Goal: Transaction & Acquisition: Purchase product/service

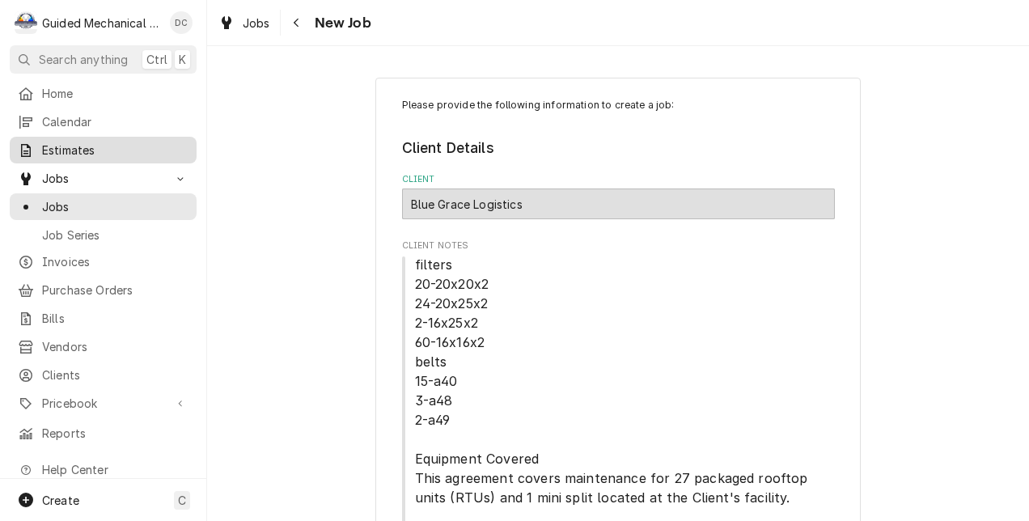
click at [105, 146] on span "Estimates" at bounding box center [115, 150] width 146 height 17
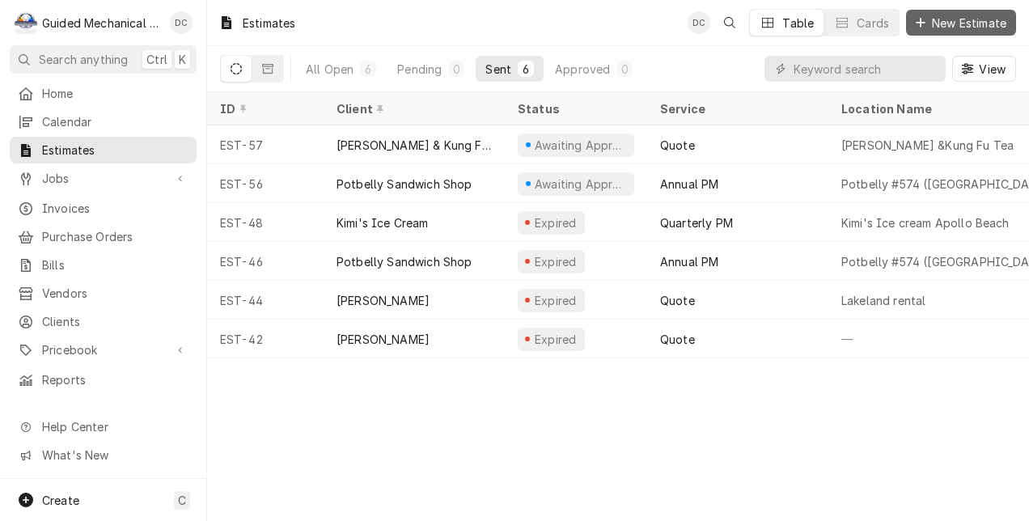
click at [971, 18] on span "New Estimate" at bounding box center [969, 23] width 81 height 17
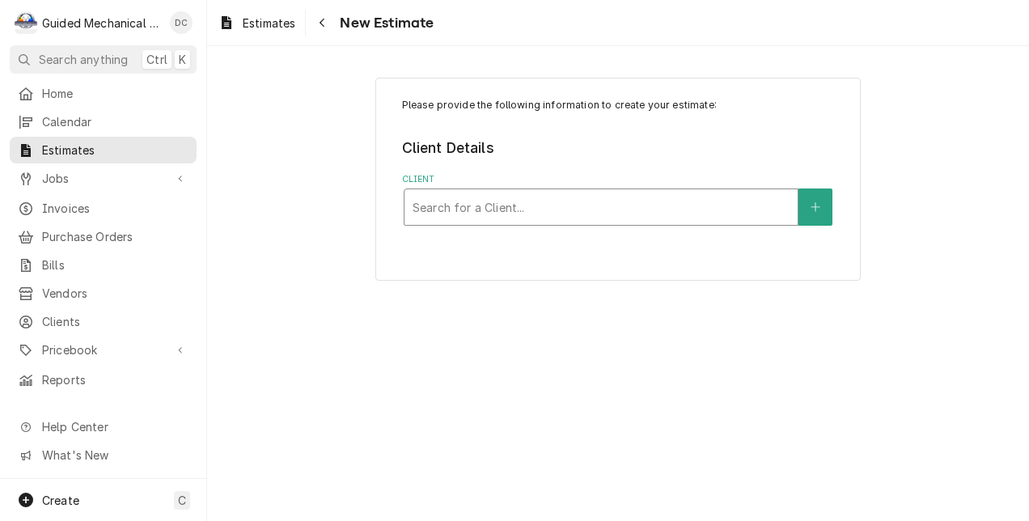
click at [570, 201] on div "Client" at bounding box center [601, 207] width 377 height 29
type input "yb"
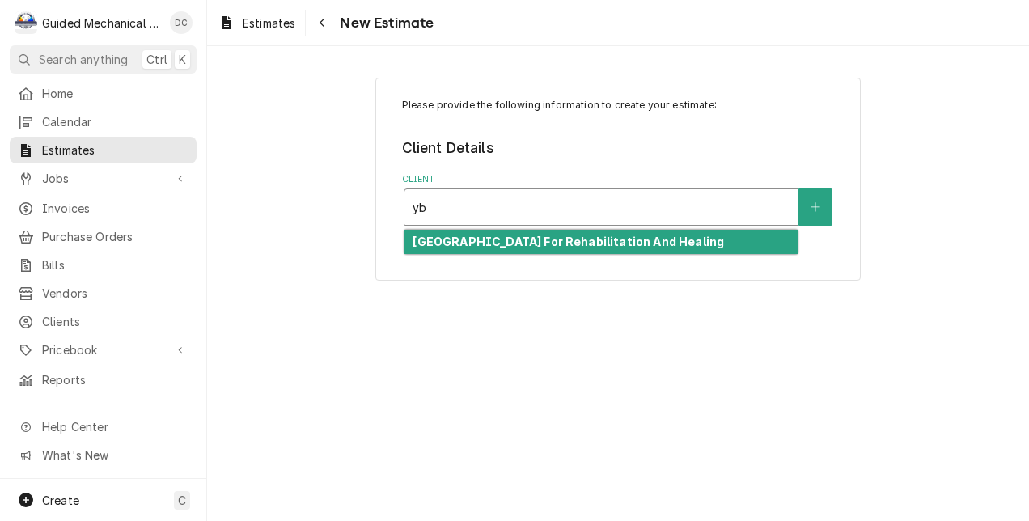
click at [586, 235] on strong "Ybor City Center For Rehabilitation And Healing" at bounding box center [569, 242] width 312 height 14
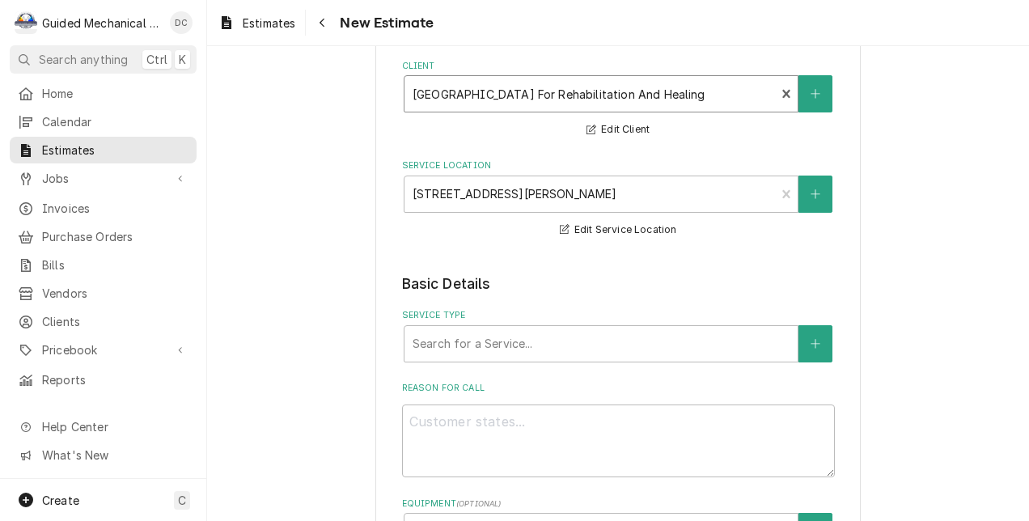
scroll to position [162, 0]
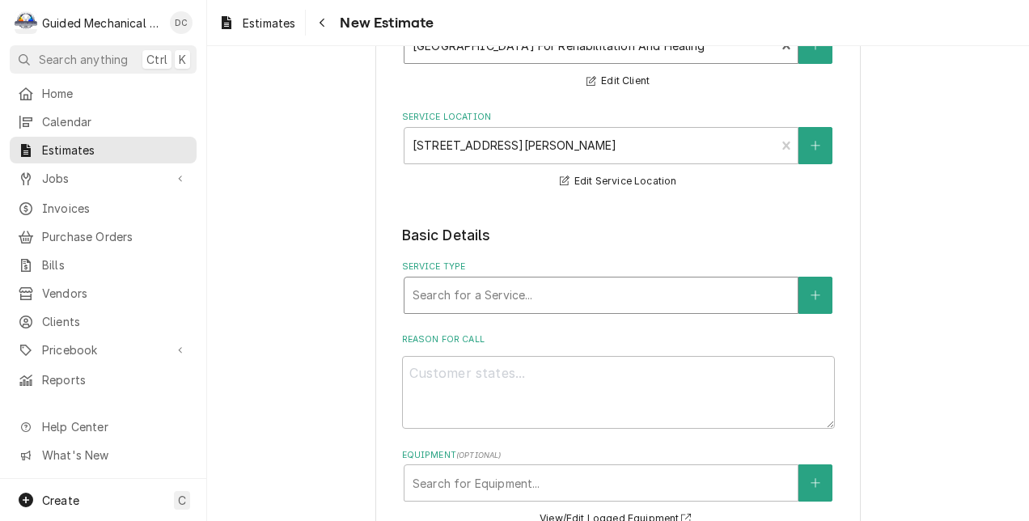
click at [718, 295] on div "Service Type" at bounding box center [601, 295] width 377 height 29
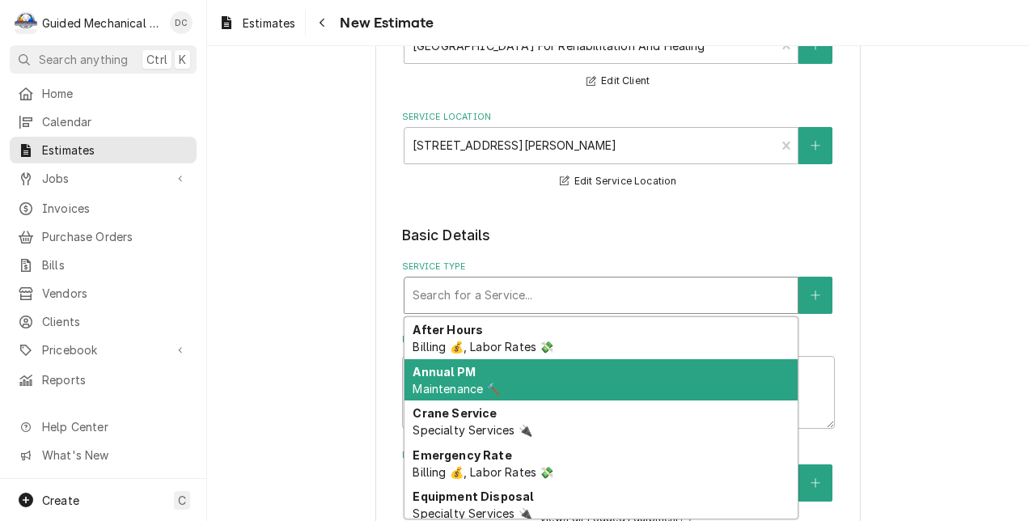
type textarea "x"
type input "q"
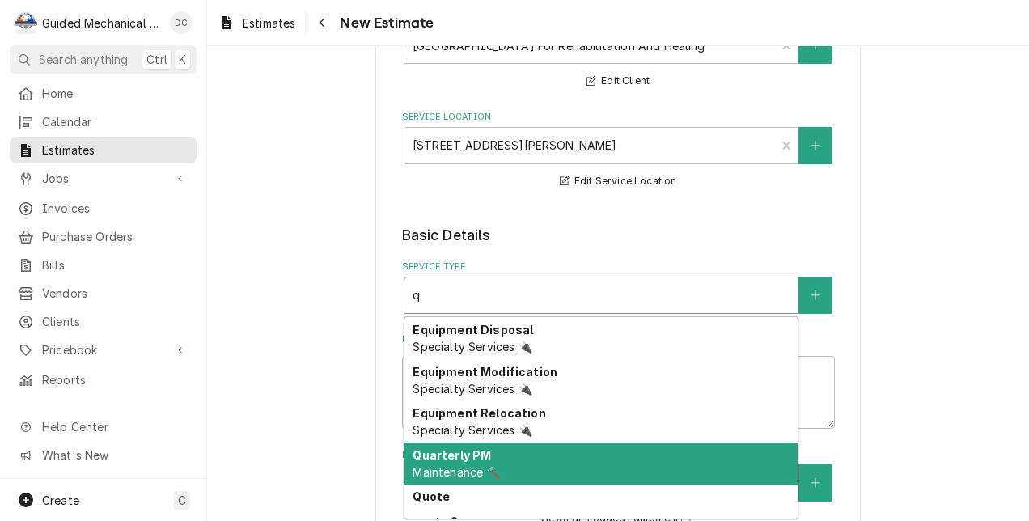
scroll to position [40, 0]
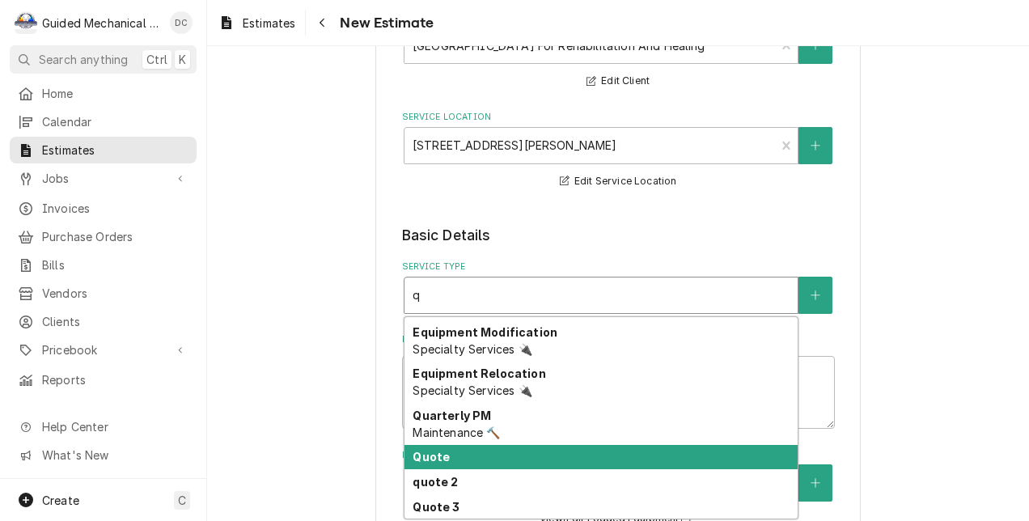
click at [524, 451] on div "Quote" at bounding box center [601, 457] width 393 height 25
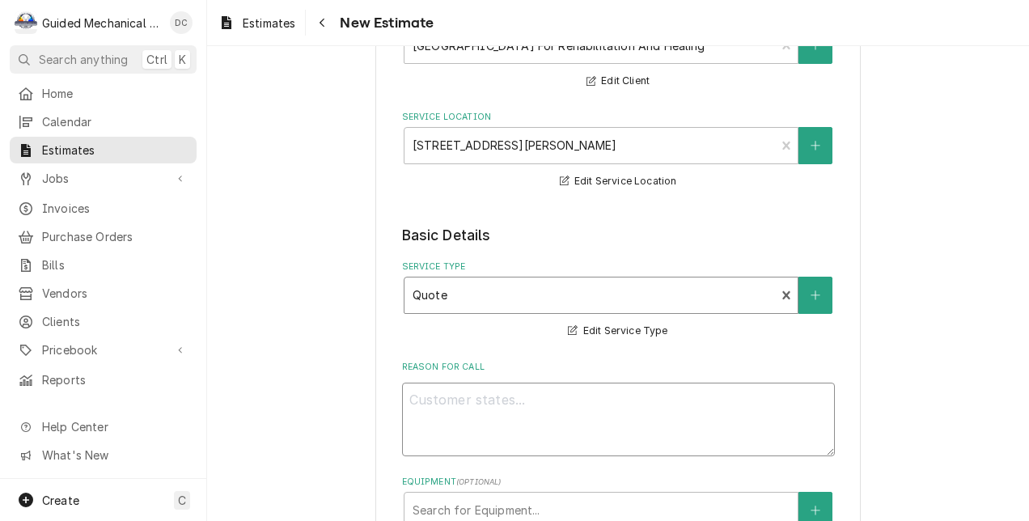
click at [545, 408] on textarea "Reason For Call" at bounding box center [618, 420] width 433 height 74
type textarea "x"
type textarea "b"
type textarea "x"
type textarea "bl"
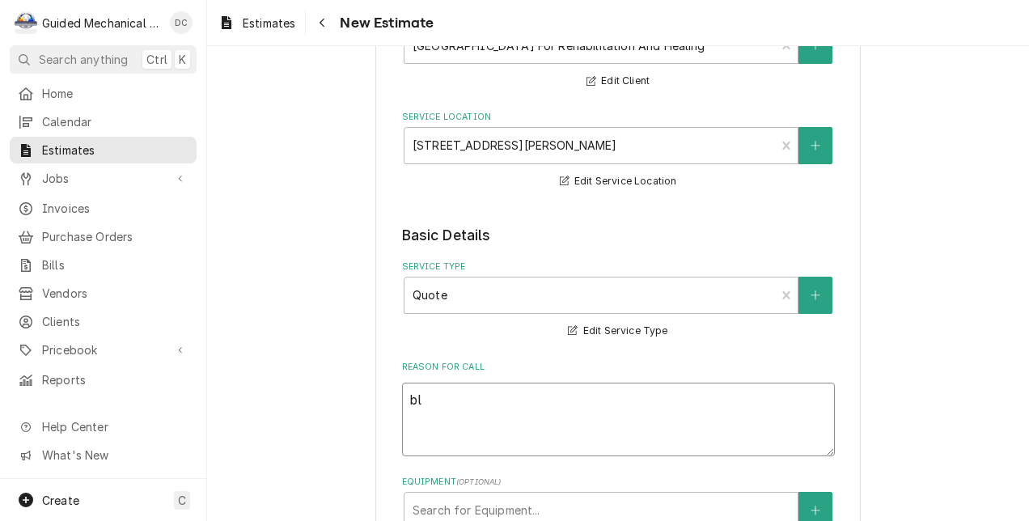
type textarea "x"
type textarea "blo"
type textarea "x"
type textarea "blow"
type textarea "x"
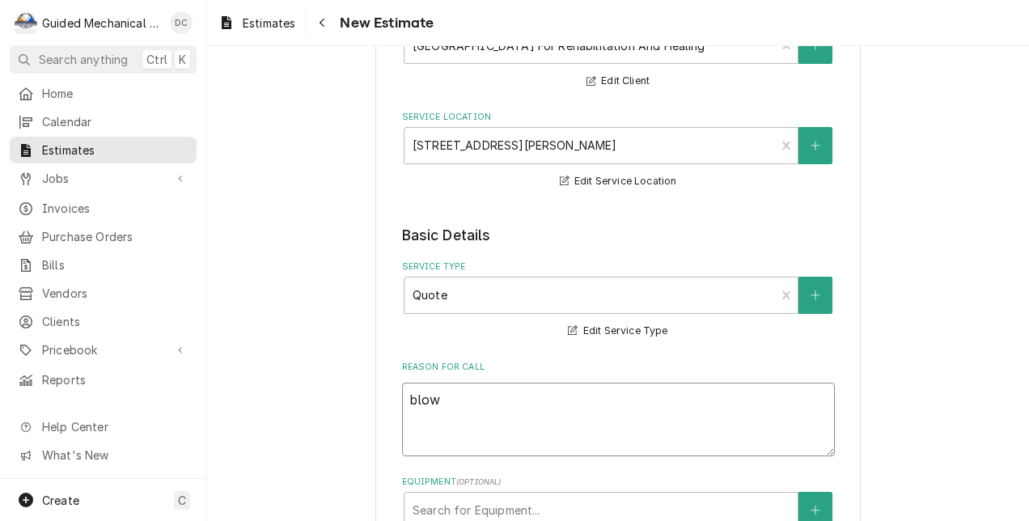
type textarea "blowe"
type textarea "x"
type textarea "blower"
type textarea "x"
type textarea "blower"
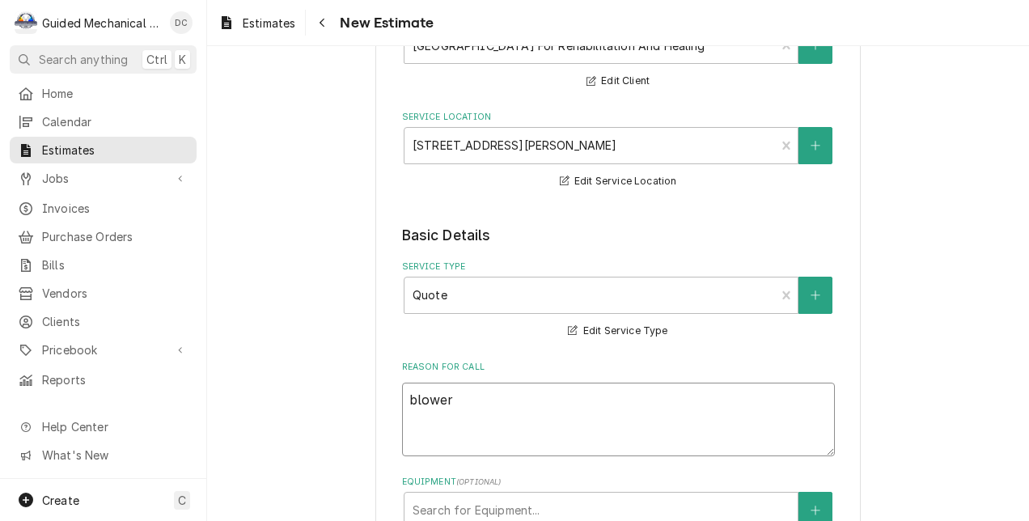
type textarea "x"
type textarea "blower a"
type textarea "x"
type textarea "blower as"
type textarea "x"
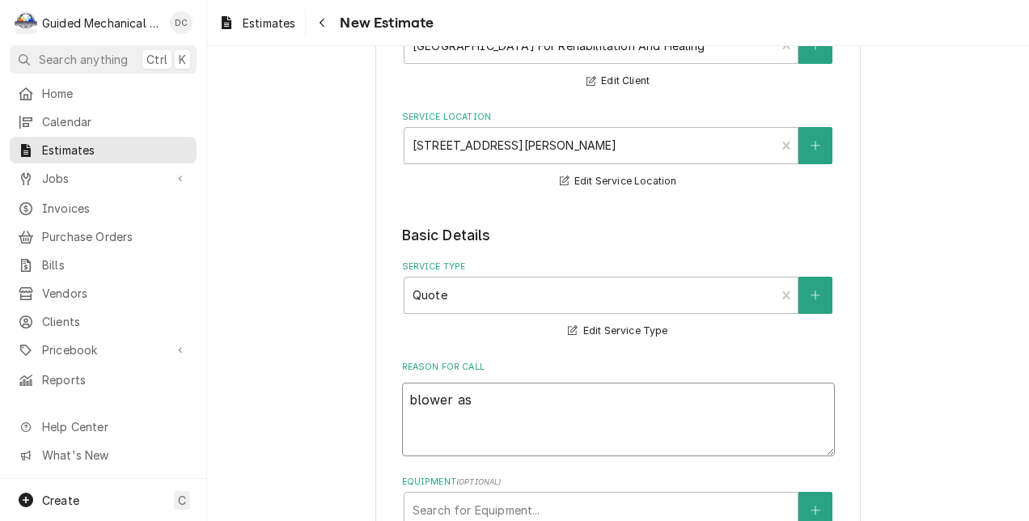
type textarea "blower ass"
type textarea "x"
type textarea "blower asse"
type textarea "x"
type textarea "blower assem"
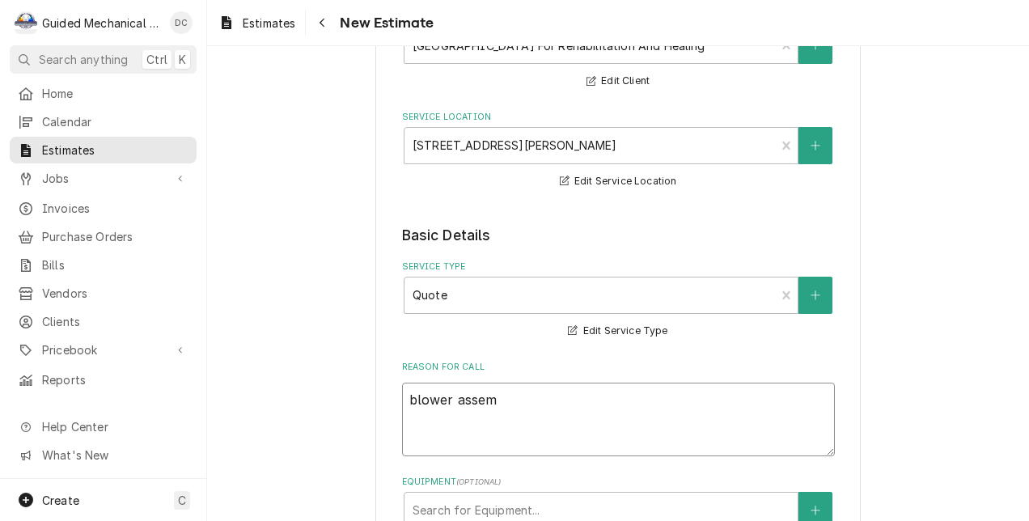
type textarea "x"
type textarea "blower assemb"
type textarea "x"
type textarea "blower assembl"
type textarea "x"
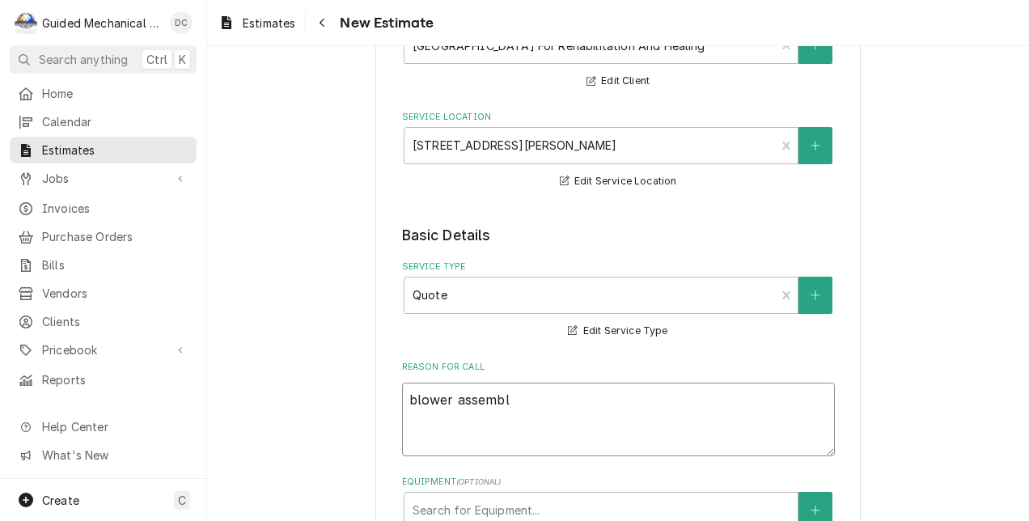
type textarea "blower assembly"
type textarea "x"
type textarea "blower assembly"
type textarea "x"
type textarea "blower assembly r"
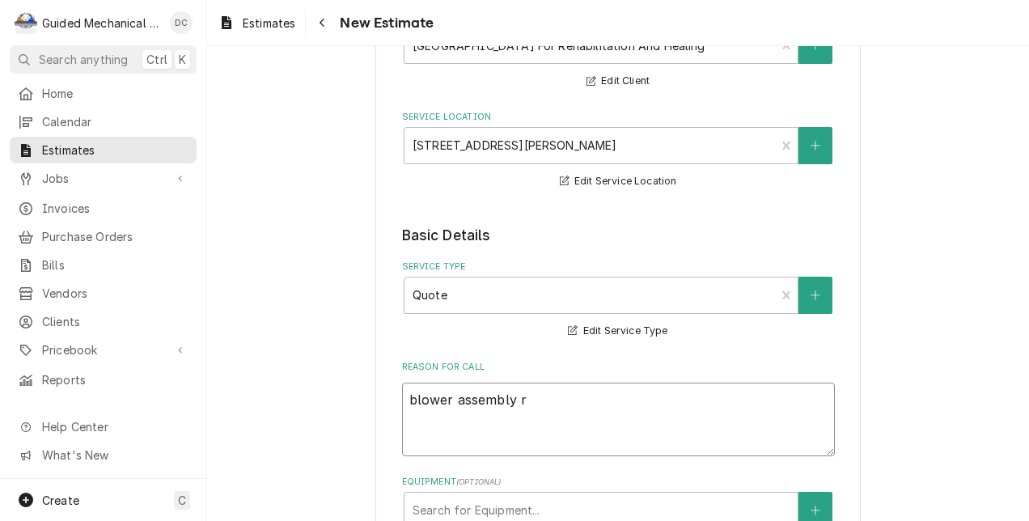
type textarea "x"
type textarea "blower assembly re"
type textarea "x"
type textarea "blower assembly reb"
type textarea "x"
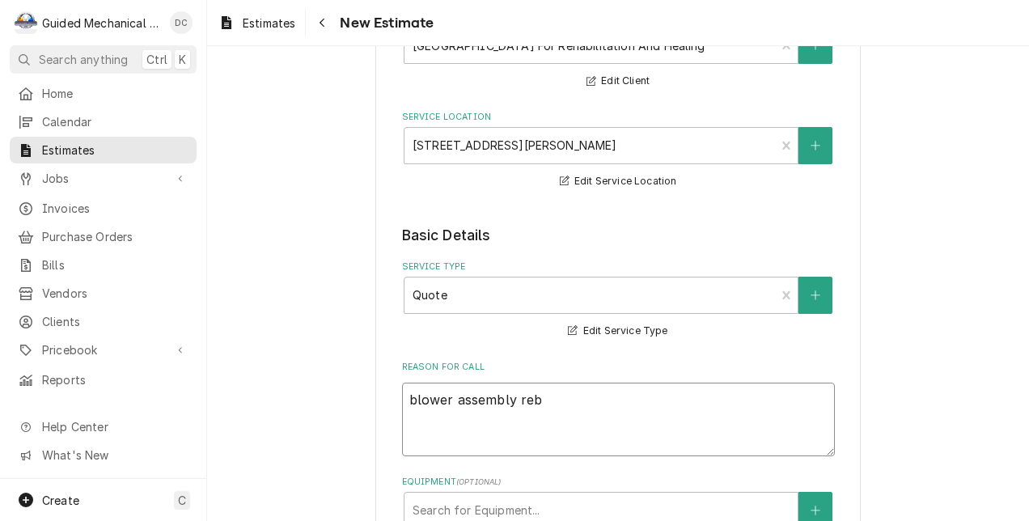
type textarea "blower assembly rebu"
type textarea "x"
type textarea "blower assembly rebui"
type textarea "x"
type textarea "blower assembly rebuil"
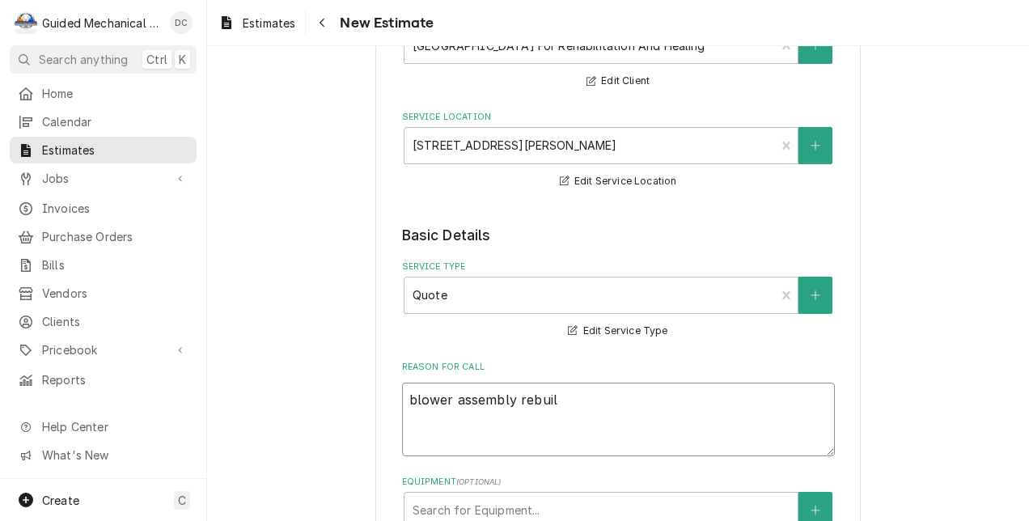
type textarea "x"
type textarea "blower assembly rebuild"
type textarea "x"
type textarea "blower assembly rebuild"
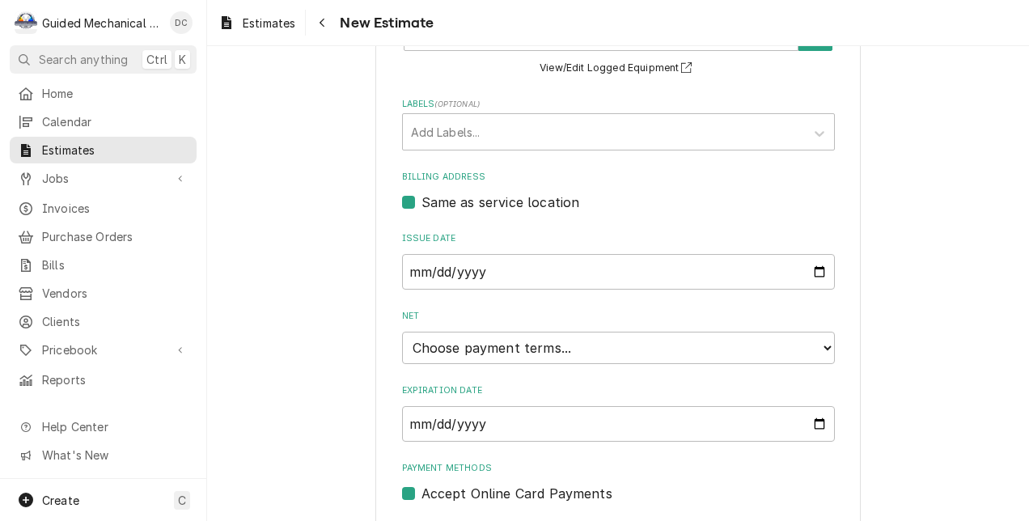
scroll to position [647, 0]
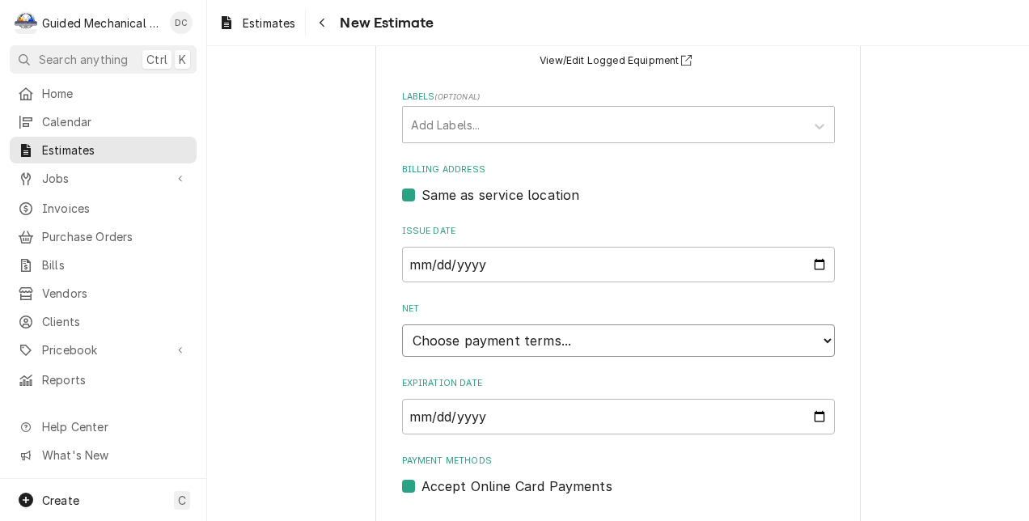
click at [660, 333] on select "Choose payment terms... Same Day Net 7 Net 14 Net 21 Net 30 Net 45 Net 60 Net 90" at bounding box center [618, 340] width 433 height 32
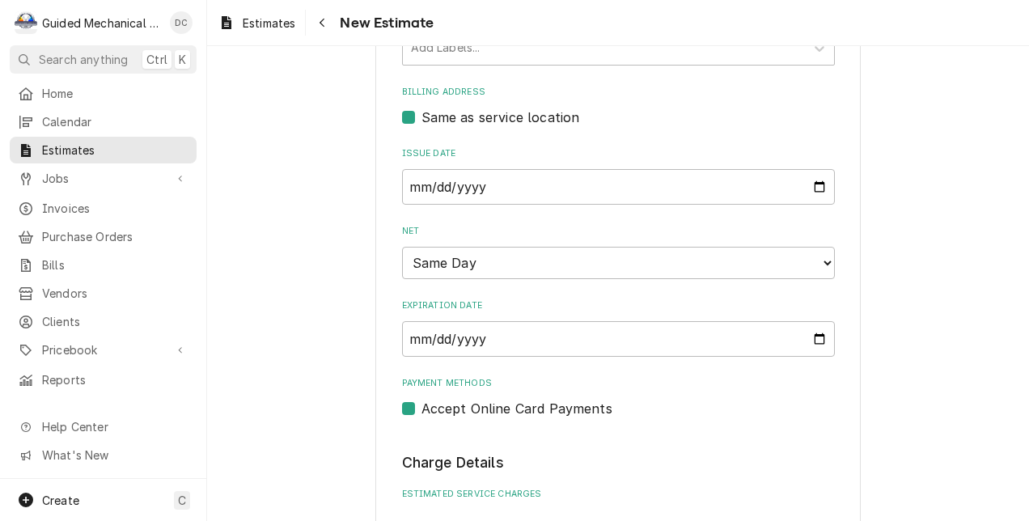
scroll to position [728, 0]
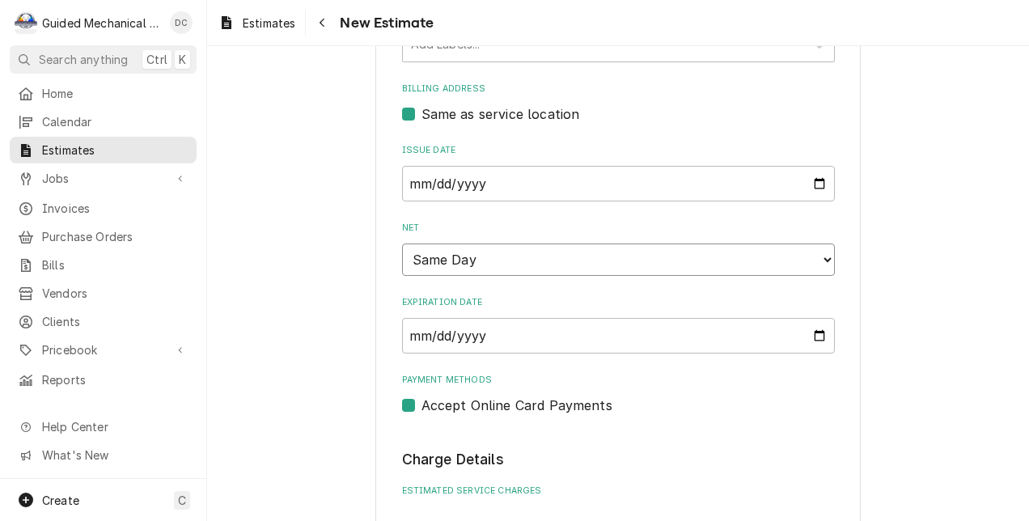
click at [816, 269] on select "Choose payment terms... Same Day Net 0 Net 7 Net 14 Net 21 Net 30 Net 45 Net 60…" at bounding box center [618, 260] width 433 height 32
type textarea "x"
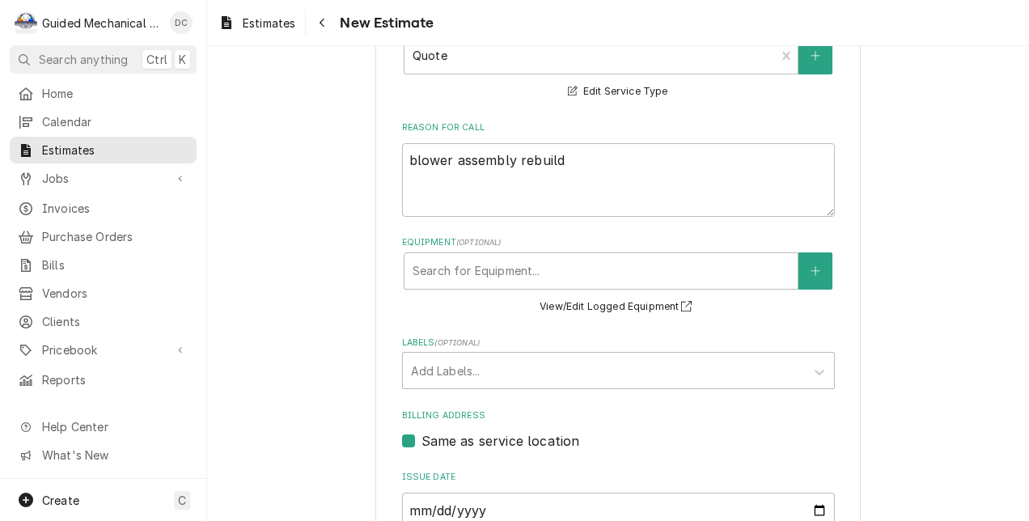
scroll to position [405, 0]
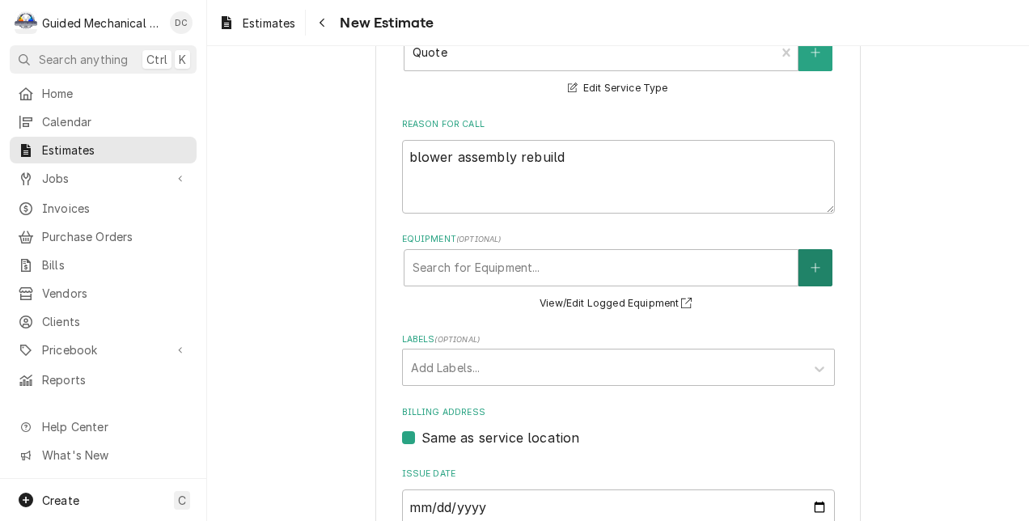
click at [811, 271] on icon "Create New Equipment" at bounding box center [816, 267] width 10 height 11
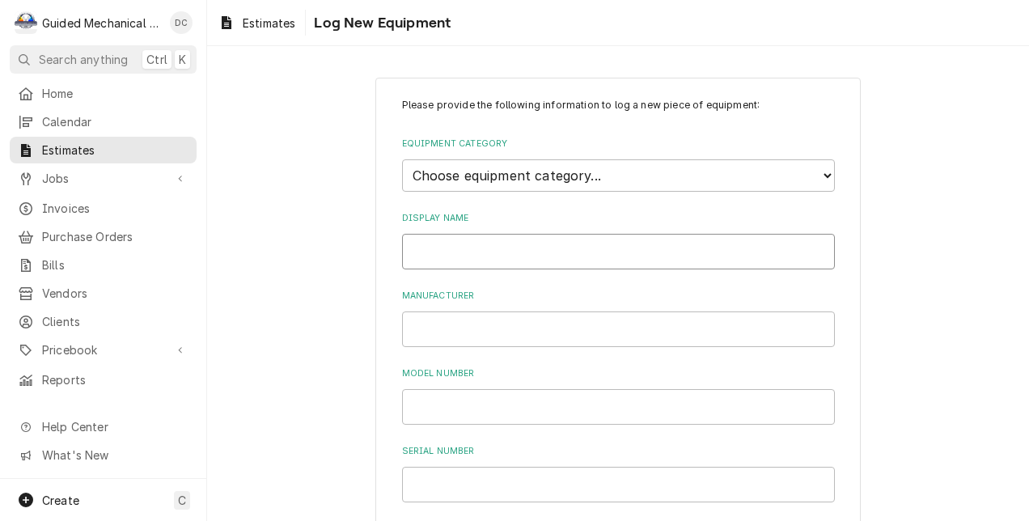
click at [498, 244] on input "Display Name" at bounding box center [618, 252] width 433 height 36
click at [532, 168] on select "Choose equipment category... Cooking Equipment Fryers Ice Machines Ovens and Ra…" at bounding box center [618, 175] width 433 height 32
select select "15"
click at [402, 159] on select "Choose equipment category... Cooking Equipment Fryers Ice Machines Ovens and Ra…" at bounding box center [618, 175] width 433 height 32
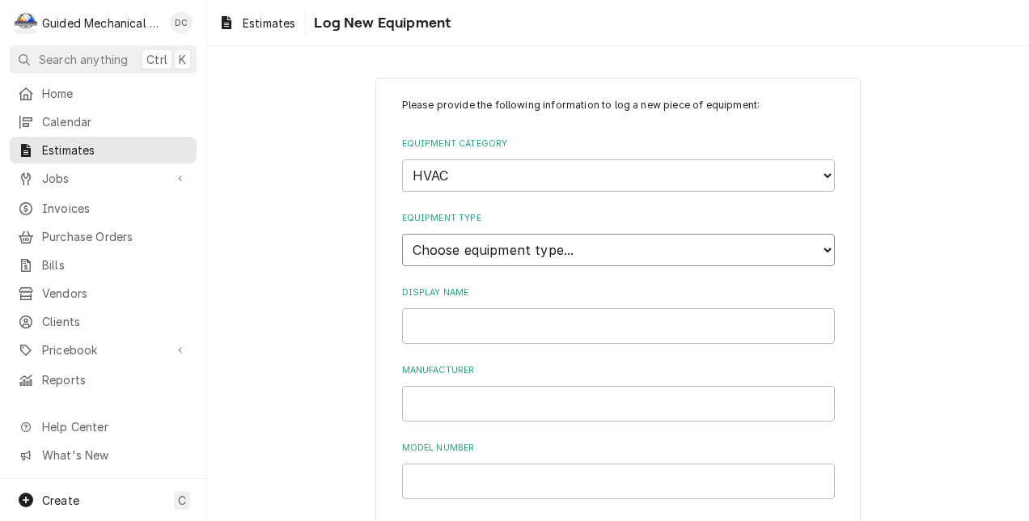
click at [479, 249] on select "Choose equipment type... Condenser Furnace Chiller Air Handler VRF Mini Split M…" at bounding box center [618, 250] width 433 height 32
select select "121"
click at [402, 234] on select "Choose equipment type... Condenser Furnace Chiller Air Handler VRF Mini Split M…" at bounding box center [618, 250] width 433 height 32
click at [494, 325] on input "Display Name" at bounding box center [618, 326] width 433 height 36
click at [481, 321] on input "Dining hall" at bounding box center [618, 326] width 433 height 36
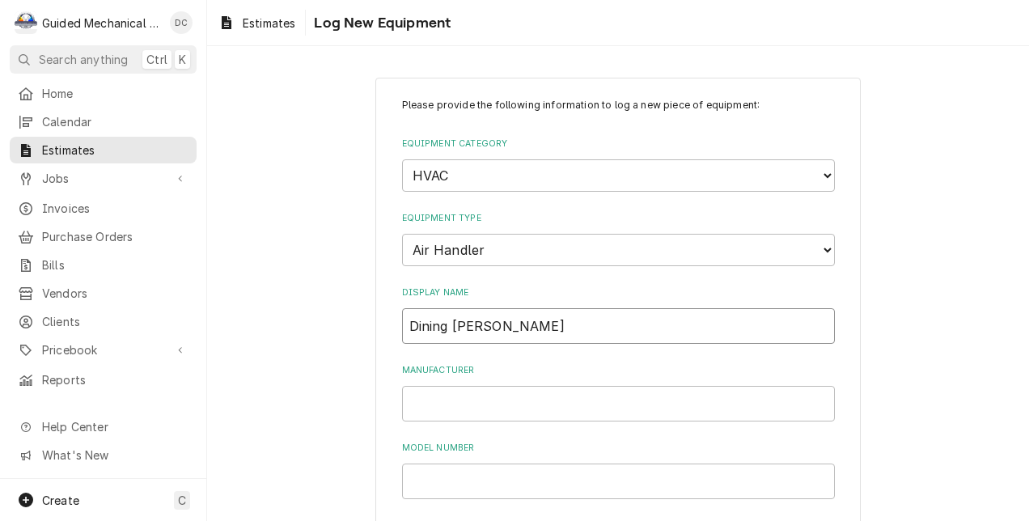
type input "Dining hall AC"
click at [532, 407] on input "Manufacturer" at bounding box center [618, 404] width 433 height 36
type input "Carrier"
click at [730, 484] on input "Model Number" at bounding box center [618, 482] width 433 height 36
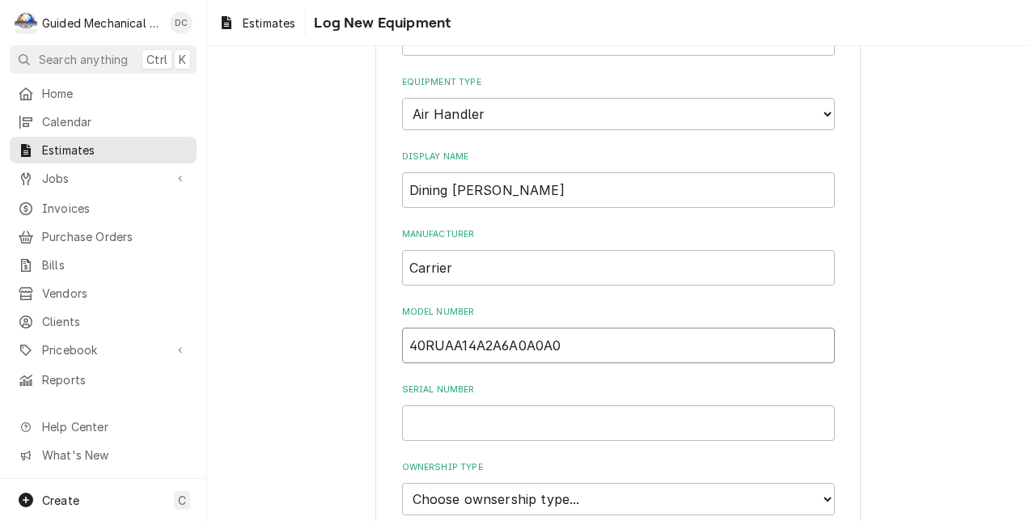
scroll to position [243, 0]
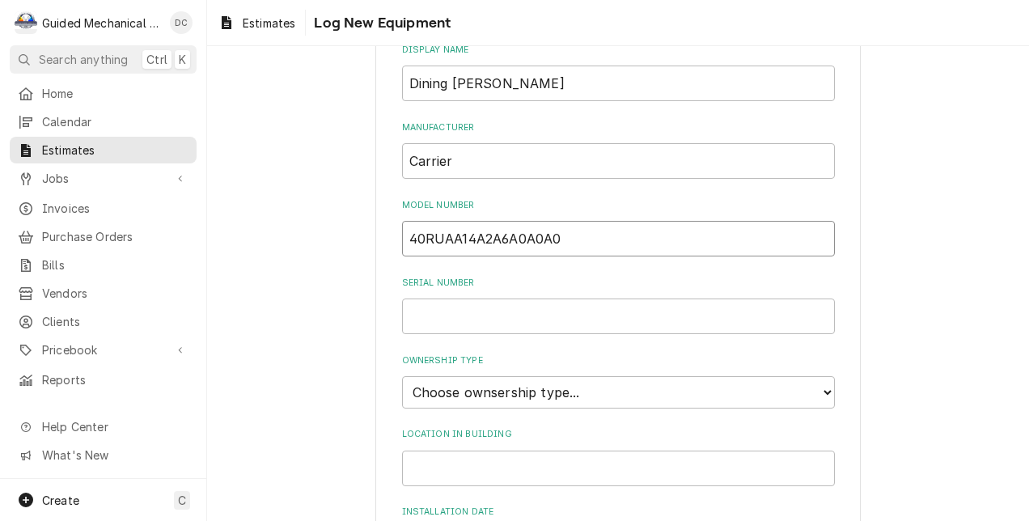
type input "40RUAA14A2A6A0A0A0"
click at [571, 316] on input "Serial Number" at bounding box center [618, 317] width 433 height 36
type input "3112U34567"
click at [605, 381] on select "Choose ownsership type... Unknown Owned Leased Rented" at bounding box center [618, 392] width 433 height 32
select select "1"
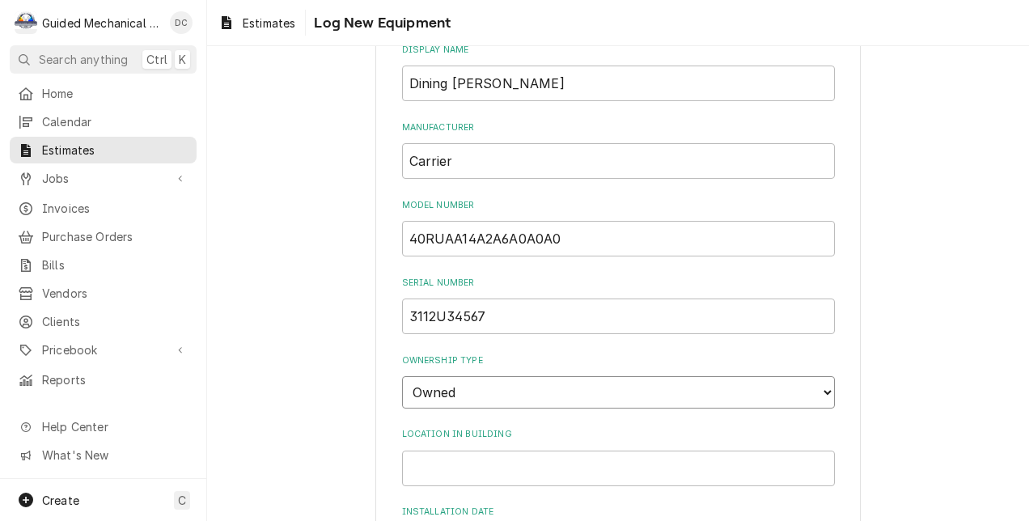
click at [402, 376] on select "Choose ownsership type... Unknown Owned Leased Rented" at bounding box center [618, 392] width 433 height 32
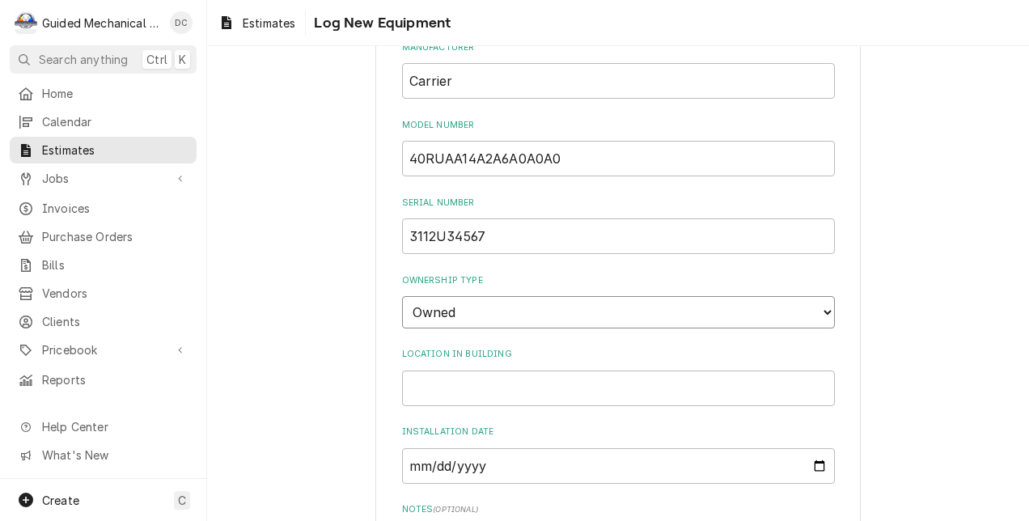
scroll to position [324, 0]
click at [543, 384] on input "Location in Building" at bounding box center [618, 388] width 433 height 36
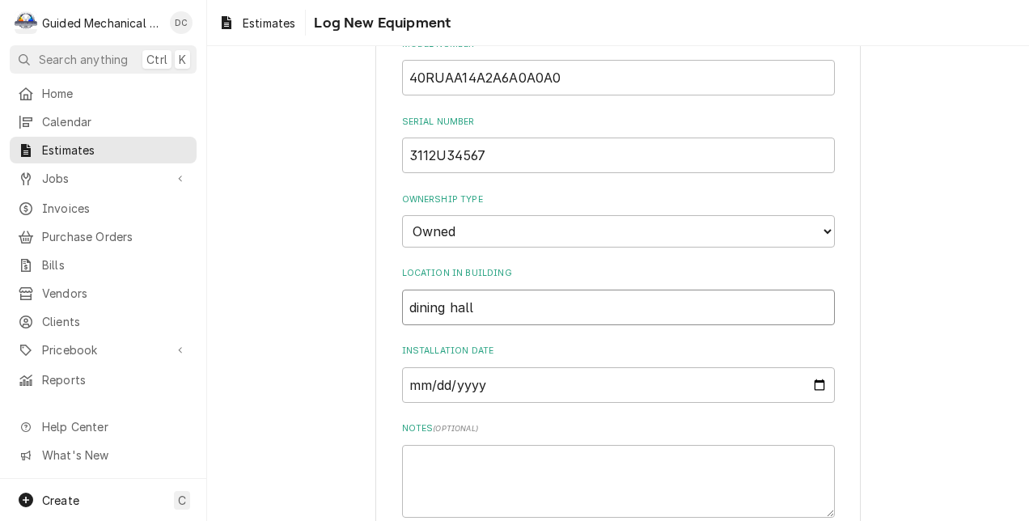
scroll to position [405, 0]
type input "dining hall"
click at [550, 374] on input "Installation Date" at bounding box center [618, 385] width 433 height 36
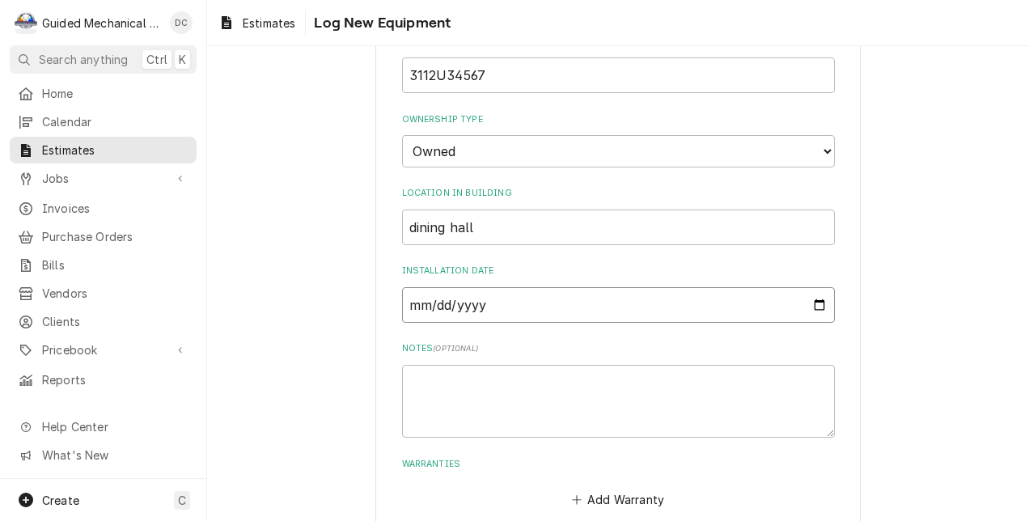
scroll to position [485, 0]
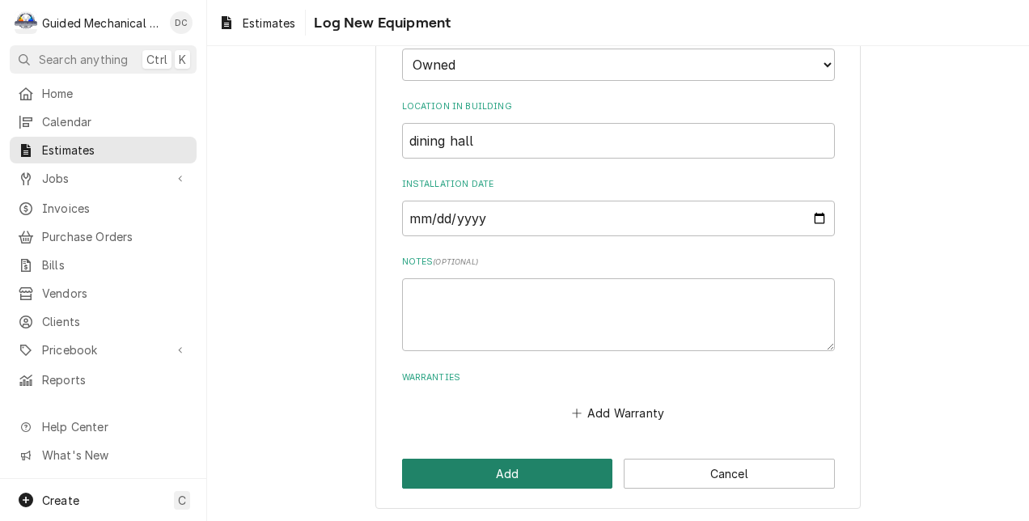
click at [557, 460] on button "Add" at bounding box center [507, 474] width 211 height 30
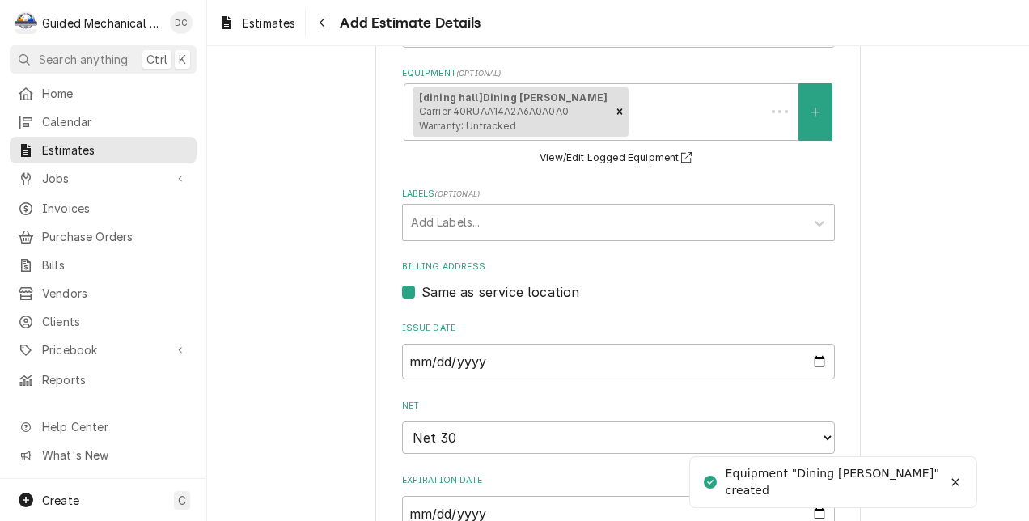
scroll to position [405, 0]
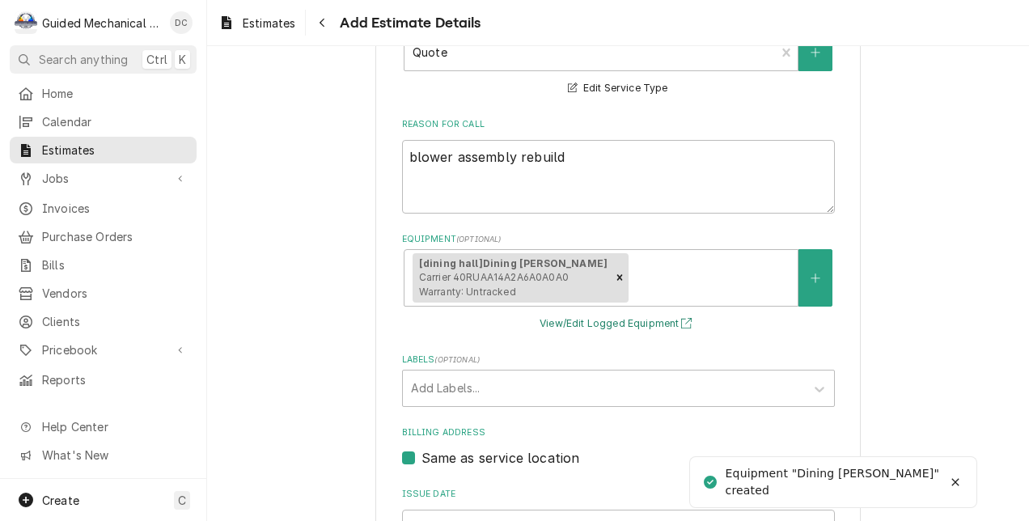
type textarea "x"
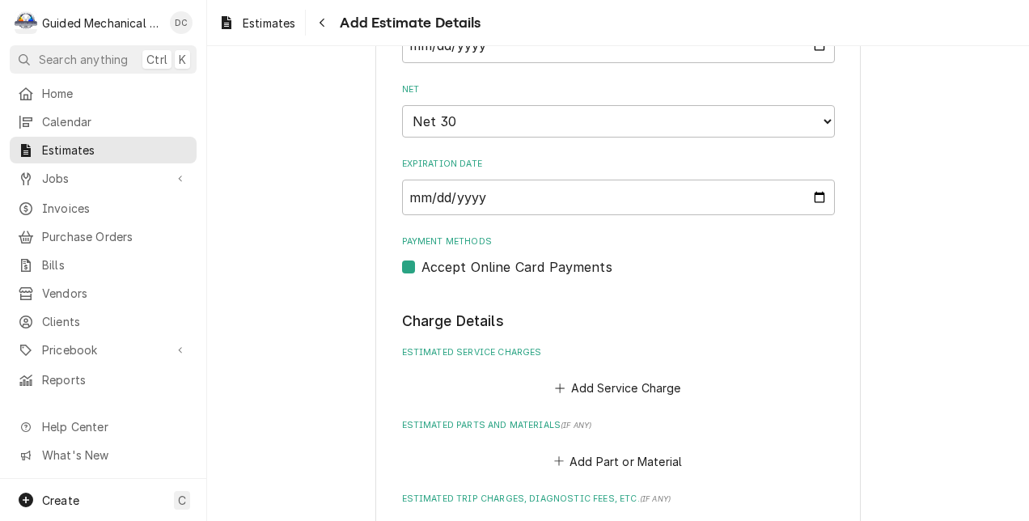
scroll to position [890, 0]
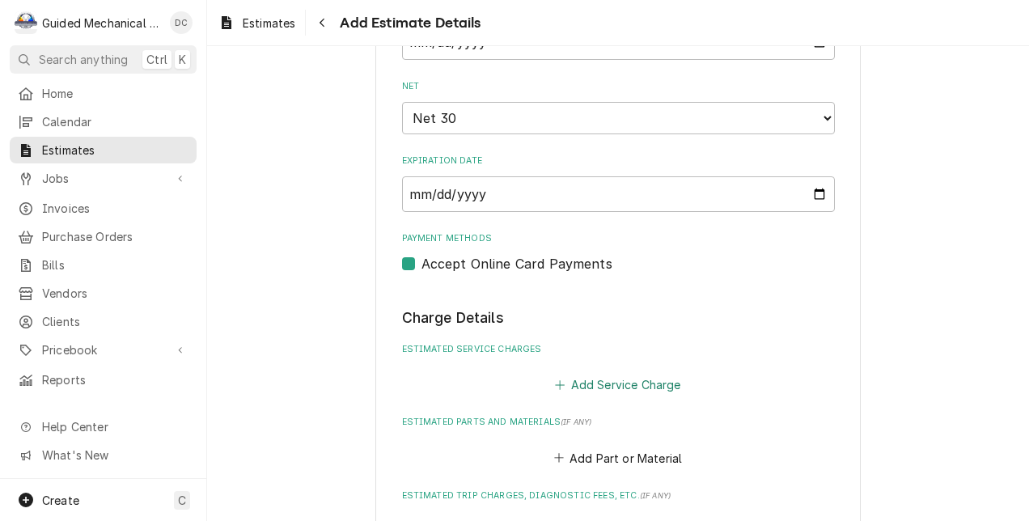
click at [608, 379] on button "Add Service Charge" at bounding box center [618, 385] width 131 height 23
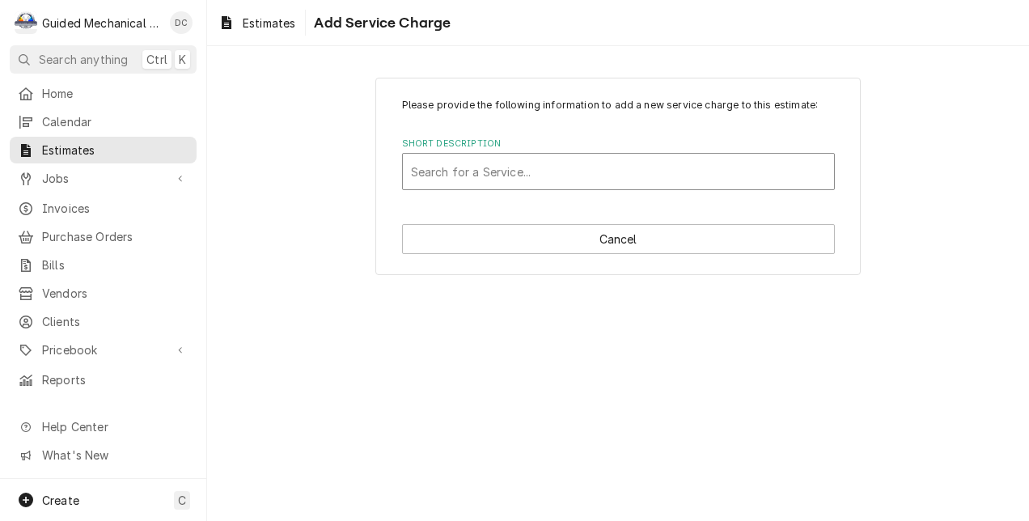
click at [605, 159] on div "Short Description" at bounding box center [618, 171] width 415 height 29
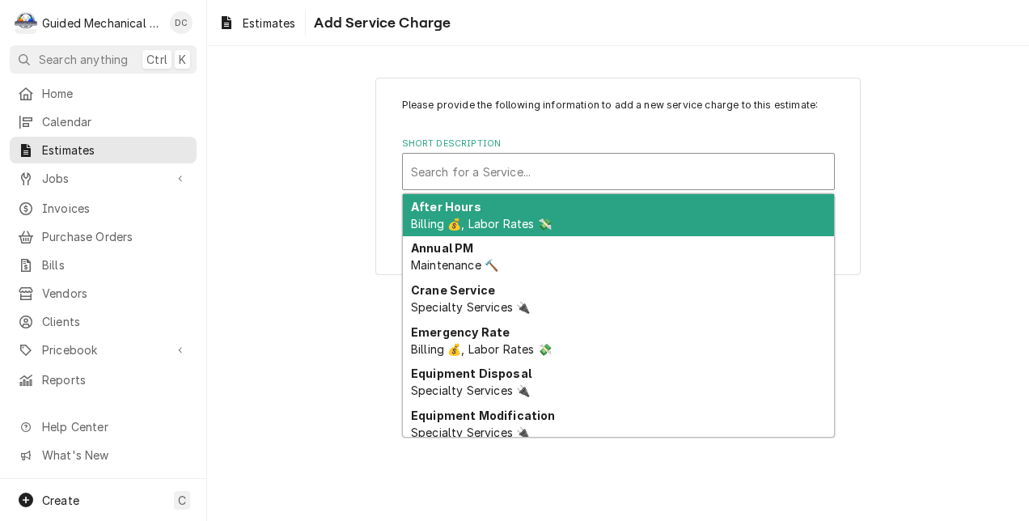
type input "q"
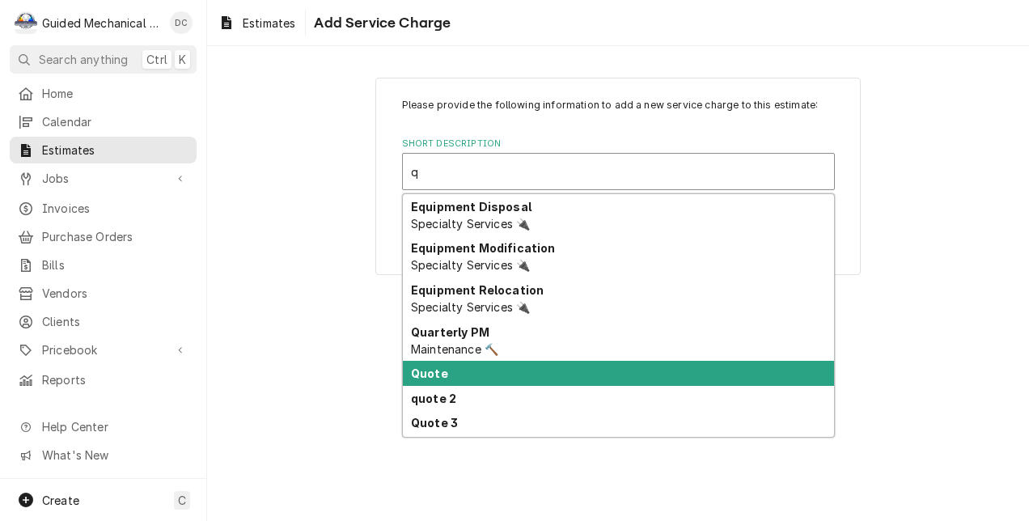
click at [462, 374] on div "Quote" at bounding box center [618, 373] width 431 height 25
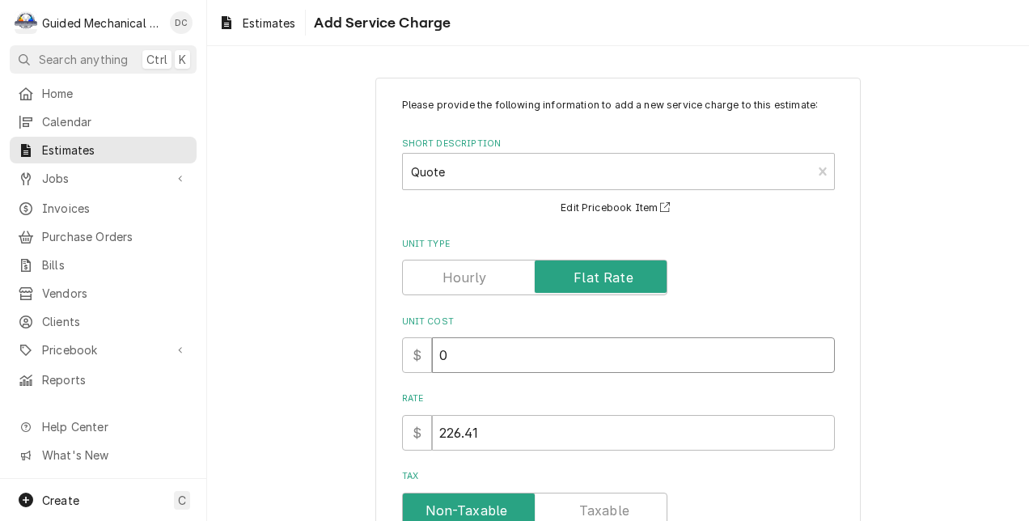
click at [483, 356] on input "0" at bounding box center [633, 355] width 403 height 36
drag, startPoint x: 485, startPoint y: 436, endPoint x: 345, endPoint y: 426, distance: 140.3
click at [345, 426] on div "Please provide the following information to add a new service charge to this es…" at bounding box center [618, 402] width 822 height 679
type textarea "x"
type input "4"
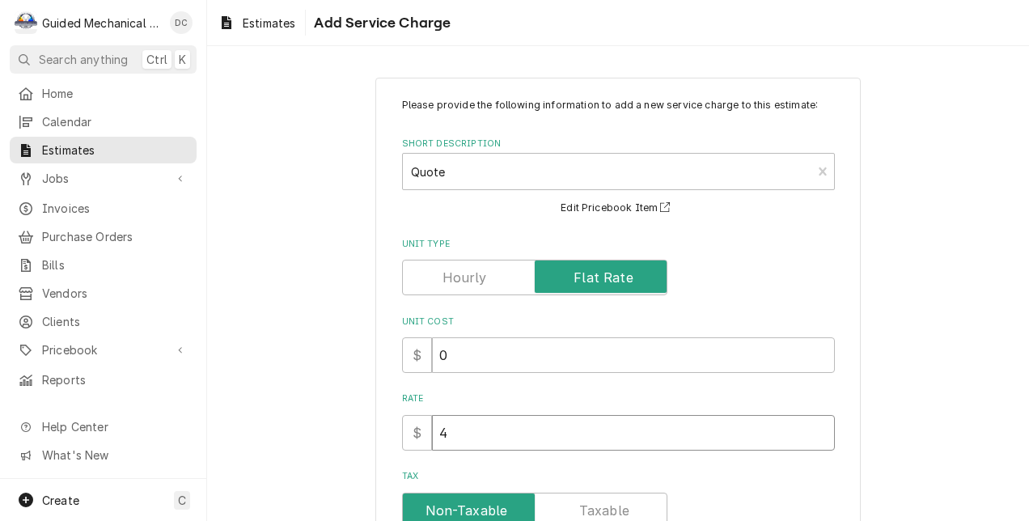
type textarea "x"
type input "45"
type textarea "x"
type input "458"
type textarea "x"
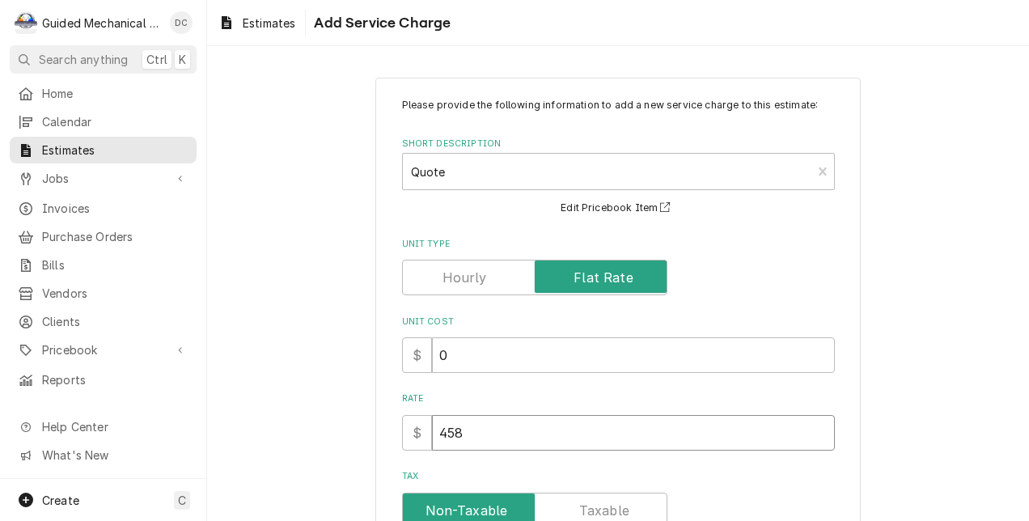
type input "4589"
type textarea "x"
type input "4589.0"
type textarea "x"
type input "4589.03"
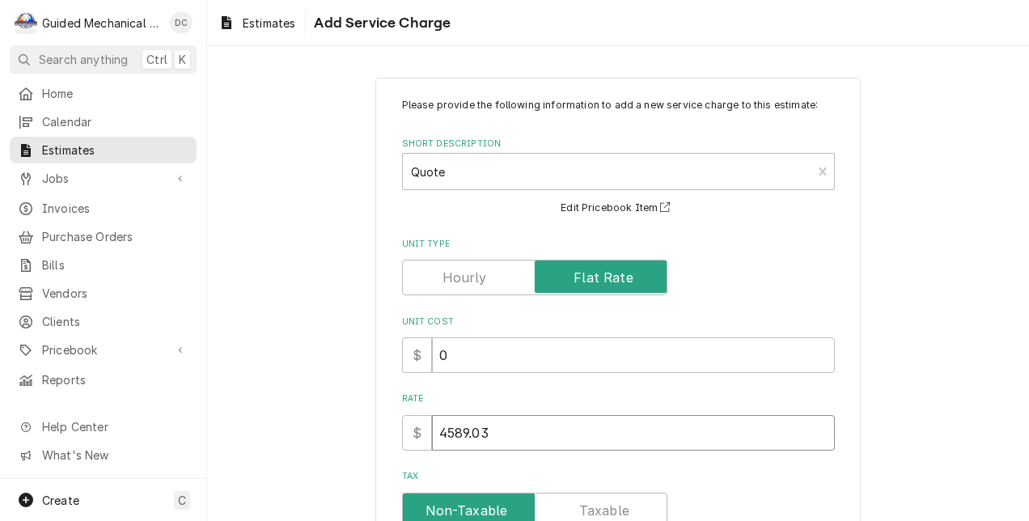
type textarea "x"
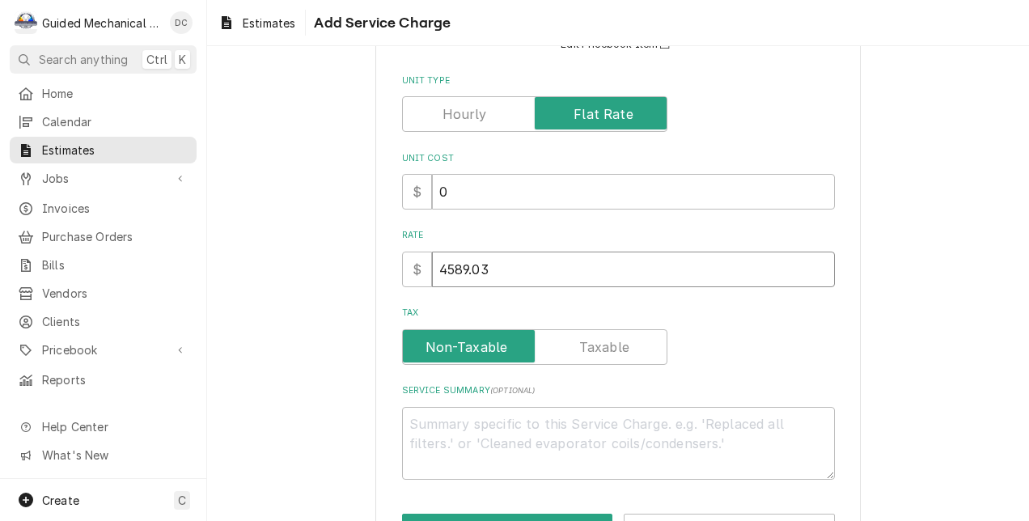
scroll to position [222, 0]
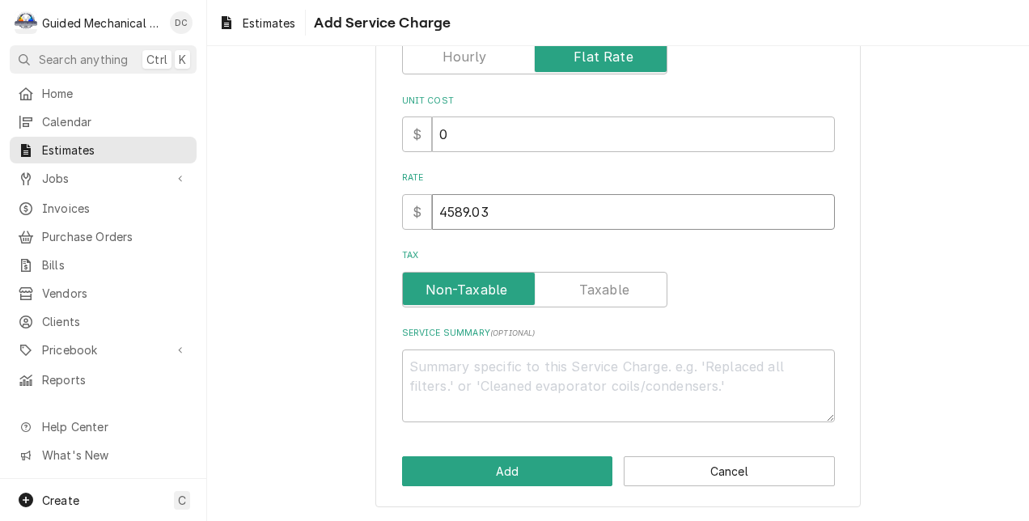
type input "4589.03"
click at [757, 362] on textarea "Service Summary ( optional )" at bounding box center [618, 387] width 433 height 74
type textarea "x"
type textarea "C"
type textarea "x"
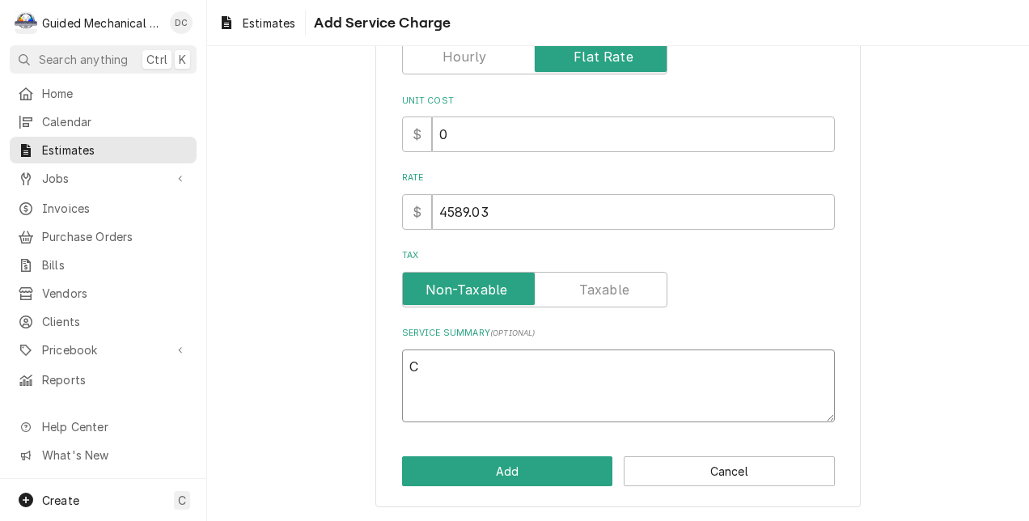
type textarea "Ca"
type textarea "x"
type textarea "Car"
type textarea "x"
type textarea "Carr"
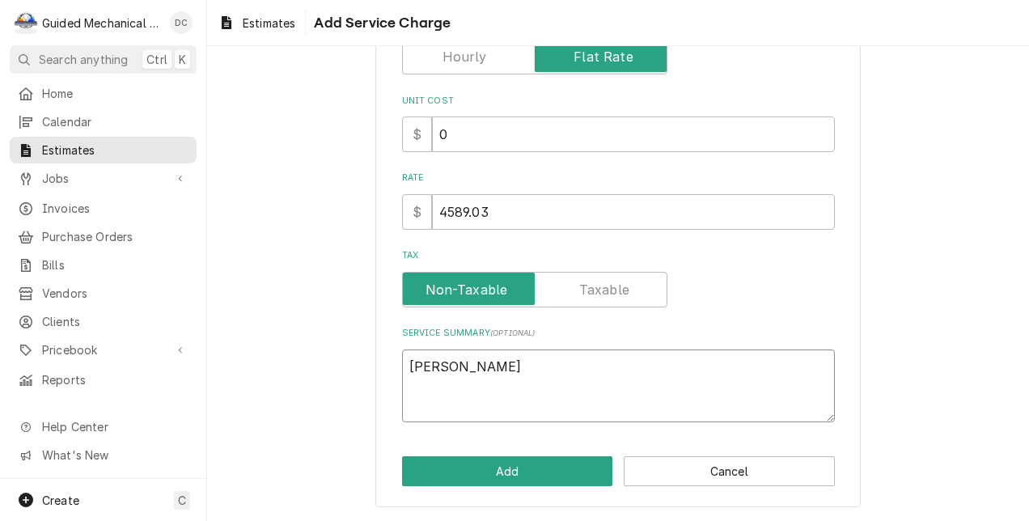
type textarea "x"
type textarea "Carri"
type textarea "x"
type textarea "Carrie"
type textarea "x"
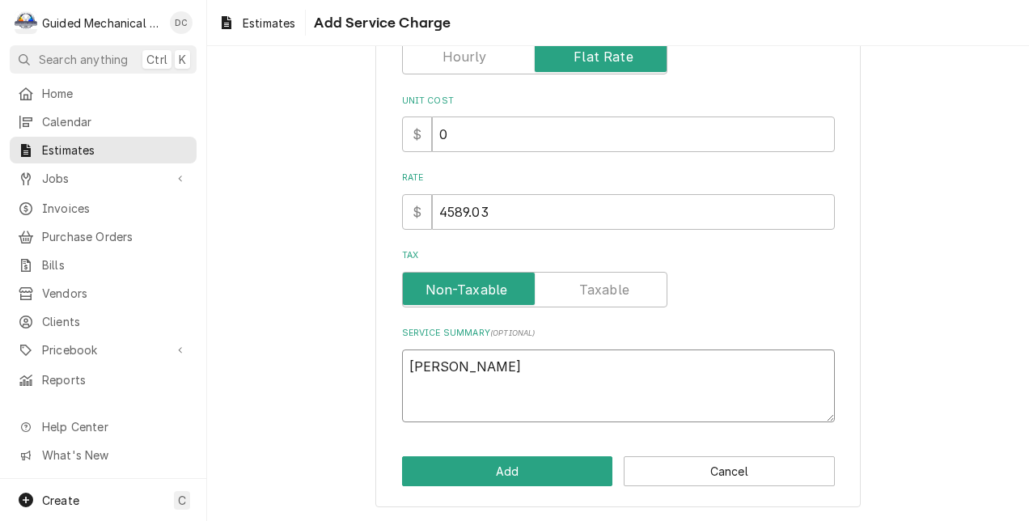
type textarea "Carrier"
type textarea "x"
type textarea "Carrier"
type textarea "x"
type textarea "Carrier 4"
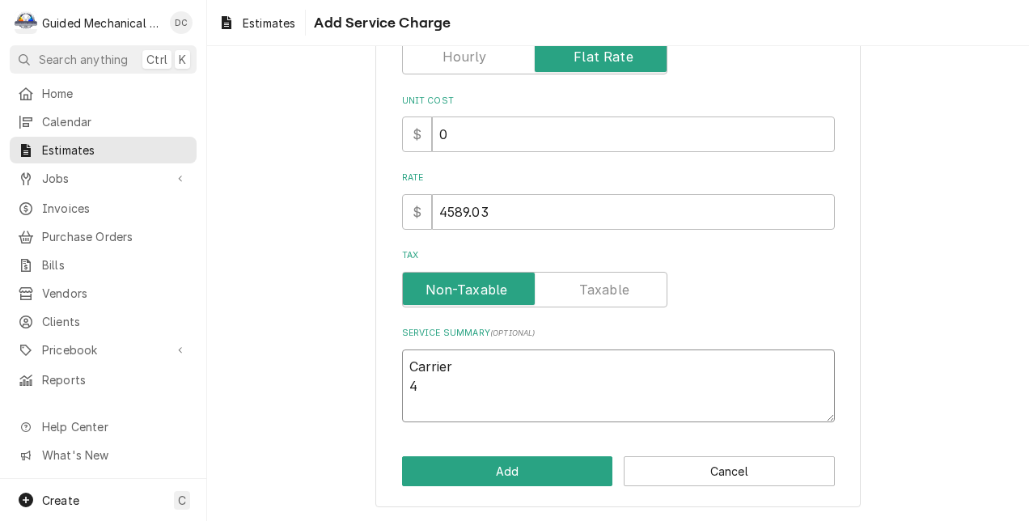
type textarea "x"
type textarea "Carrier 40"
type textarea "x"
type textarea "Carrier 40A"
type textarea "x"
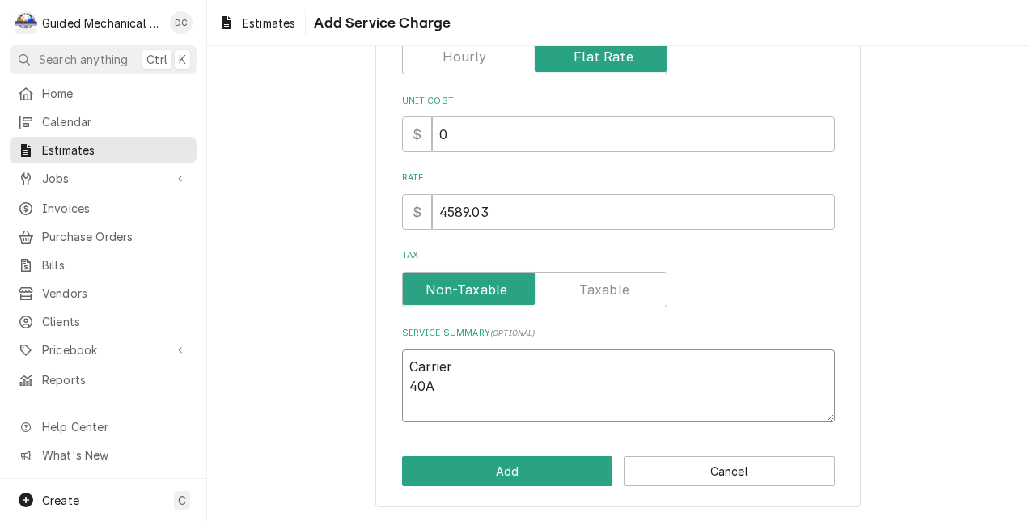
type textarea "Carrier 40"
type textarea "x"
type textarea "Carrier 40R"
type textarea "x"
type textarea "Carrier 40RU"
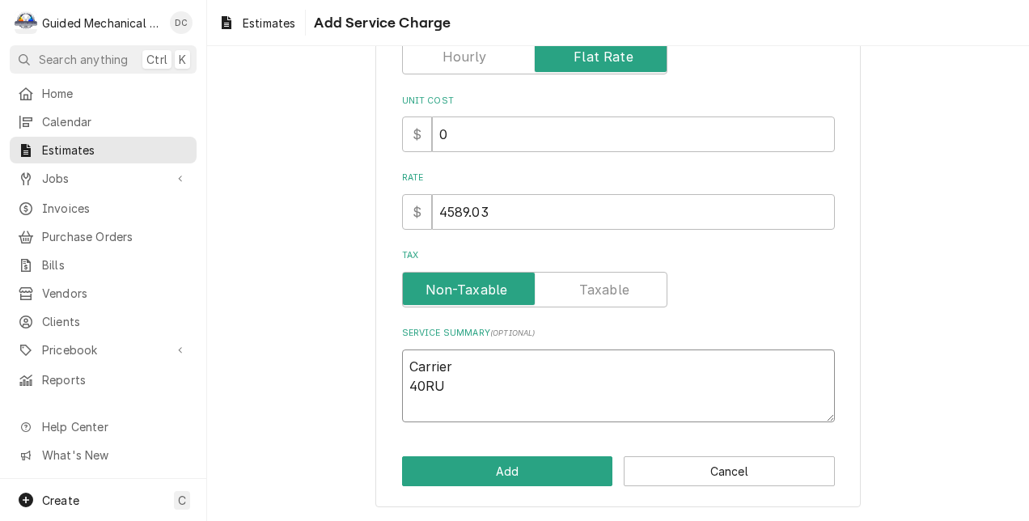
type textarea "x"
type textarea "Carrier 40RUA"
type textarea "x"
type textarea "Carrier 40RUAA"
type textarea "x"
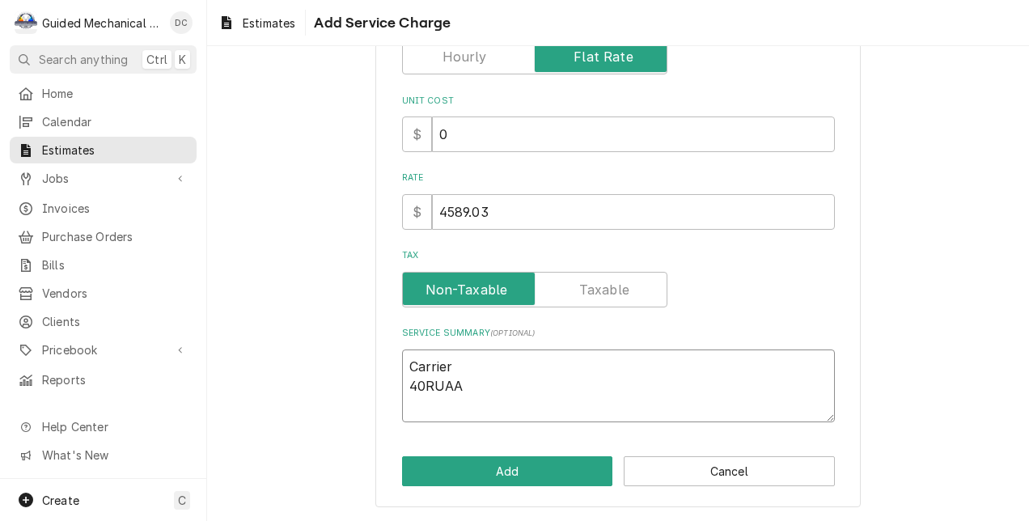
type textarea "Carrier 40RUAA1"
type textarea "x"
type textarea "Carrier 40RUAA14"
type textarea "x"
type textarea "Carrier 40RUAA14A"
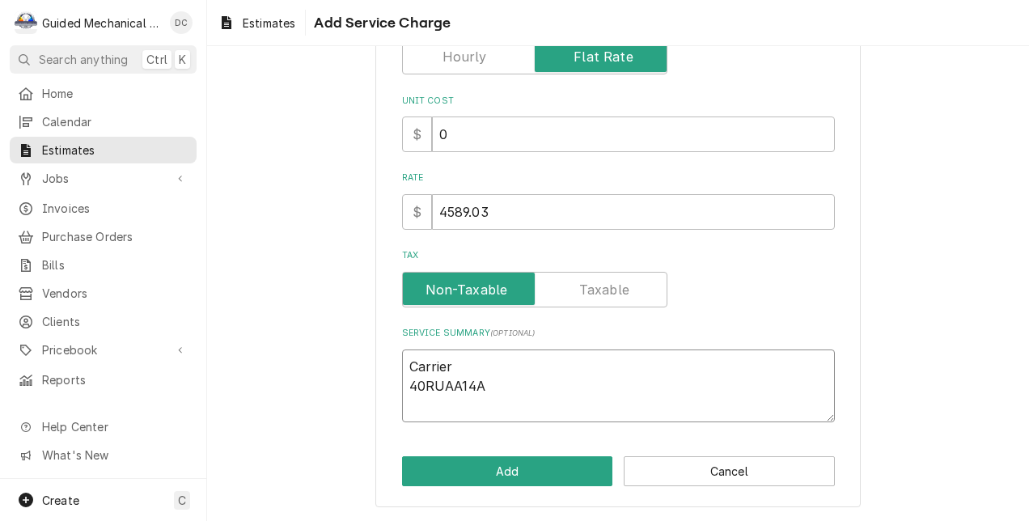
type textarea "x"
type textarea "Carrier 40RUAA14A2"
type textarea "x"
type textarea "Carrier 40RUAA14A2A"
type textarea "x"
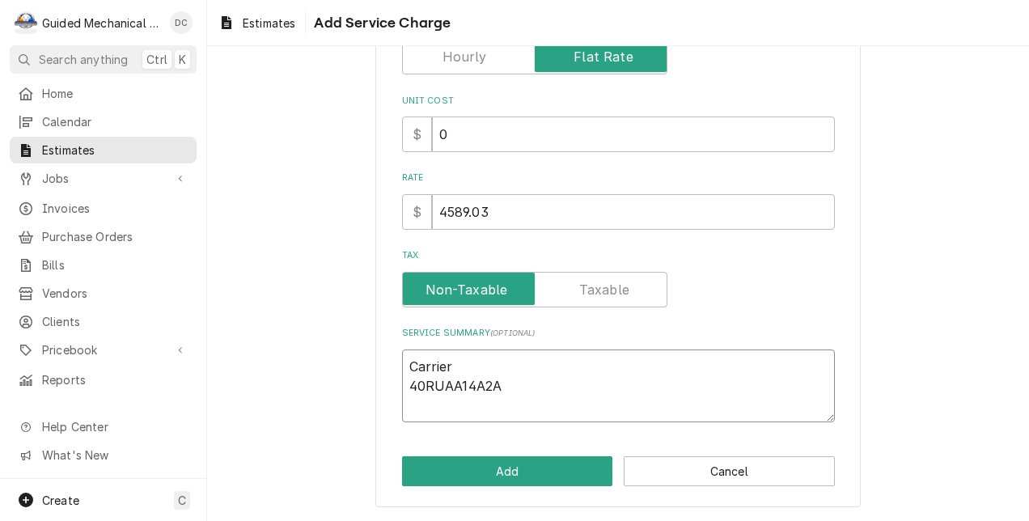
type textarea "Carrier 40RUAA14A2A6"
type textarea "x"
type textarea "Carrier 40RUAA14A2A6A"
type textarea "x"
type textarea "Carrier 40RUAA14A2A6A0"
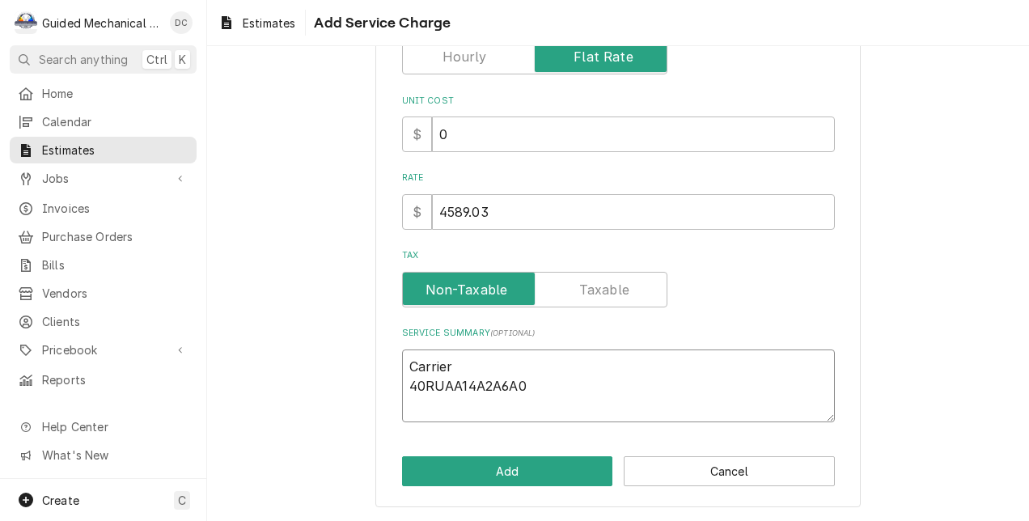
type textarea "x"
type textarea "Carrier 40RUAA14A2A6A0A"
type textarea "x"
type textarea "Carrier 40RUAA14A2A6A0A0"
type textarea "x"
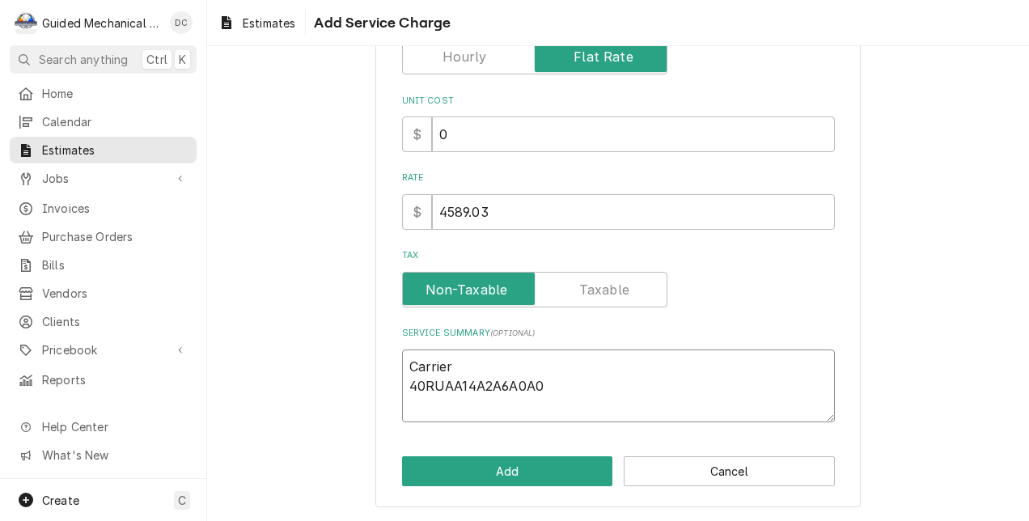
type textarea "Carrier 40RUAA14A2A6A0A0A"
type textarea "x"
type textarea "Carrier 40RUAA14A2A6A0A0A0"
type textarea "x"
type textarea "Carrier 40RUAA14A2A6A0A0A0"
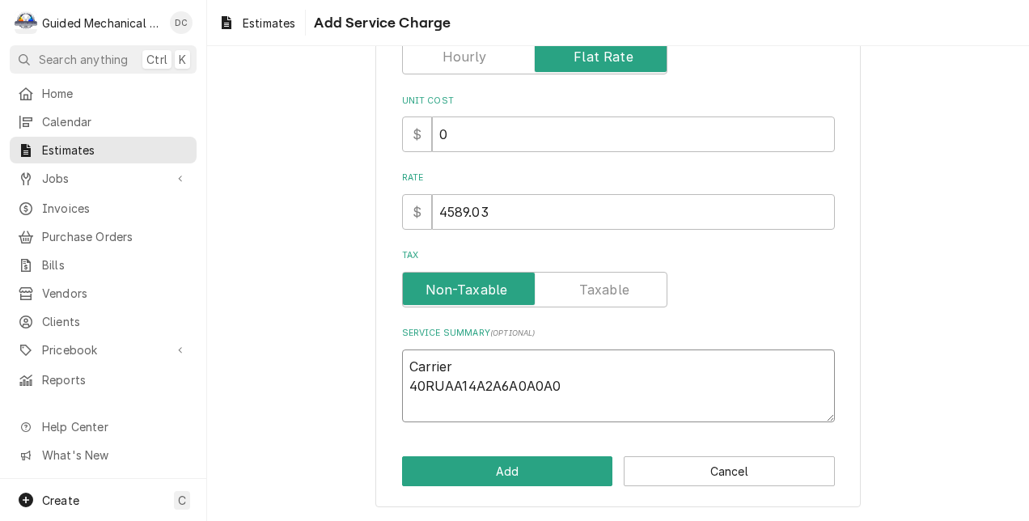
type textarea "x"
type textarea "Carrier 40RUAA14A2A6A0A0A0 3"
type textarea "x"
type textarea "Carrier 40RUAA14A2A6A0A0A0 31"
type textarea "x"
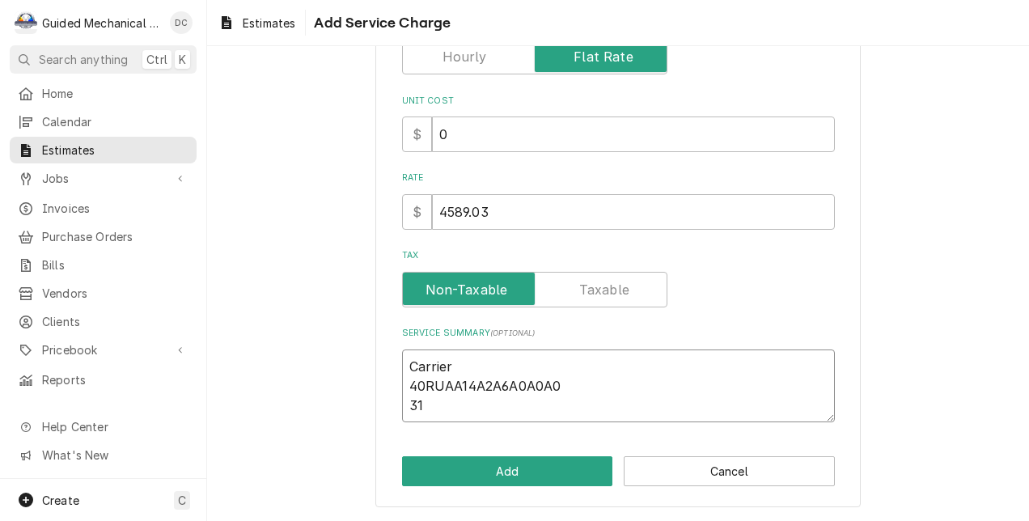
type textarea "Carrier 40RUAA14A2A6A0A0A0 311"
type textarea "x"
type textarea "Carrier 40RUAA14A2A6A0A0A0 3112"
type textarea "x"
type textarea "Carrier 40RUAA14A2A6A0A0A0 3112U"
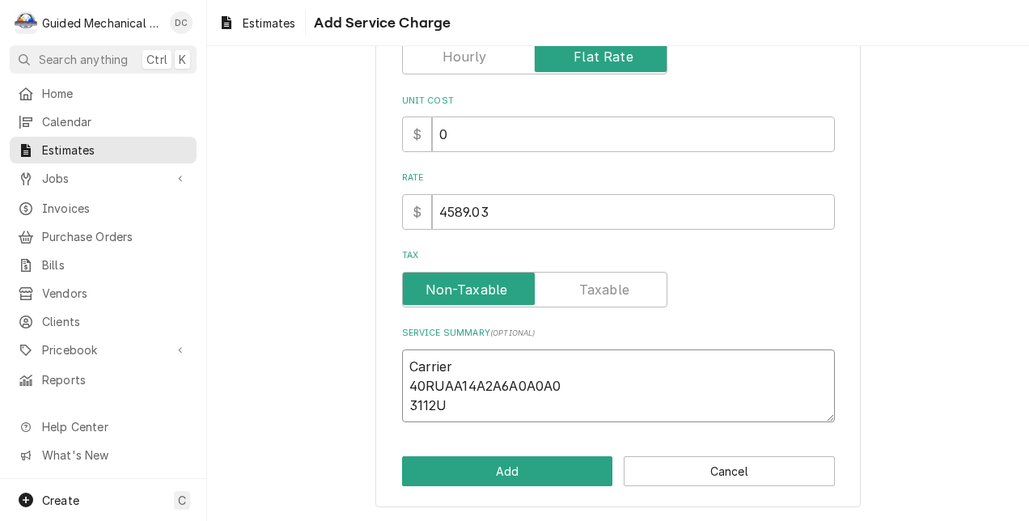
type textarea "x"
type textarea "Carrier 40RUAA14A2A6A0A0A0 3112U3"
type textarea "x"
type textarea "Carrier 40RUAA14A2A6A0A0A0 3112U34"
type textarea "x"
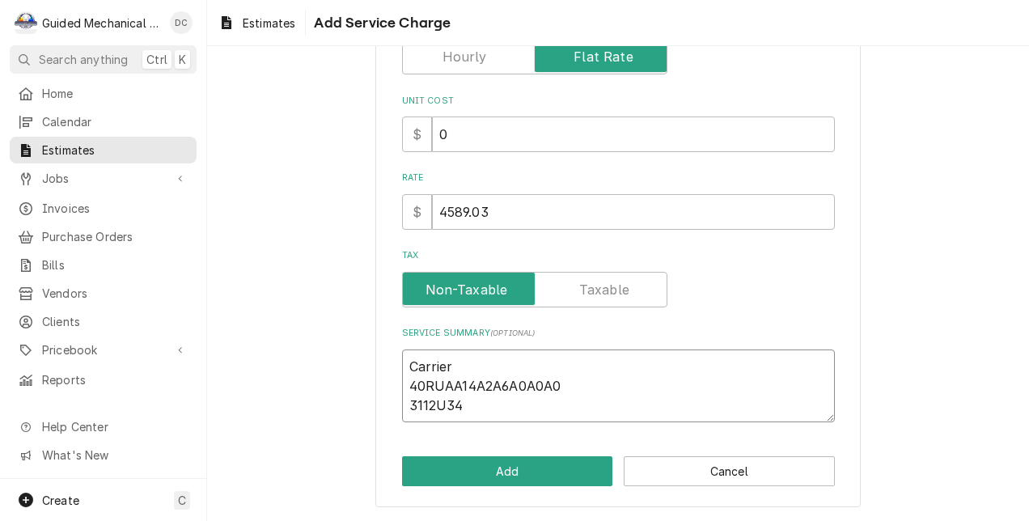
type textarea "Carrier 40RUAA14A2A6A0A0A0 3112U345"
type textarea "x"
type textarea "Carrier 40RUAA14A2A6A0A0A0 3112U3456"
type textarea "x"
type textarea "Carrier 40RUAA14A2A6A0A0A0 3112U34567"
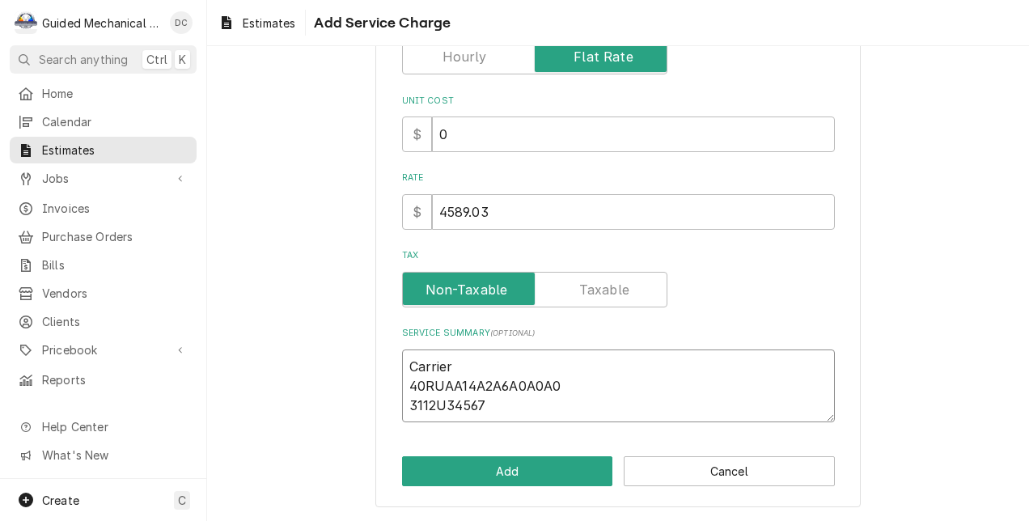
type textarea "x"
type textarea "Carrier 40RUAA14A2A6A0A0A0 3112U34567"
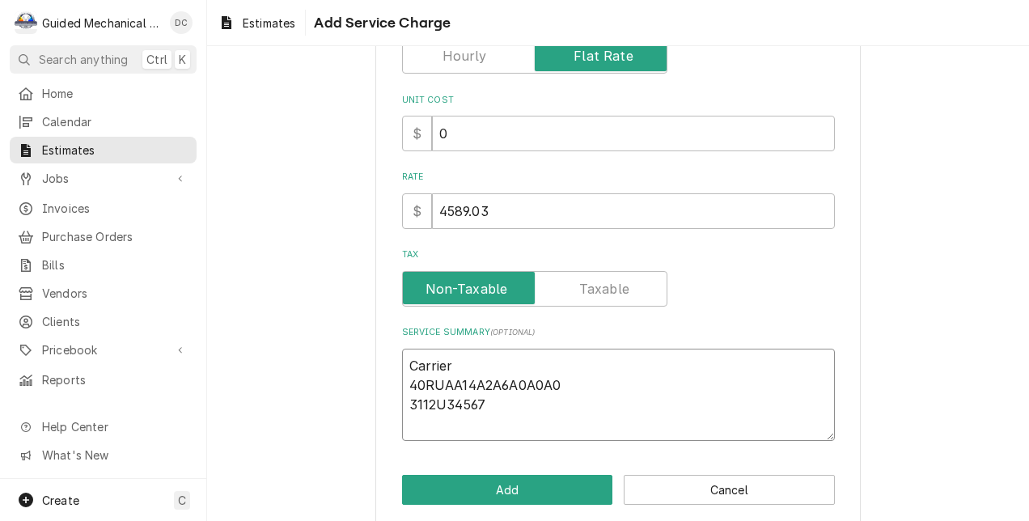
type textarea "x"
type textarea "Carrier 40RUAA14A2A6A0A0A0 3112U34567"
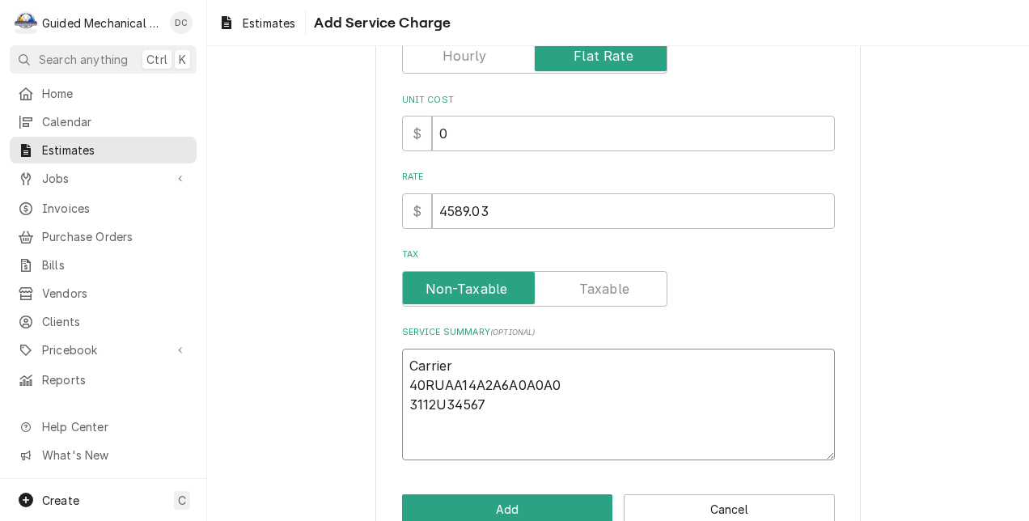
type textarea "x"
type textarea "Carrier 40RUAA14A2A6A0A0A0 3112U34567 Q"
type textarea "x"
type textarea "Carrier 40RUAA14A2A6A0A0A0 3112U34567 Qu"
type textarea "x"
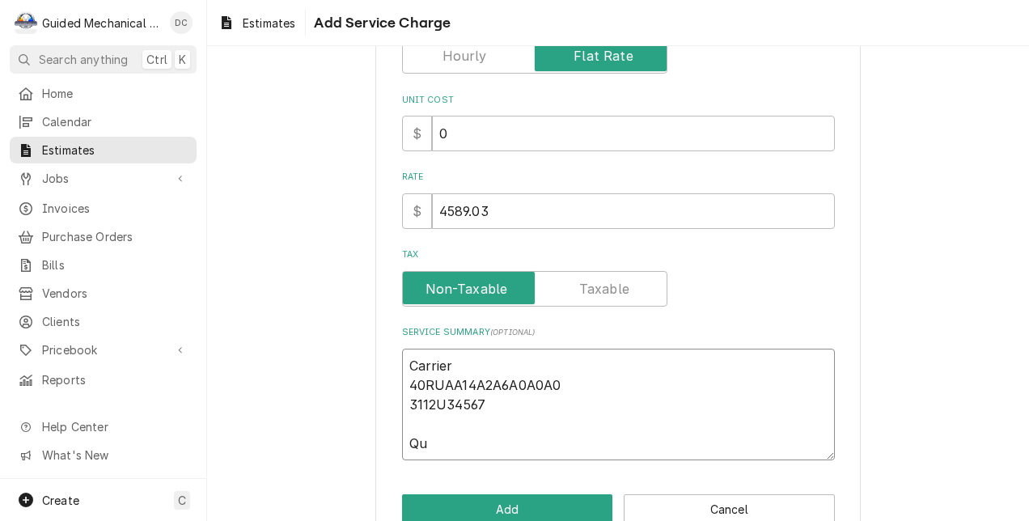
type textarea "Carrier 40RUAA14A2A6A0A0A0 3112U34567 Quo"
type textarea "x"
type textarea "Carrier 40RUAA14A2A6A0A0A0 3112U34567 Quot"
type textarea "x"
type textarea "Carrier 40RUAA14A2A6A0A0A0 3112U34567 Quote"
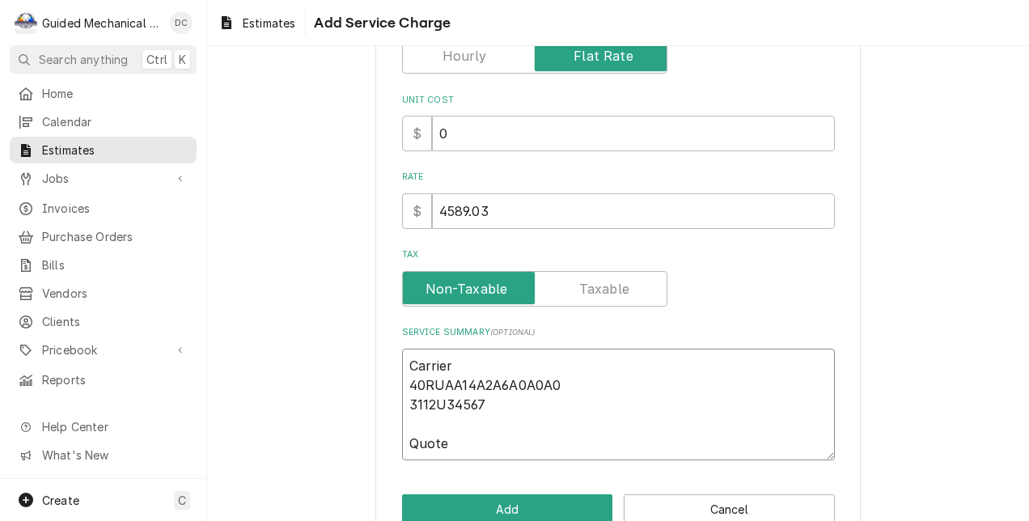
type textarea "x"
type textarea "Carrier 40RUAA14A2A6A0A0A0 3112U34567 Quote"
type textarea "x"
type textarea "Carrier 40RUAA14A2A6A0A0A0 3112U34567 Quote i"
type textarea "x"
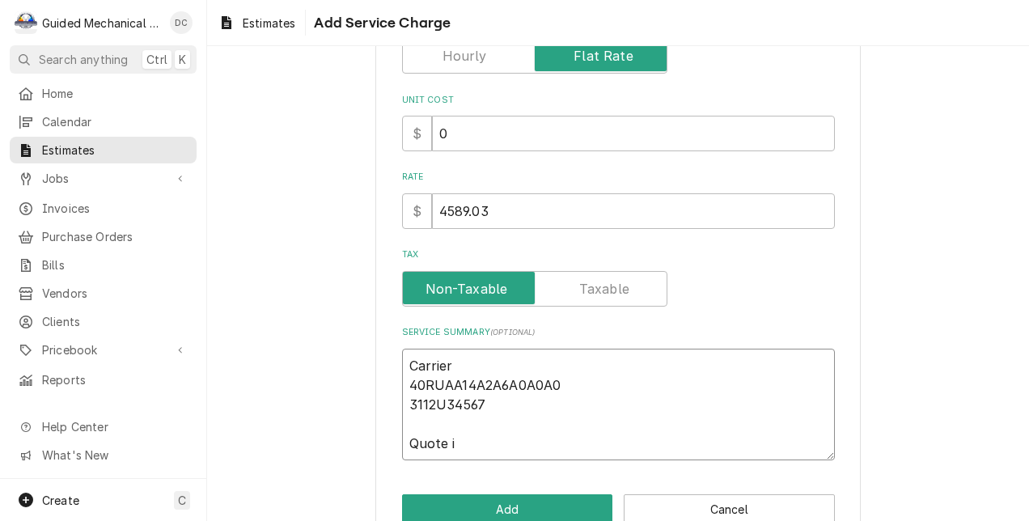
type textarea "Carrier 40RUAA14A2A6A0A0A0 3112U34567 Quote is"
type textarea "x"
type textarea "Carrier 40RUAA14A2A6A0A0A0 3112U34567 Quote is"
type textarea "x"
type textarea "Carrier 40RUAA14A2A6A0A0A0 3112U34567 Quote is t"
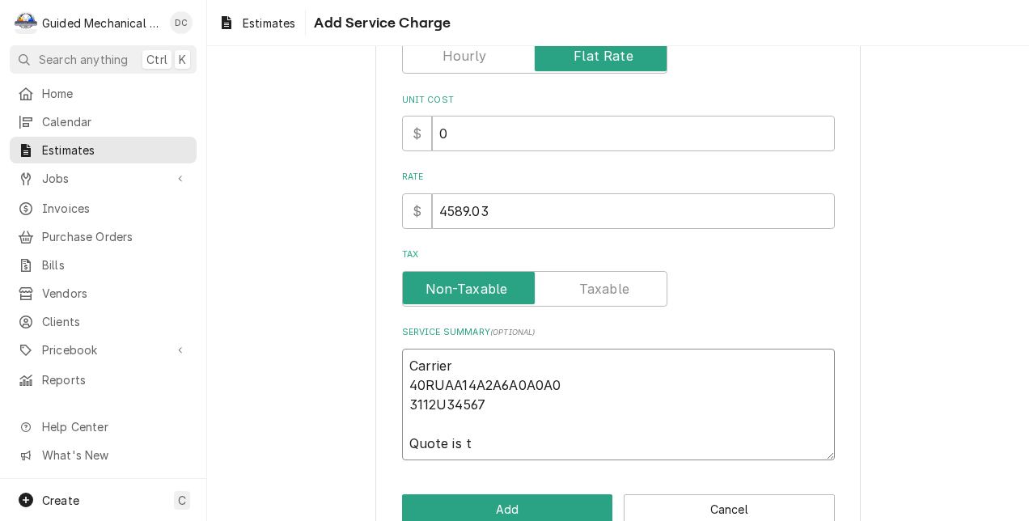
type textarea "x"
type textarea "Carrier 40RUAA14A2A6A0A0A0 3112U34567 Quote is to"
type textarea "x"
type textarea "Carrier 40RUAA14A2A6A0A0A0 3112U34567 Quote is to"
type textarea "x"
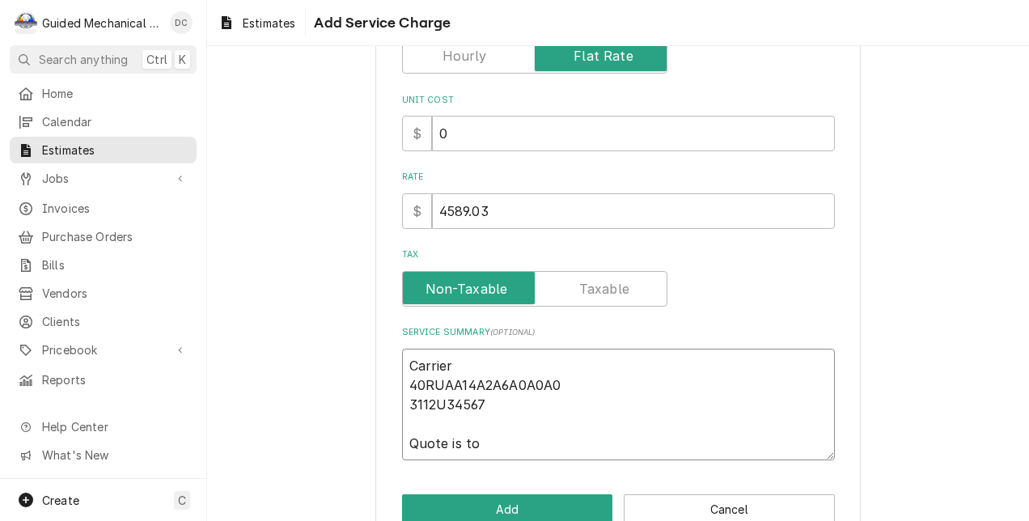
type textarea "Carrier 40RUAA14A2A6A0A0A0 3112U34567 Quote is to r"
type textarea "x"
type textarea "Carrier 40RUAA14A2A6A0A0A0 3112U34567 Quote is to re"
type textarea "x"
type textarea "Carrier 40RUAA14A2A6A0A0A0 3112U34567 Quote is to reb"
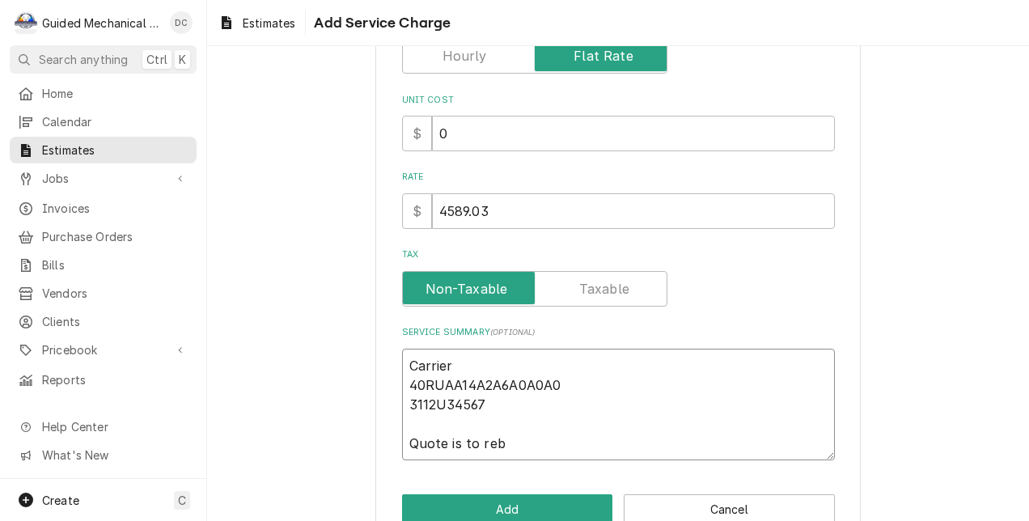
type textarea "x"
type textarea "Carrier 40RUAA14A2A6A0A0A0 3112U34567 Quote is to rebu"
type textarea "x"
type textarea "Carrier 40RUAA14A2A6A0A0A0 3112U34567 Quote is to rebui"
type textarea "x"
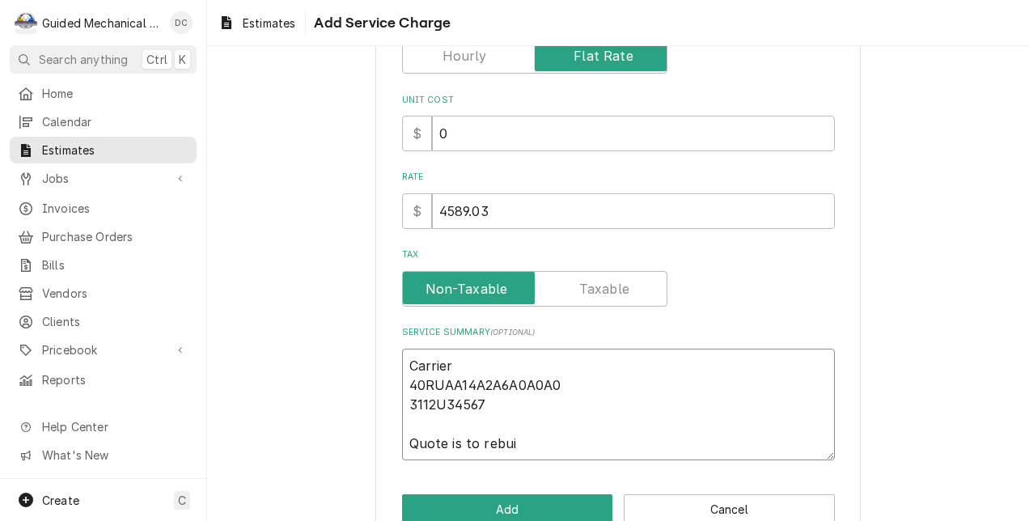
type textarea "Carrier 40RUAA14A2A6A0A0A0 3112U34567 Quote is to rebuil"
type textarea "x"
type textarea "Carrier 40RUAA14A2A6A0A0A0 3112U34567 Quote is to rebuild"
type textarea "x"
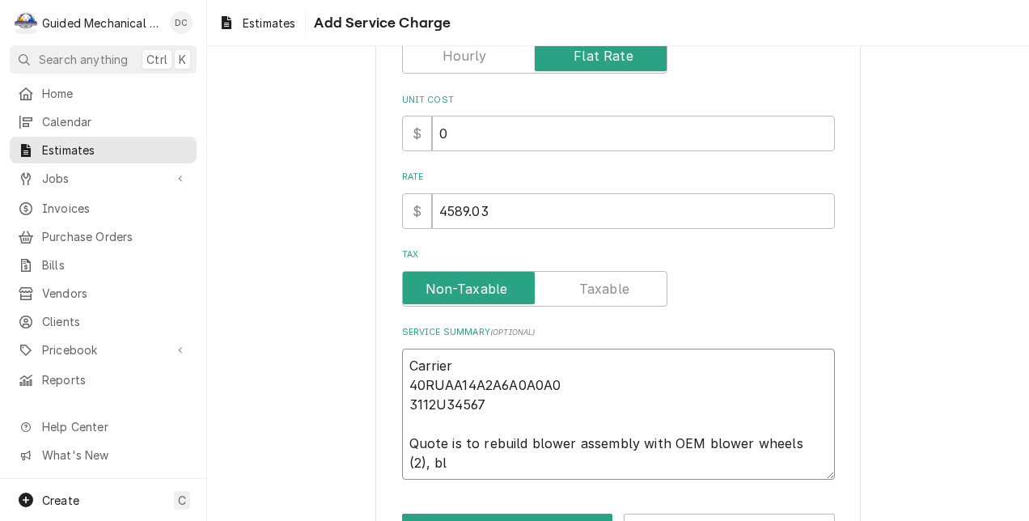
scroll to position [0, 0]
click at [534, 421] on textarea "Carrier 40RUAA14A2A6A0A0A0 3112U34567 Quote is to rebuild blower assembly with …" at bounding box center [618, 415] width 433 height 132
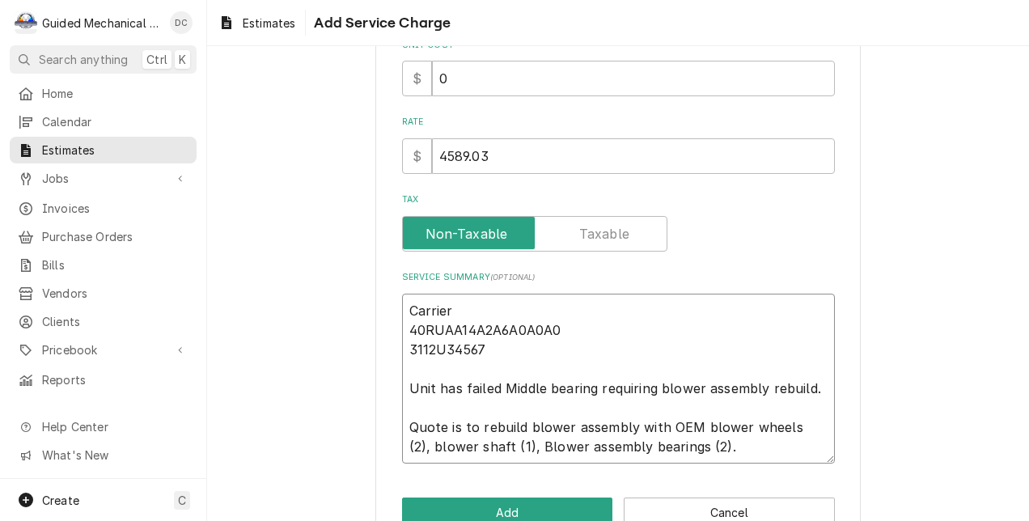
scroll to position [303, 0]
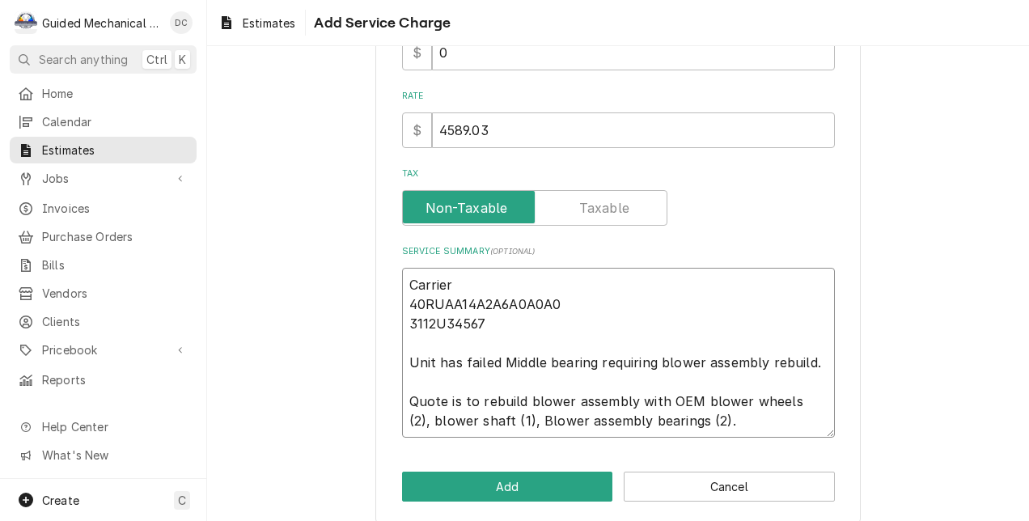
click at [707, 419] on textarea "Carrier 40RUAA14A2A6A0A0A0 3112U34567 Unit has failed Middle bearing requiring …" at bounding box center [618, 353] width 433 height 171
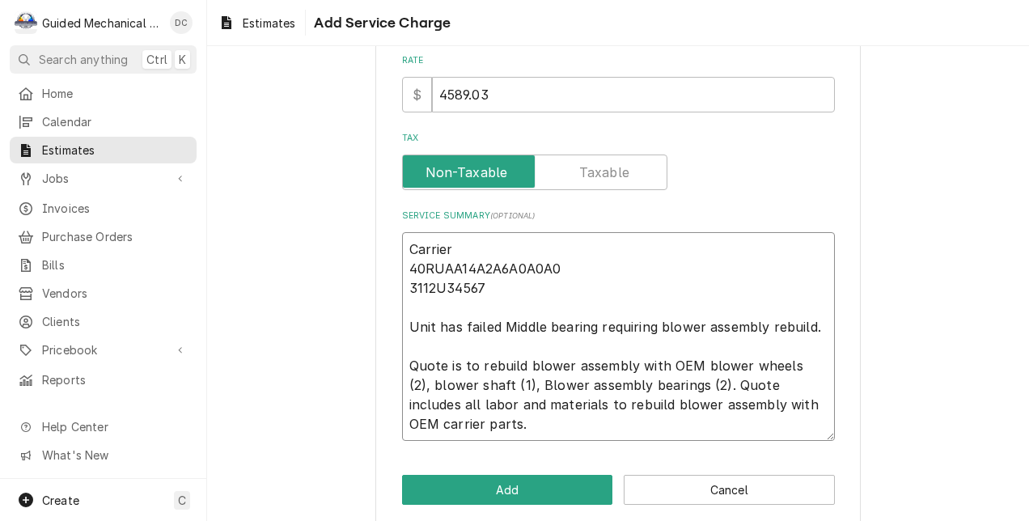
scroll to position [358, 0]
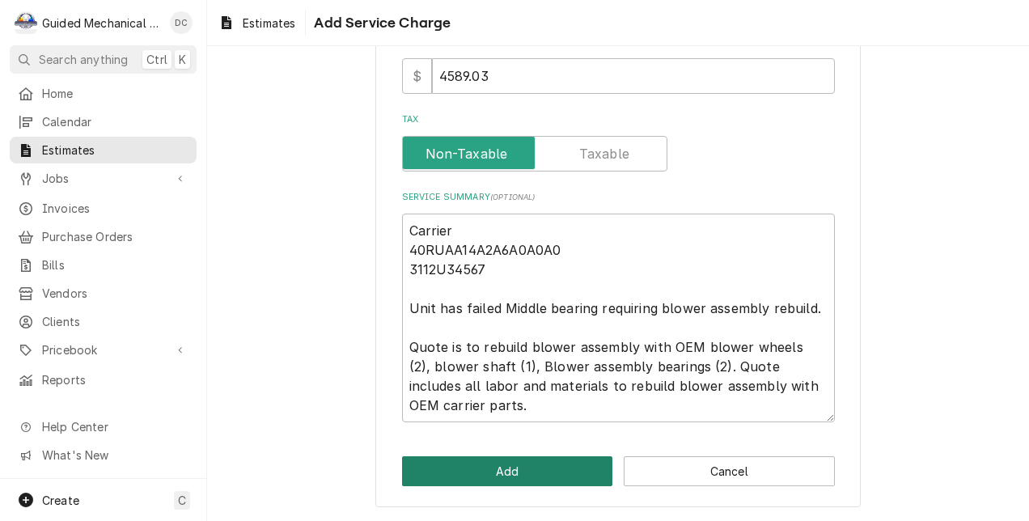
click at [562, 466] on button "Add" at bounding box center [507, 471] width 211 height 30
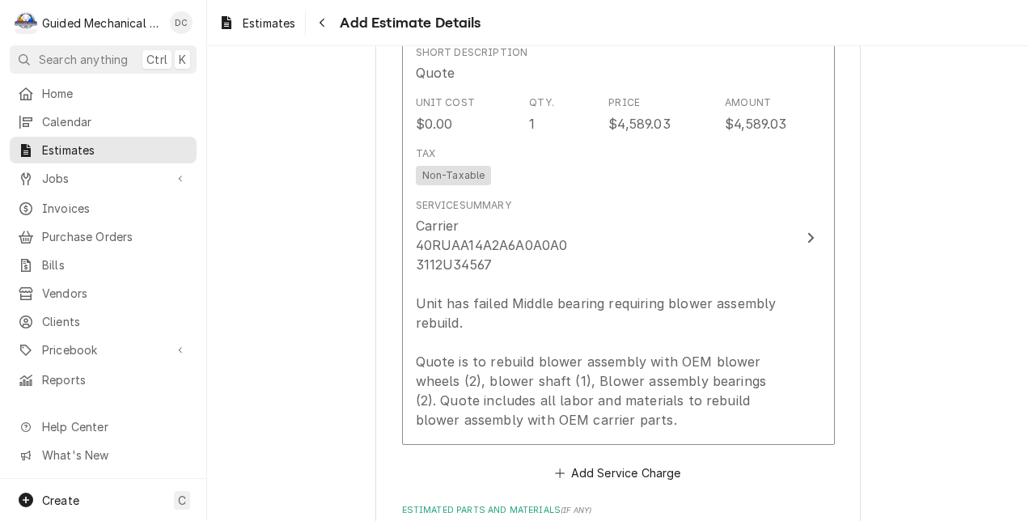
scroll to position [1275, 0]
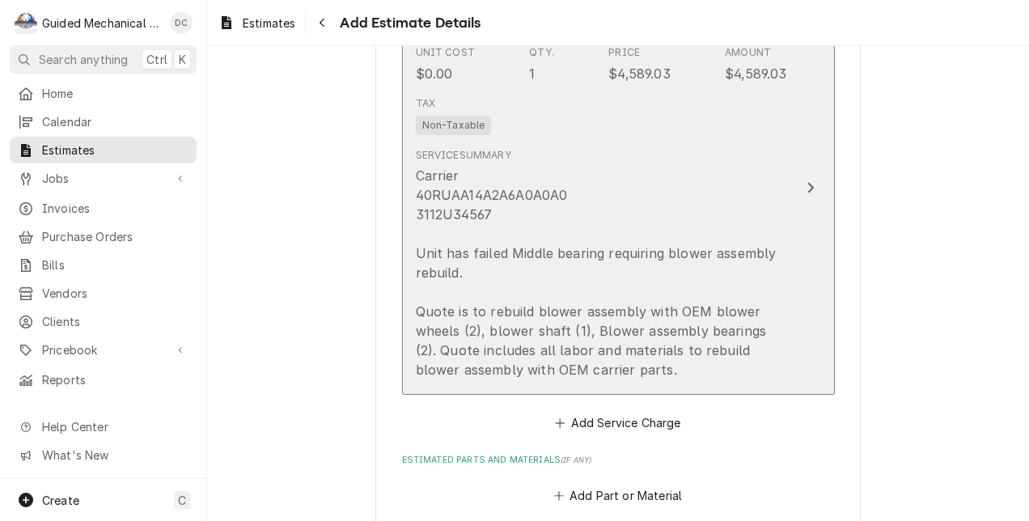
click at [605, 251] on div "Carrier 40RUAA14A2A6A0A0A0 3112U34567 Unit has failed Middle bearing requiring …" at bounding box center [601, 273] width 371 height 214
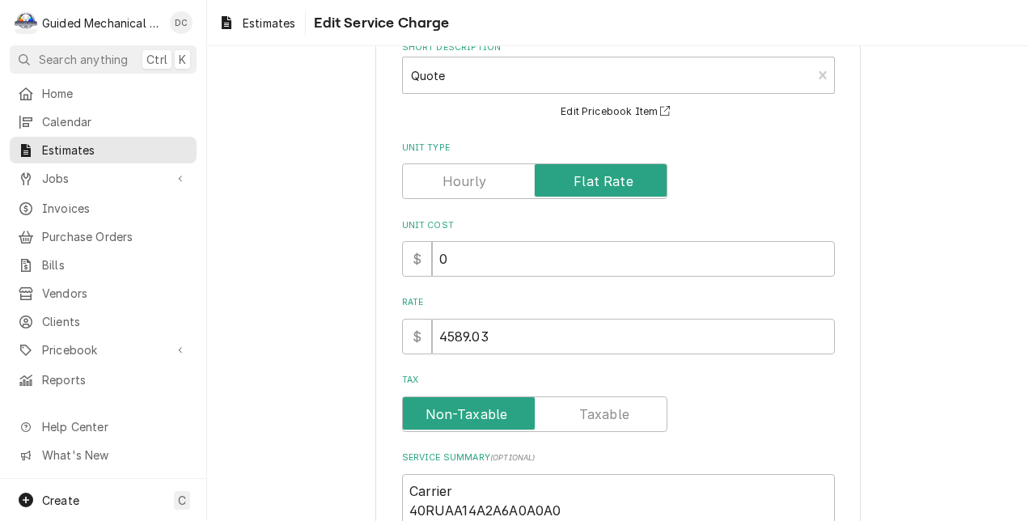
scroll to position [324, 0]
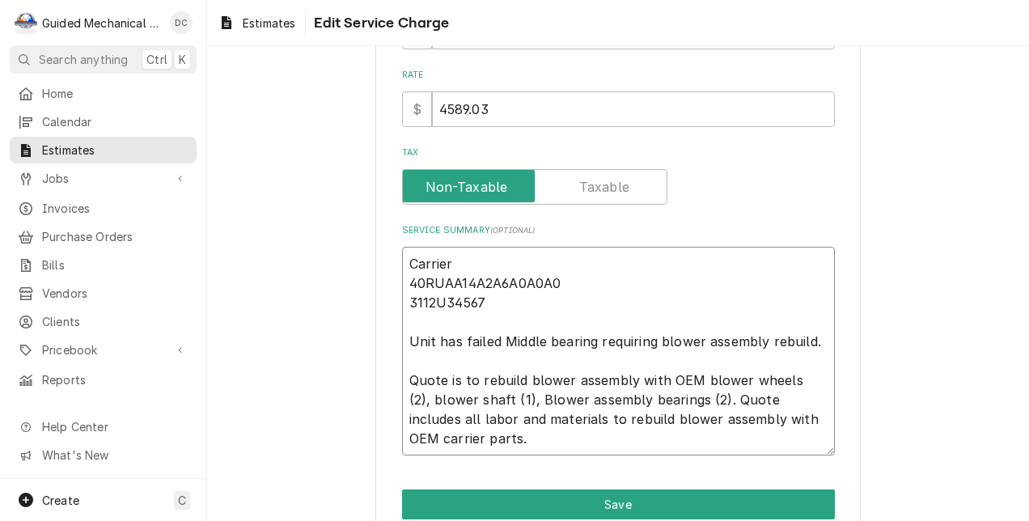
drag, startPoint x: 505, startPoint y: 338, endPoint x: 519, endPoint y: 339, distance: 13.8
click at [505, 338] on textarea "Carrier 40RUAA14A2A6A0A0A0 3112U34567 Unit has failed Middle bearing requiring …" at bounding box center [618, 352] width 433 height 210
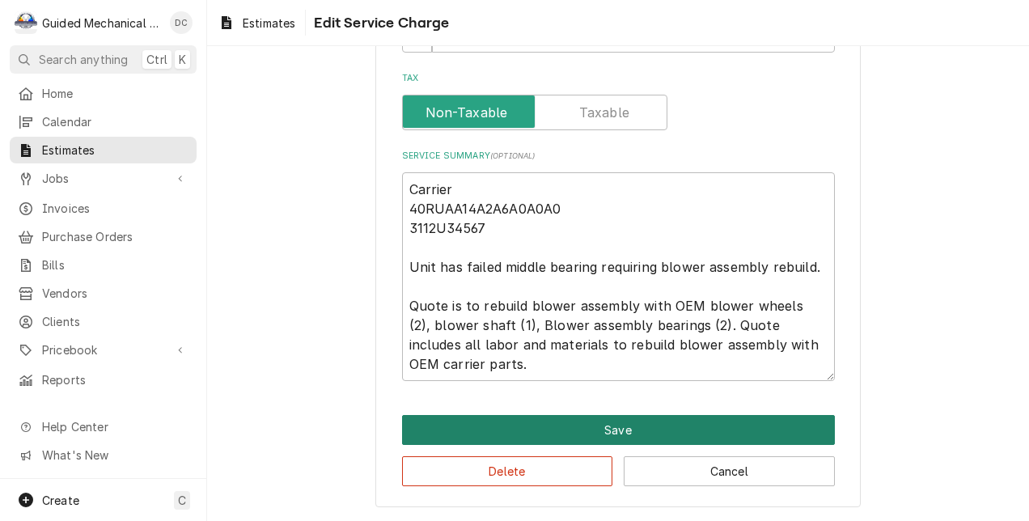
click at [731, 428] on button "Save" at bounding box center [618, 430] width 433 height 30
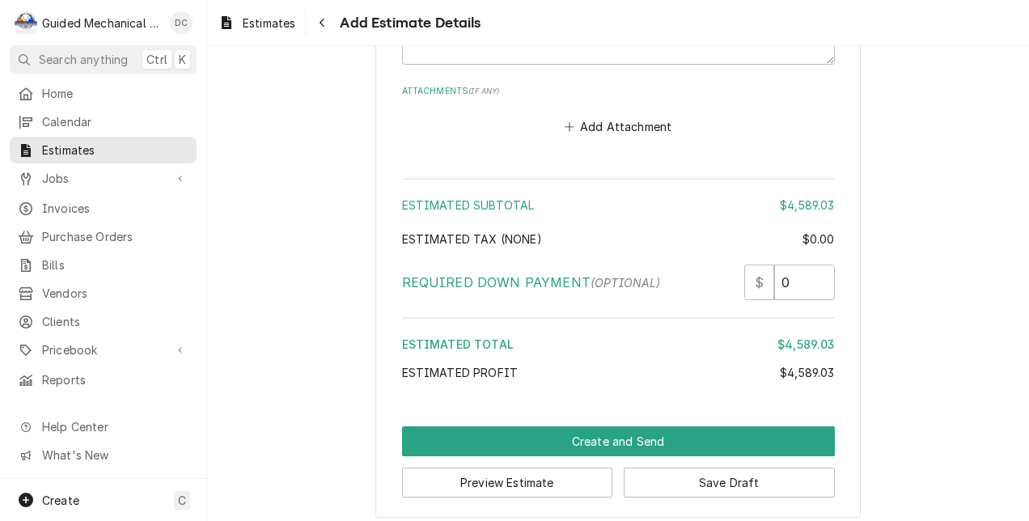
scroll to position [2104, 0]
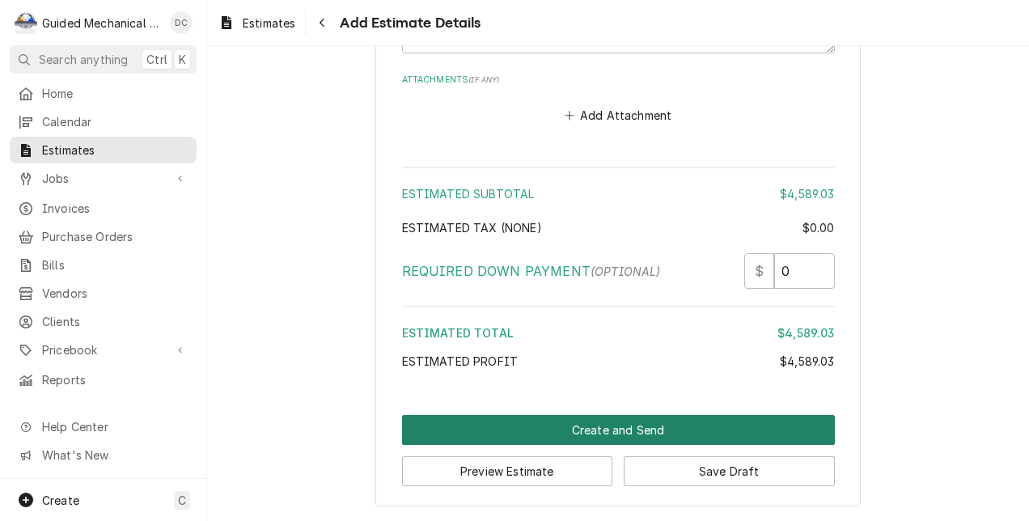
click at [803, 430] on button "Create and Send" at bounding box center [618, 430] width 433 height 30
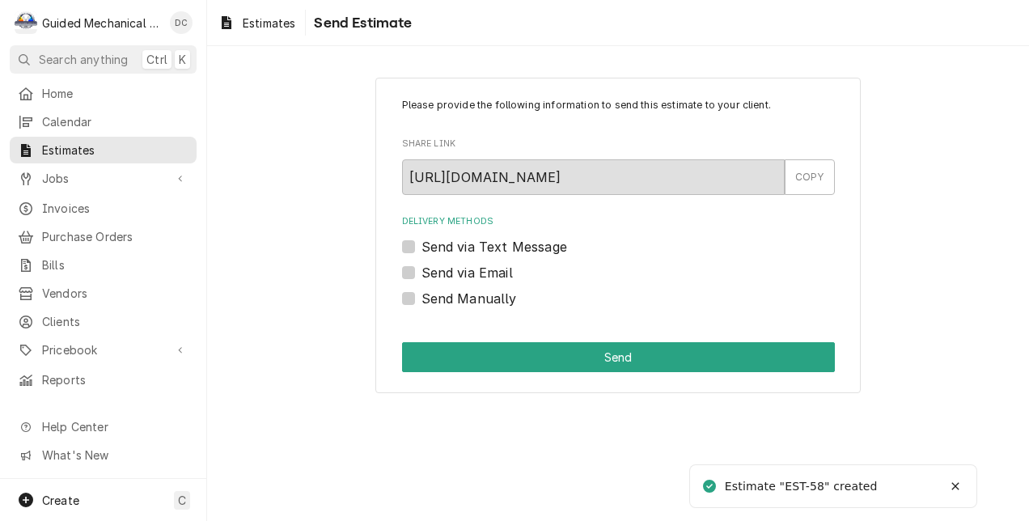
click at [422, 274] on label "Send via Email" at bounding box center [467, 272] width 91 height 19
click at [422, 274] on input "Send via Email" at bounding box center [638, 281] width 433 height 36
checkbox input "true"
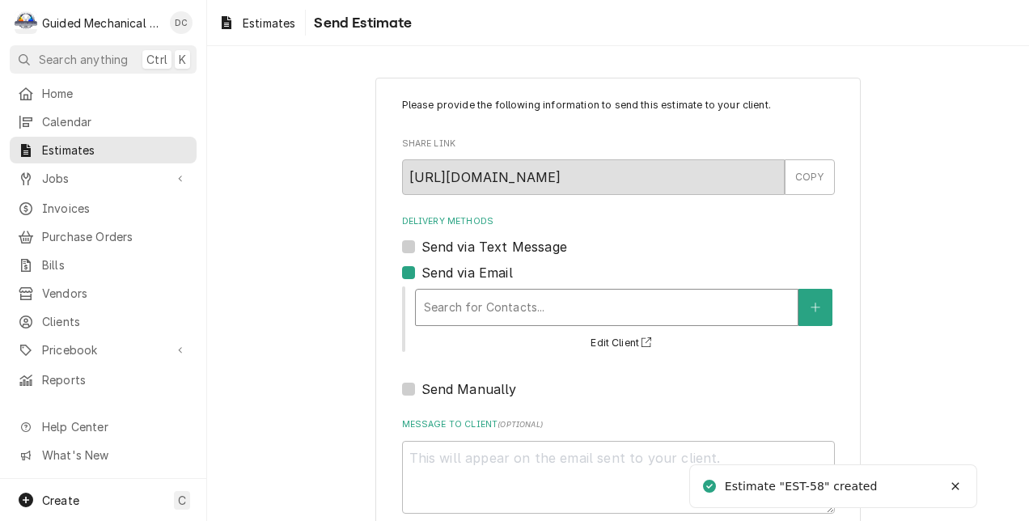
click at [502, 303] on div "Delivery Methods" at bounding box center [607, 307] width 366 height 29
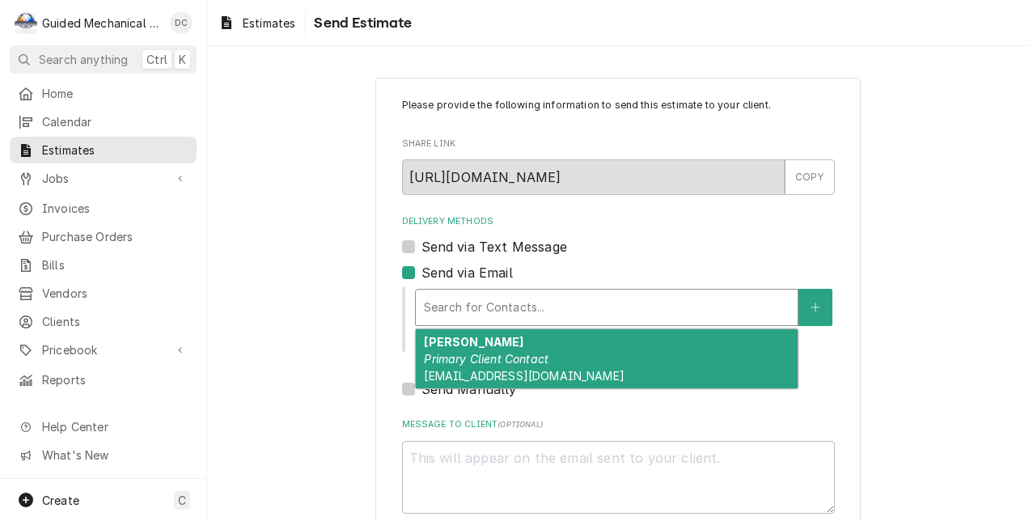
click at [510, 358] on em "Primary Client Contact" at bounding box center [486, 359] width 125 height 14
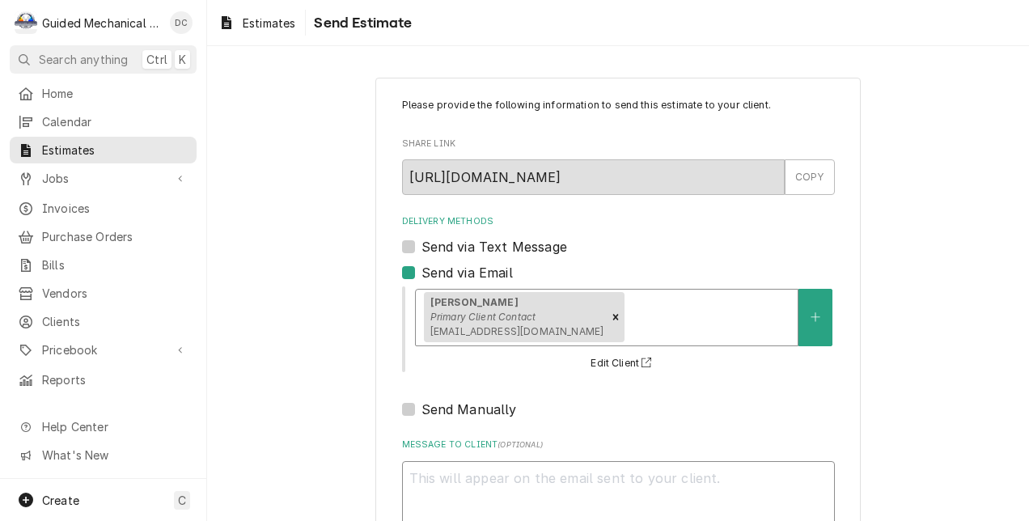
click at [568, 479] on textarea "Message to Client ( optional )" at bounding box center [618, 498] width 433 height 74
type textarea "x"
type textarea "N"
type textarea "x"
type textarea "Ni"
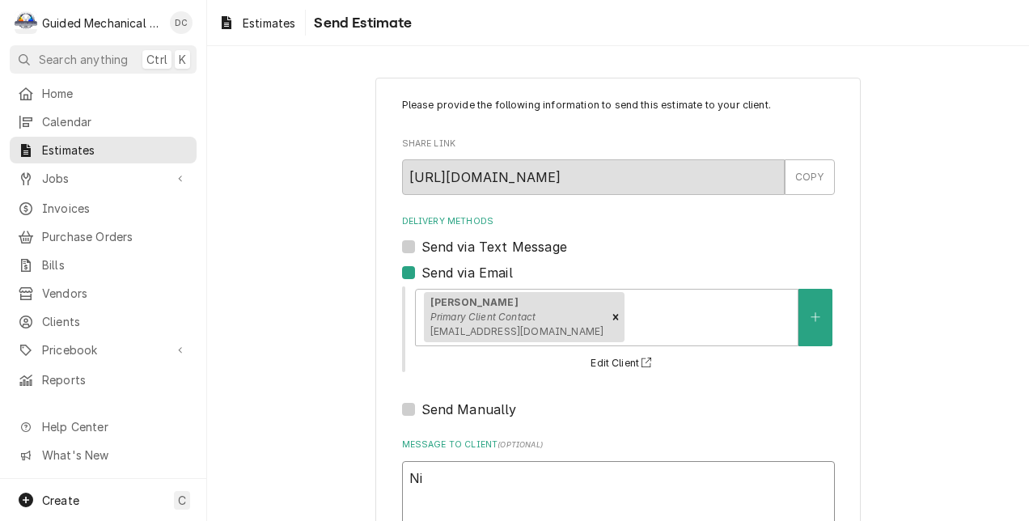
type textarea "x"
type textarea "Nik"
type textarea "x"
type textarea "Nikk"
type textarea "x"
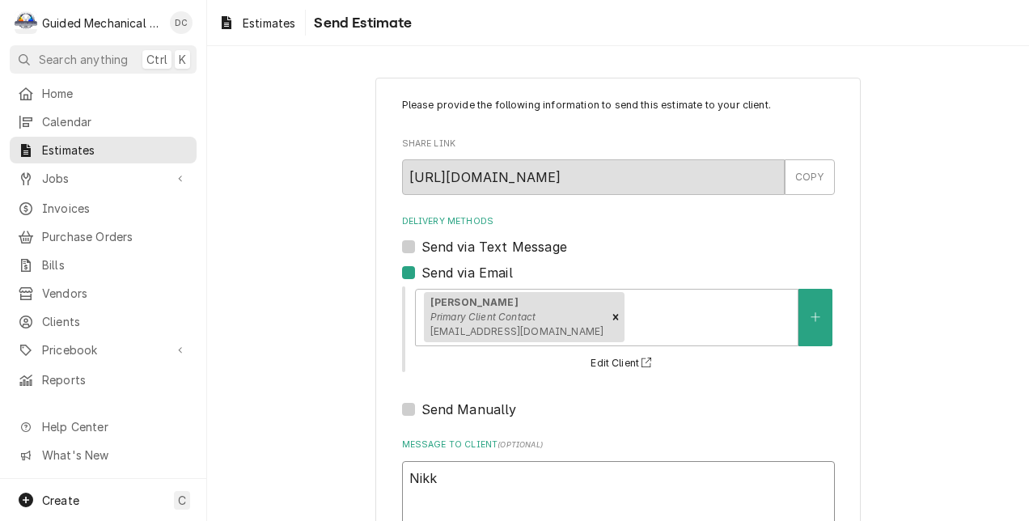
type textarea "Nikki"
type textarea "x"
type textarea "Nikki,"
type textarea "x"
type textarea "Nikki,"
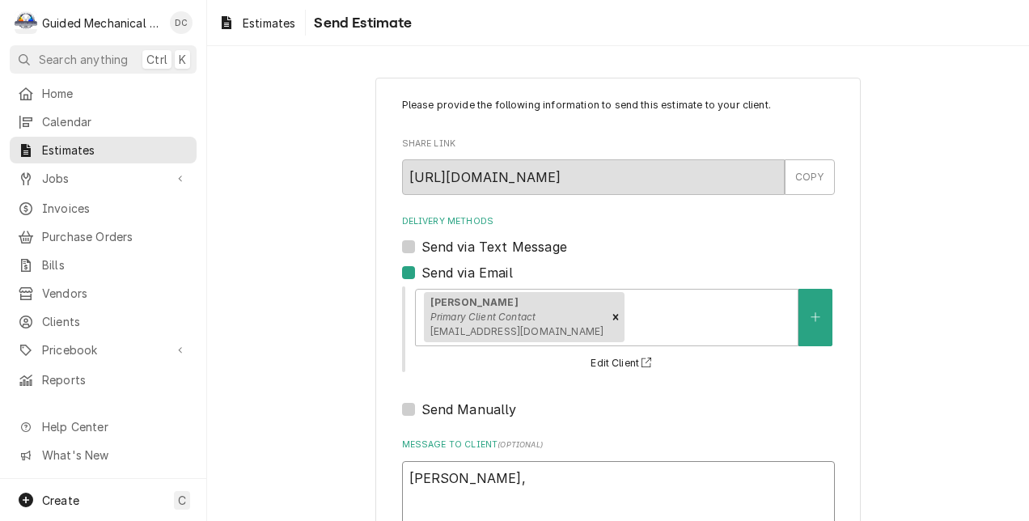
type textarea "x"
type textarea "Nikki, H"
type textarea "x"
type textarea "Nikki, He"
type textarea "x"
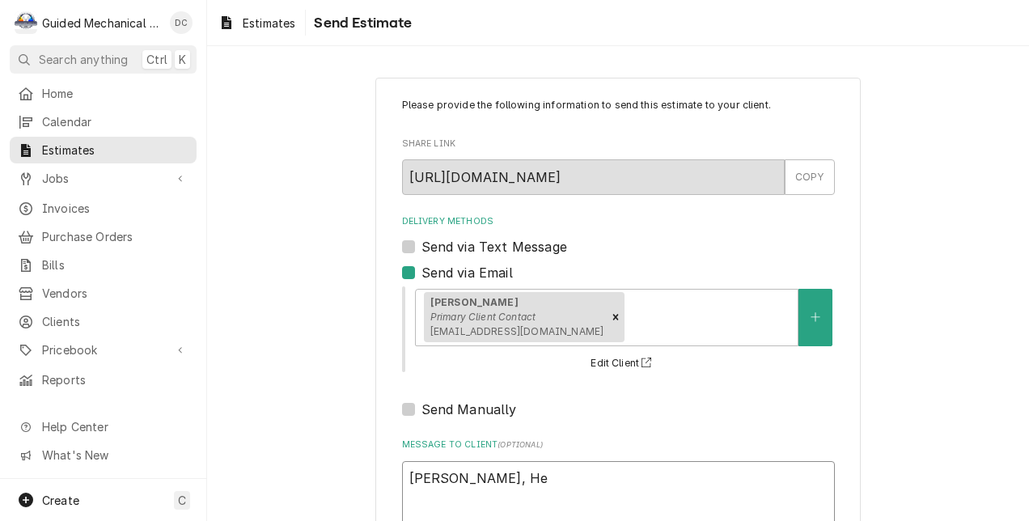
type textarea "Nikki, Her"
type textarea "x"
type textarea "Nikki, Here"
type textarea "x"
type textarea "Nikki, Here"
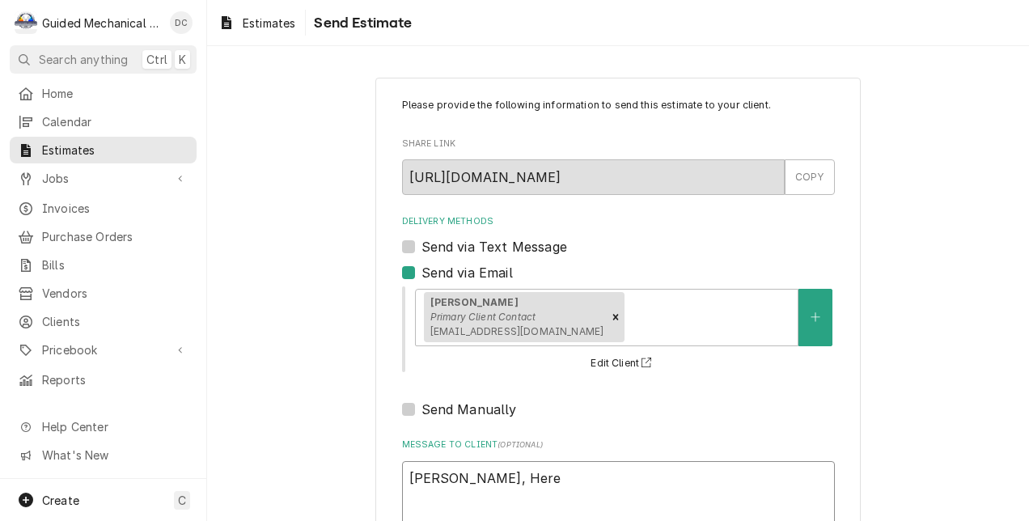
type textarea "x"
type textarea "Nikki, Here i"
type textarea "x"
type textarea "Nikki, Here is"
type textarea "x"
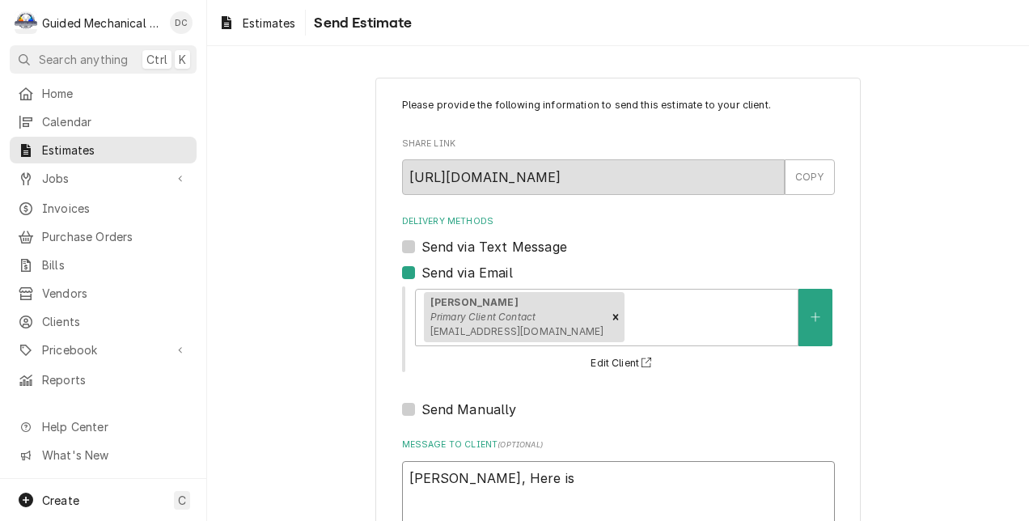
type textarea "Nikki, Here is"
type textarea "x"
type textarea "Nikki, Here is t"
type textarea "x"
type textarea "Nikki, Here is th"
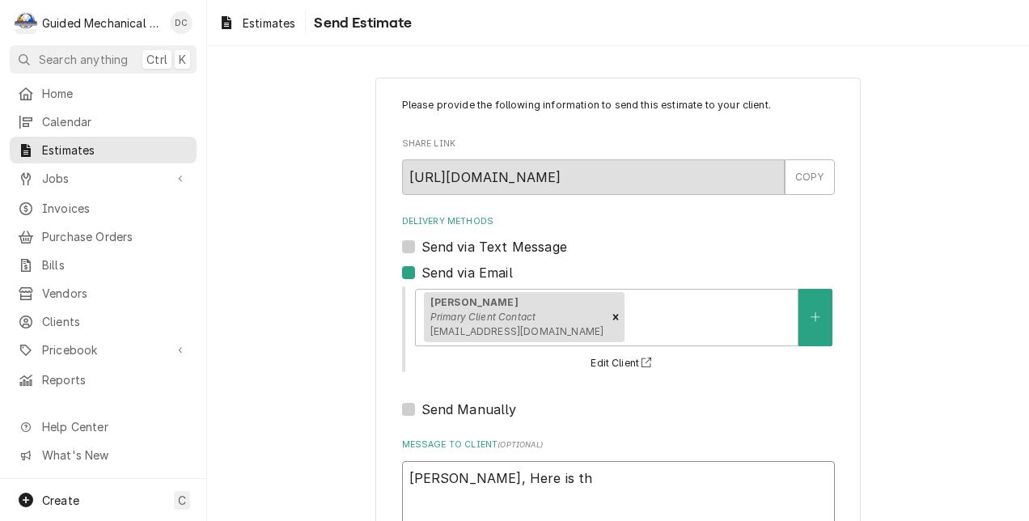
type textarea "x"
type textarea "Nikki, Here is the"
type textarea "x"
type textarea "Nikki, Here is the"
type textarea "x"
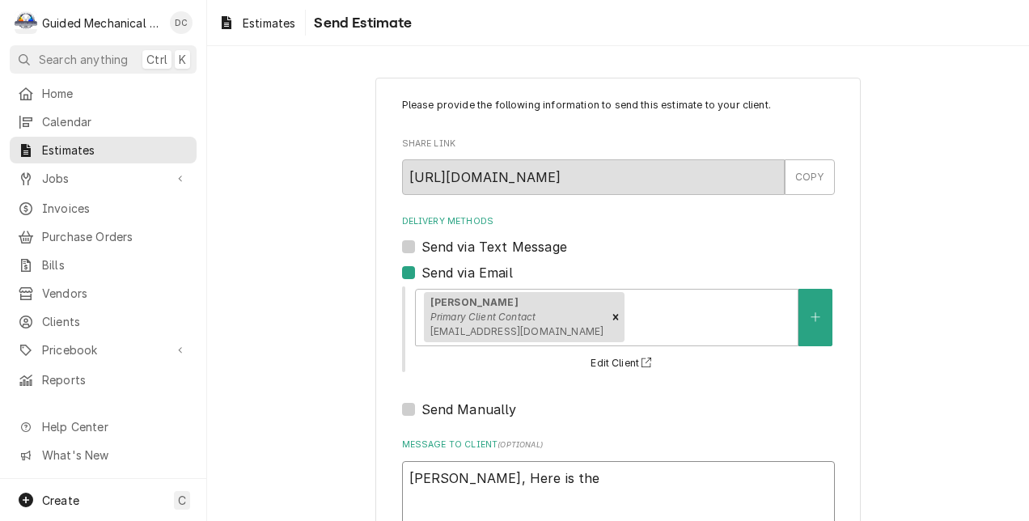
type textarea "Nikki, Here is the q"
type textarea "x"
type textarea "Nikki, Here is the qu"
type textarea "x"
type textarea "Nikki, Here is the quo"
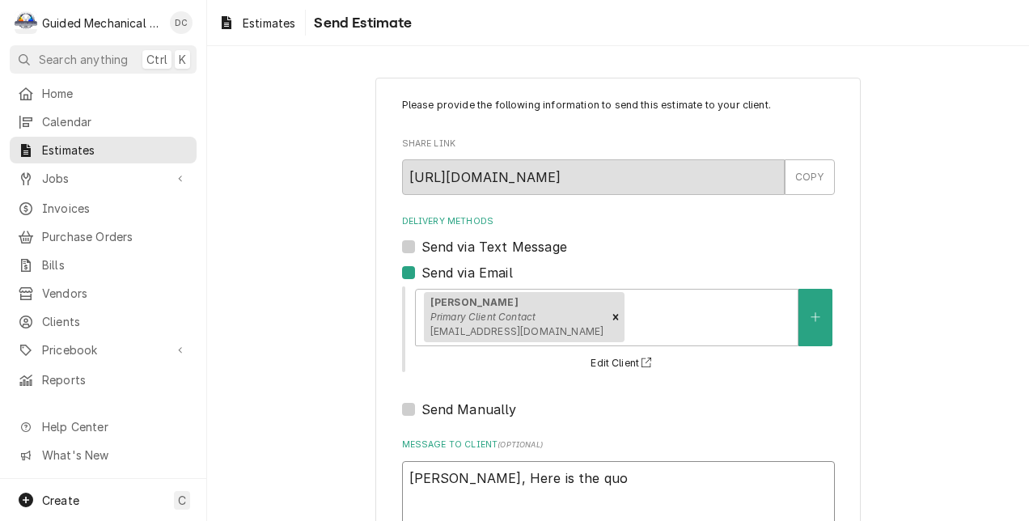
type textarea "x"
type textarea "Nikki, Here is the quot"
type textarea "x"
type textarea "Nikki, Here is the quote"
type textarea "x"
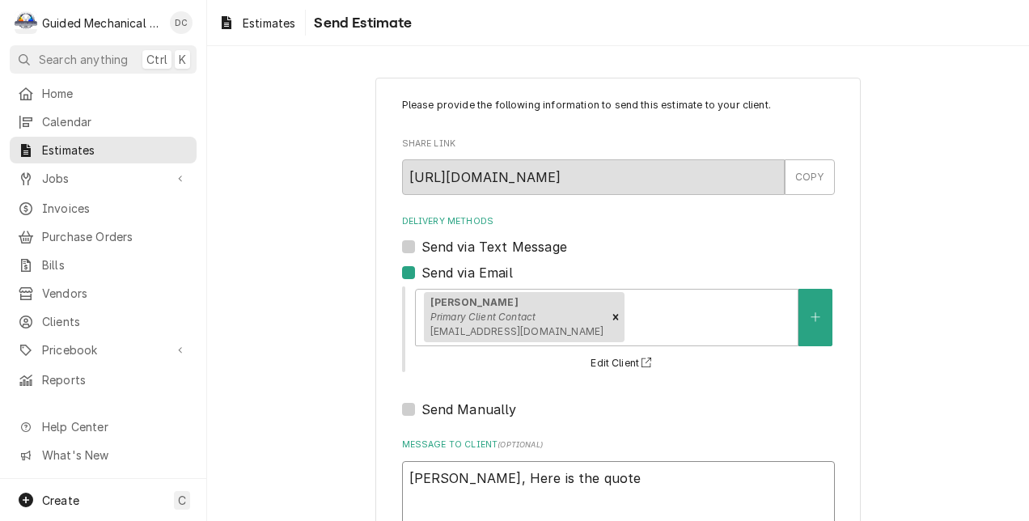
type textarea "Nikki, Here is the quote"
type textarea "x"
type textarea "Nikki, Here is the quote t"
type textarea "x"
type textarea "Nikki, Here is the quote to"
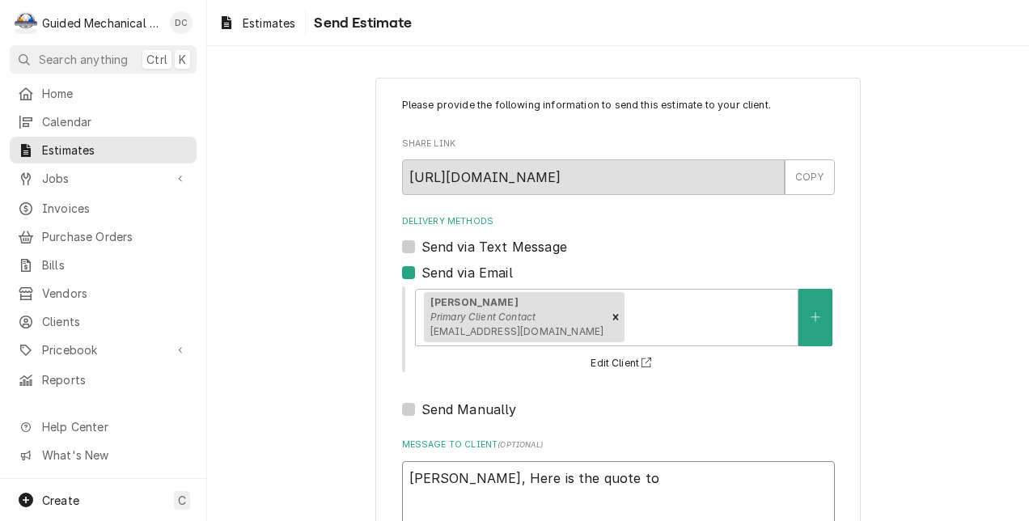
type textarea "x"
type textarea "Nikki, Here is the quote to"
type textarea "x"
type textarea "Nikki, Here is the quote to r"
type textarea "x"
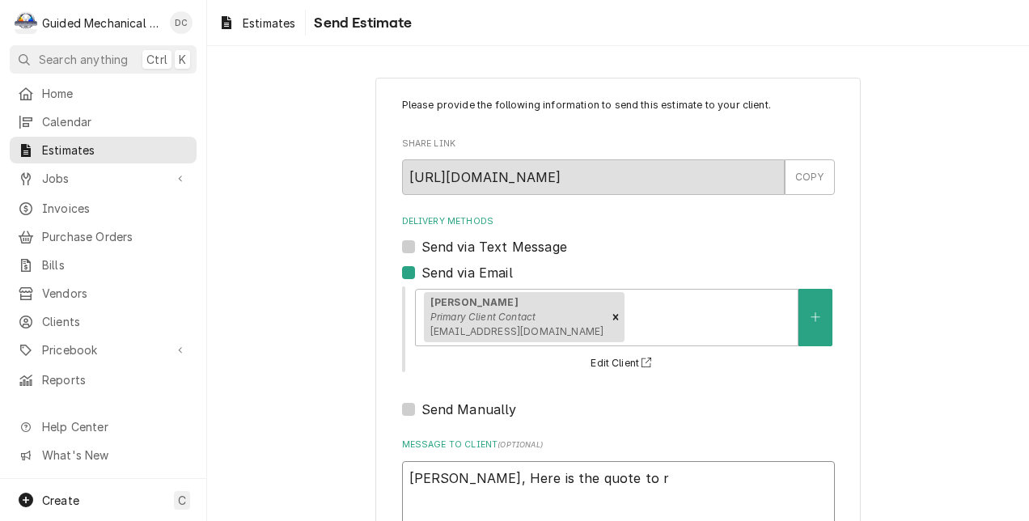
type textarea "Nikki, Here is the quote to re"
type textarea "x"
type textarea "Nikki, Here is the quote to reb"
type textarea "x"
type textarea "Nikki, Here is the quote to rebu"
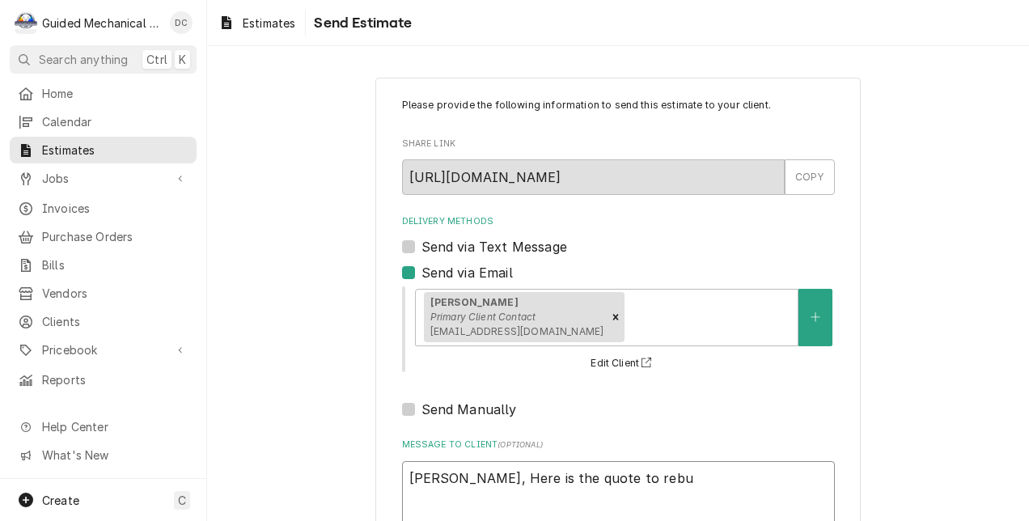
type textarea "x"
type textarea "Nikki, Here is the quote to rebui"
type textarea "x"
type textarea "Nikki, Here is the quote to rebuil"
type textarea "x"
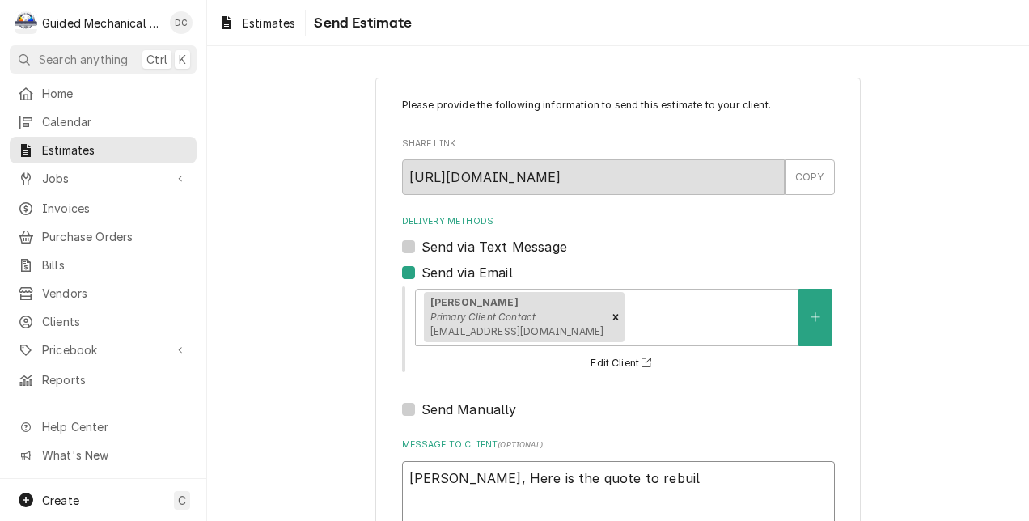
type textarea "Nikki, Here is the quote to rebuild"
type textarea "x"
type textarea "Nikki, Here is the quote to rebuild"
type textarea "x"
type textarea "Nikki, Here is the quote to rebuild t"
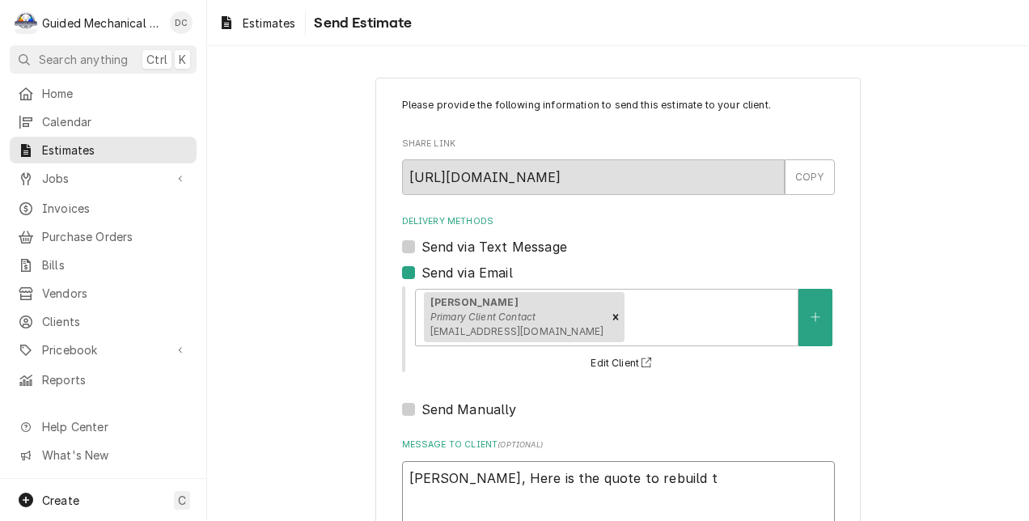
type textarea "x"
type textarea "Nikki, Here is the quote to rebuild th"
type textarea "x"
type textarea "Nikki, Here is the quote to rebuild the"
type textarea "x"
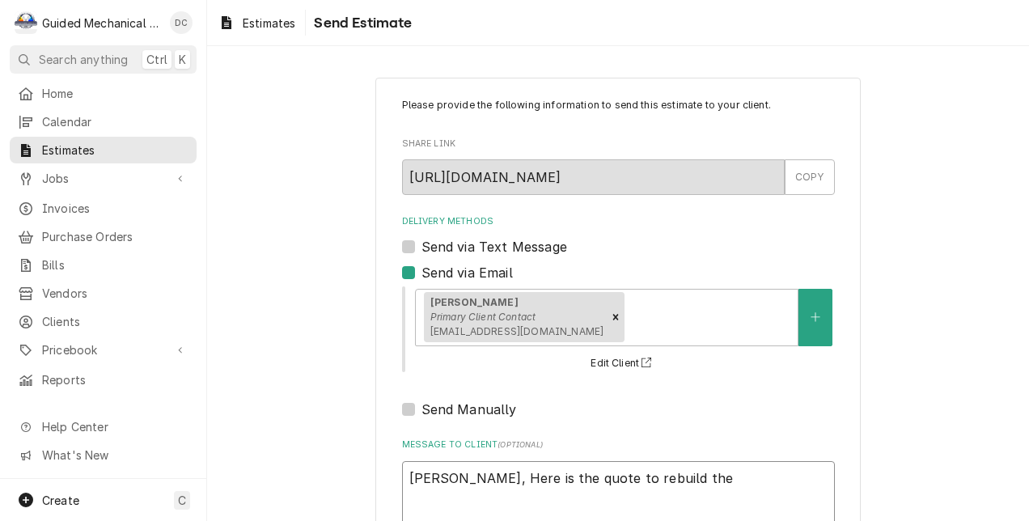
type textarea "Nikki, Here is the quote to rebuild the"
type textarea "x"
type textarea "Nikki, Here is the quote to rebuild the b"
type textarea "x"
type textarea "Nikki, Here is the quote to rebuild the bl"
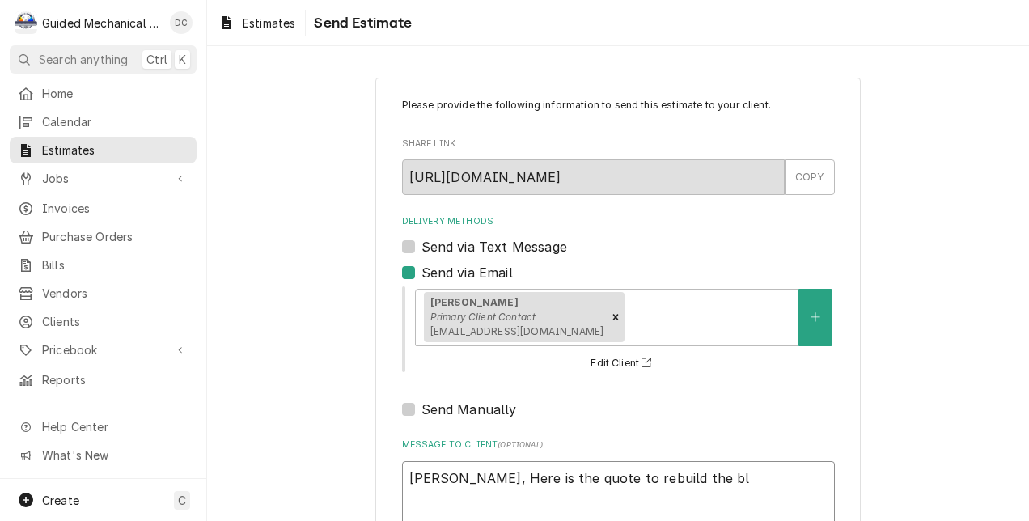
type textarea "x"
type textarea "Nikki, Here is the quote to rebuild the blo"
type textarea "x"
type textarea "Nikki, Here is the quote to rebuild the blow"
type textarea "x"
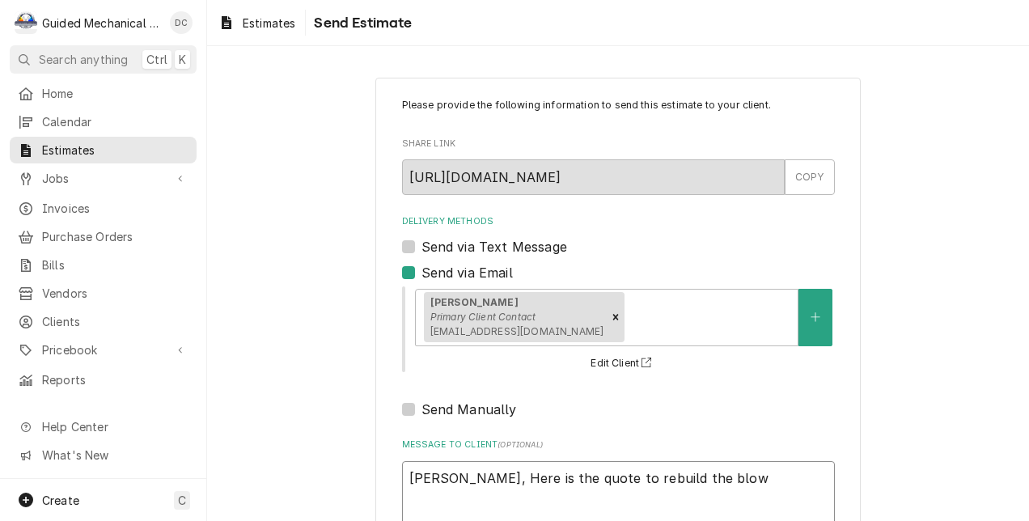
type textarea "Nikki, Here is the quote to rebuild the blowe"
type textarea "x"
type textarea "Nikki, Here is the quote to rebuild the blower"
type textarea "x"
type textarea "Nikki, Here is the quote to rebuild the blower"
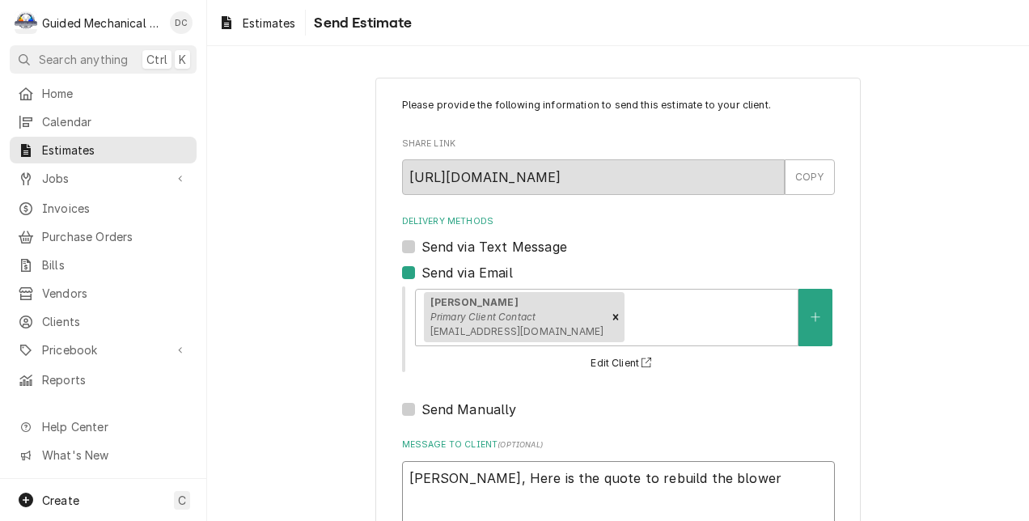
type textarea "x"
type textarea "Nikki, Here is the quote to rebuild the blower a"
type textarea "x"
type textarea "Nikki, Here is the quote to rebuild the blower as"
type textarea "x"
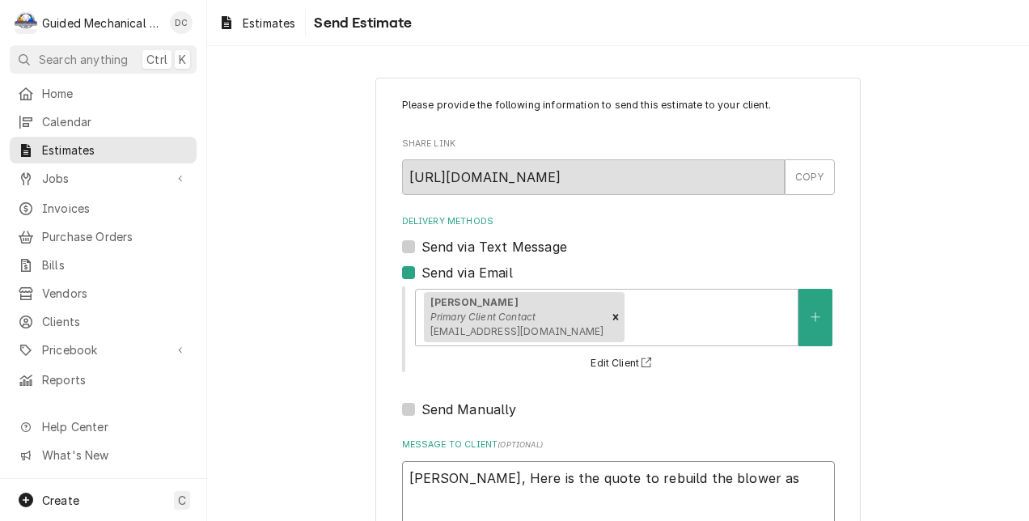
type textarea "Nikki, Here is the quote to rebuild the blower ass"
type textarea "x"
type textarea "Nikki, Here is the quote to rebuild the blower asse"
type textarea "x"
type textarea "Nikki, Here is the quote to rebuild the blower assem"
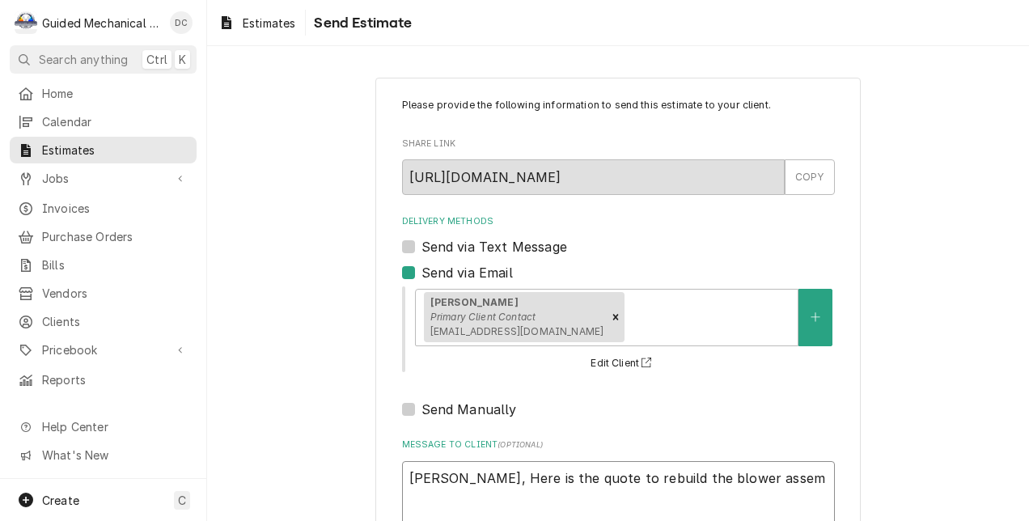
type textarea "x"
type textarea "Nikki, Here is the quote to rebuild the blower assemb"
type textarea "x"
type textarea "Nikki, Here is the quote to rebuild the blower assembl"
type textarea "x"
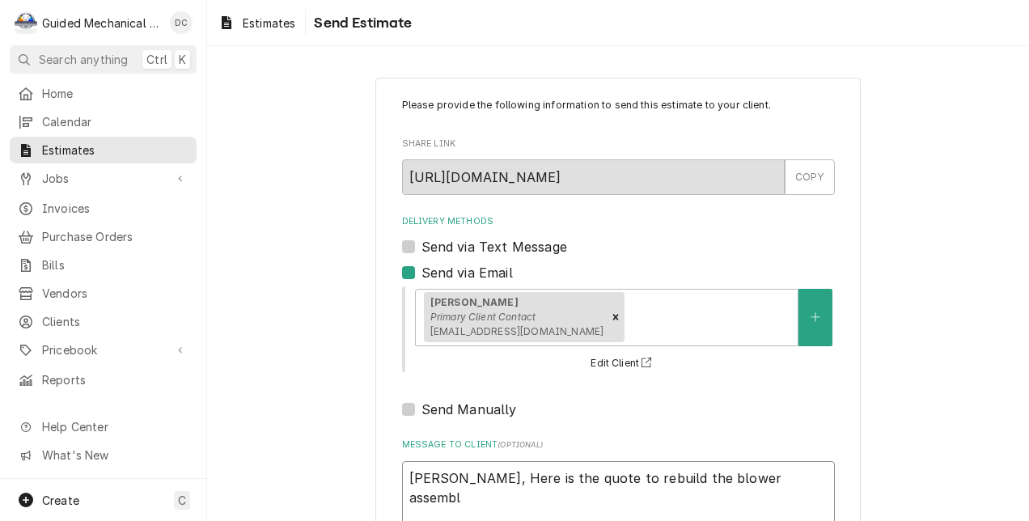
type textarea "Nikki, Here is the quote to rebuild the blower assembly"
type textarea "x"
type textarea "Nikki, Here is the quote to rebuild the blower assembly"
type textarea "x"
type textarea "Nikki, Here is the quote to rebuild the blower assembly a"
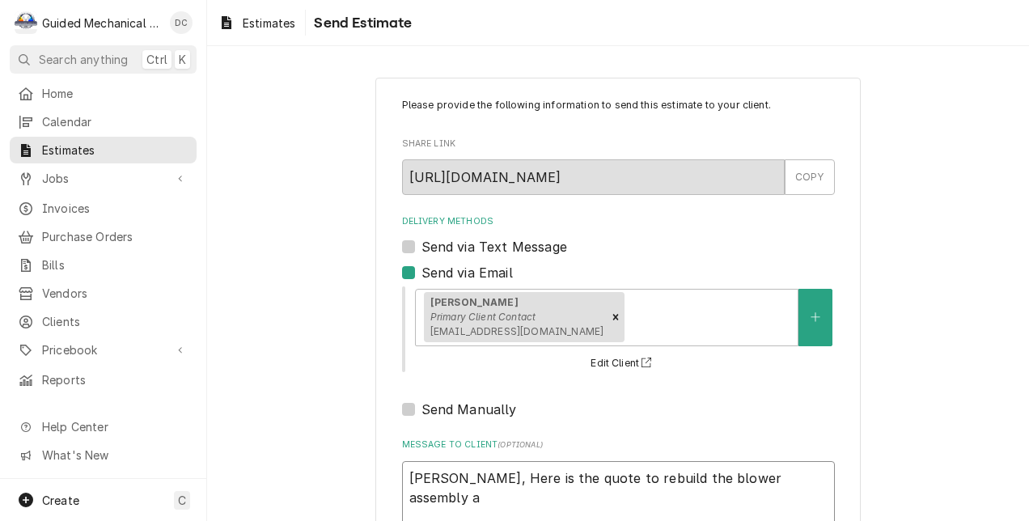
type textarea "x"
type textarea "Nikki, Here is the quote to rebuild the blower assembly as"
type textarea "x"
type textarea "Nikki, Here is the quote to rebuild the blower assembly as"
type textarea "x"
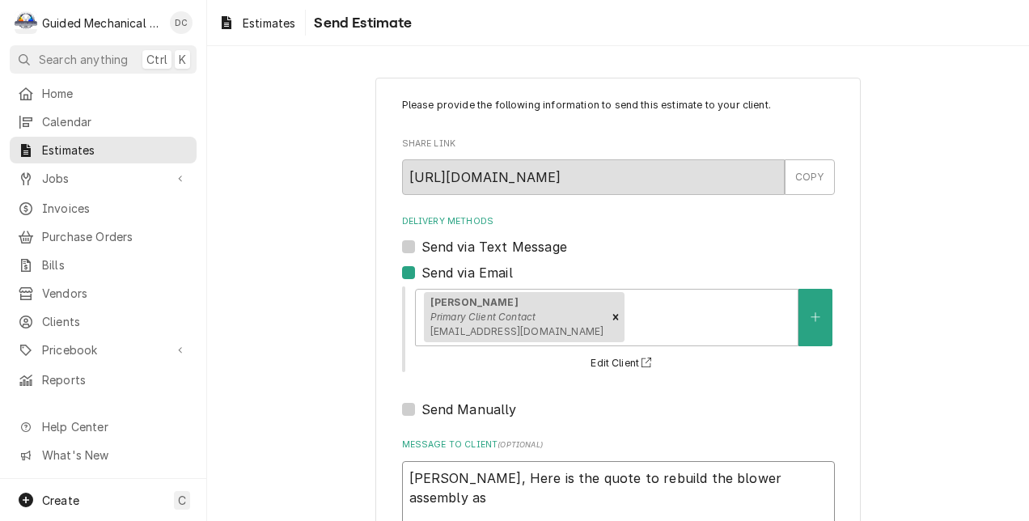
type textarea "Nikki, Here is the quote to rebuild the blower assembly as w"
type textarea "x"
type textarea "Nikki, Here is the quote to rebuild the blower assembly as we"
type textarea "x"
type textarea "Nikki, Here is the quote to rebuild the blower assembly as we"
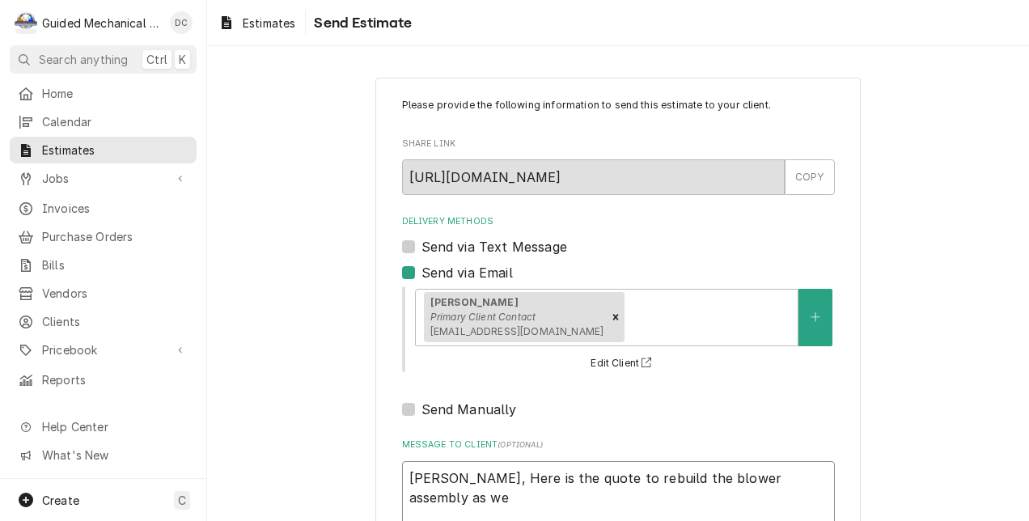
type textarea "x"
type textarea "Nikki, Here is the quote to rebuild the blower assembly as we d"
type textarea "x"
type textarea "Nikki, Here is the quote to rebuild the blower assembly as we di"
type textarea "x"
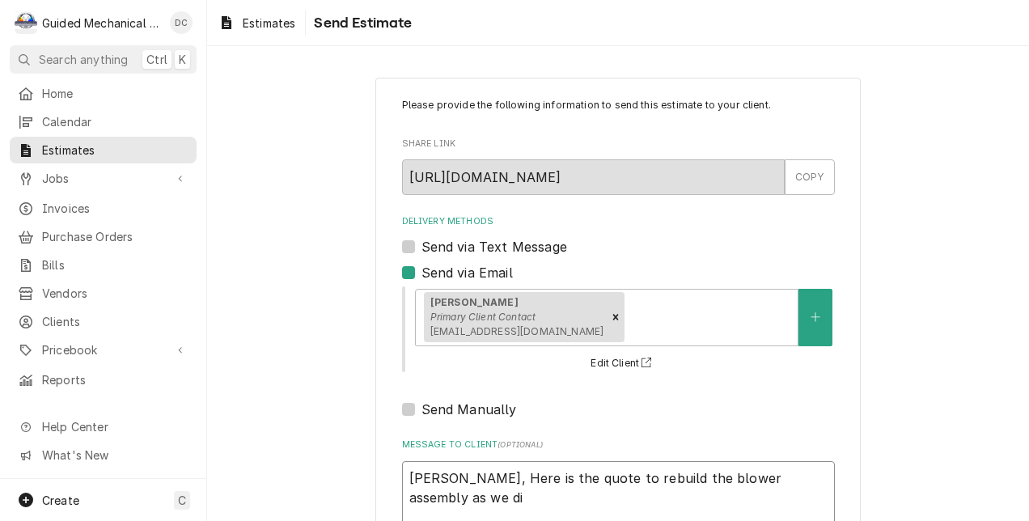
type textarea "Nikki, Here is the quote to rebuild the blower assembly as we dis"
type textarea "x"
type textarea "Nikki, Here is the quote to rebuild the blower assembly as we disc"
type textarea "x"
type textarea "Nikki, Here is the quote to rebuild the blower assembly as we discu"
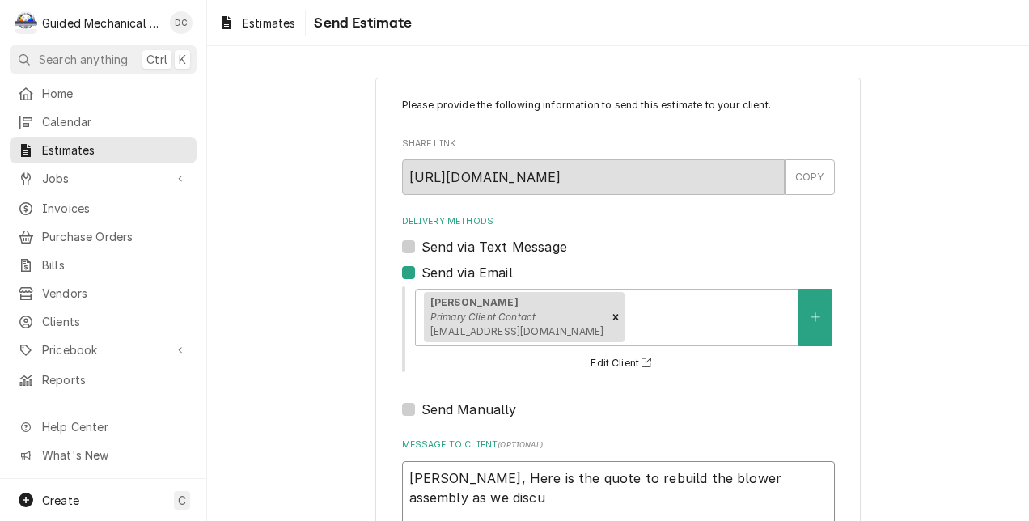
type textarea "x"
type textarea "Nikki, Here is the quote to rebuild the blower assembly as we discus"
type textarea "x"
type textarea "Nikki, Here is the quote to rebuild the blower assembly as we discuss"
type textarea "x"
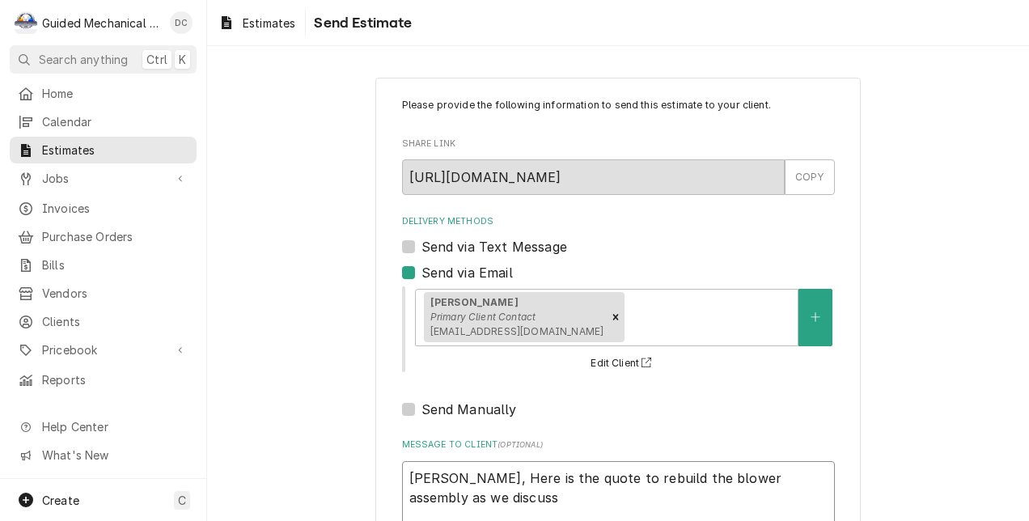
type textarea "Nikki, Here is the quote to rebuild the blower assembly as we discusse"
type textarea "x"
type textarea "Nikki, Here is the quote to rebuild the blower assembly as we discussed"
type textarea "x"
type textarea "Nikki, Here is the quote to rebuild the blower assembly as we discussed"
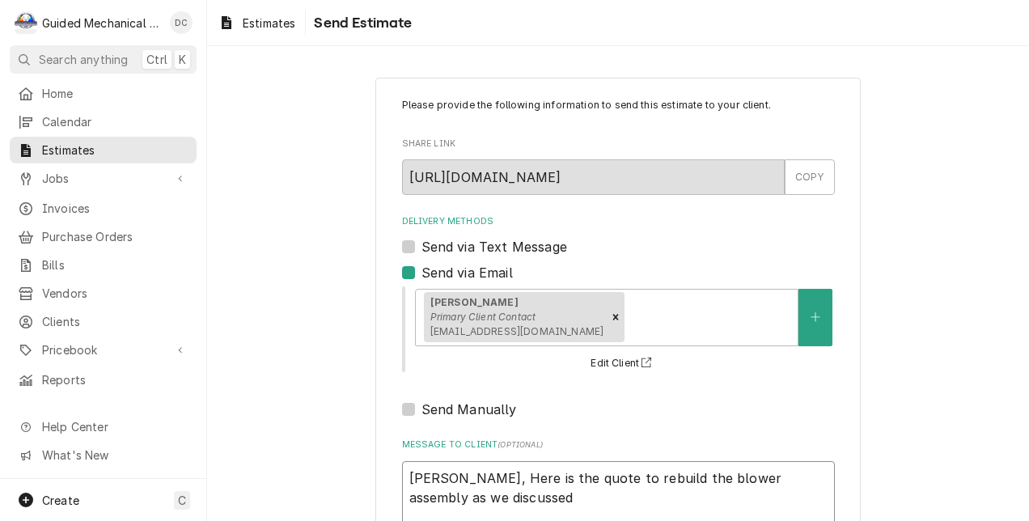
type textarea "x"
type textarea "Nikki, Here is the quote to rebuild the blower assembly as we discussed d"
type textarea "x"
type textarea "Nikki, Here is the quote to rebuild the blower assembly as we discussed du"
type textarea "x"
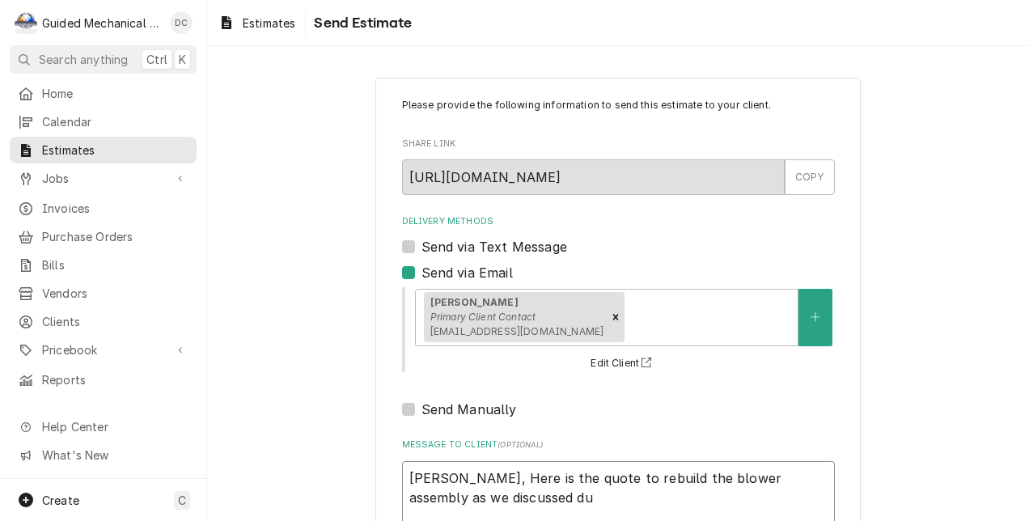
type textarea "Nikki, Here is the quote to rebuild the blower assembly as we discussed due"
type textarea "x"
type textarea "Nikki, Here is the quote to rebuild the blower assembly as we discussed due"
type textarea "x"
type textarea "Nikki, Here is the quote to rebuild the blower assembly as we discussed due t"
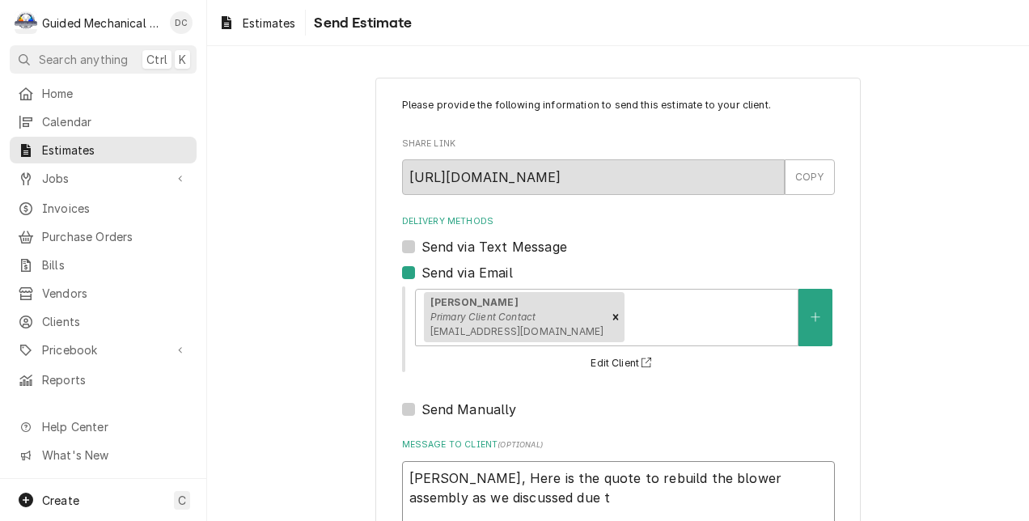
type textarea "x"
type textarea "Nikki, Here is the quote to rebuild the blower assembly as we discussed due to"
type textarea "x"
type textarea "Nikki, Here is the quote to rebuild the blower assembly as we discussed due to"
type textarea "x"
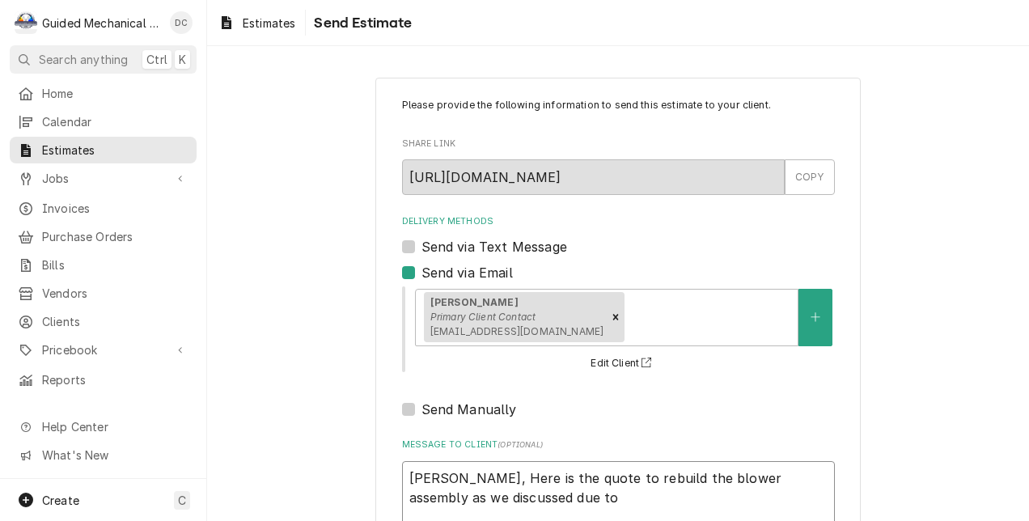
type textarea "Nikki, Here is the quote to rebuild the blower assembly as we discussed due to t"
type textarea "x"
type textarea "Nikki, Here is the quote to rebuild the blower assembly as we discussed due to …"
type textarea "x"
type textarea "Nikki, Here is the quote to rebuild the blower assembly as we discussed due to …"
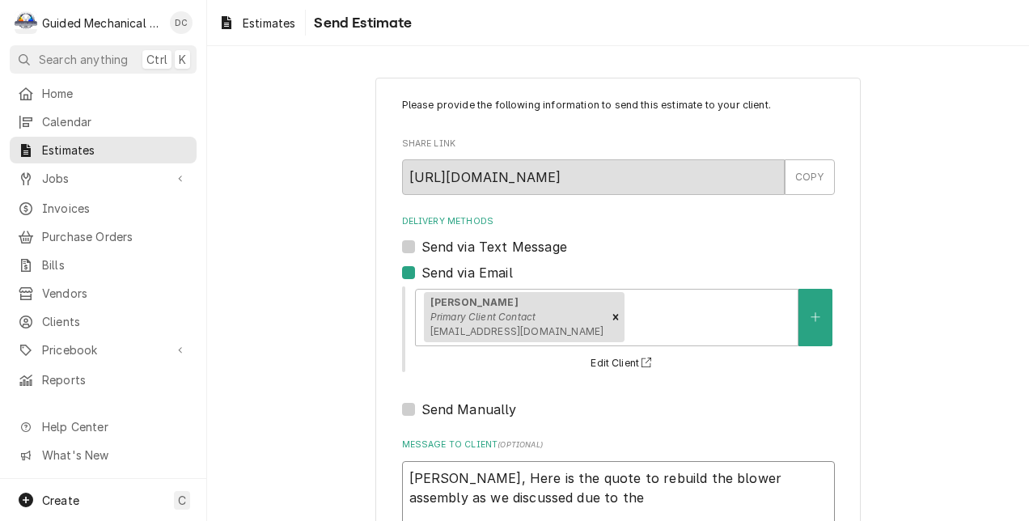
type textarea "x"
type textarea "Nikki, Here is the quote to rebuild the blower assembly as we discussed due to …"
type textarea "x"
type textarea "Nikki, Here is the quote to rebuild the blower assembly as we discussed due to …"
type textarea "x"
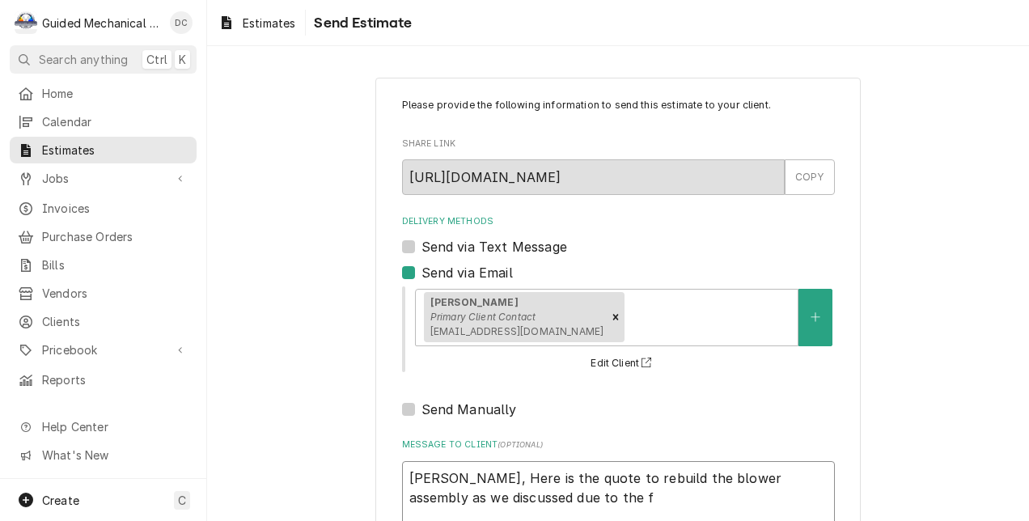
type textarea "Nikki, Here is the quote to rebuild the blower assembly as we discussed due to …"
type textarea "x"
type textarea "Nikki, Here is the quote to rebuild the blower assembly as we discussed due to …"
type textarea "x"
type textarea "Nikki, Here is the quote to rebuild the blower assembly as we discussed due to …"
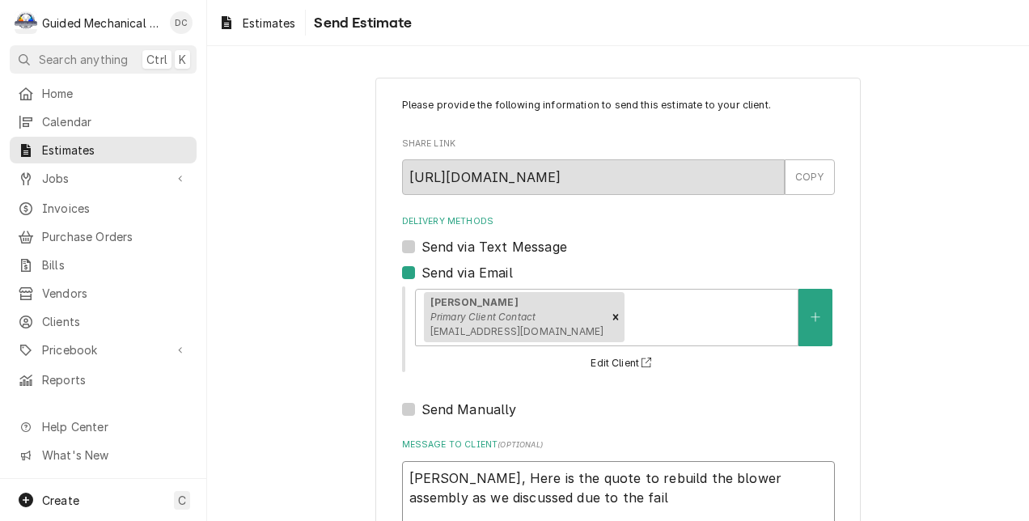
type textarea "x"
type textarea "Nikki, Here is the quote to rebuild the blower assembly as we discussed due to …"
type textarea "x"
type textarea "Nikki, Here is the quote to rebuild the blower assembly as we discussed due to …"
type textarea "x"
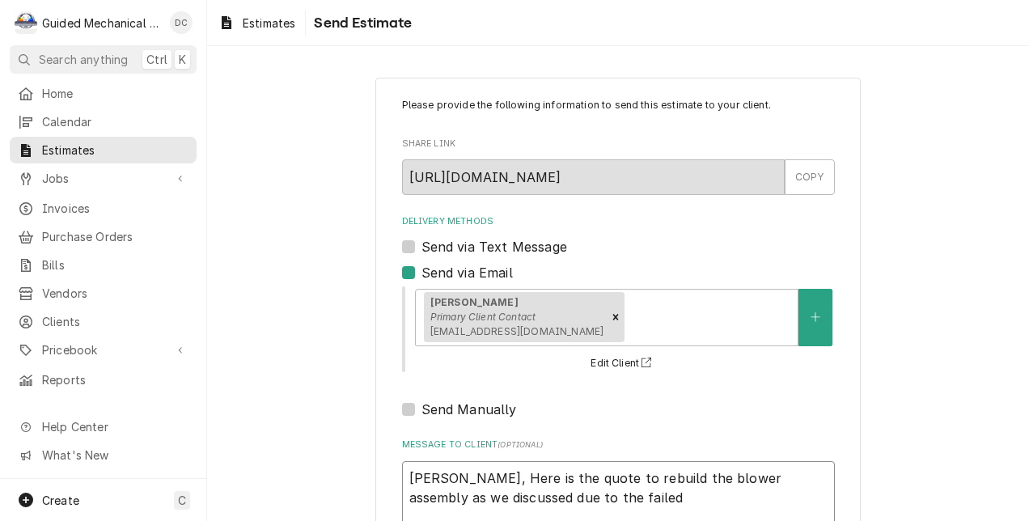
type textarea "Nikki, Here is the quote to rebuild the blower assembly as we discussed due to …"
type textarea "x"
type textarea "Nikki, Here is the quote to rebuild the blower assembly as we discussed due to …"
type textarea "x"
type textarea "Nikki, Here is the quote to rebuild the blower assembly as we discussed due to …"
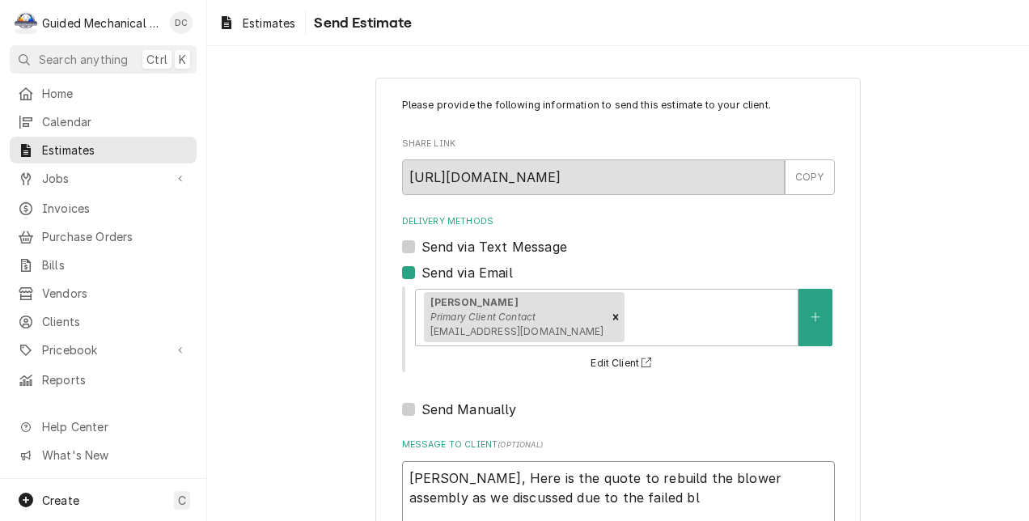
type textarea "x"
type textarea "Nikki, Here is the quote to rebuild the blower assembly as we discussed due to …"
type textarea "x"
type textarea "Nikki, Here is the quote to rebuild the blower assembly as we discussed due to …"
type textarea "x"
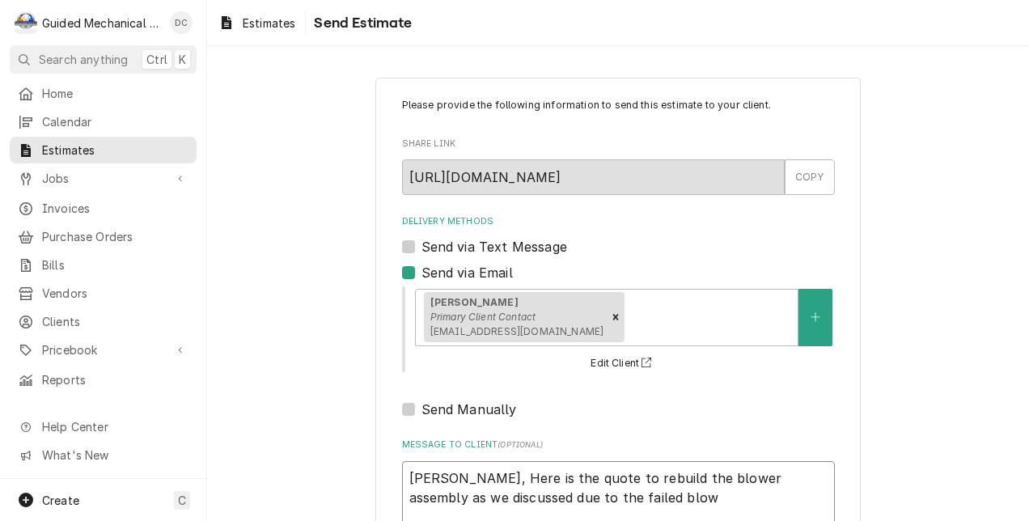
type textarea "Nikki, Here is the quote to rebuild the blower assembly as we discussed due to …"
type textarea "x"
type textarea "Nikki, Here is the quote to rebuild the blower assembly as we discussed due to …"
type textarea "x"
type textarea "Nikki, Here is the quote to rebuild the blower assembly as we discussed due to …"
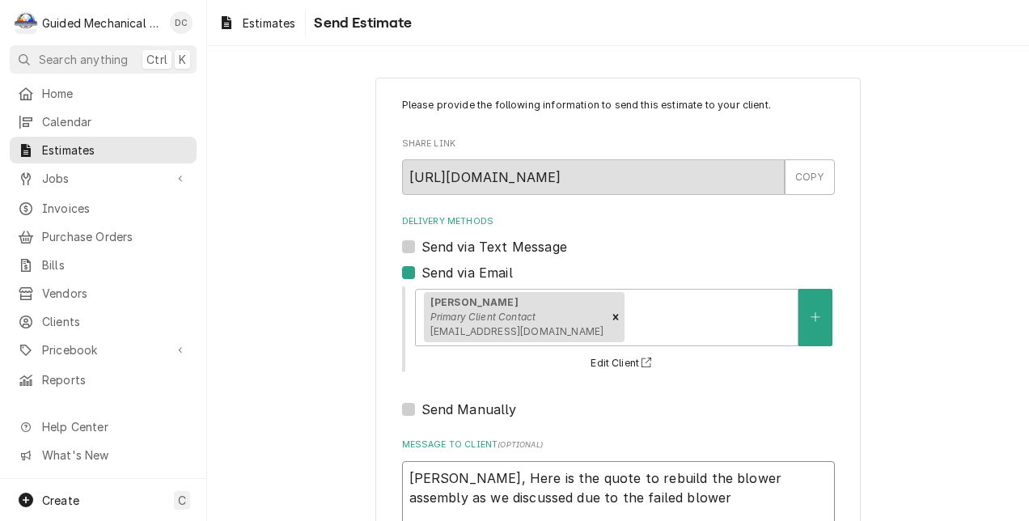
type textarea "x"
type textarea "Nikki, Here is the quote to rebuild the blower assembly as we discussed due to …"
type textarea "x"
type textarea "Nikki, Here is the quote to rebuild the blower assembly as we discussed due to …"
type textarea "x"
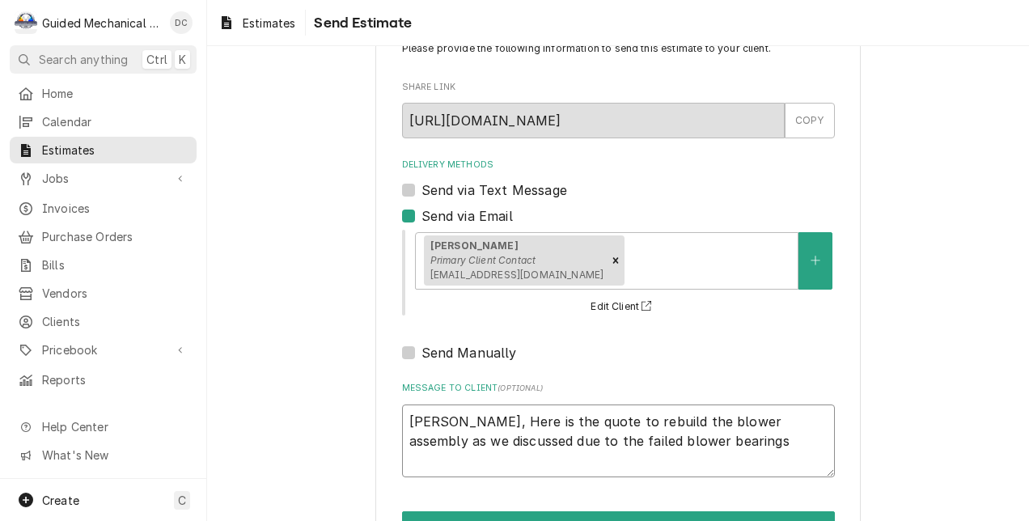
scroll to position [81, 0]
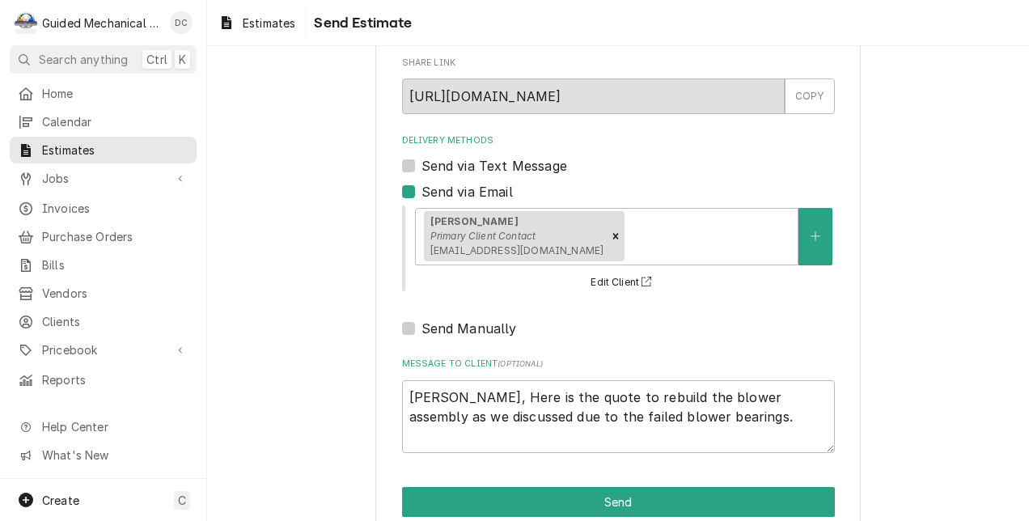
click at [422, 167] on label "Send via Text Message" at bounding box center [495, 165] width 146 height 19
click at [422, 167] on input "Send via Text Message" at bounding box center [638, 174] width 433 height 36
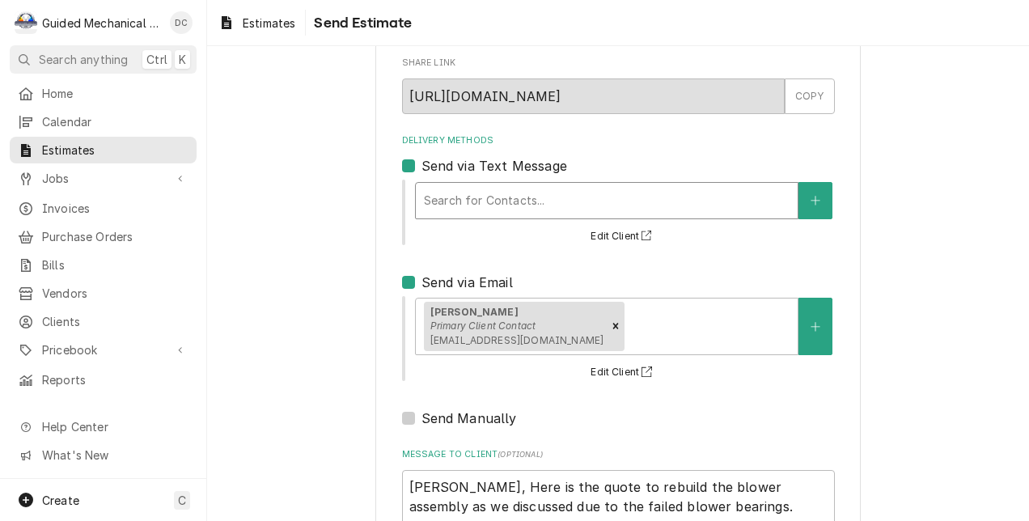
click at [439, 191] on div "Delivery Methods" at bounding box center [607, 200] width 366 height 29
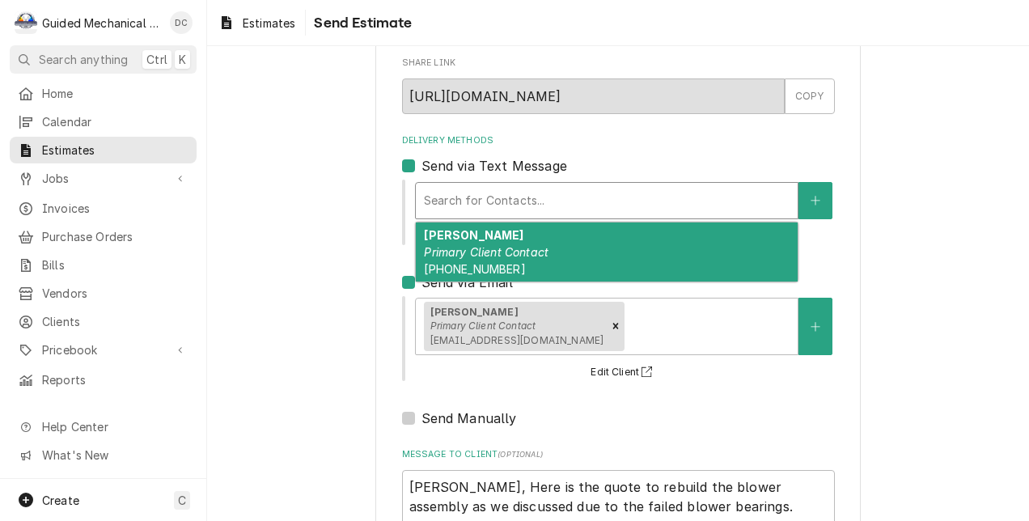
click at [594, 244] on div "Nikki Carroll Primary Client Contact (813) 748-8225" at bounding box center [607, 252] width 382 height 59
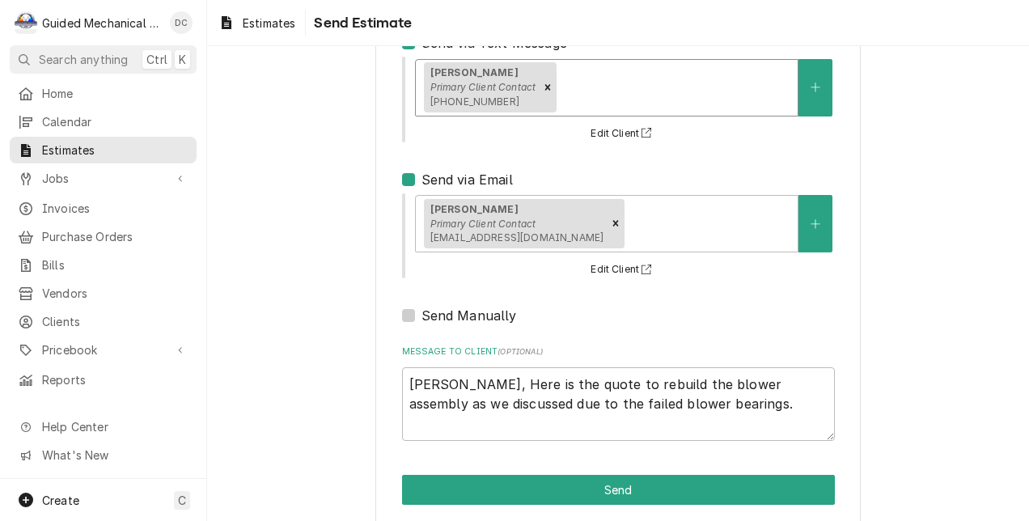
scroll to position [223, 0]
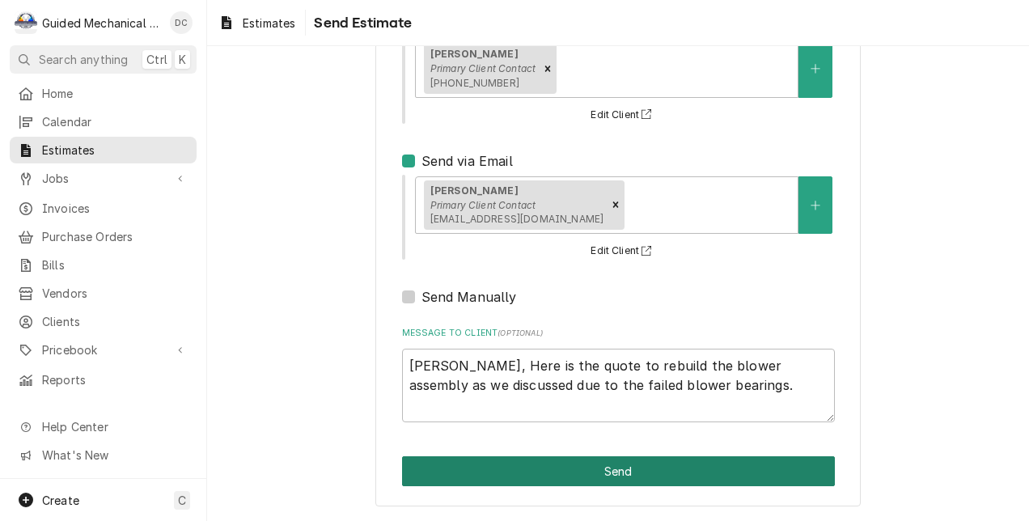
click at [812, 471] on button "Send" at bounding box center [618, 471] width 433 height 30
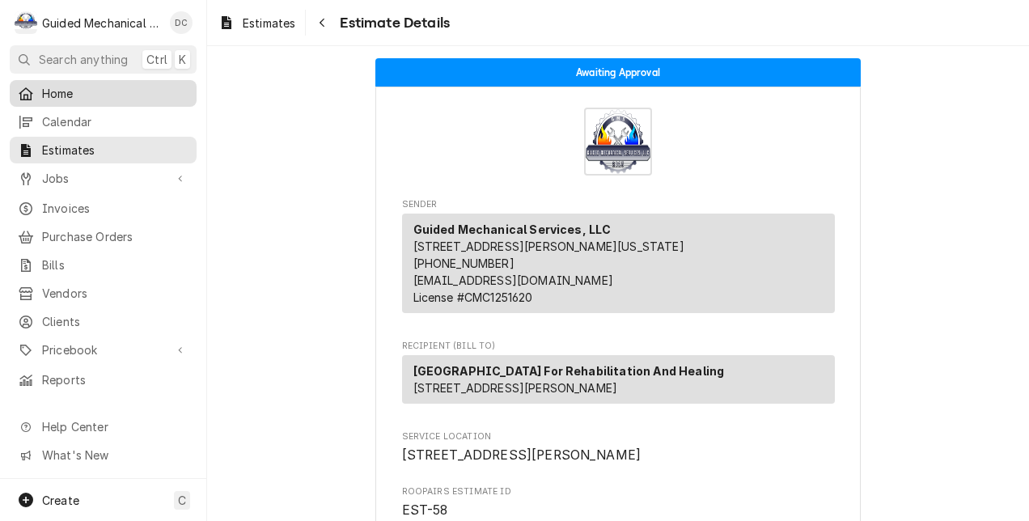
click at [100, 83] on div "Home" at bounding box center [103, 93] width 180 height 20
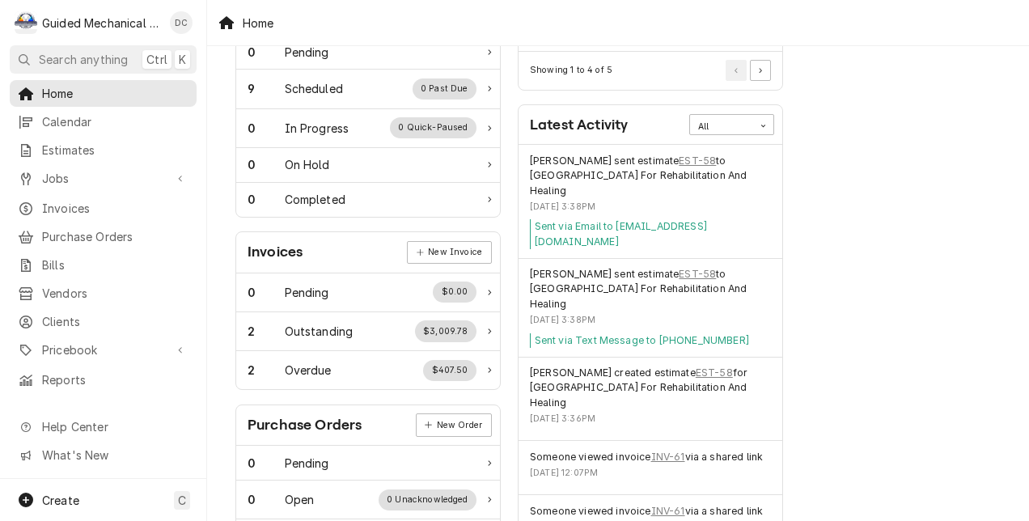
scroll to position [324, 0]
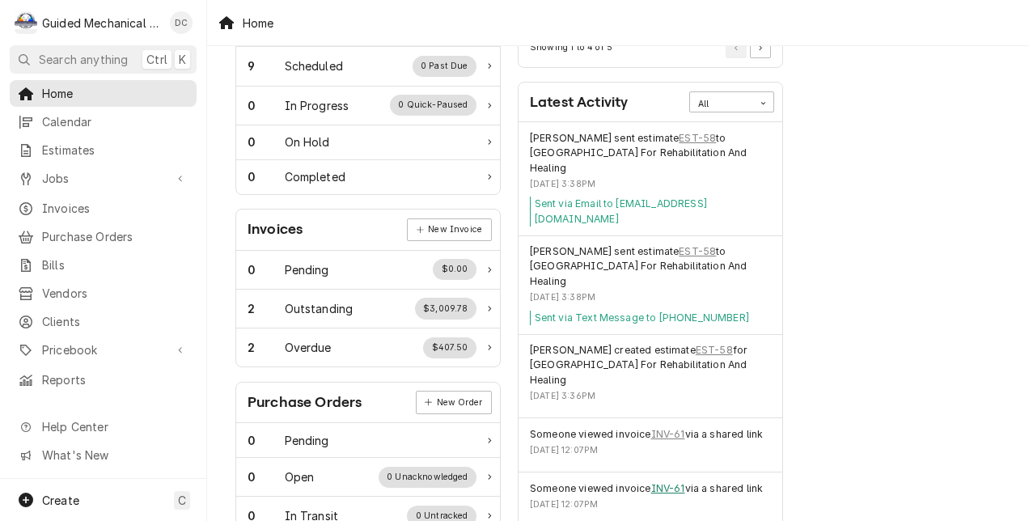
click at [666, 481] on link "INV-61" at bounding box center [668, 488] width 34 height 15
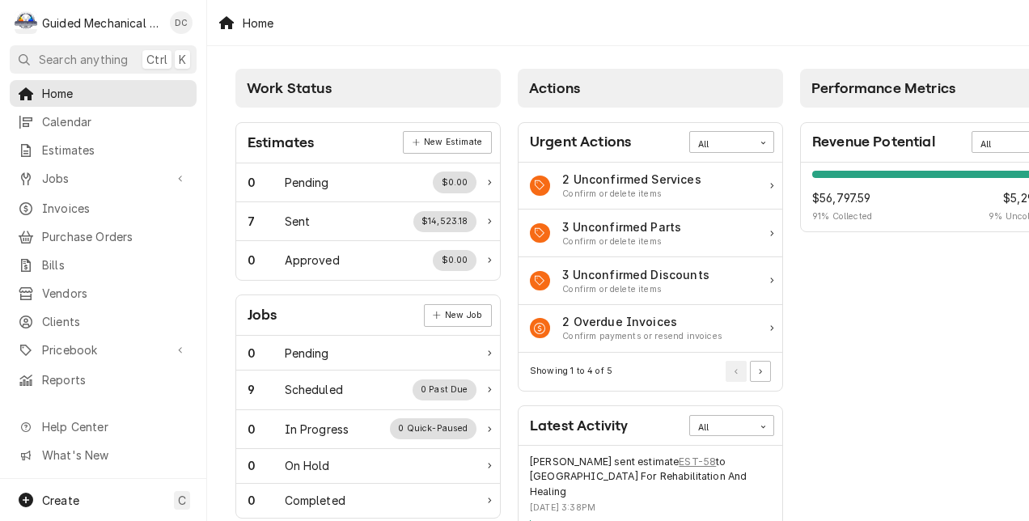
scroll to position [0, 57]
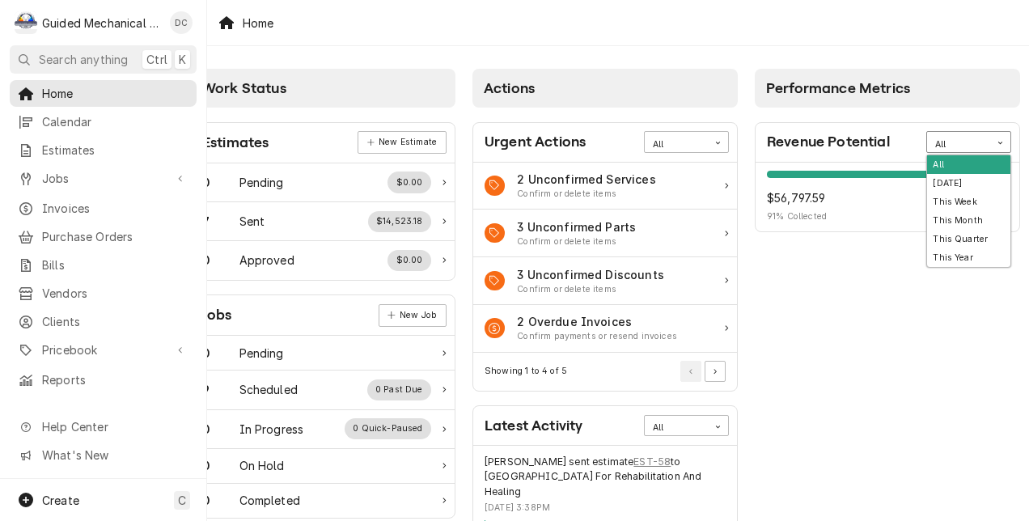
click at [992, 138] on div "Card Data Filter Control" at bounding box center [1000, 143] width 20 height 20
click at [973, 222] on div "This Month" at bounding box center [968, 220] width 83 height 19
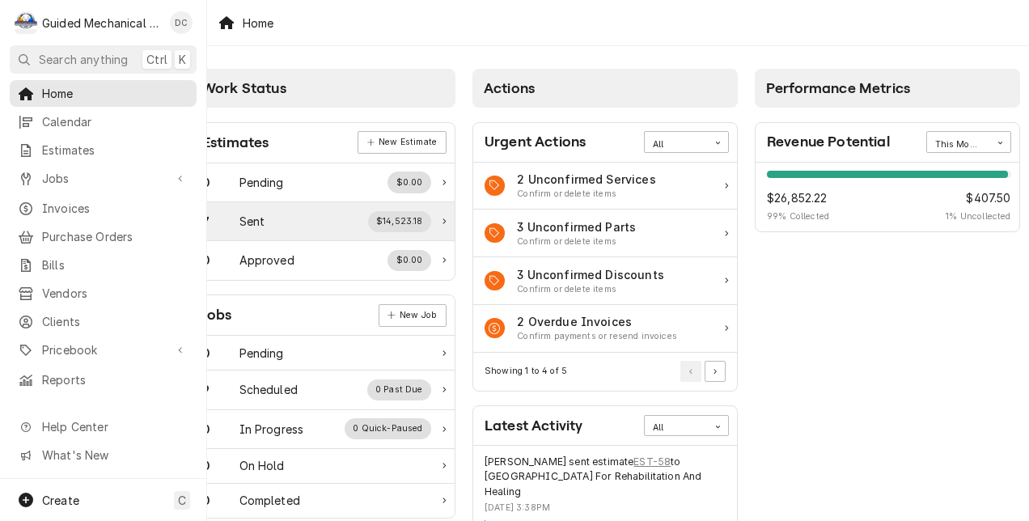
click at [319, 223] on div "7 Sent $14,523.18" at bounding box center [316, 221] width 229 height 21
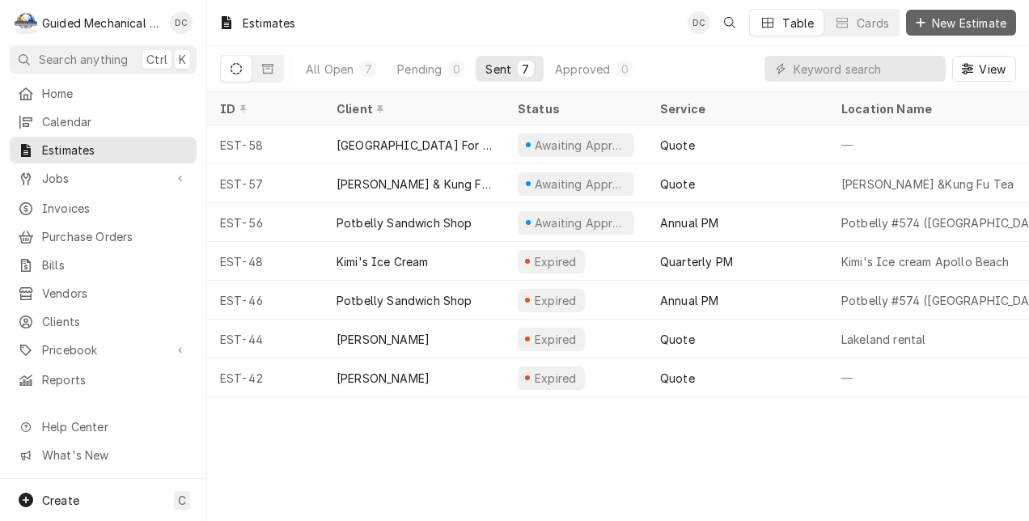
click at [1002, 23] on span "New Estimate" at bounding box center [969, 23] width 81 height 17
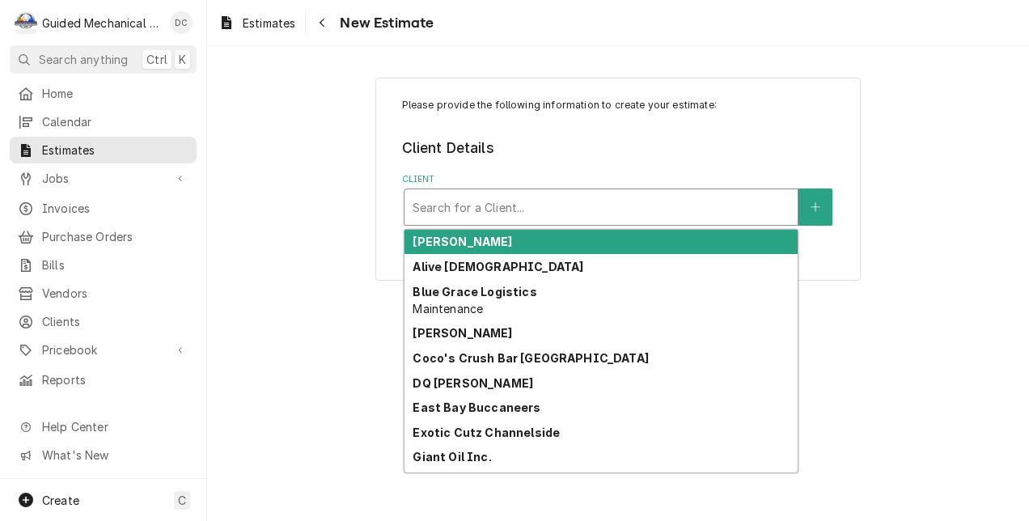
click at [526, 216] on div "Client" at bounding box center [601, 207] width 377 height 29
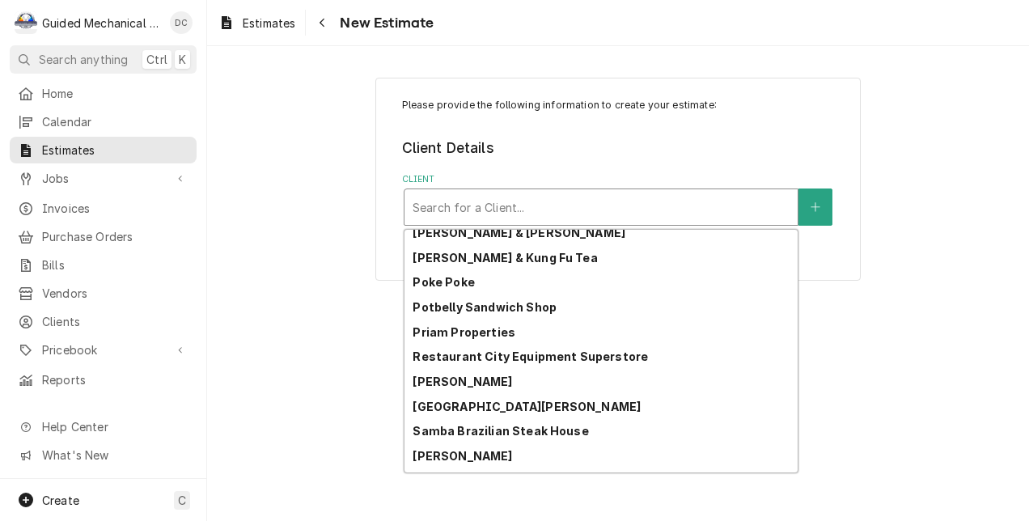
scroll to position [691, 0]
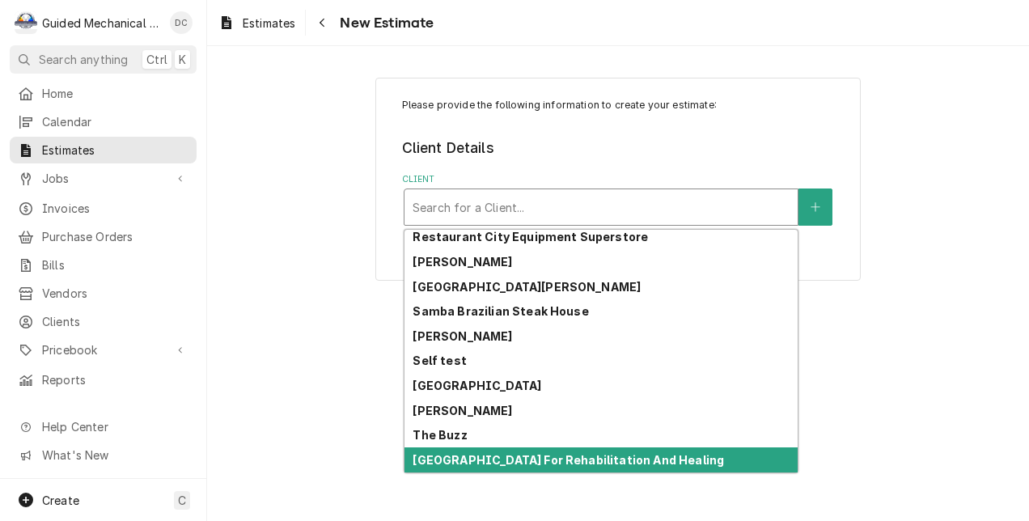
click at [551, 453] on strong "[GEOGRAPHIC_DATA] For Rehabilitation And Healing" at bounding box center [569, 460] width 312 height 14
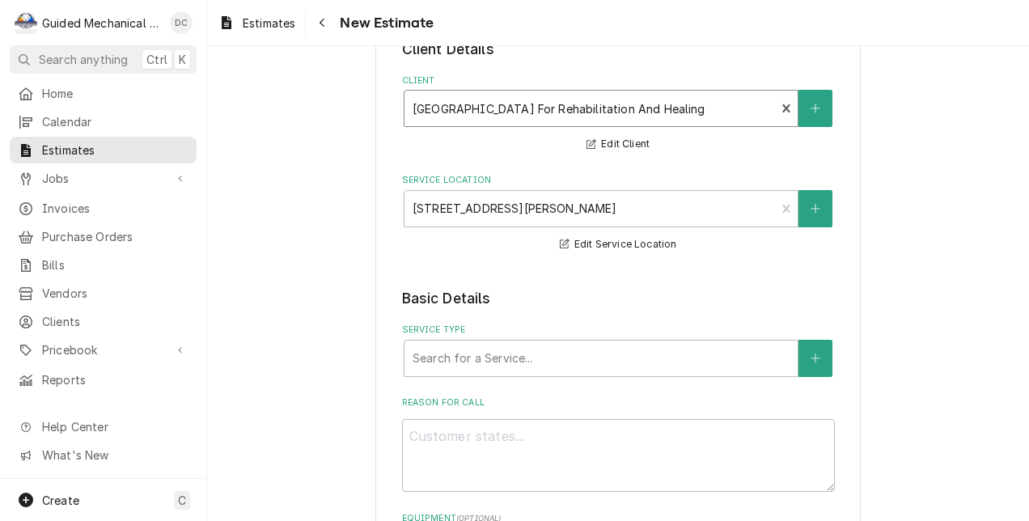
scroll to position [162, 0]
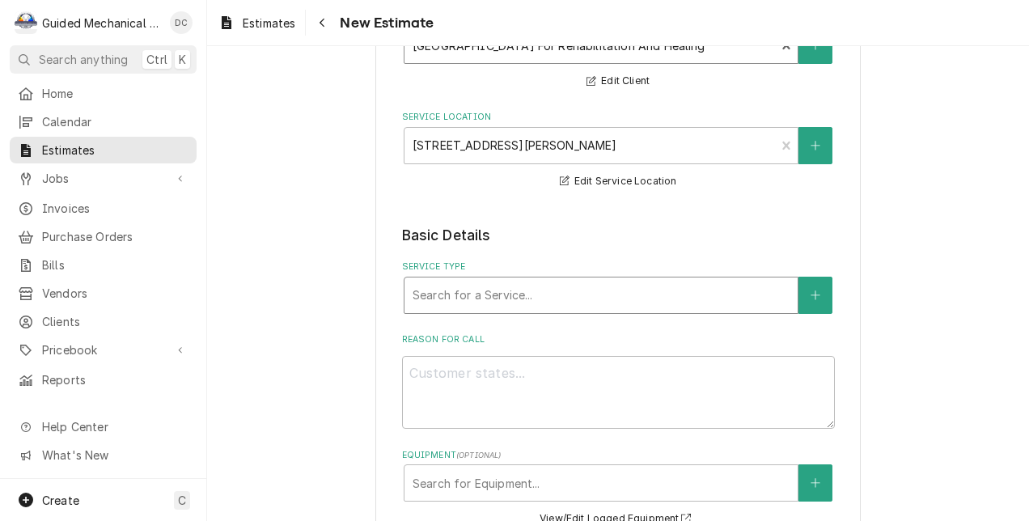
click at [699, 302] on div "Service Type" at bounding box center [601, 295] width 377 height 29
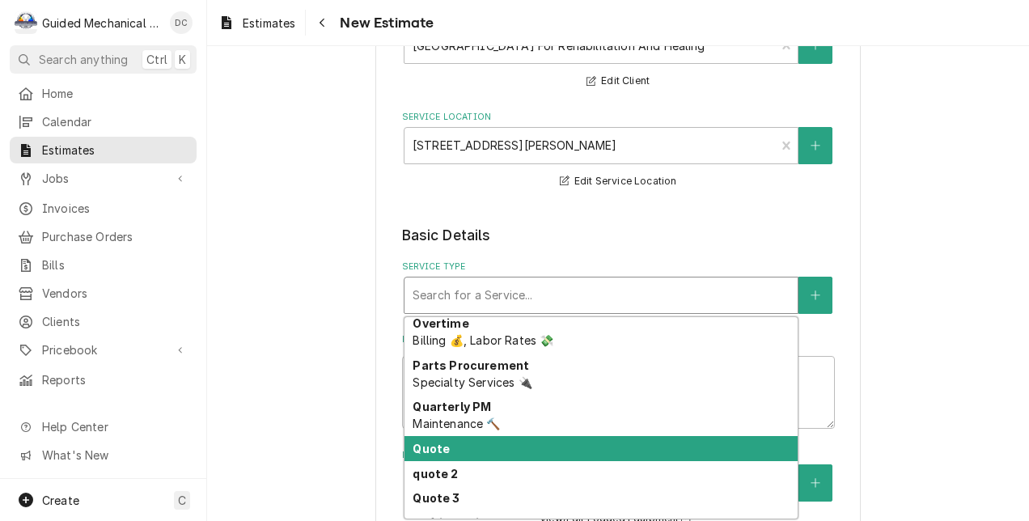
scroll to position [583, 0]
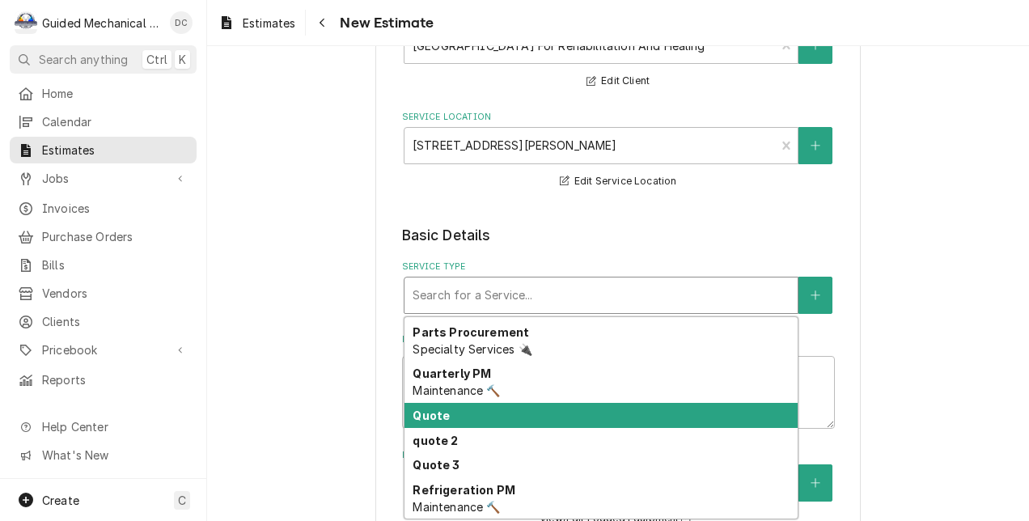
click at [596, 411] on div "Quote" at bounding box center [601, 415] width 393 height 25
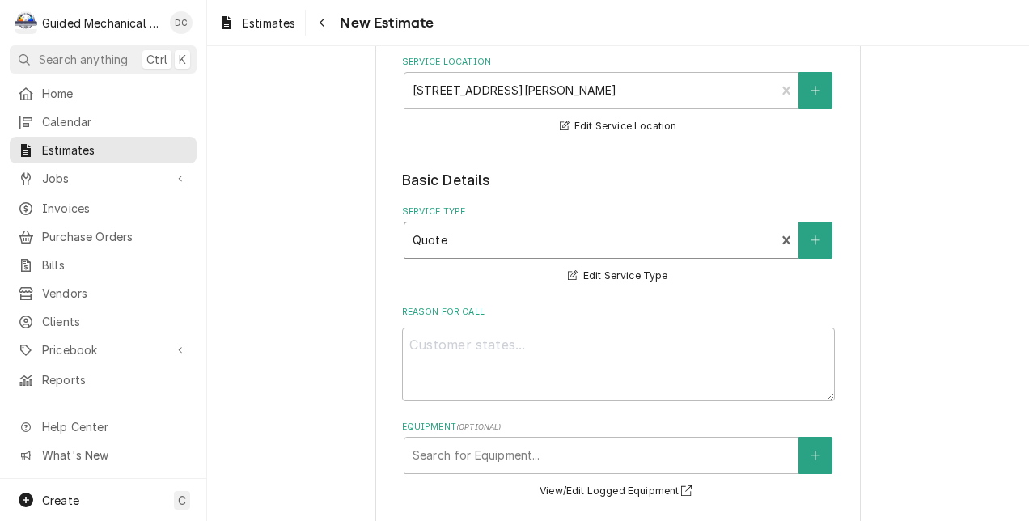
scroll to position [243, 0]
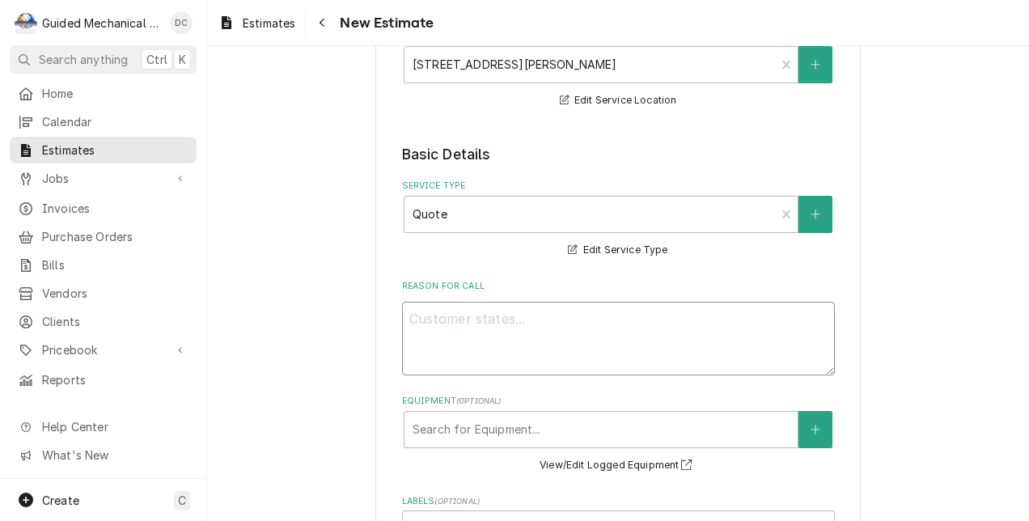
click at [596, 332] on textarea "Reason For Call" at bounding box center [618, 339] width 433 height 74
type textarea "x"
type textarea "l"
type textarea "x"
type textarea "le"
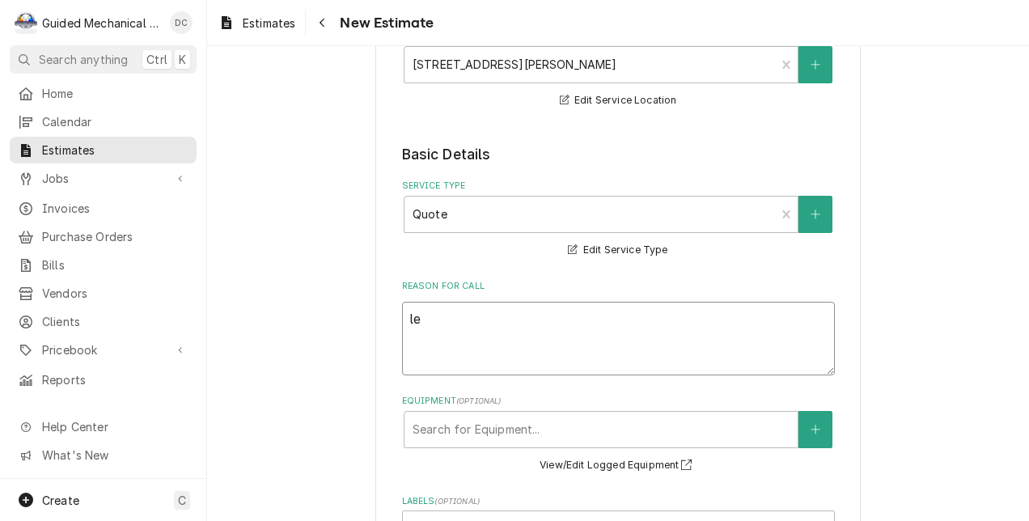
type textarea "x"
type textarea "lea"
type textarea "x"
type textarea "leak"
type textarea "x"
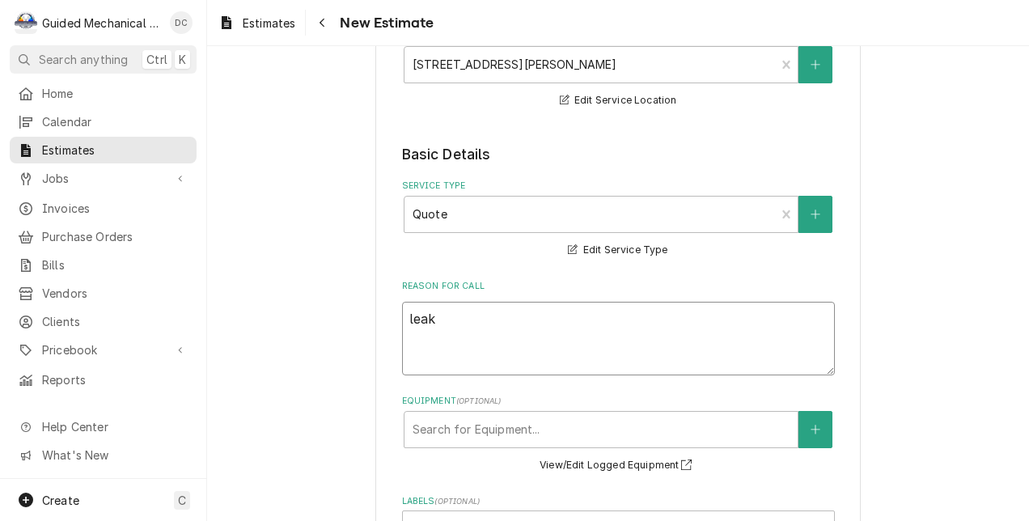
type textarea "leaki"
type textarea "x"
type textarea "leakin"
type textarea "x"
type textarea "leaking"
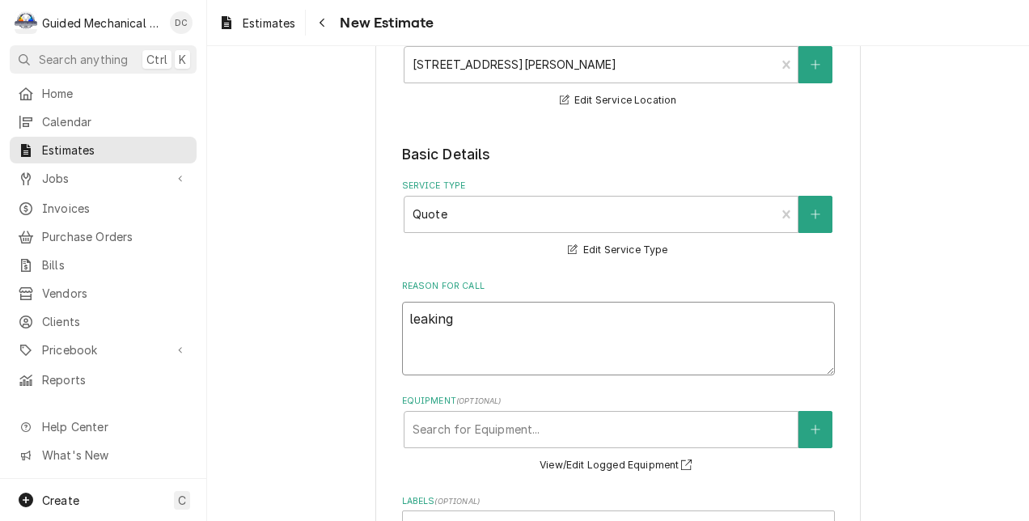
type textarea "x"
type textarea "leaking"
type textarea "x"
type textarea "leaking t"
type textarea "x"
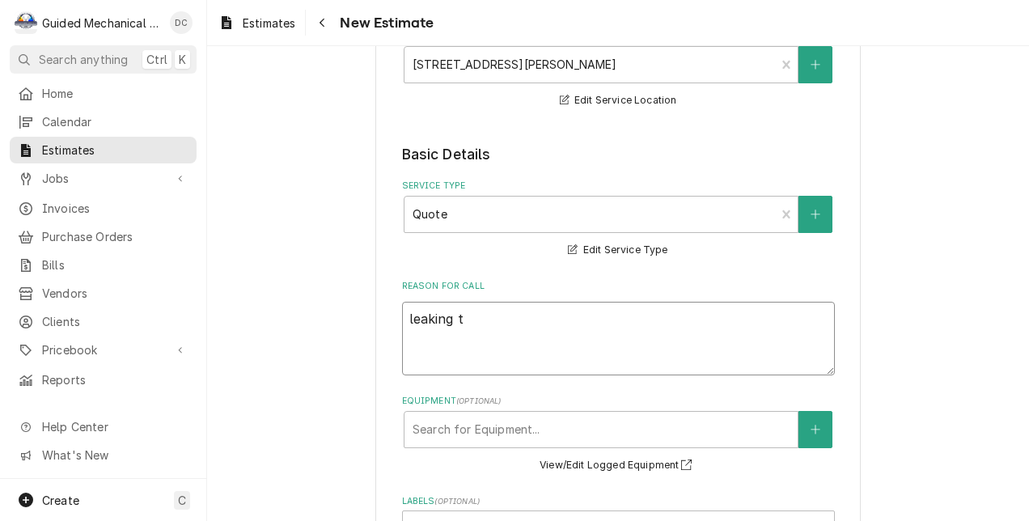
type textarea "leaking tr"
type textarea "x"
type textarea "leaking tra"
type textarea "x"
type textarea "leaking tran"
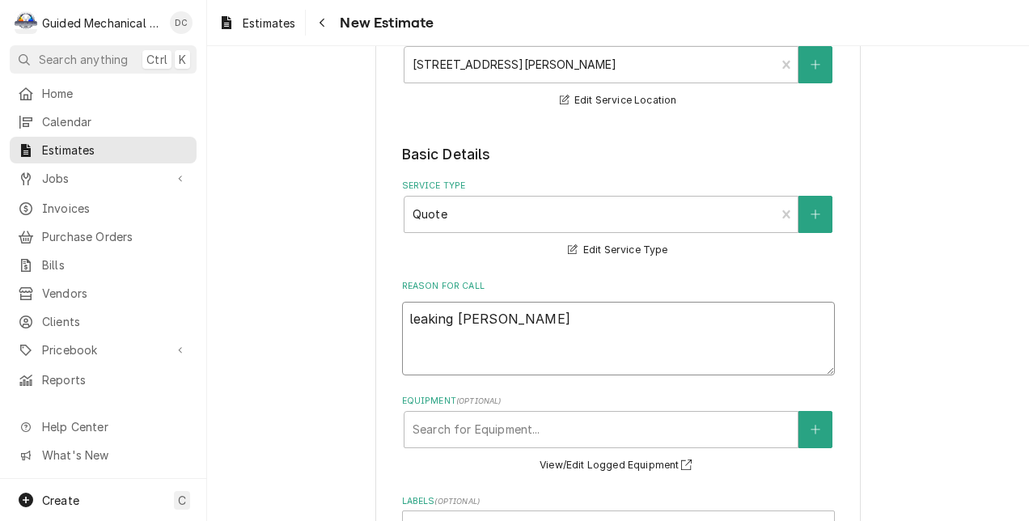
type textarea "x"
type textarea "leaking trane"
type textarea "x"
type textarea "leaking trane"
type textarea "x"
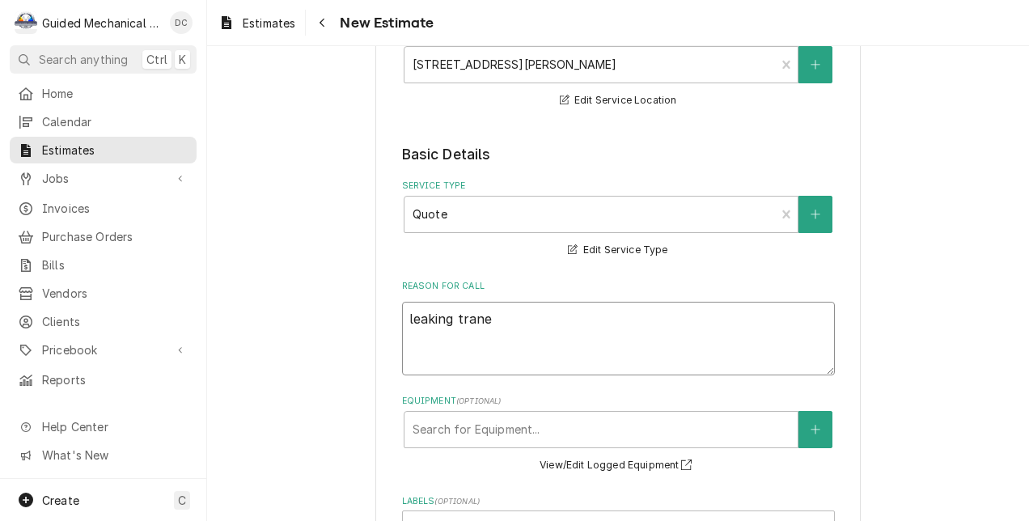
type textarea "leaking trane c"
type textarea "x"
type textarea "leaking trane co"
type textarea "x"
type textarea "leaking trane con"
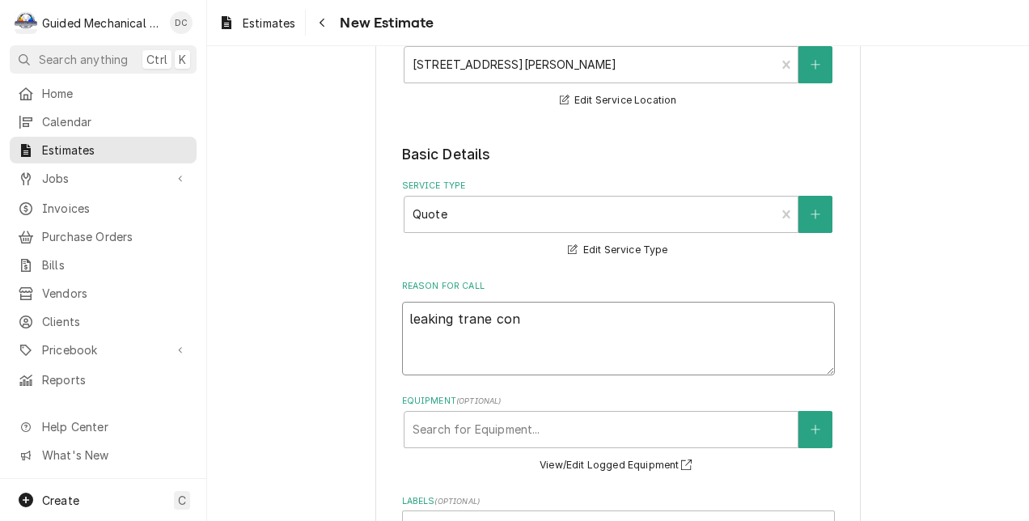
type textarea "x"
type textarea "leaking trane cond"
type textarea "x"
type textarea "leaking trane conde"
type textarea "x"
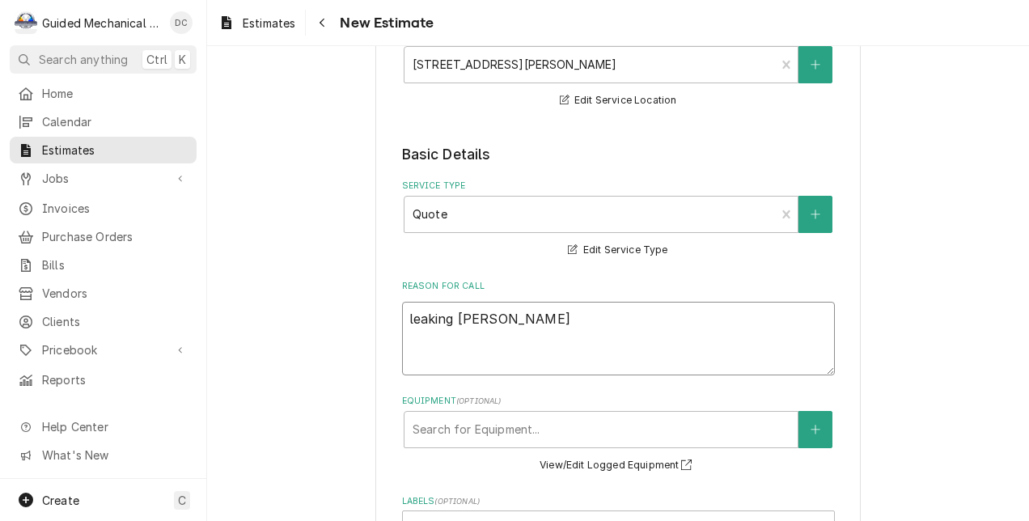
type textarea "leaking trane conden"
type textarea "x"
type textarea "leaking trane condens"
type textarea "x"
type textarea "leaking trane condense"
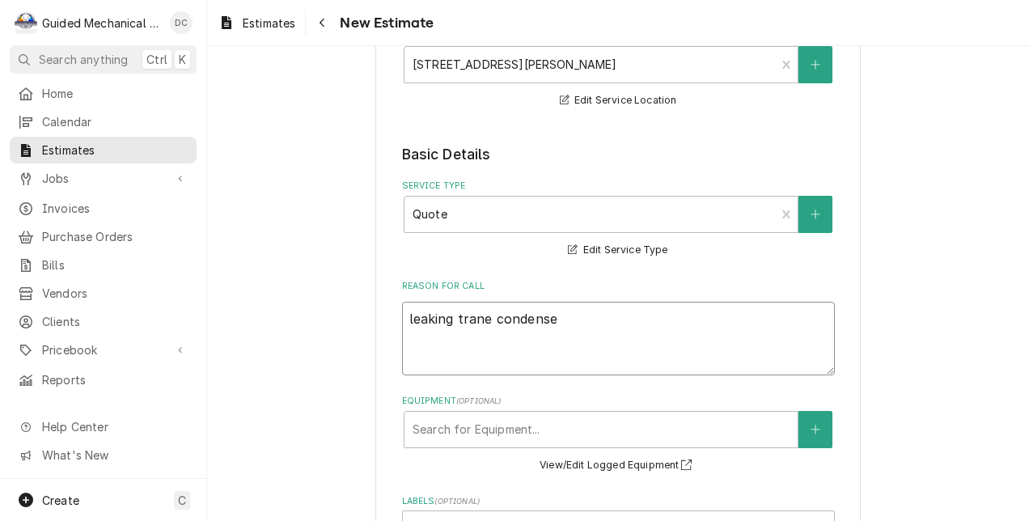
type textarea "x"
type textarea "leaking trane condenser"
type textarea "x"
type textarea "leaking trane condenser"
drag, startPoint x: 583, startPoint y: 318, endPoint x: 336, endPoint y: 312, distance: 246.8
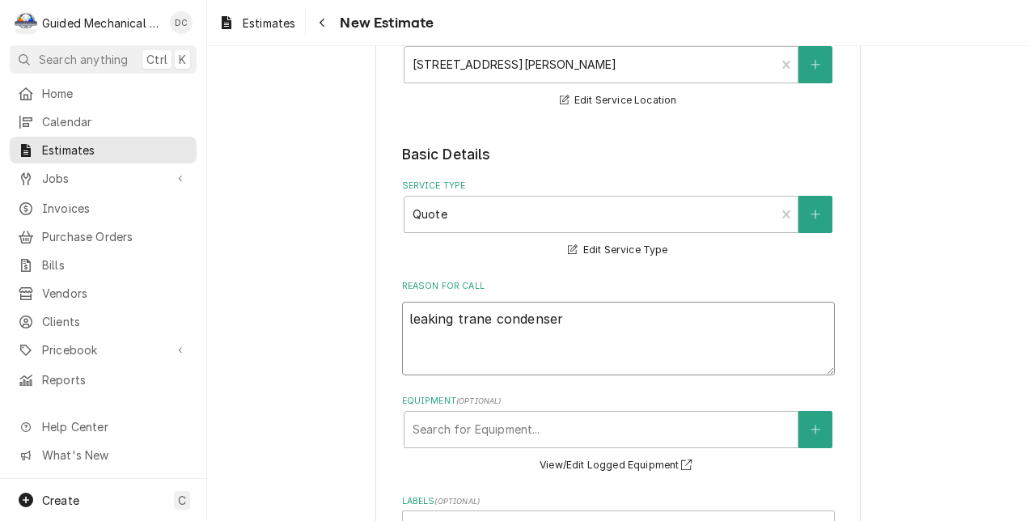
click at [336, 312] on div "Please provide the following information to create your estimate: Client Detail…" at bounding box center [618, 394] width 822 height 1149
type textarea "x"
type textarea "c"
type textarea "x"
type textarea "co"
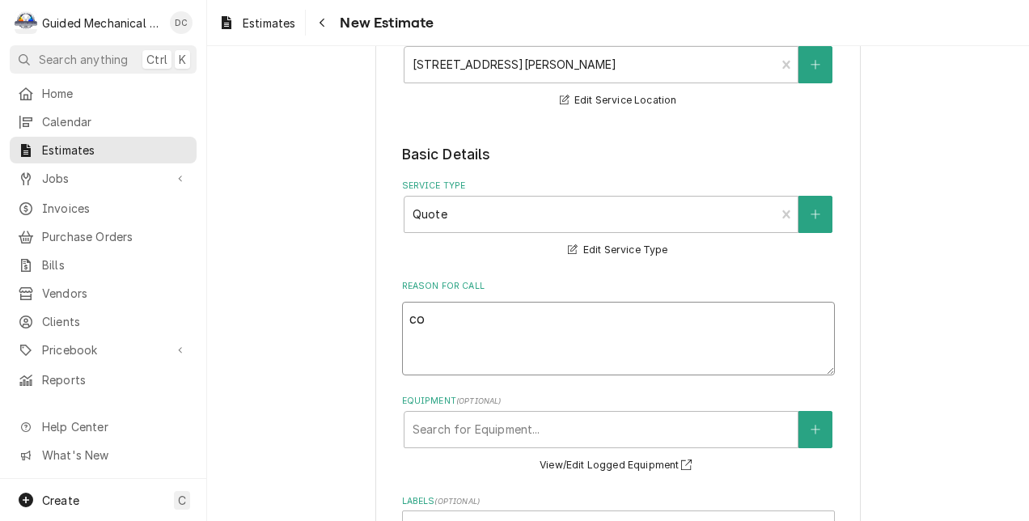
type textarea "x"
type textarea "com"
type textarea "x"
type textarea "comp"
type textarea "x"
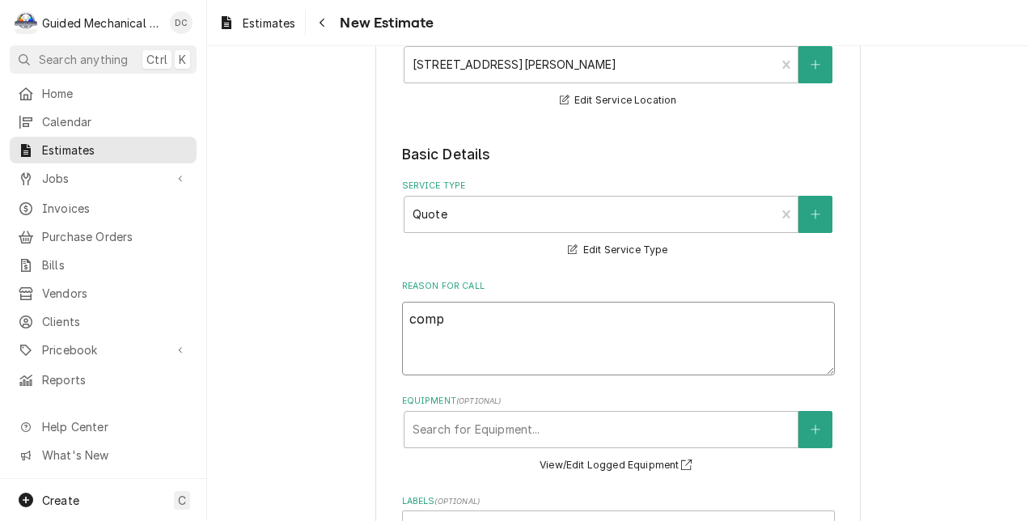
type textarea "compr"
type textarea "x"
type textarea "compre"
type textarea "x"
type textarea "compres"
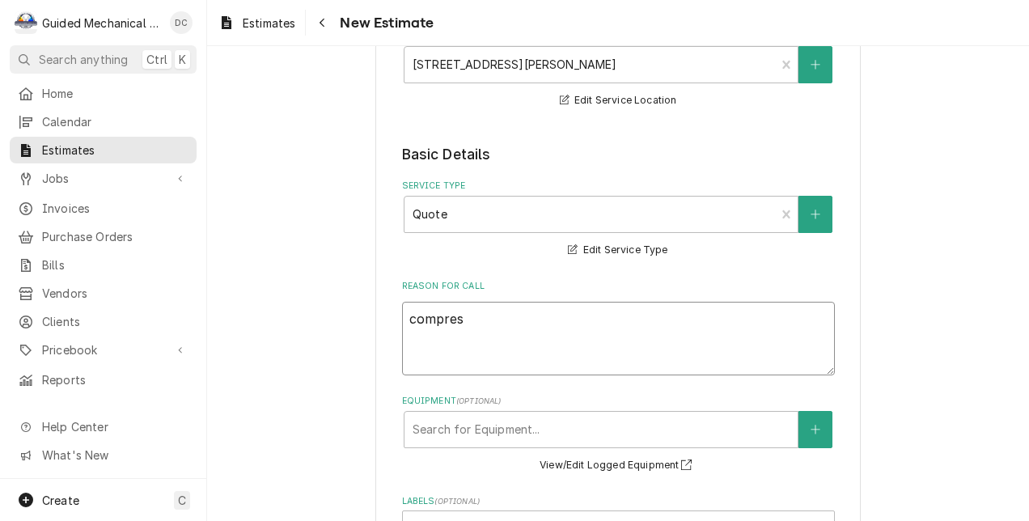
type textarea "x"
type textarea "compress"
type textarea "x"
type textarea "compresso"
type textarea "x"
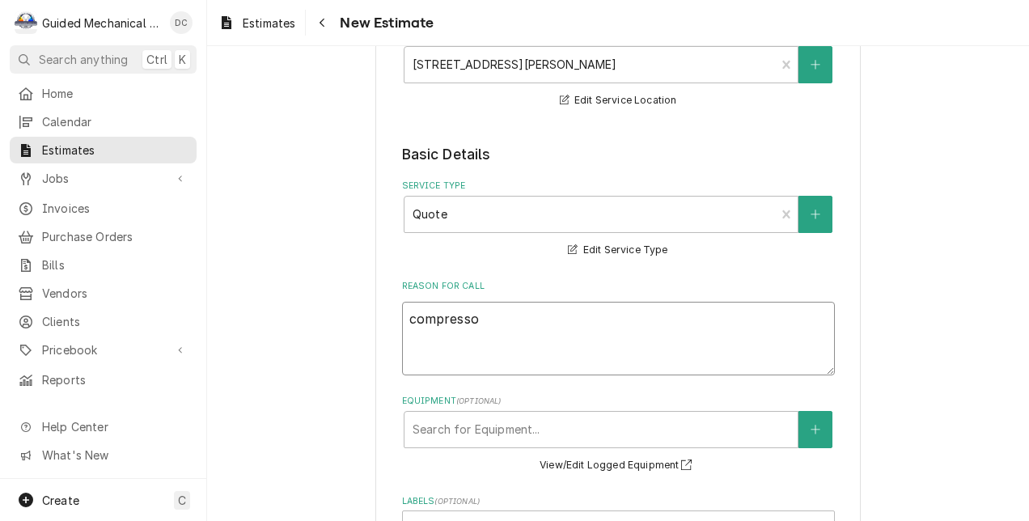
type textarea "compressor"
type textarea "x"
type textarea "compressor"
type textarea "x"
type textarea "compressor c"
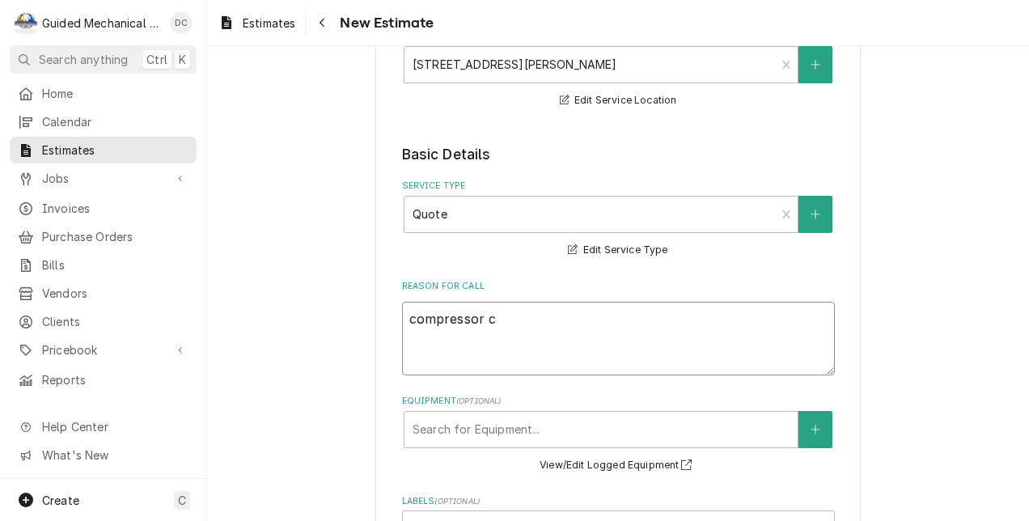
type textarea "x"
type textarea "compressor co"
type textarea "x"
type textarea "compressor con"
type textarea "x"
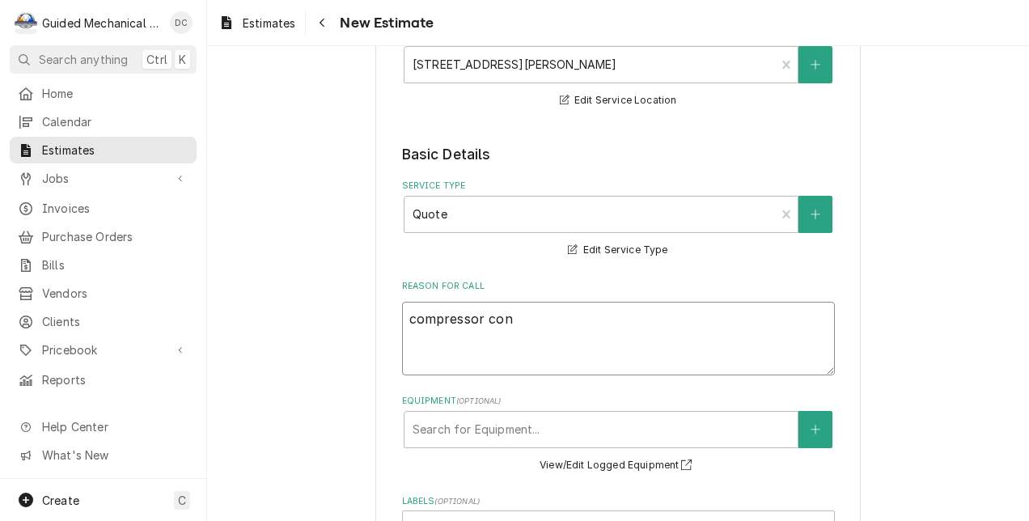
type textarea "compressor cont"
type textarea "x"
type textarea "compressor conta"
type textarea "x"
type textarea "compressor contac"
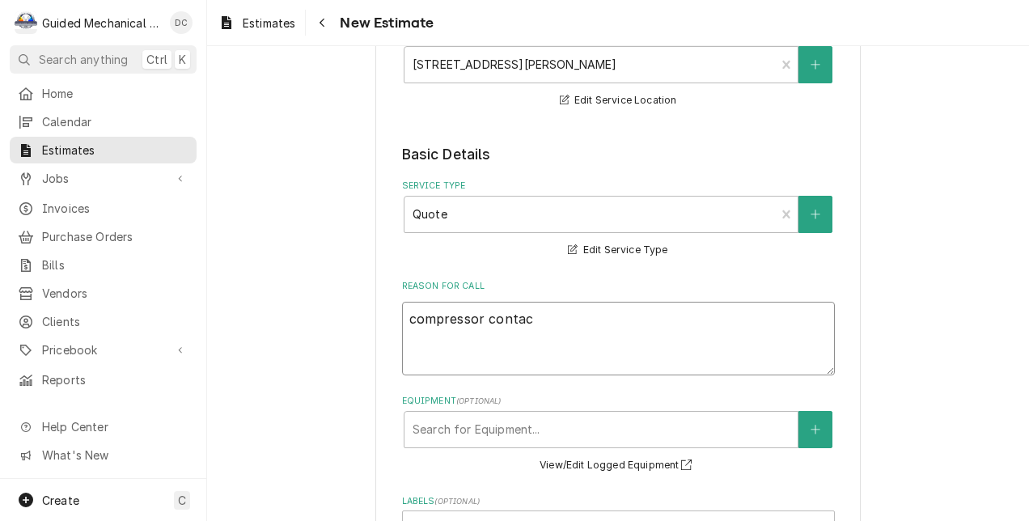
type textarea "x"
type textarea "compressor contact"
type textarea "x"
type textarea "compressor contacto"
type textarea "x"
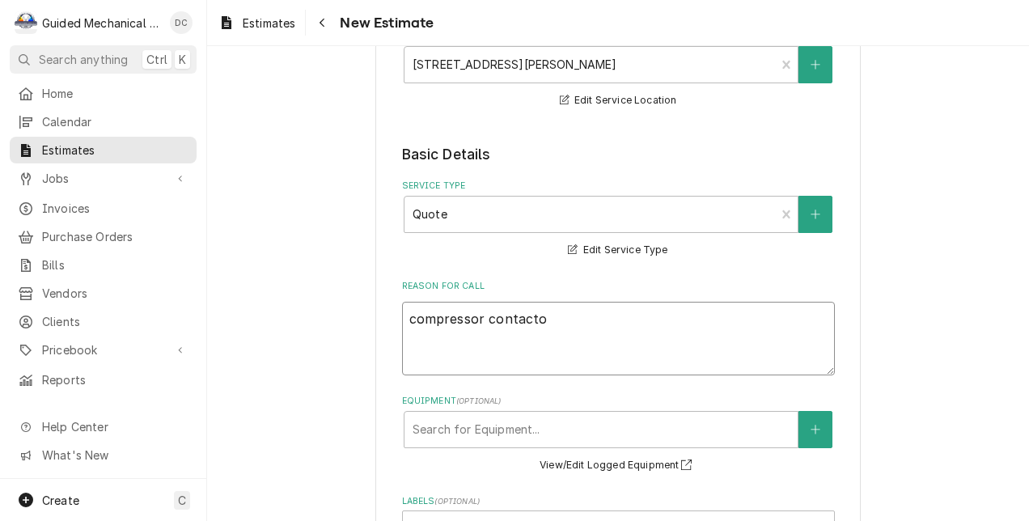
type textarea "compressor contactor"
type textarea "x"
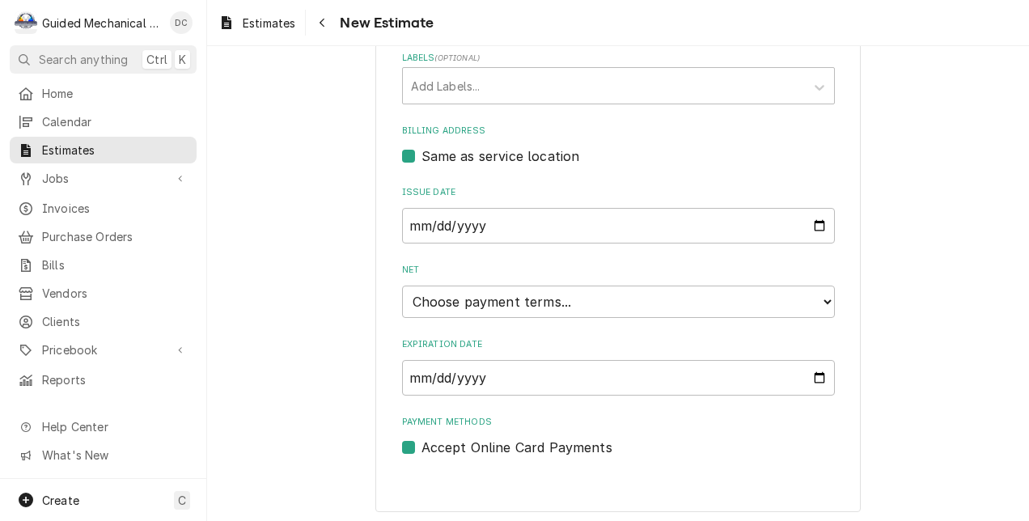
scroll to position [692, 0]
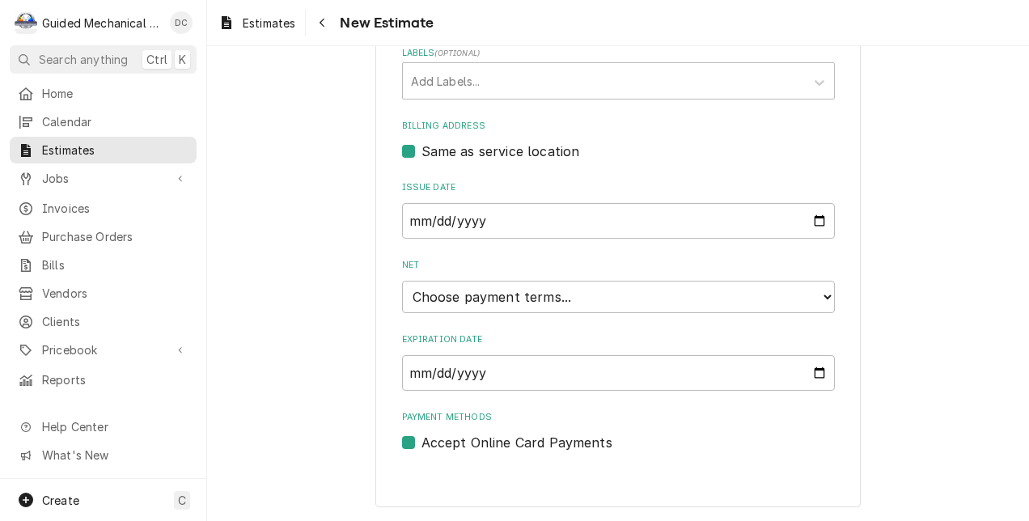
type textarea "compressor contactor"
click at [790, 302] on select "Choose payment terms... Same Day Net 7 Net 14 Net 21 Net 30 Net 45 Net 60 Net 90" at bounding box center [618, 297] width 433 height 32
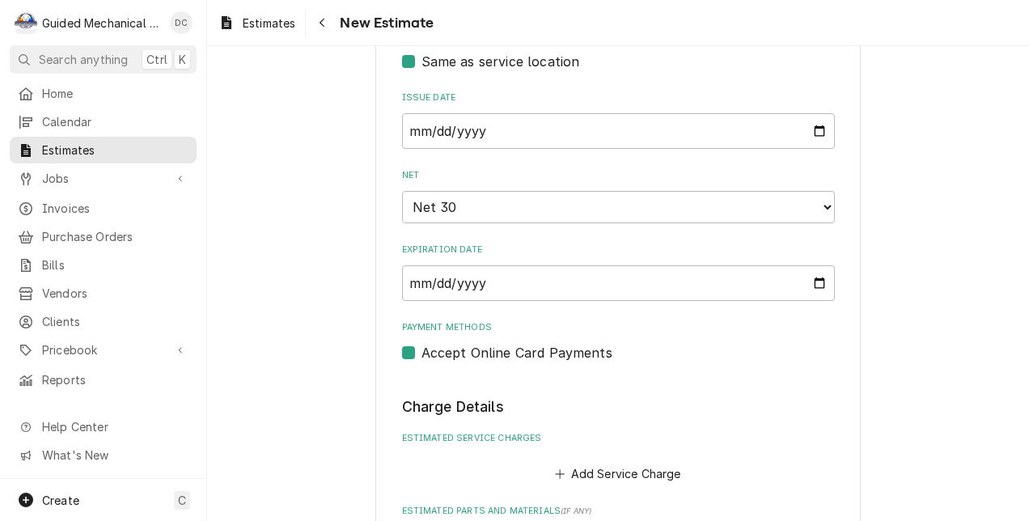
type textarea "x"
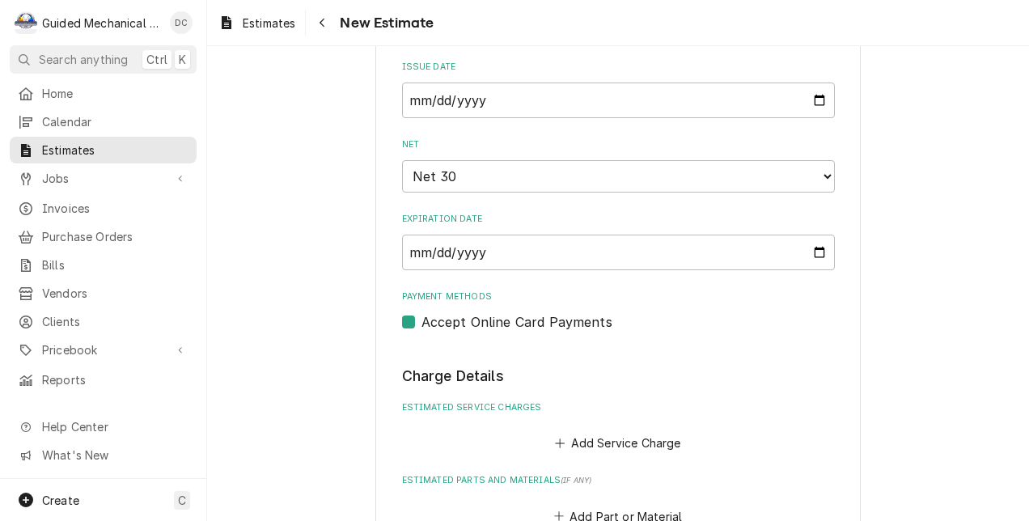
scroll to position [854, 0]
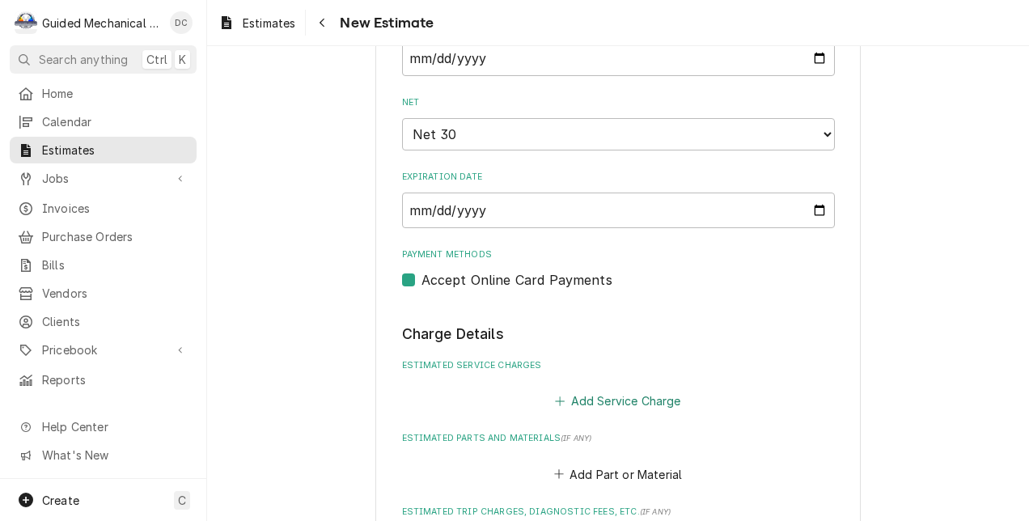
click at [669, 401] on button "Add Service Charge" at bounding box center [618, 401] width 131 height 23
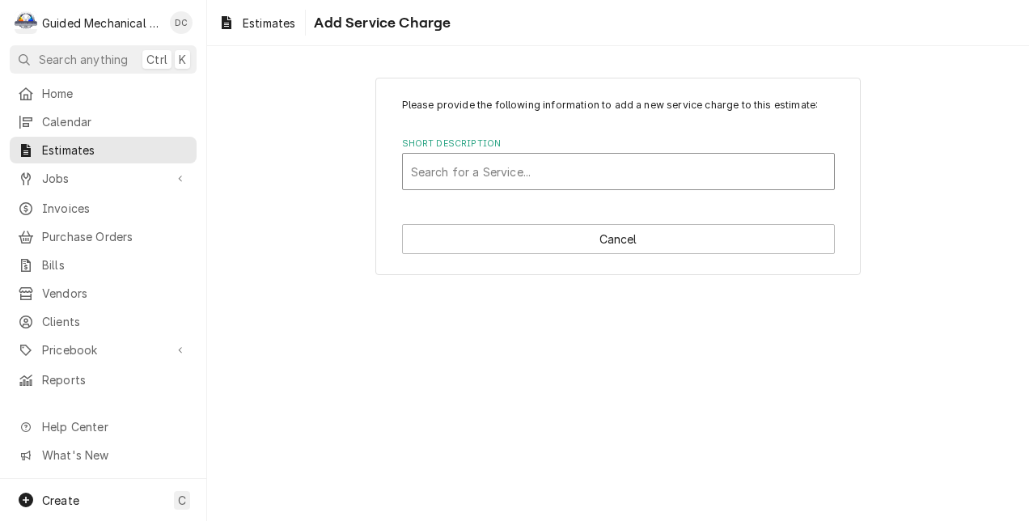
click at [594, 172] on div "Short Description" at bounding box center [618, 171] width 415 height 29
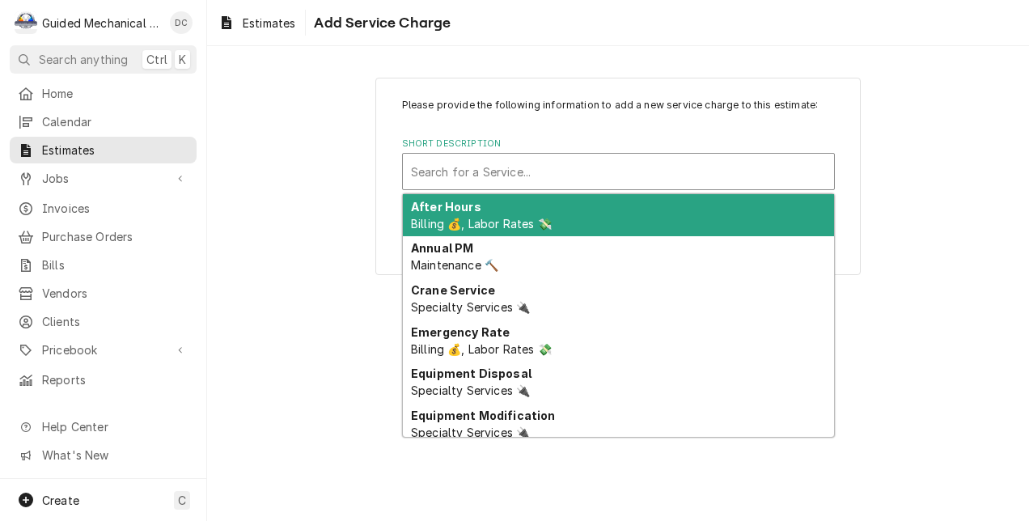
type input "q"
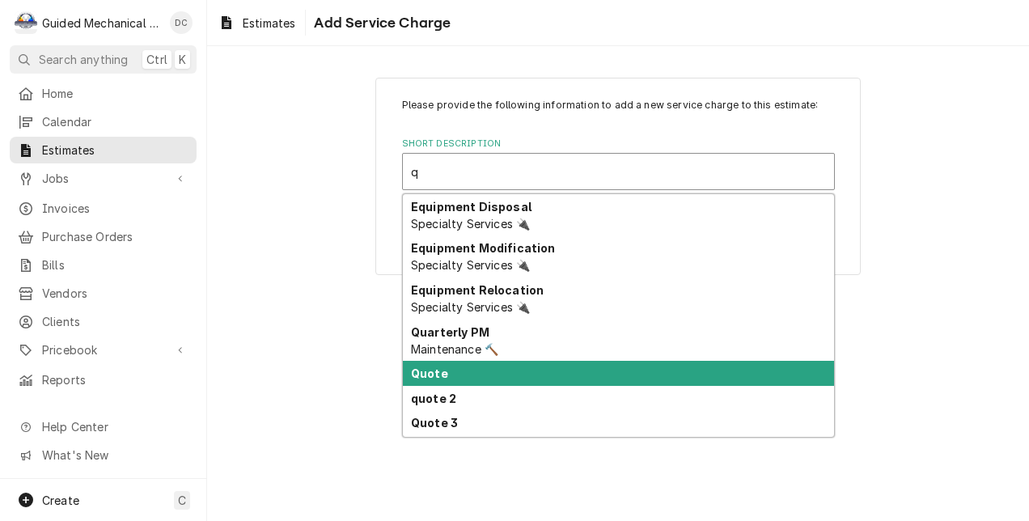
click at [498, 379] on div "Quote" at bounding box center [618, 373] width 431 height 25
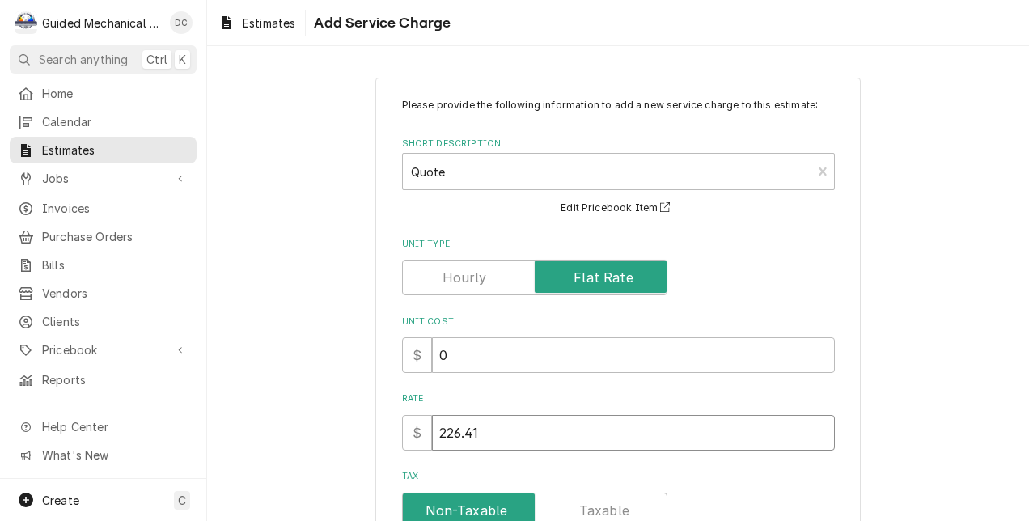
drag, startPoint x: 510, startPoint y: 437, endPoint x: 302, endPoint y: 442, distance: 208.0
click at [302, 442] on div "Please provide the following information to add a new service charge to this es…" at bounding box center [618, 402] width 822 height 679
type textarea "x"
type input "4"
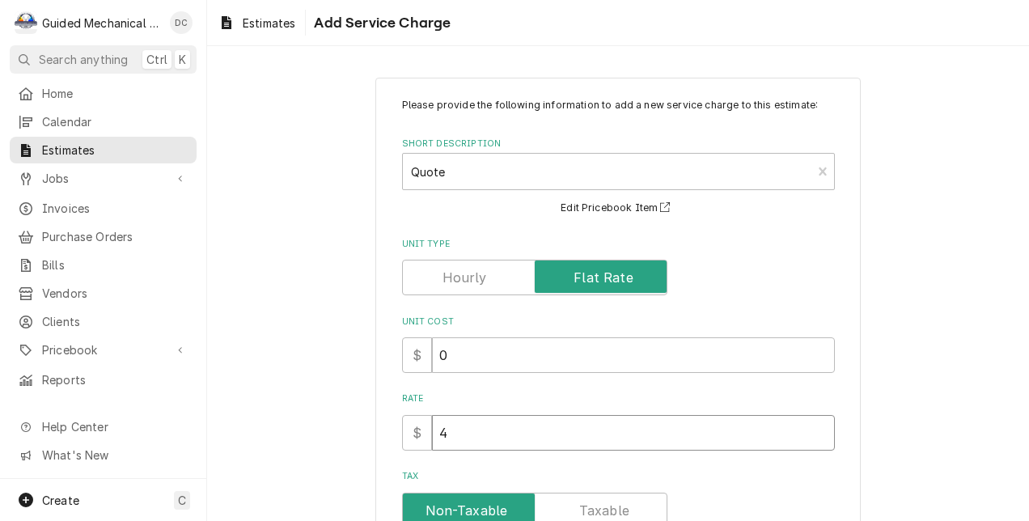
type textarea "x"
type input "48"
type textarea "x"
type input "480"
type textarea "x"
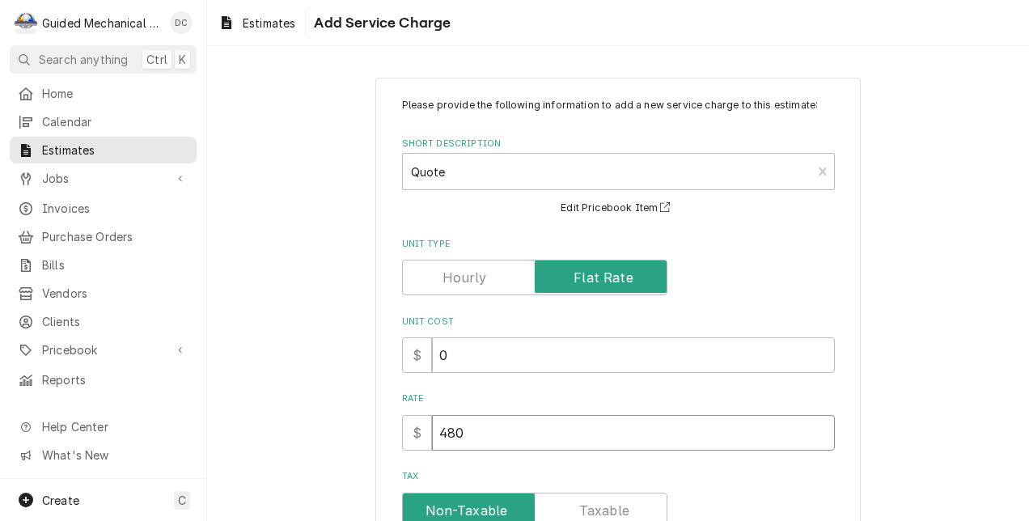
type input "480.5"
type textarea "x"
type input "480.53"
type textarea "x"
type input "480.53"
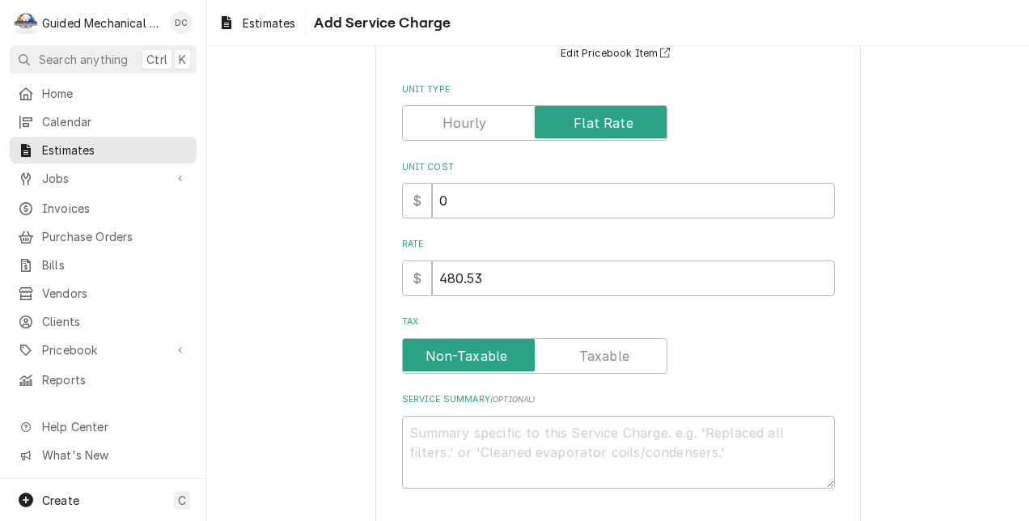
scroll to position [162, 0]
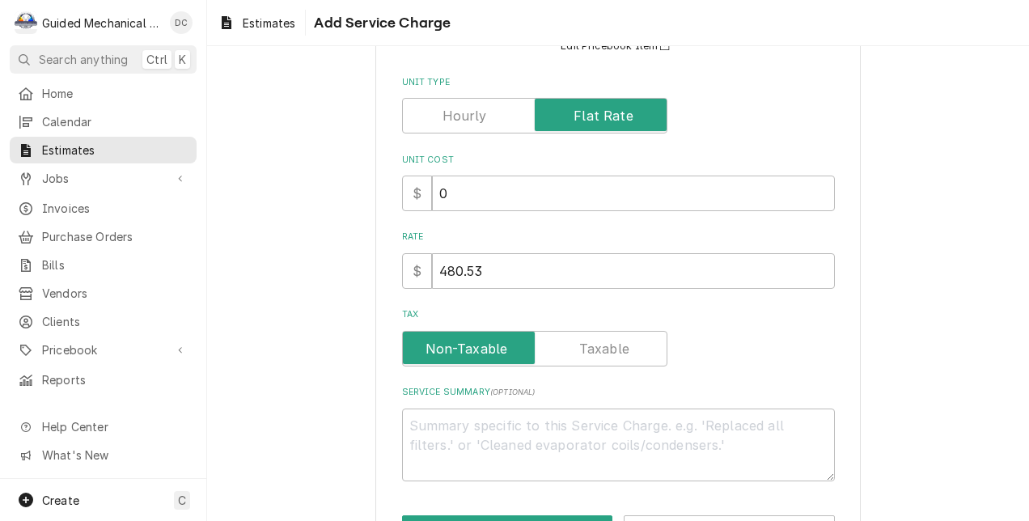
drag, startPoint x: 63, startPoint y: 174, endPoint x: 308, endPoint y: 114, distance: 252.4
click at [308, 114] on div "Please provide the following information to add a new service charge to this es…" at bounding box center [618, 240] width 822 height 679
drag, startPoint x: 175, startPoint y: 173, endPoint x: 316, endPoint y: 87, distance: 164.9
click at [316, 87] on div "Please provide the following information to add a new service charge to this es…" at bounding box center [618, 240] width 822 height 679
drag, startPoint x: 108, startPoint y: 61, endPoint x: 295, endPoint y: 49, distance: 186.5
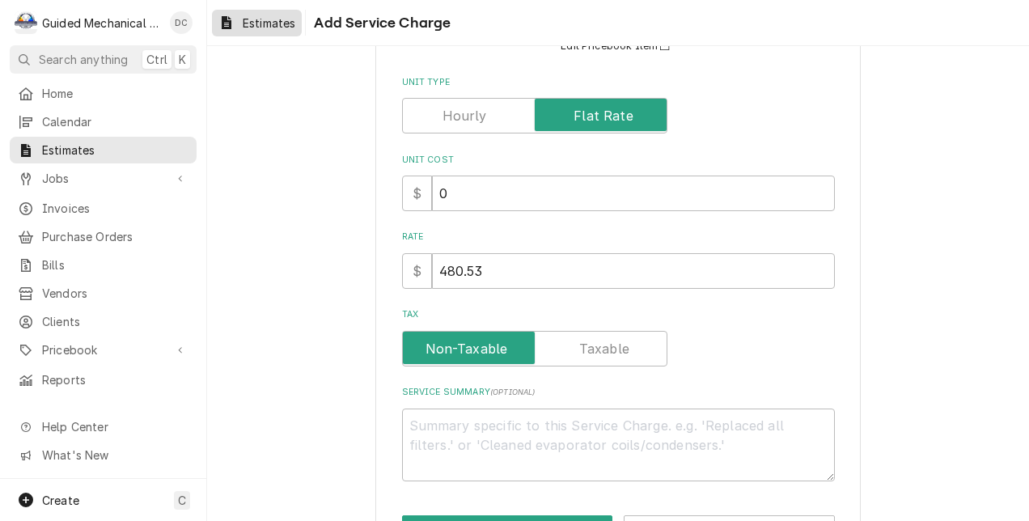
drag, startPoint x: 295, startPoint y: 49, endPoint x: 268, endPoint y: 18, distance: 40.7
click at [714, 430] on textarea "Service Summary ( optional )" at bounding box center [618, 446] width 433 height 74
type textarea "x"
type textarea "Q"
type textarea "x"
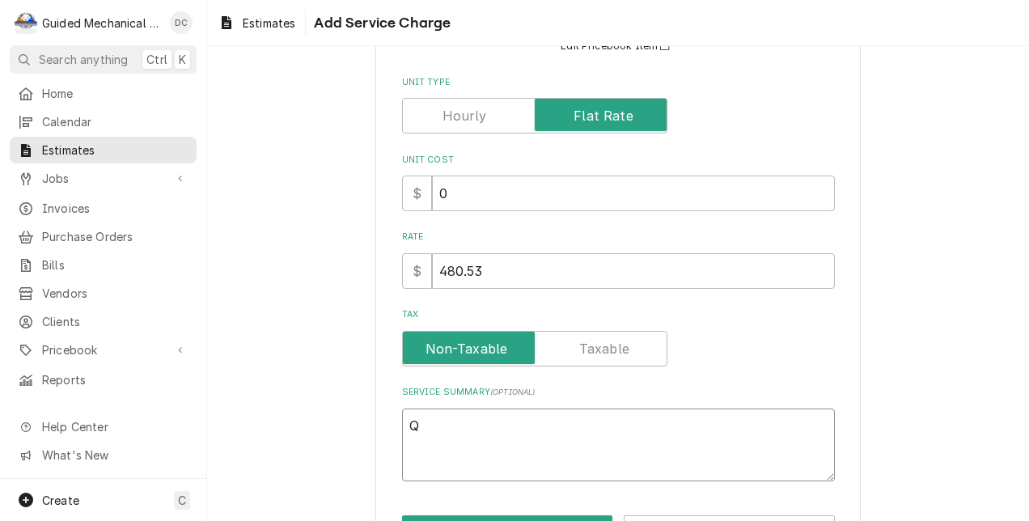
type textarea "Qu"
type textarea "x"
type textarea "Quo"
type textarea "x"
type textarea "Quoe"
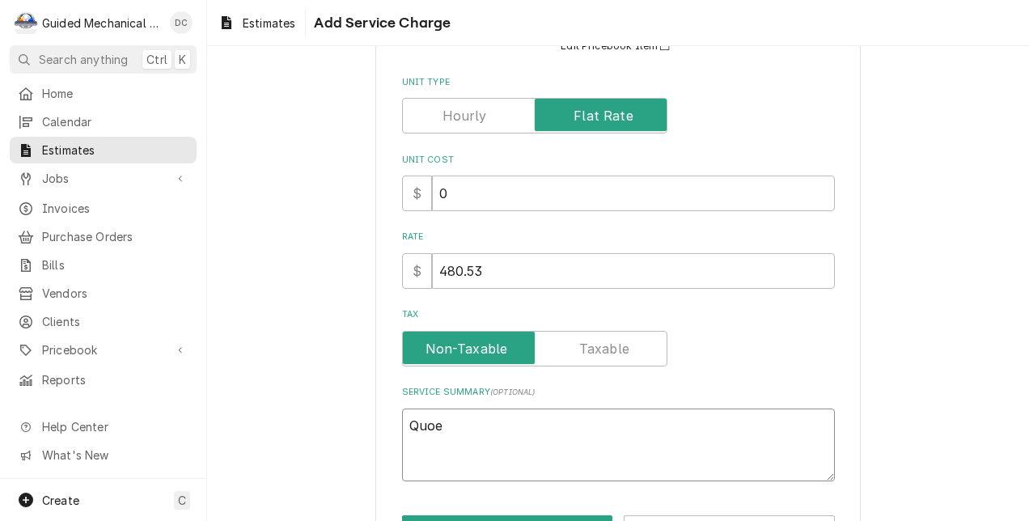
type textarea "x"
type textarea "Quoe"
type textarea "x"
type textarea "Quoe"
type textarea "x"
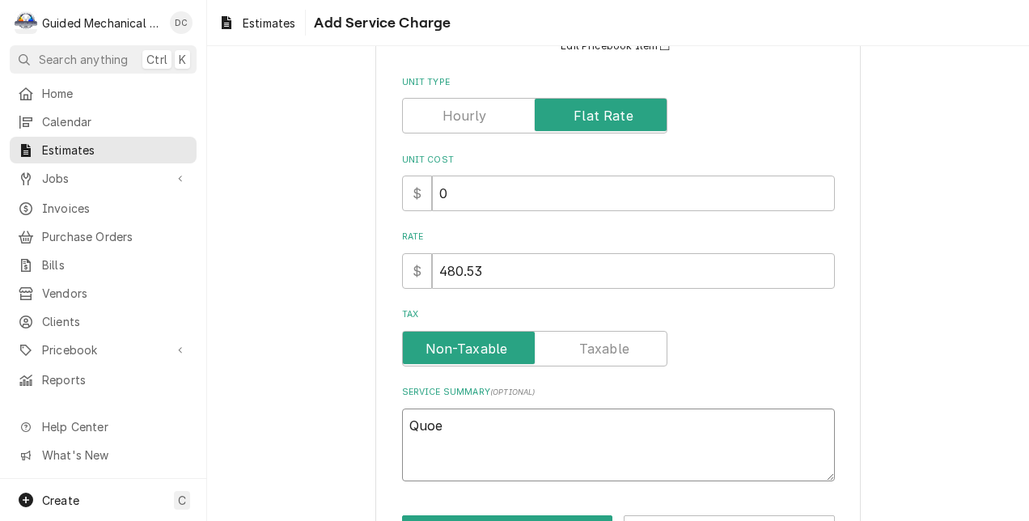
type textarea "Quo"
type textarea "x"
type textarea "Quot"
type textarea "x"
type textarea "Quote"
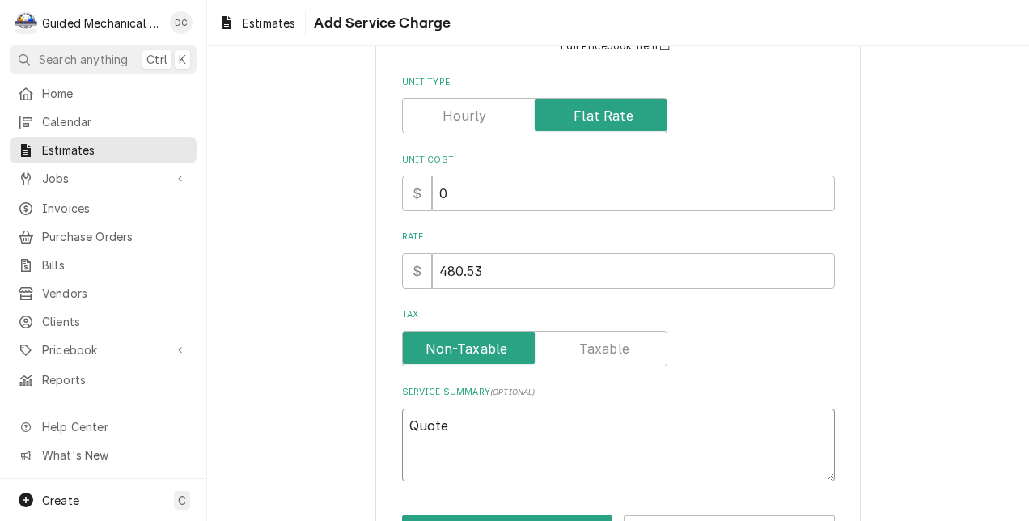
type textarea "x"
type textarea "Quote"
type textarea "x"
type textarea "Quote i"
type textarea "x"
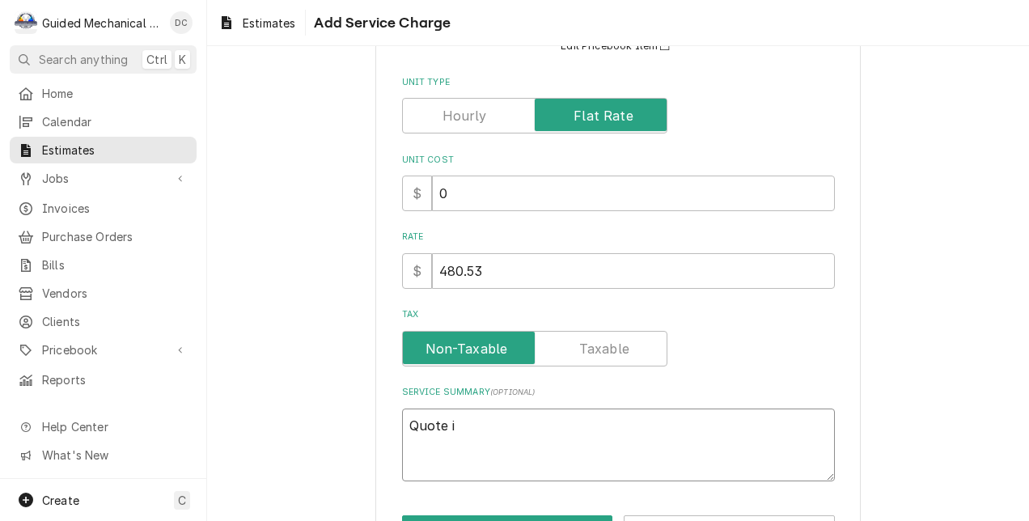
type textarea "Quote is"
type textarea "x"
type textarea "Quote is"
type textarea "x"
type textarea "Quote is t"
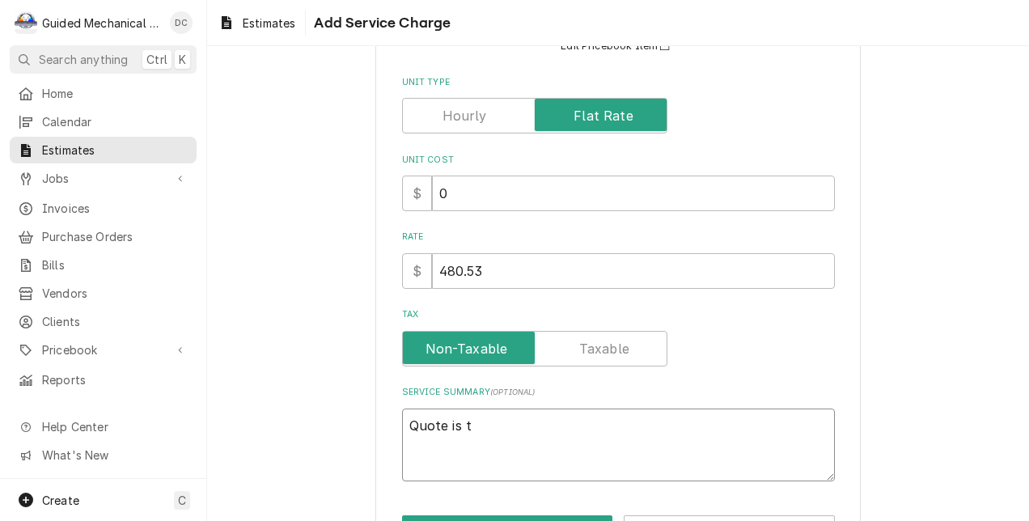
type textarea "x"
type textarea "Quote is to"
type textarea "x"
type textarea "Quote is to"
type textarea "x"
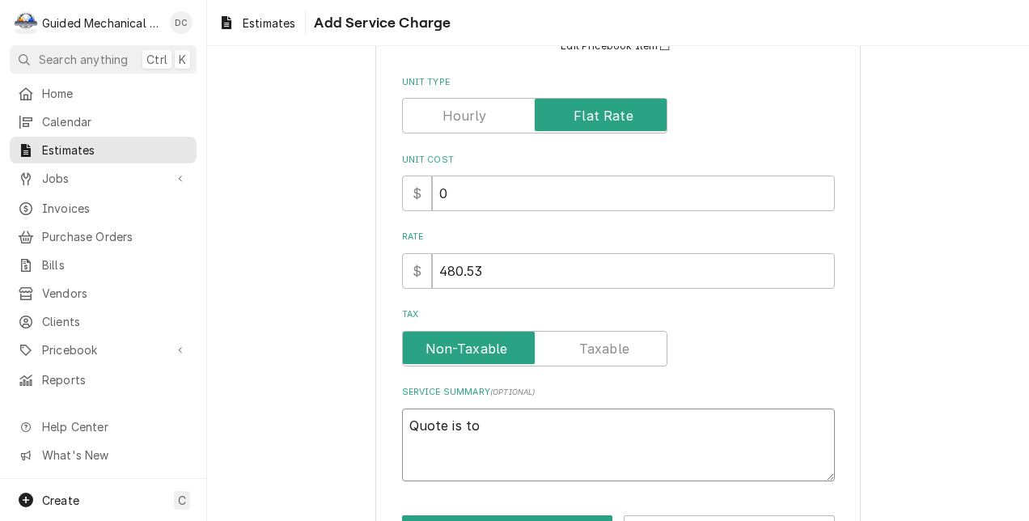
type textarea "Quote is to r"
type textarea "x"
type textarea "Quote is to re"
type textarea "x"
type textarea "Quote is to rep"
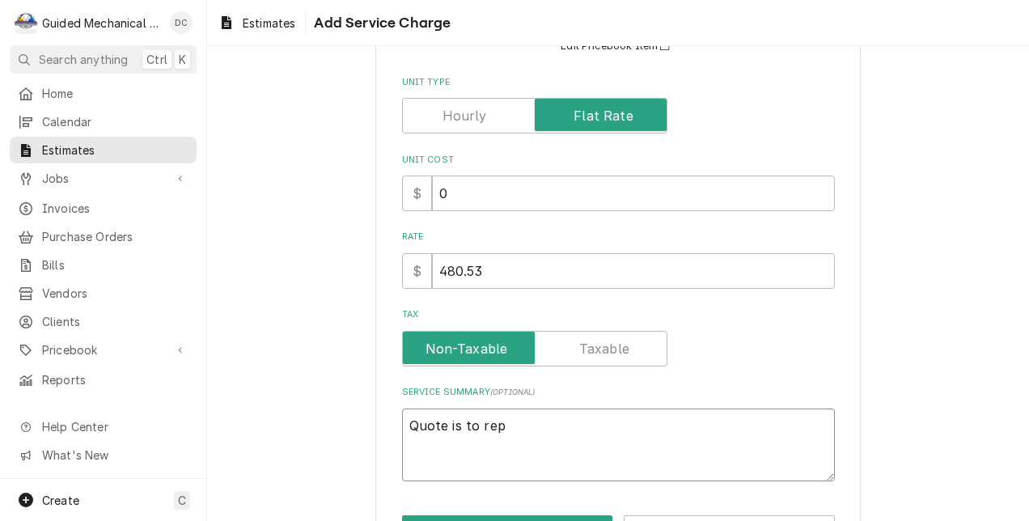
type textarea "x"
type textarea "Quote is to repl"
type textarea "x"
type textarea "Quote is to repla"
type textarea "x"
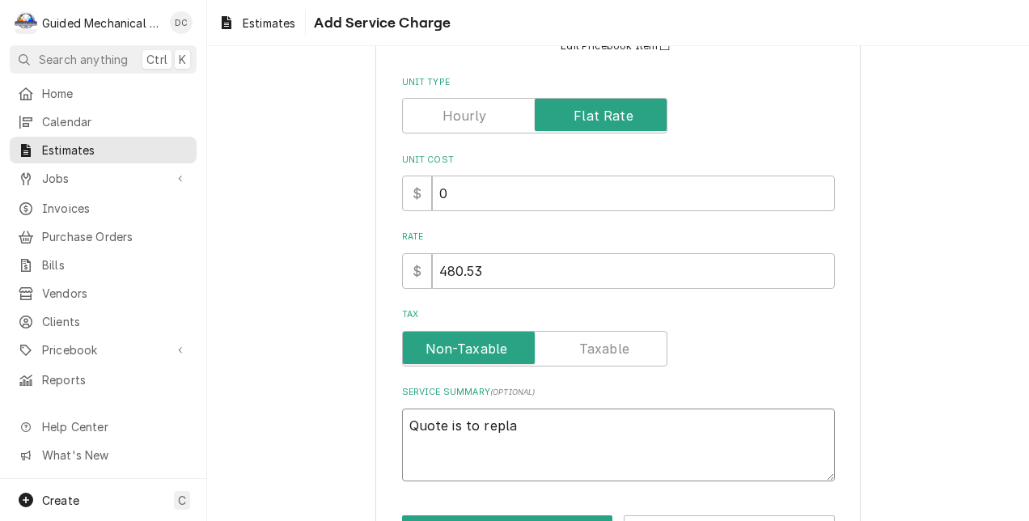
type textarea "Quote is to replac"
type textarea "x"
type textarea "Quote is to replace"
type textarea "x"
type textarea "Quote is to replace"
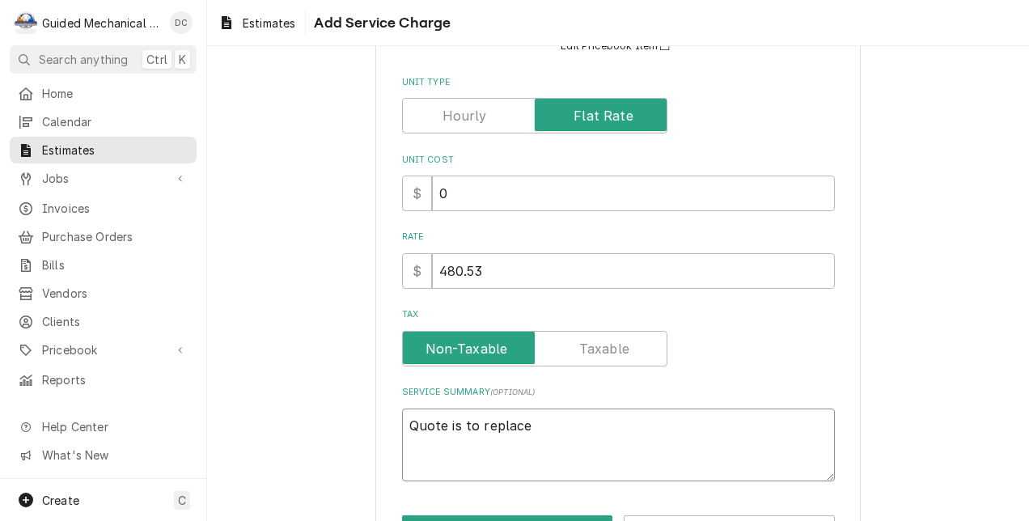
type textarea "x"
type textarea "Quote is to replace f"
type textarea "x"
type textarea "Quote is to replace fa"
type textarea "x"
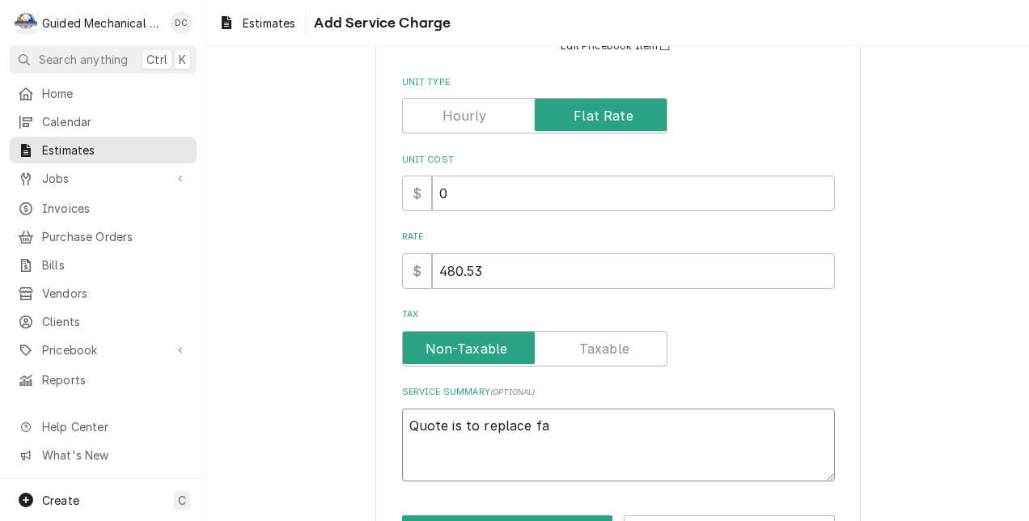
type textarea "Quote is to replace fai"
type textarea "x"
type textarea "Quote is to replace fail"
type textarea "x"
type textarea "Quote is to replace faili"
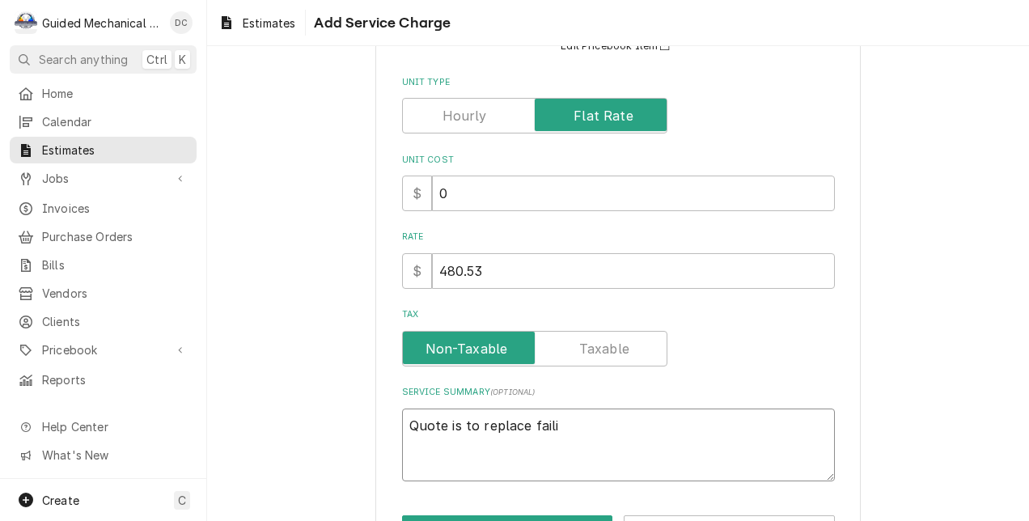
type textarea "x"
type textarea "Quote is to replace failin"
type textarea "x"
type textarea "Quote is to replace failing"
type textarea "x"
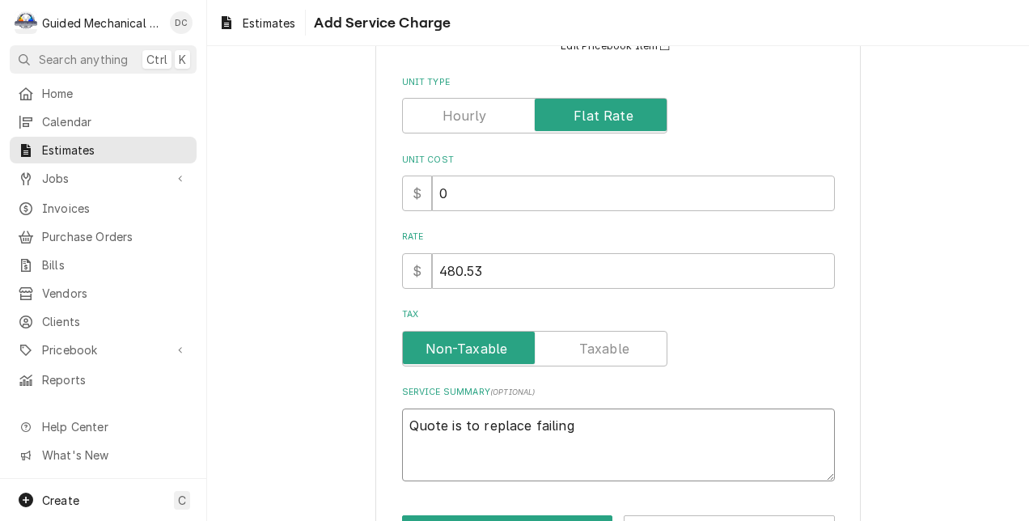
type textarea "Quote is to replace failing"
type textarea "x"
type textarea "Quote is to replace failing"
type textarea "x"
type textarea "Quote is to replace failin"
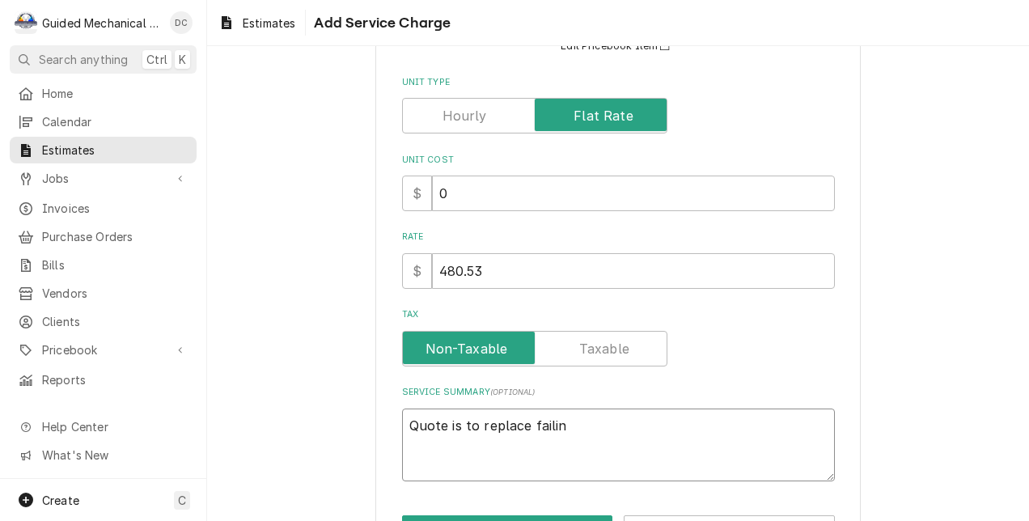
type textarea "x"
type textarea "Quote is to replace faili"
type textarea "x"
type textarea "Quote is to replace fail"
type textarea "x"
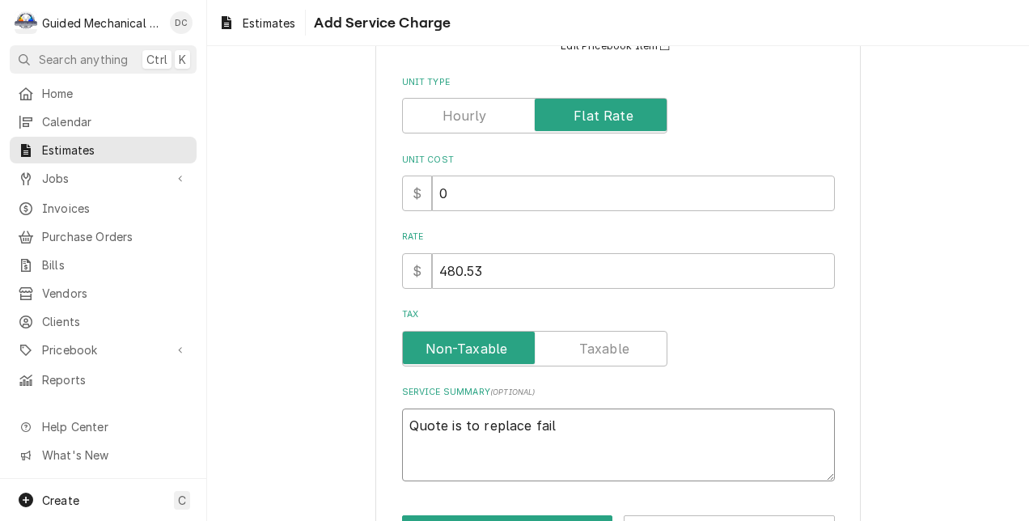
type textarea "Quote is to replace fai"
type textarea "x"
type textarea "Quote is to replace fa"
type textarea "x"
type textarea "Quote is to replace f"
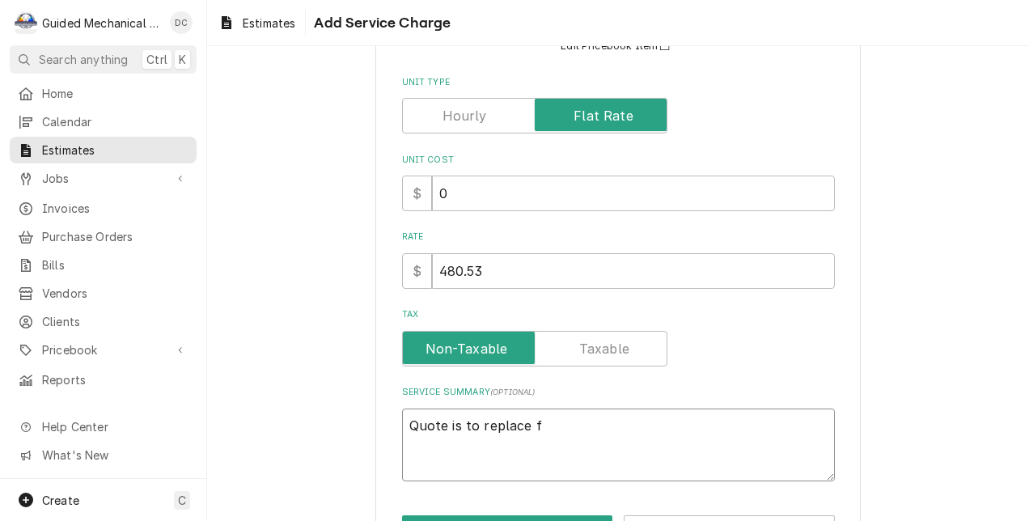
type textarea "x"
type textarea "Quote is to replace"
type textarea "x"
type textarea "Quote is to replace w"
type textarea "x"
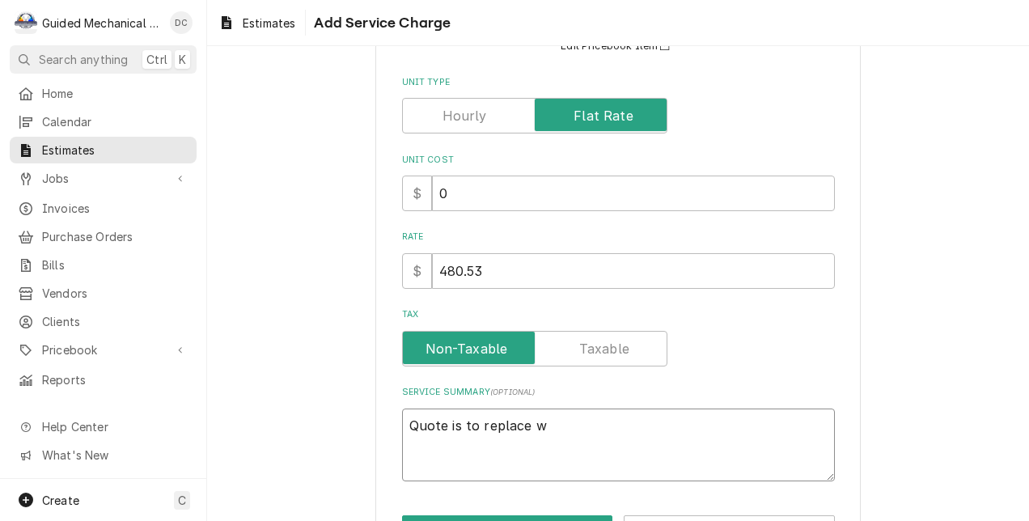
type textarea "Quote is to replace wo"
type textarea "x"
type textarea "Quote is to replace wor"
type textarea "x"
type textarea "Quote is to replace worn"
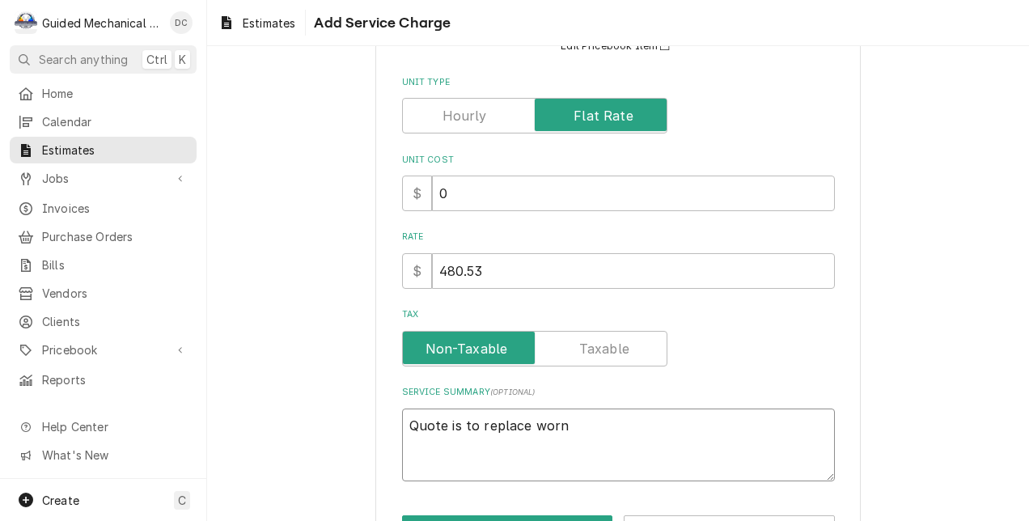
type textarea "x"
type textarea "Quote is to replace worn"
type textarea "x"
type textarea "Quote is to replace worn c"
type textarea "x"
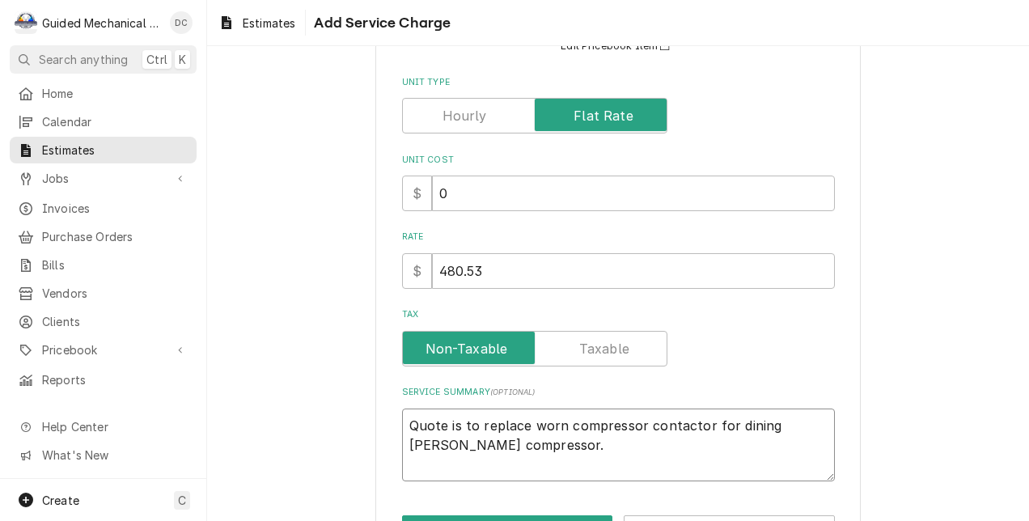
drag, startPoint x: 634, startPoint y: 424, endPoint x: 560, endPoint y: 432, distance: 74.1
click at [560, 432] on textarea "Quote is to replace worn compressor contactor for dining hall AC compressor." at bounding box center [618, 446] width 433 height 74
click at [497, 449] on textarea "Quote is to replace worn 75A compressor contactor for dining hall AC compressor." at bounding box center [618, 446] width 433 height 74
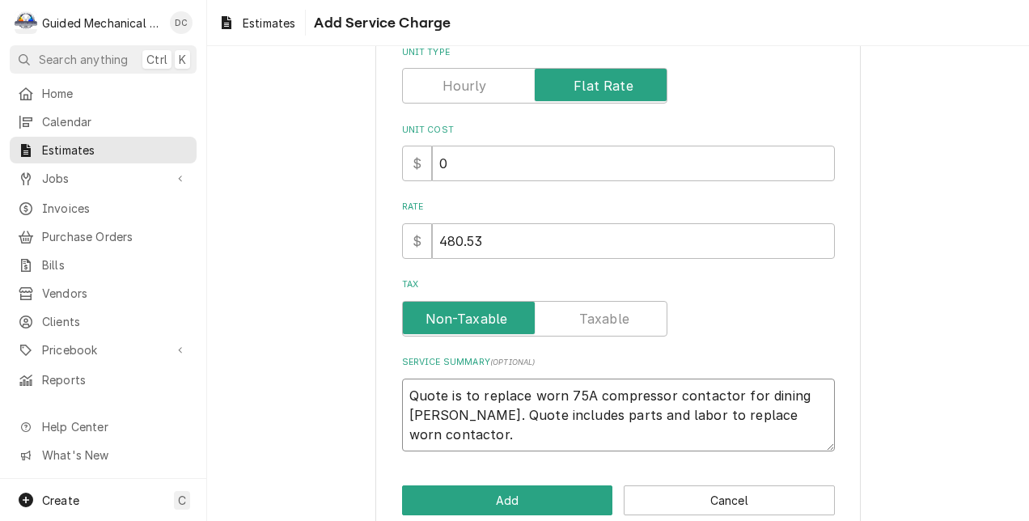
scroll to position [222, 0]
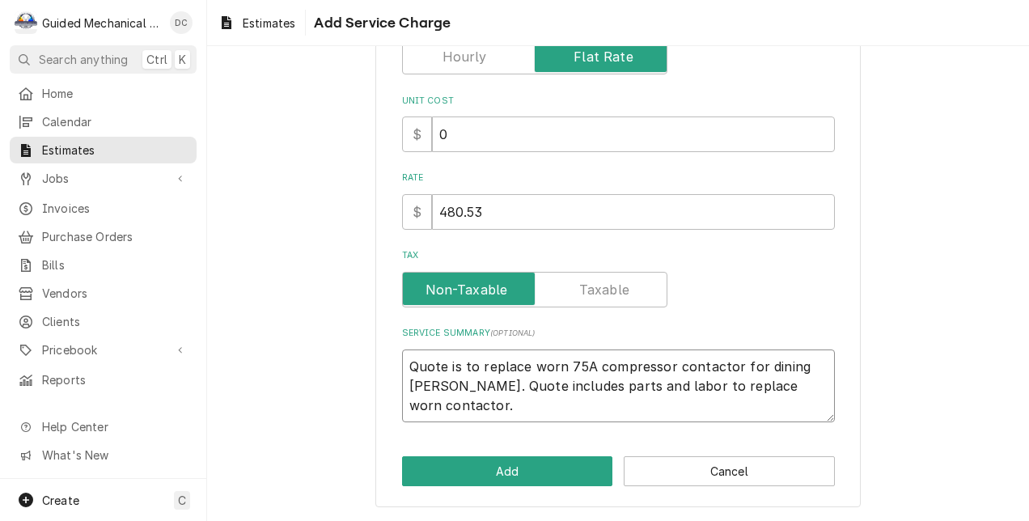
click at [402, 365] on textarea "Quote is to replace worn 75A compressor contactor for dining hall AC. Quote inc…" at bounding box center [618, 387] width 433 height 74
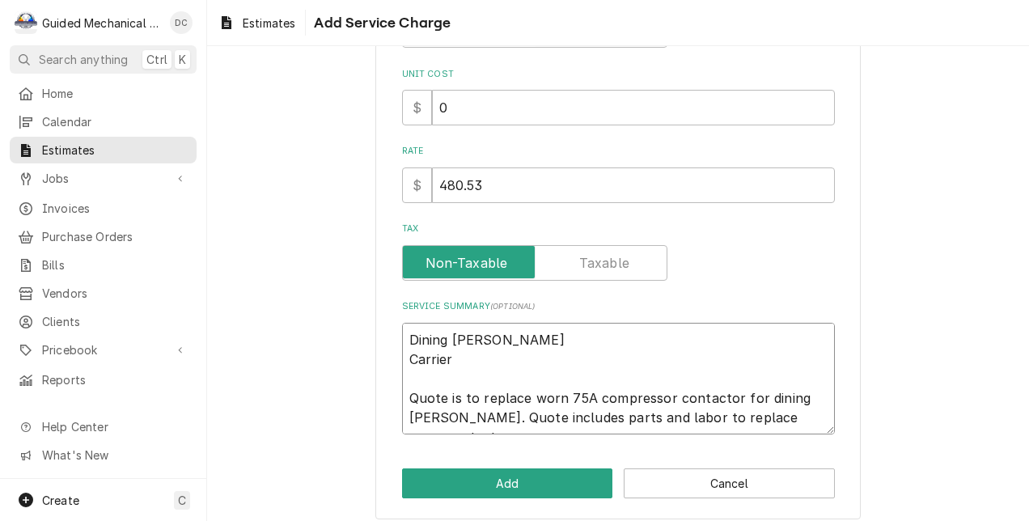
scroll to position [261, 0]
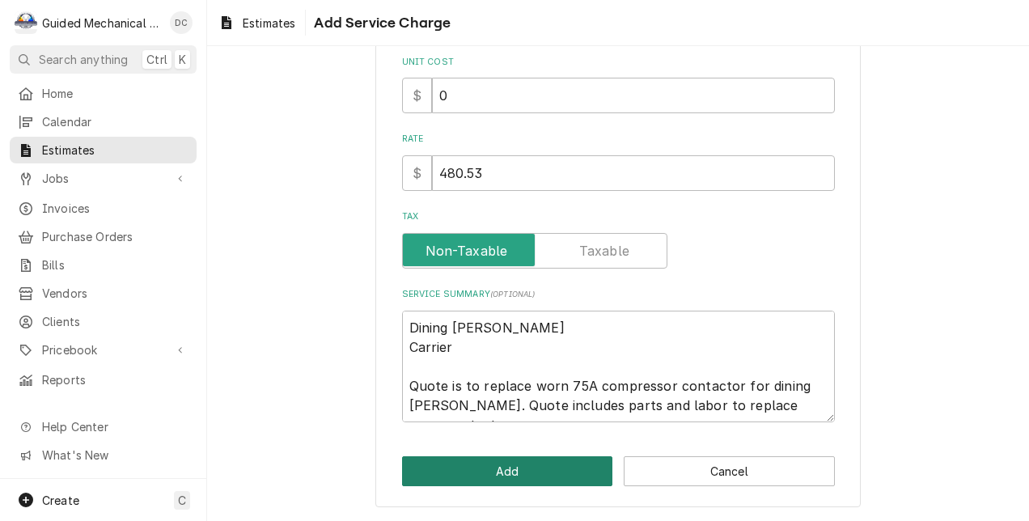
click at [574, 460] on button "Add" at bounding box center [507, 471] width 211 height 30
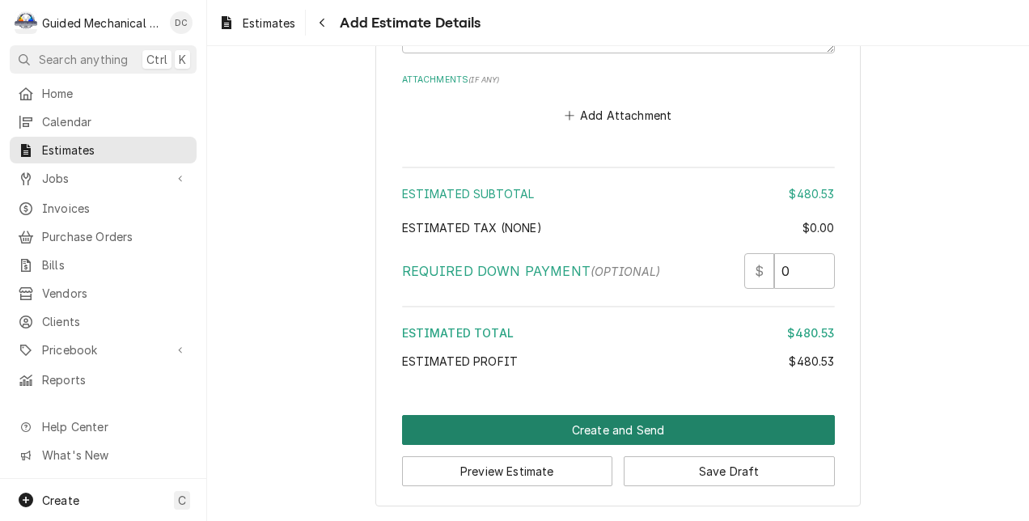
click at [617, 426] on button "Create and Send" at bounding box center [618, 430] width 433 height 30
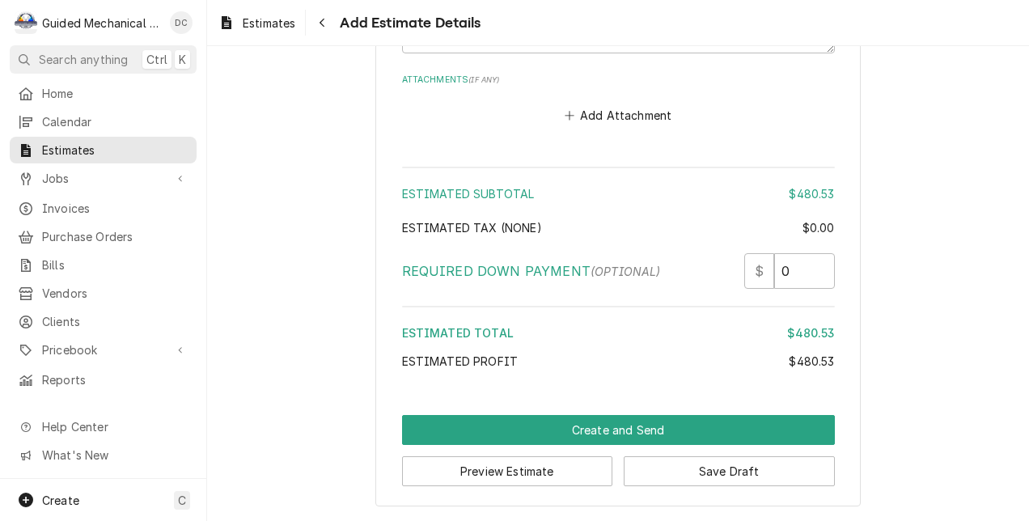
scroll to position [1977, 0]
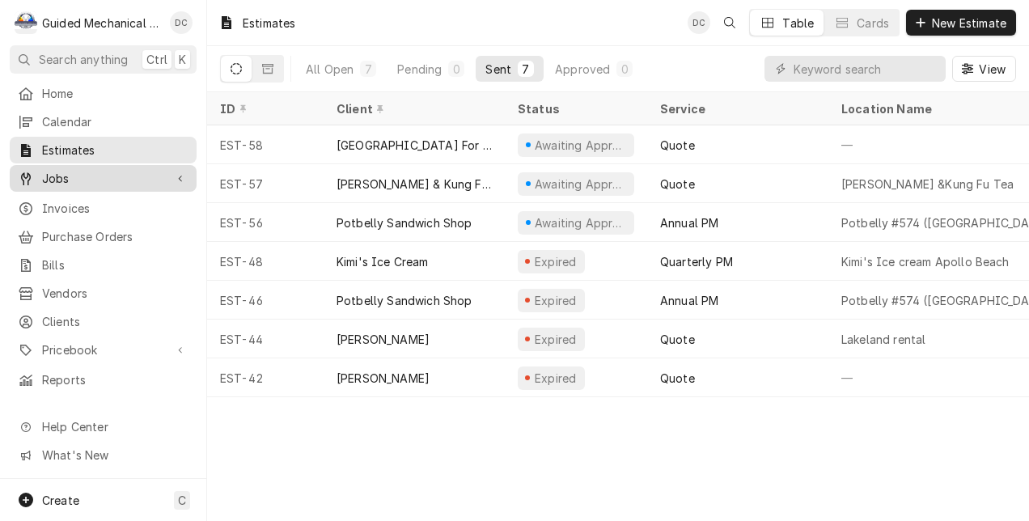
click at [71, 170] on span "Jobs" at bounding box center [103, 178] width 122 height 17
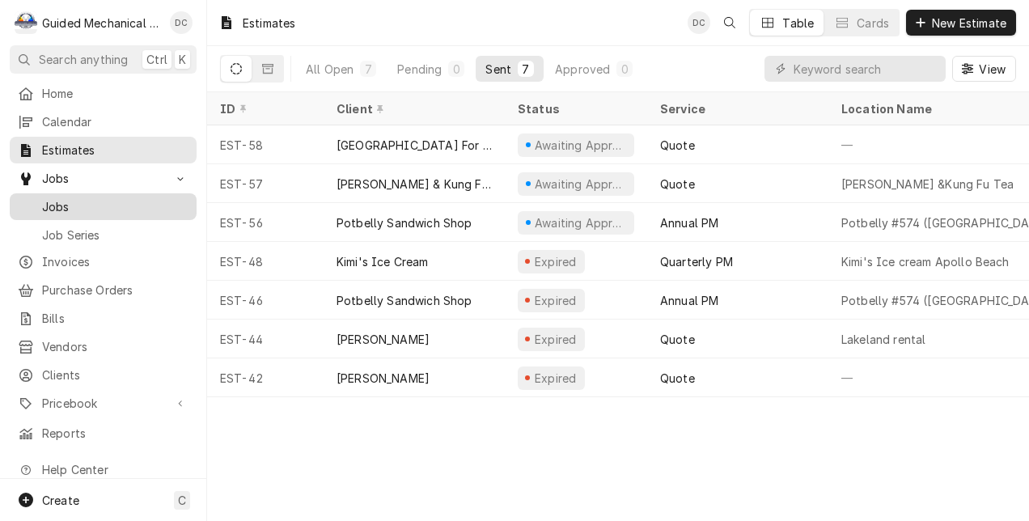
click at [53, 204] on span "Jobs" at bounding box center [115, 206] width 146 height 17
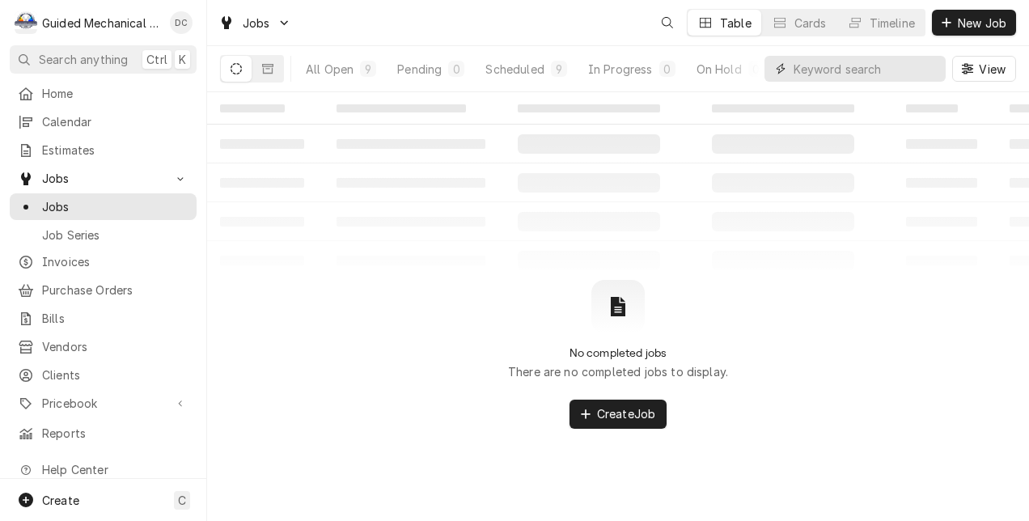
click at [817, 68] on input "Dynamic Content Wrapper" at bounding box center [866, 69] width 144 height 26
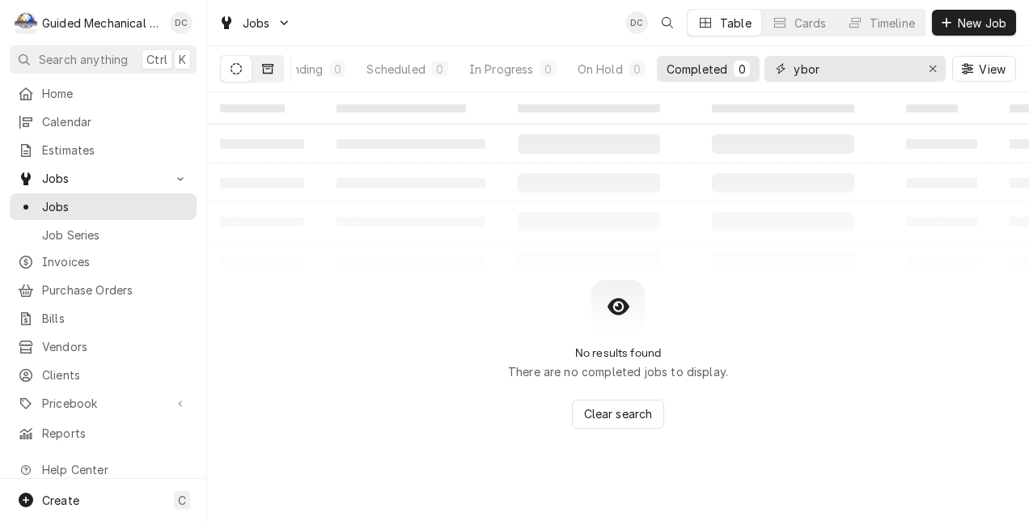
type input "ybor"
click at [267, 61] on button "Dynamic Content Wrapper" at bounding box center [267, 69] width 31 height 26
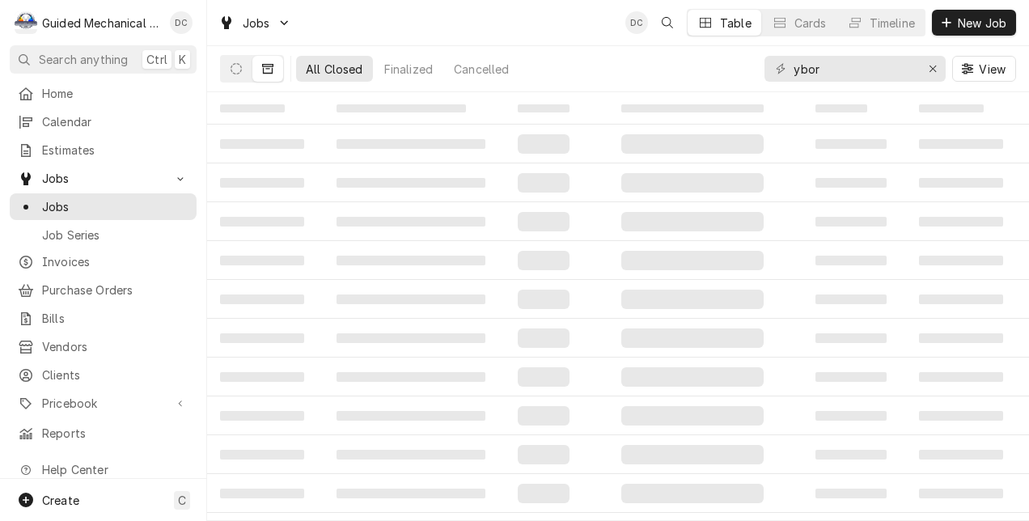
scroll to position [0, 0]
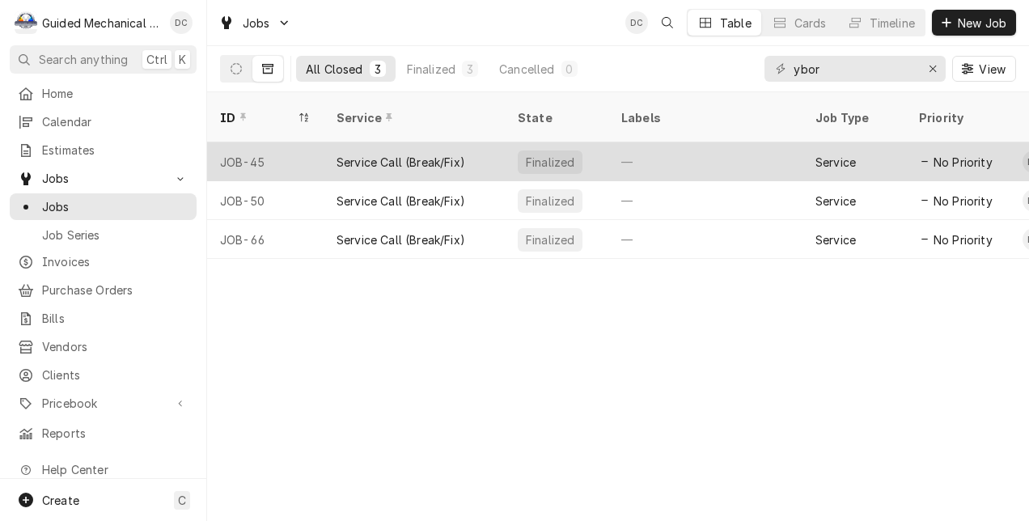
click at [445, 154] on div "Service Call (Break/Fix)" at bounding box center [401, 162] width 129 height 17
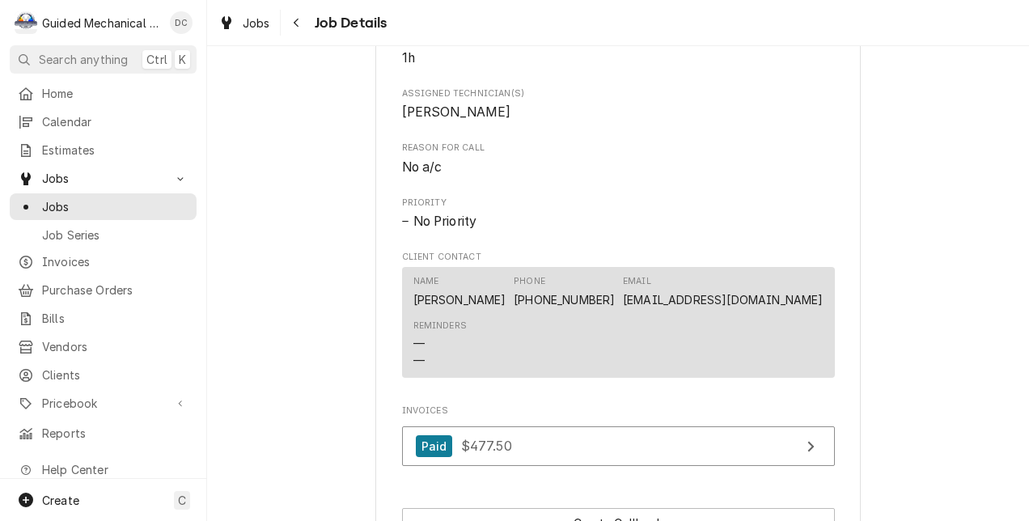
scroll to position [971, 0]
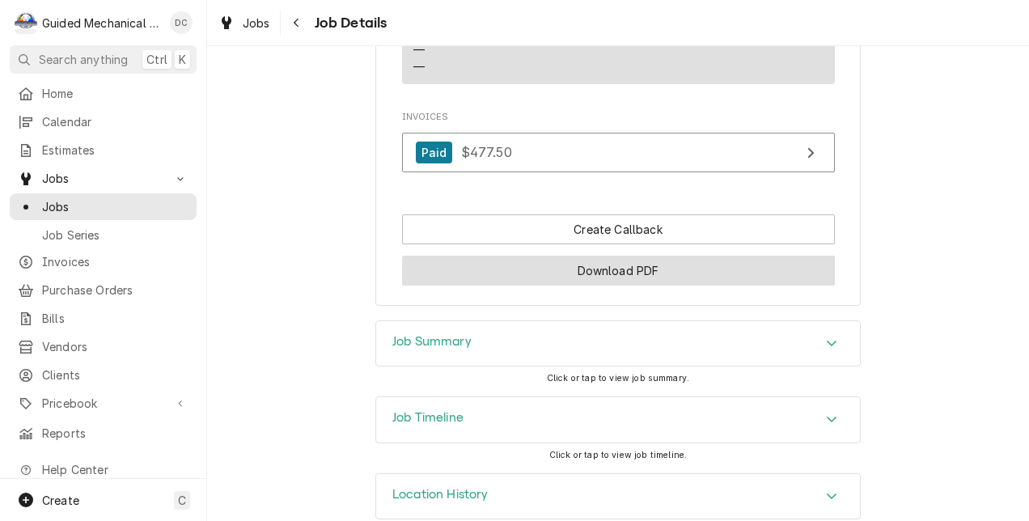
click at [714, 286] on button "Download PDF" at bounding box center [618, 271] width 433 height 30
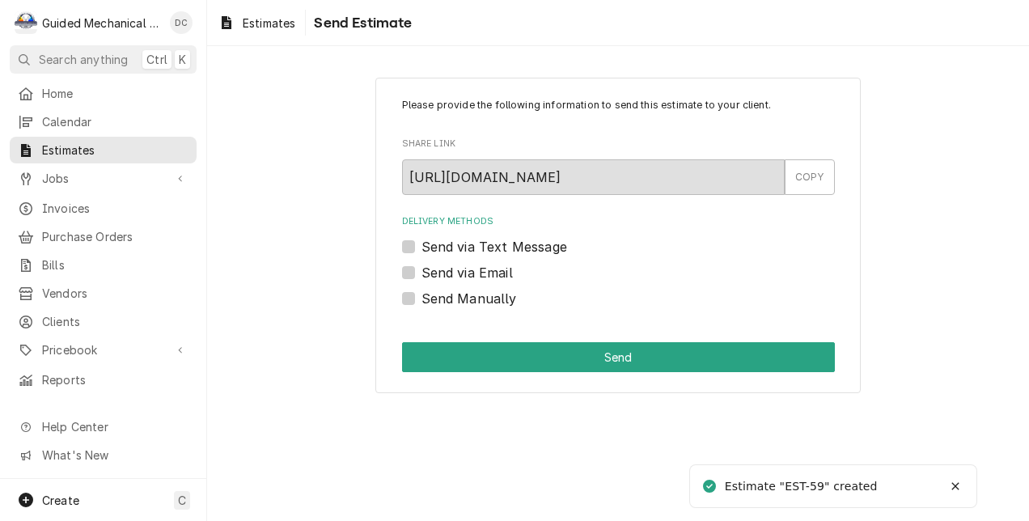
click at [422, 246] on label "Send via Text Message" at bounding box center [495, 246] width 146 height 19
click at [422, 246] on input "Send via Text Message" at bounding box center [638, 255] width 433 height 36
checkbox input "true"
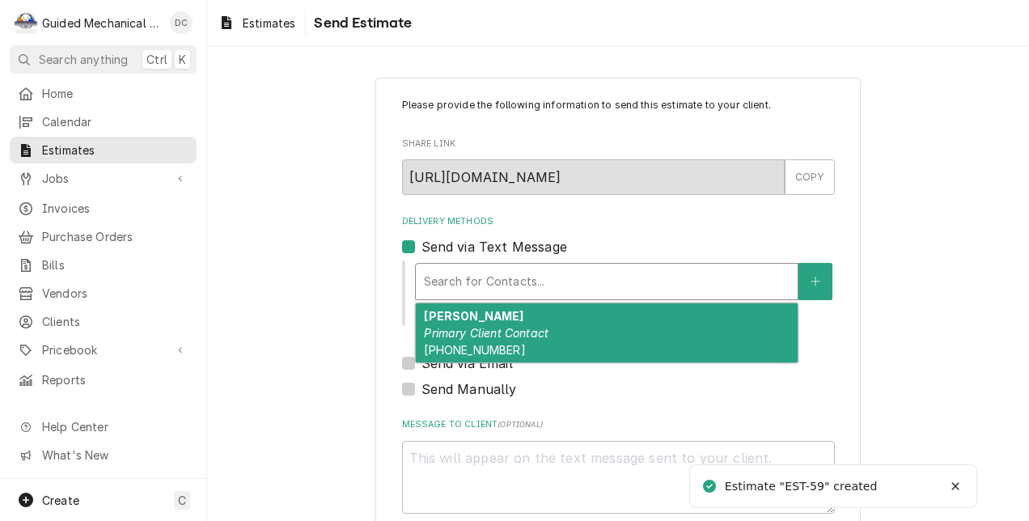
click at [424, 273] on input "Delivery Methods" at bounding box center [425, 282] width 3 height 26
click at [445, 314] on strong "Nikki Carroll" at bounding box center [474, 316] width 100 height 14
type textarea "x"
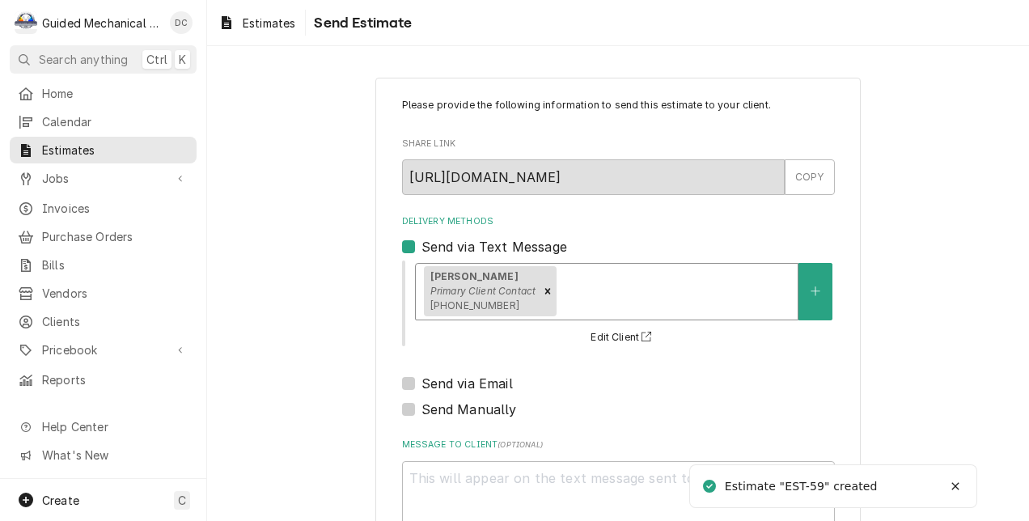
click at [422, 384] on label "Send via Email" at bounding box center [467, 383] width 91 height 19
click at [422, 384] on input "Send via Email" at bounding box center [638, 392] width 433 height 36
checkbox input "true"
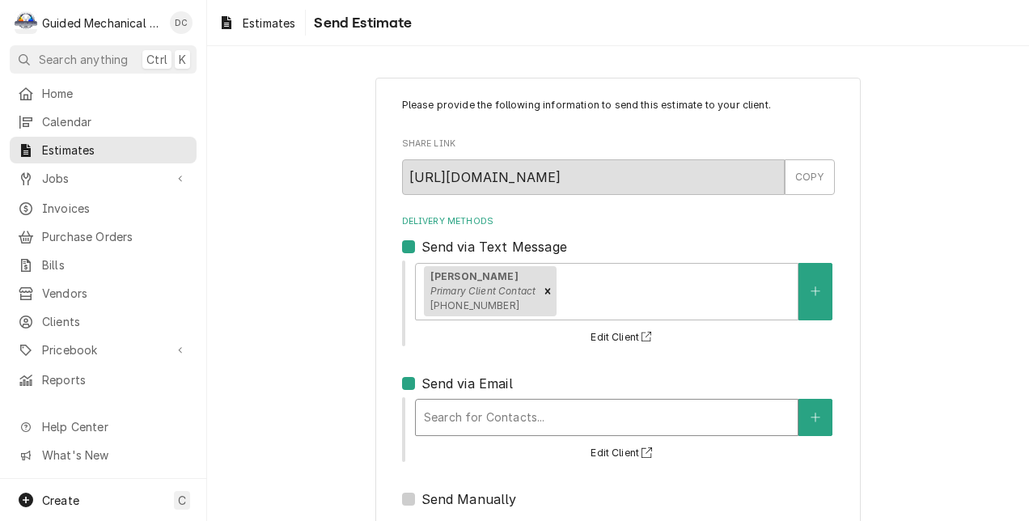
click at [481, 416] on div "Delivery Methods" at bounding box center [607, 417] width 366 height 29
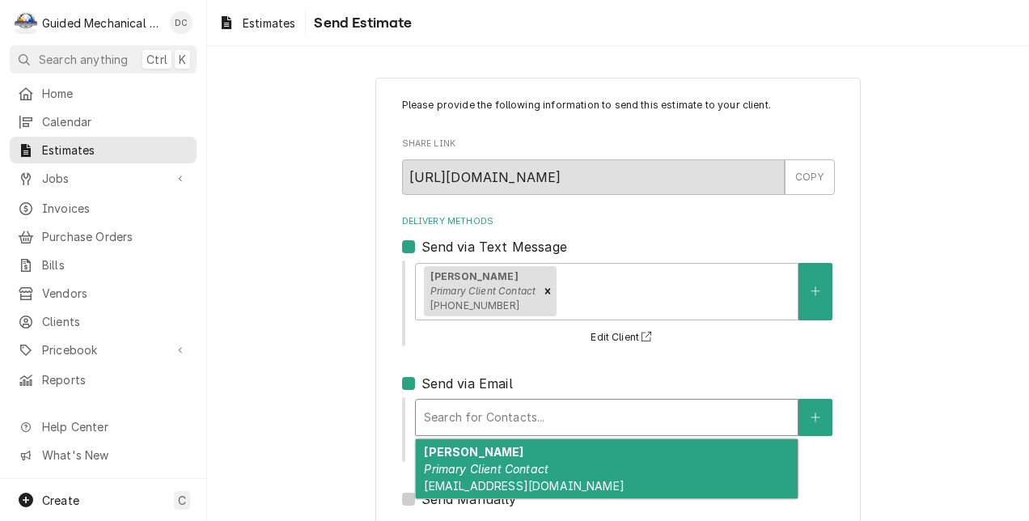
click at [532, 464] on em "Primary Client Contact" at bounding box center [486, 469] width 125 height 14
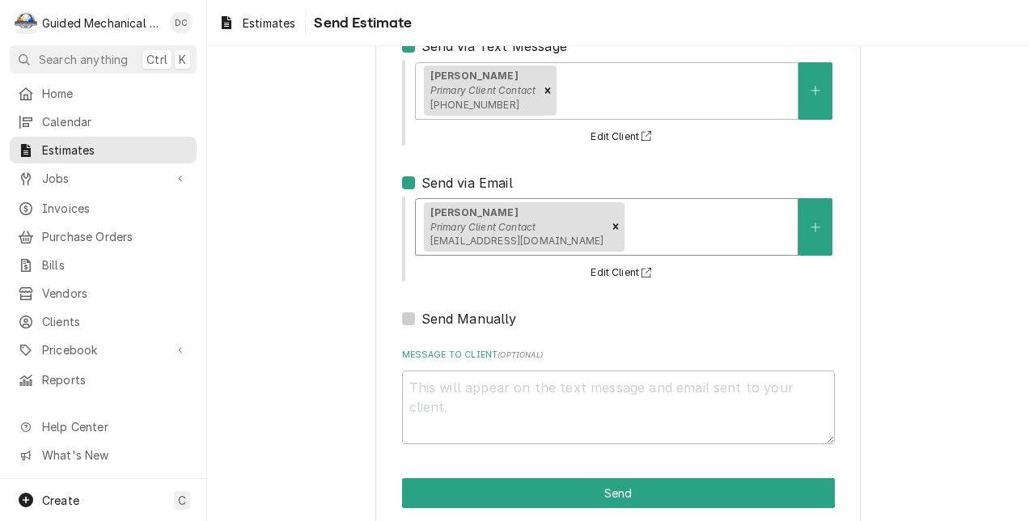
scroll to position [223, 0]
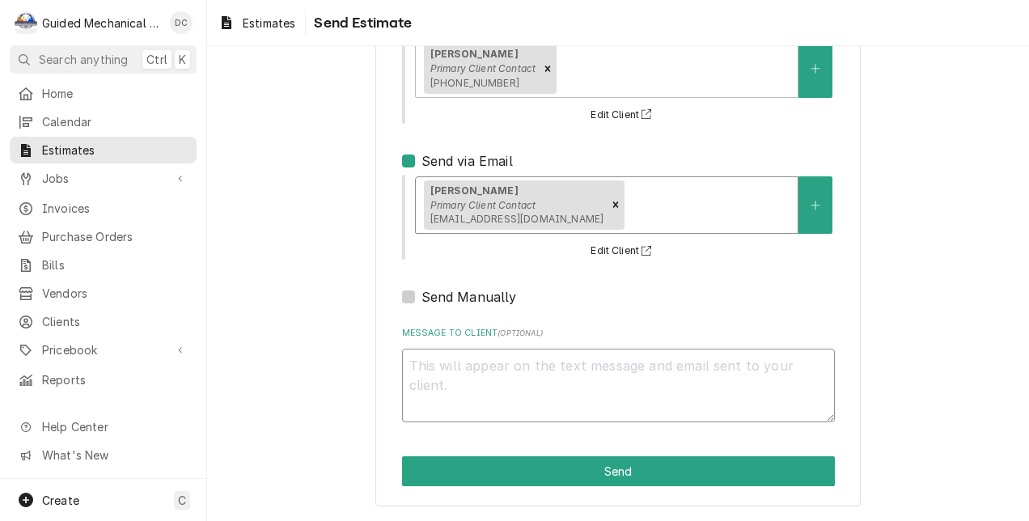
click at [689, 372] on textarea "Message to Client ( optional )" at bounding box center [618, 386] width 433 height 74
type textarea "x"
type textarea "N"
type textarea "x"
type textarea "Ni"
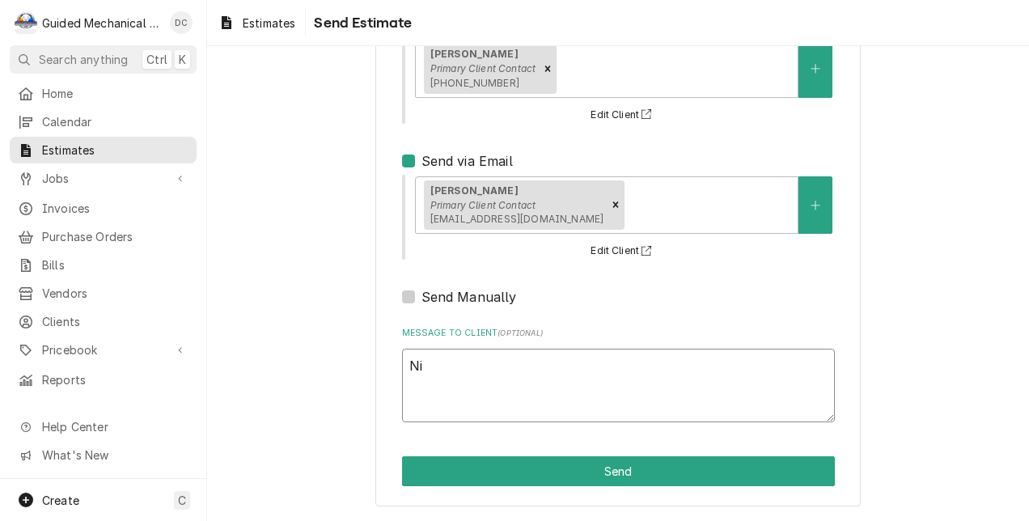
type textarea "x"
type textarea "Nik"
type textarea "x"
type textarea "Nikk"
type textarea "x"
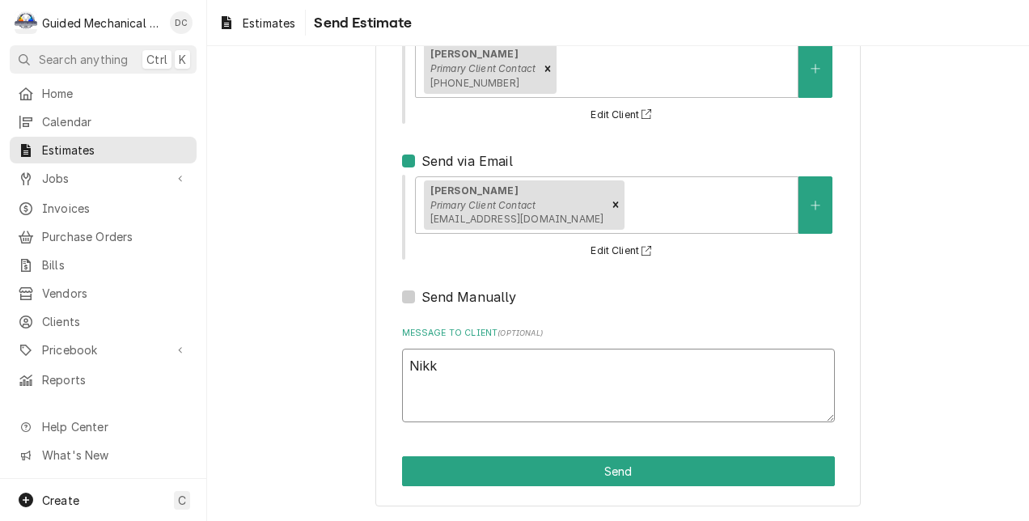
type textarea "Nikki"
type textarea "x"
type textarea "Nikkim"
type textarea "x"
type textarea "Nikki"
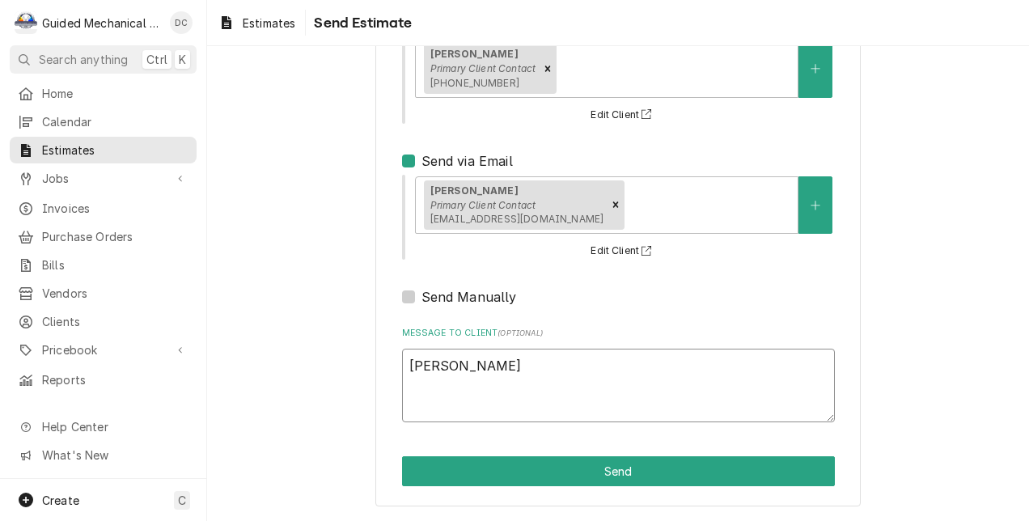
type textarea "x"
type textarea "Nikki,"
type textarea "x"
type textarea "Nikki,"
type textarea "x"
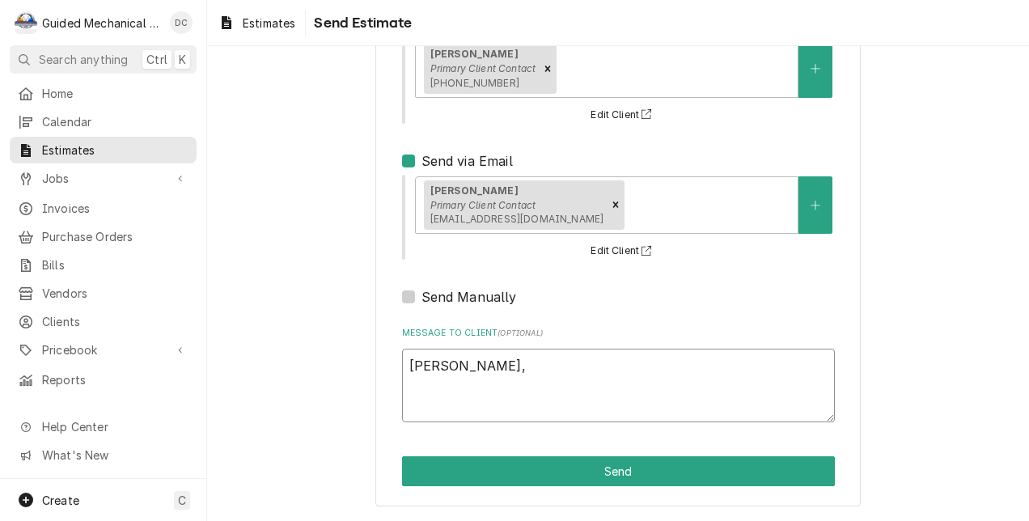
type textarea "Nikki, H"
type textarea "x"
type textarea "Nikki, He"
type textarea "x"
type textarea "Nikki, Her"
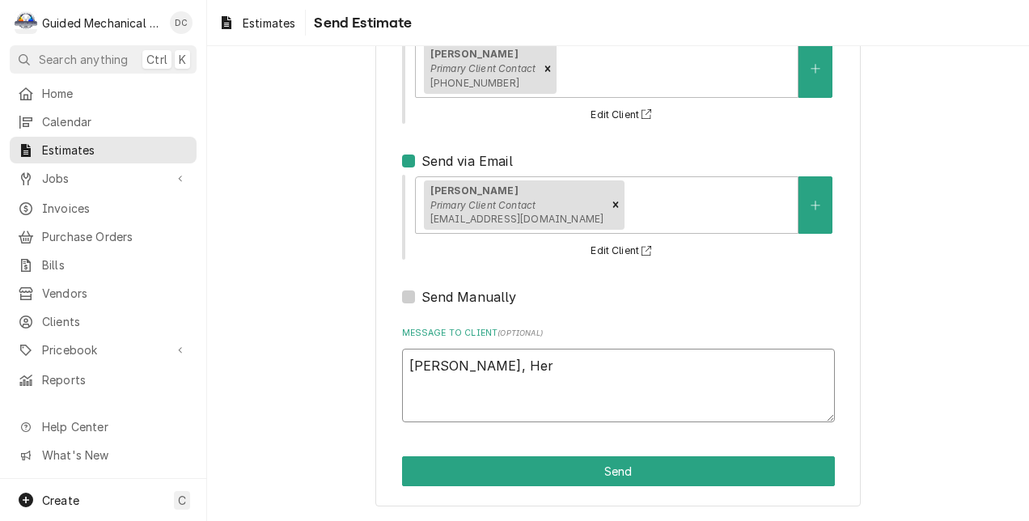
type textarea "x"
type textarea "Nikki, Here"
type textarea "x"
type textarea "Nikki, Here"
type textarea "x"
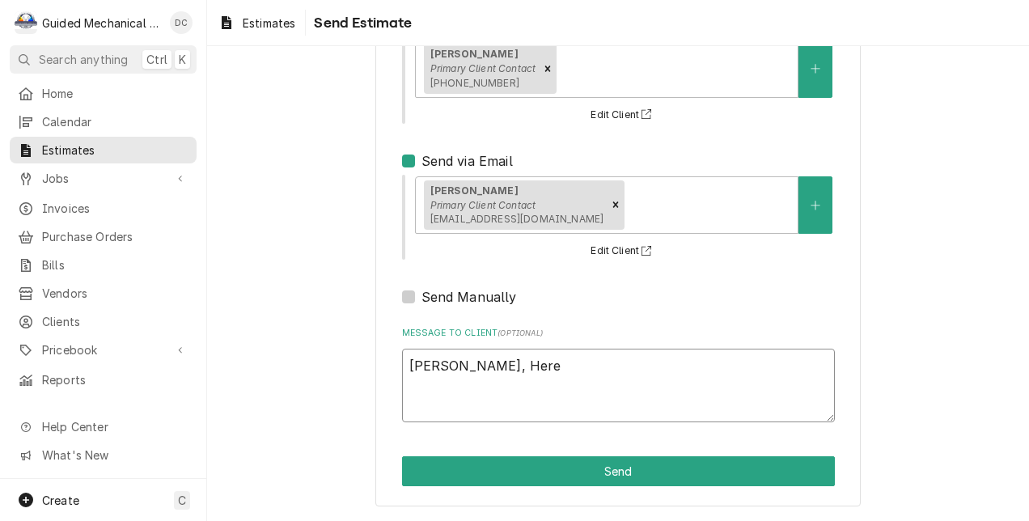
type textarea "Nikki, Here i"
type textarea "x"
type textarea "Nikki, Here is"
type textarea "x"
type textarea "Nikki, Here is"
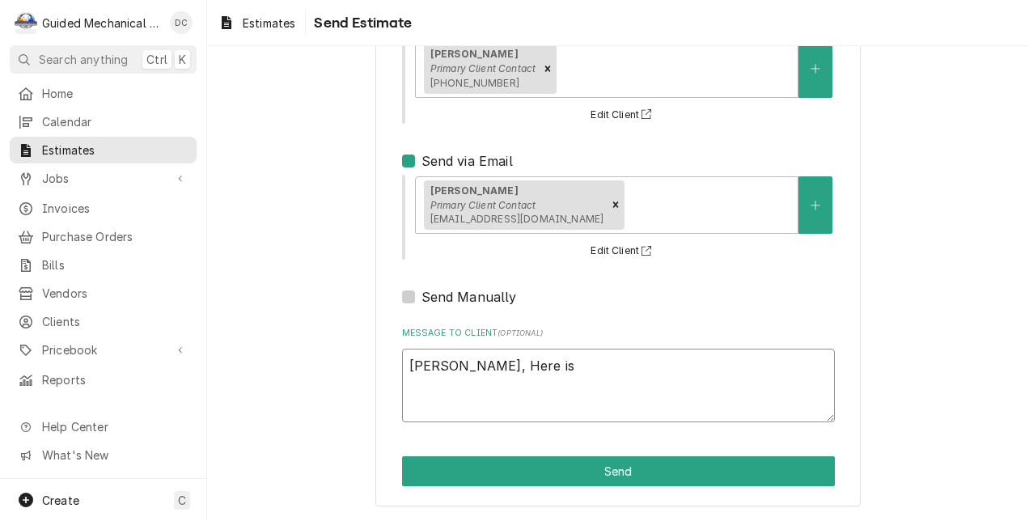
type textarea "x"
type textarea "Nikki, Here is t"
type textarea "x"
type textarea "Nikki, Here is th"
type textarea "x"
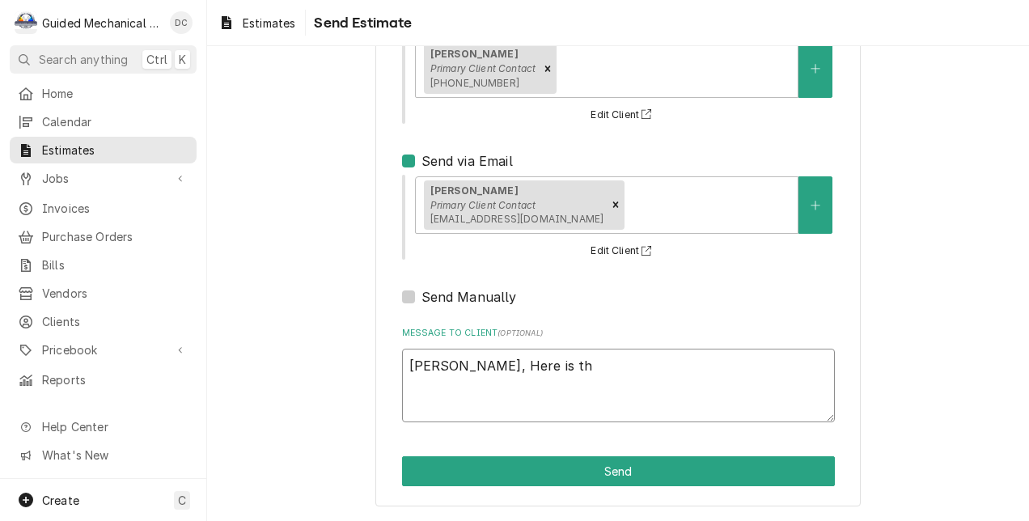
type textarea "Nikki, Here is the"
type textarea "x"
type textarea "Nikki, Here is the"
type textarea "x"
type textarea "Nikki, Here is the q"
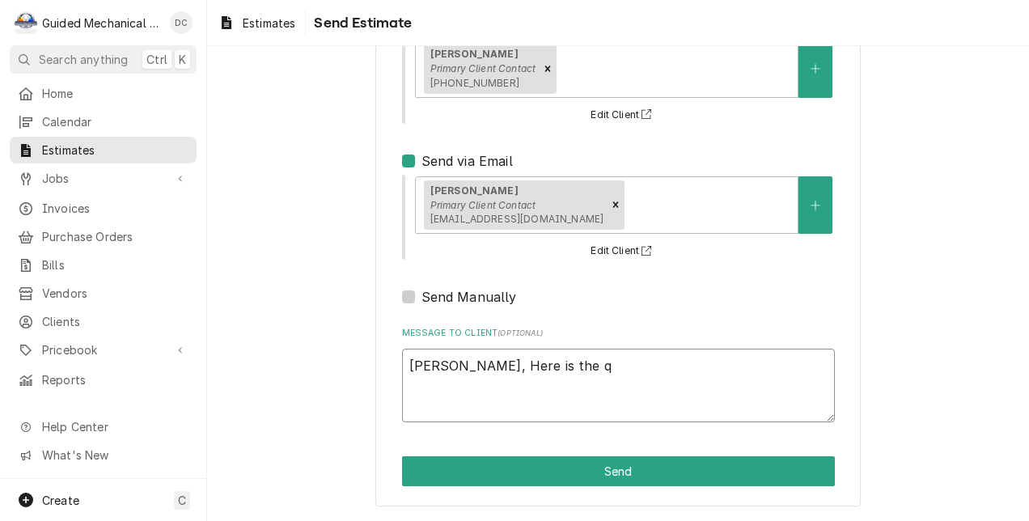
type textarea "x"
type textarea "Nikki, Here is the qu"
type textarea "x"
type textarea "Nikki, Here is the quo"
type textarea "x"
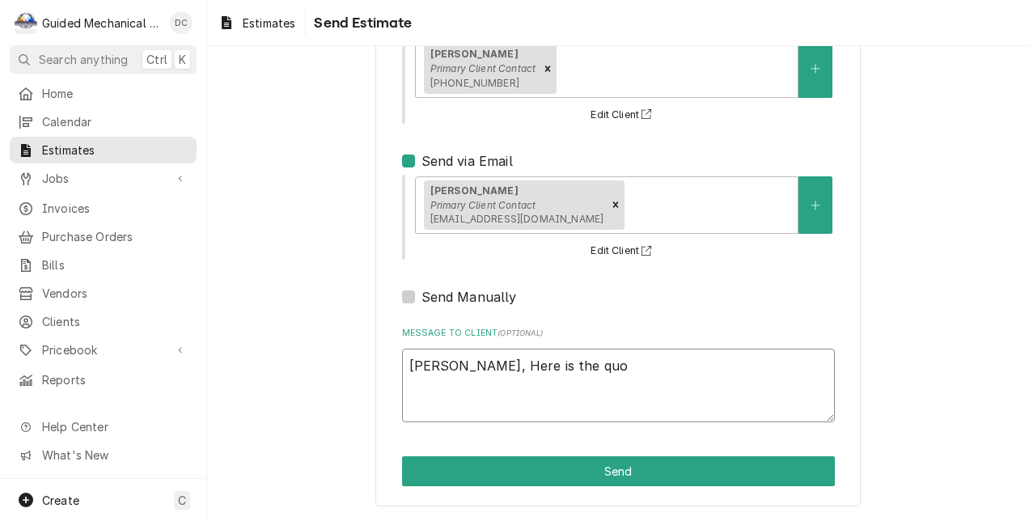
type textarea "Nikki, Here is the quot"
type textarea "x"
type textarea "Nikki, Here is the quote"
type textarea "x"
type textarea "Nikki, Here is the quote"
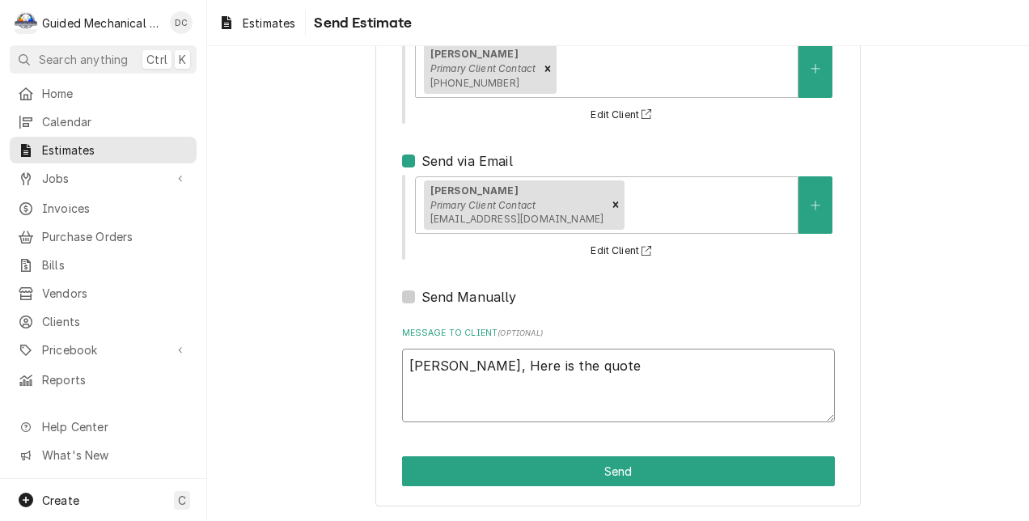
type textarea "x"
type textarea "Nikki, Here is the quote t"
type textarea "x"
type textarea "Nikki, Here is the quote to"
type textarea "x"
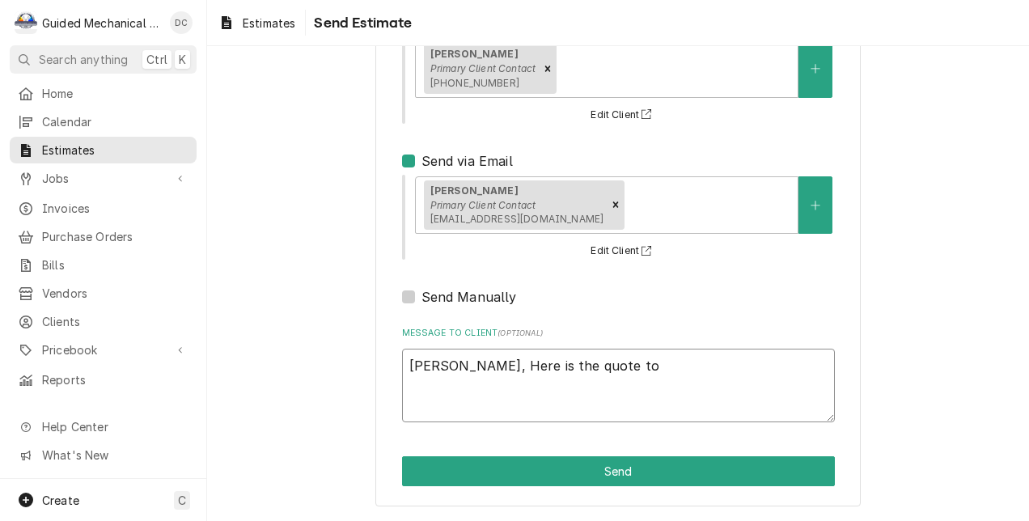
type textarea "Nikki, Here is the quote to"
type textarea "x"
type textarea "Nikki, Here is the quote to r"
type textarea "x"
type textarea "Nikki, Here is the quote to re"
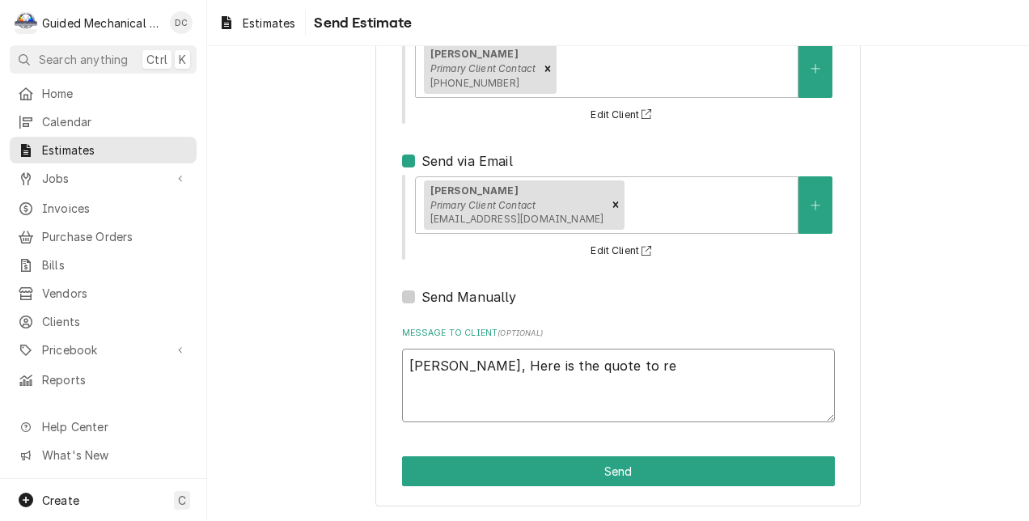
type textarea "x"
type textarea "Nikki, Here is the quote to rep"
type textarea "x"
type textarea "Nikki, Here is the quote to repl"
type textarea "x"
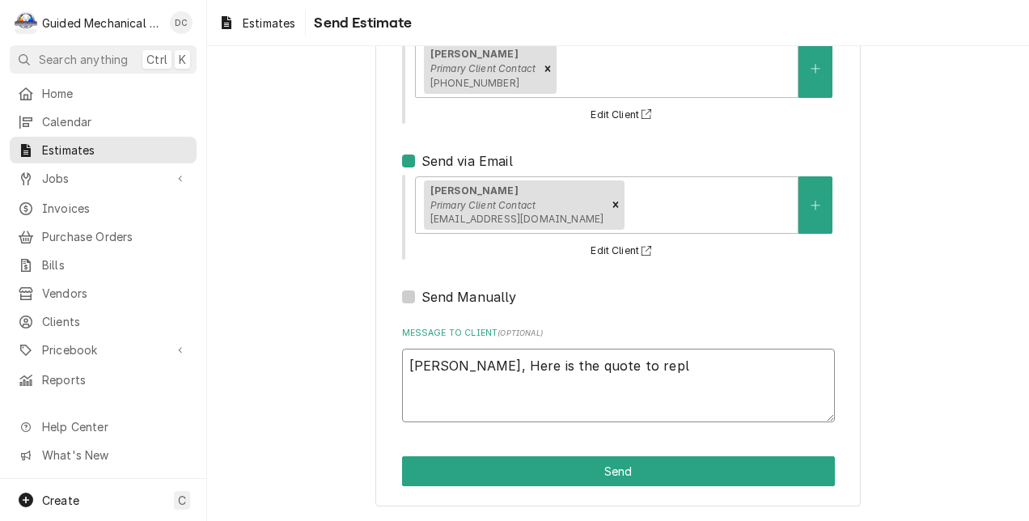
type textarea "Nikki, Here is the quote to repla"
type textarea "x"
type textarea "Nikki, Here is the quote to replac"
type textarea "x"
type textarea "Nikki, Here is the quote to replace"
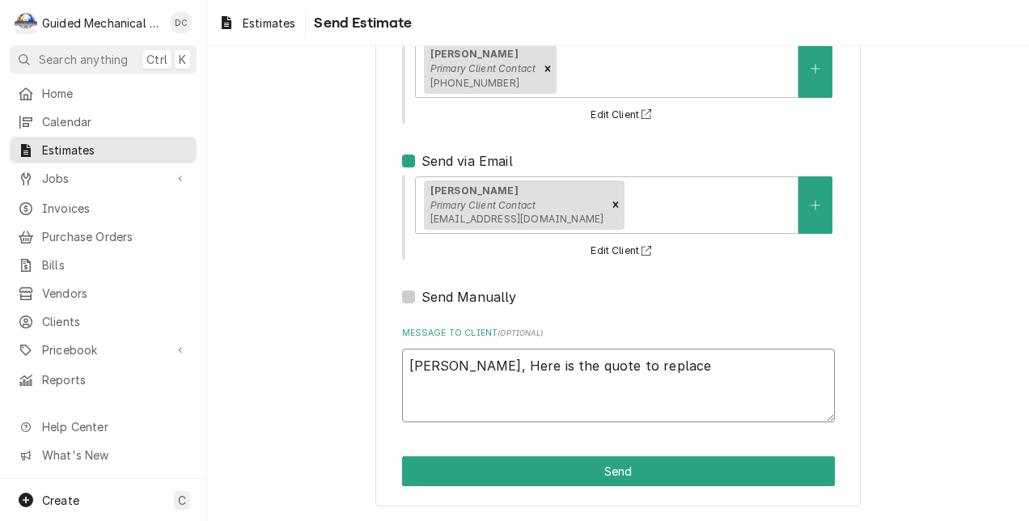
type textarea "x"
type textarea "Nikki, Here is the quote to replace"
type textarea "x"
type textarea "Nikki, Here is the quote to replace t"
type textarea "x"
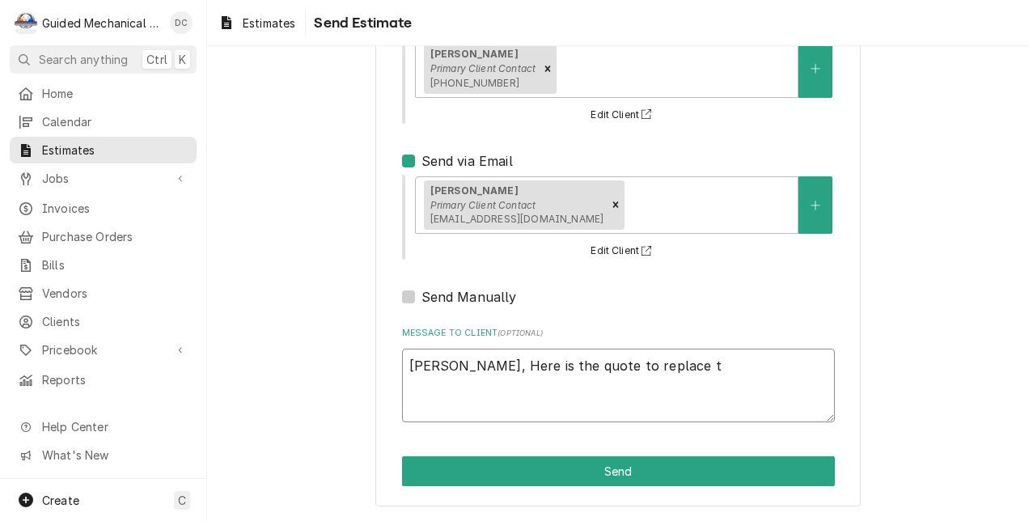
type textarea "Nikki, Here is the quote to replace th"
type textarea "x"
type textarea "Nikki, Here is the quote to replace the"
type textarea "x"
type textarea "Nikki, Here is the quote to replace the"
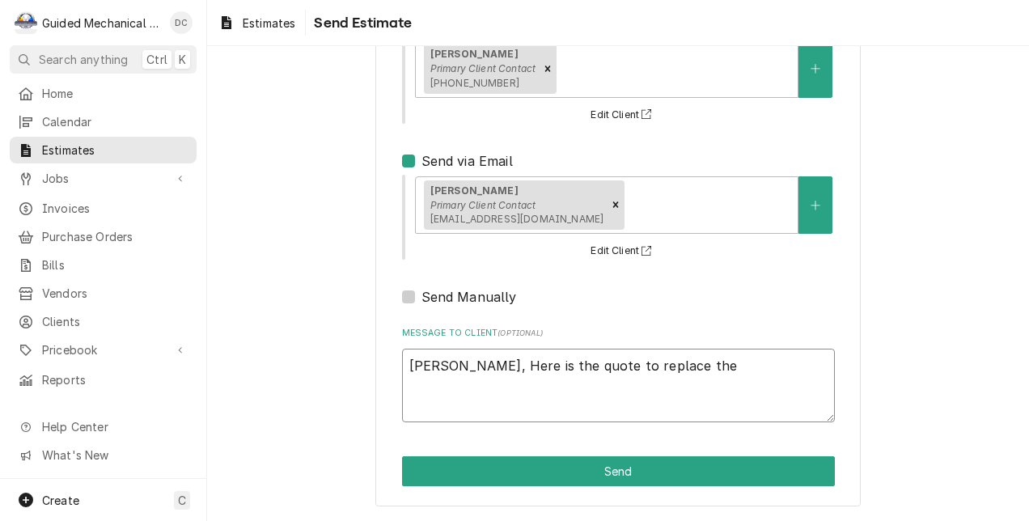
type textarea "x"
type textarea "Nikki, Here is the quote to replace the w"
type textarea "x"
type textarea "Nikki, Here is the quote to replace the wo"
type textarea "x"
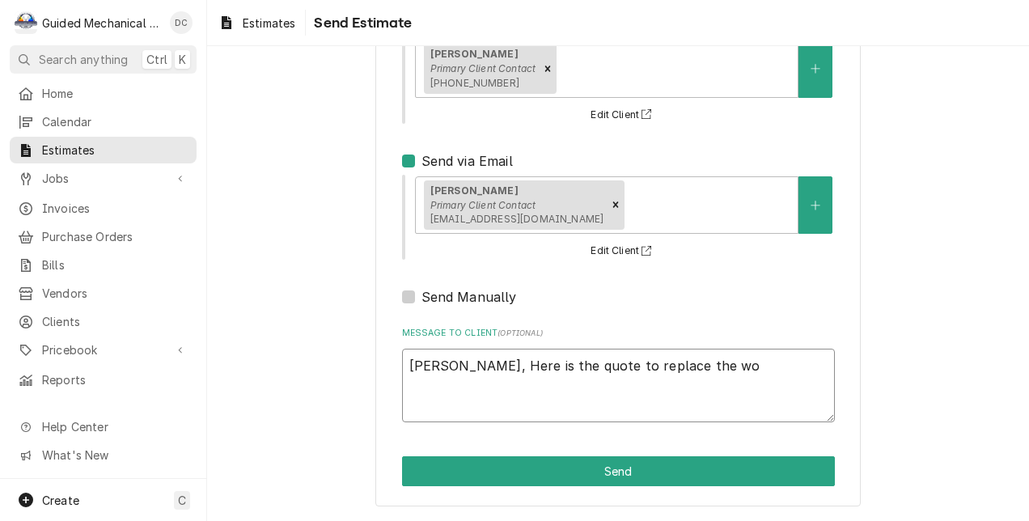
type textarea "Nikki, Here is the quote to replace the wor"
type textarea "x"
type textarea "Nikki, Here is the quote to replace the worn"
type textarea "x"
type textarea "Nikki, Here is the quote to replace the worn"
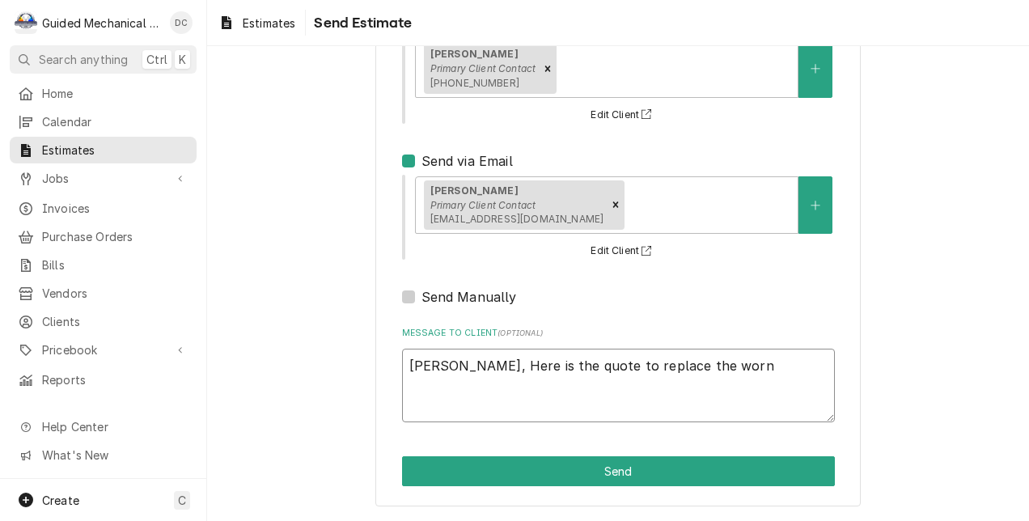
type textarea "x"
type textarea "Nikki, Here is the quote to replace the worn c"
type textarea "x"
type textarea "Nikki, Here is the quote to replace the worn co"
type textarea "x"
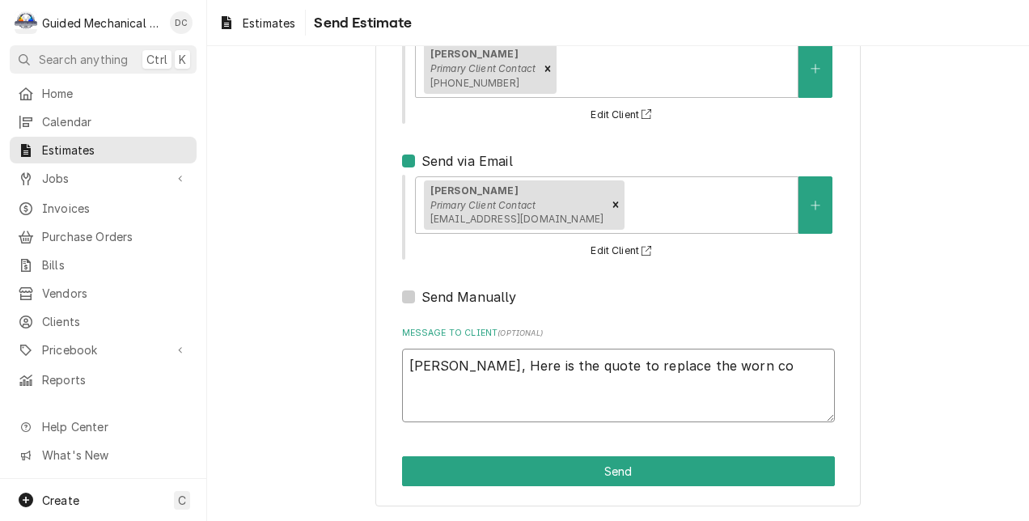
type textarea "Nikki, Here is the quote to replace the worn com"
type textarea "x"
type textarea "Nikki, Here is the quote to replace the worn comp"
type textarea "x"
type textarea "Nikki, Here is the quote to replace the worn compr"
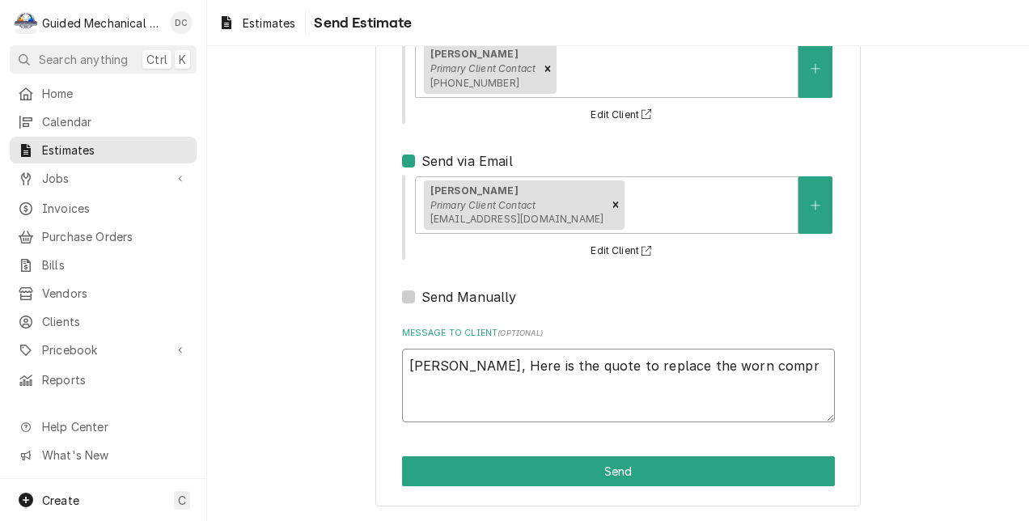
type textarea "x"
type textarea "Nikki, Here is the quote to replace the worn compre"
type textarea "x"
type textarea "Nikki, Here is the quote to replace the worn compres"
type textarea "x"
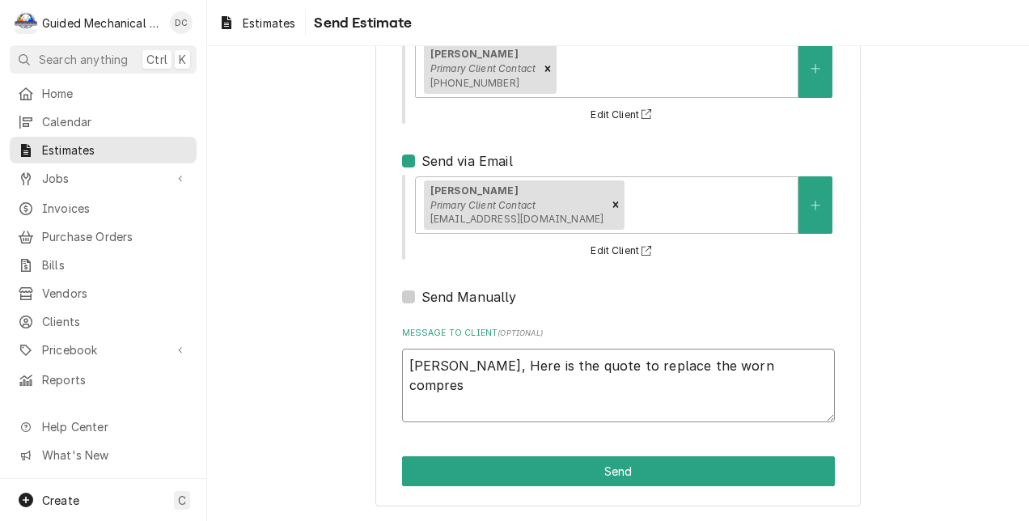
type textarea "Nikki, Here is the quote to replace the worn compress"
type textarea "x"
type textarea "Nikki, Here is the quote to replace the worn compresso"
type textarea "x"
type textarea "Nikki, Here is the quote to replace the worn compressor"
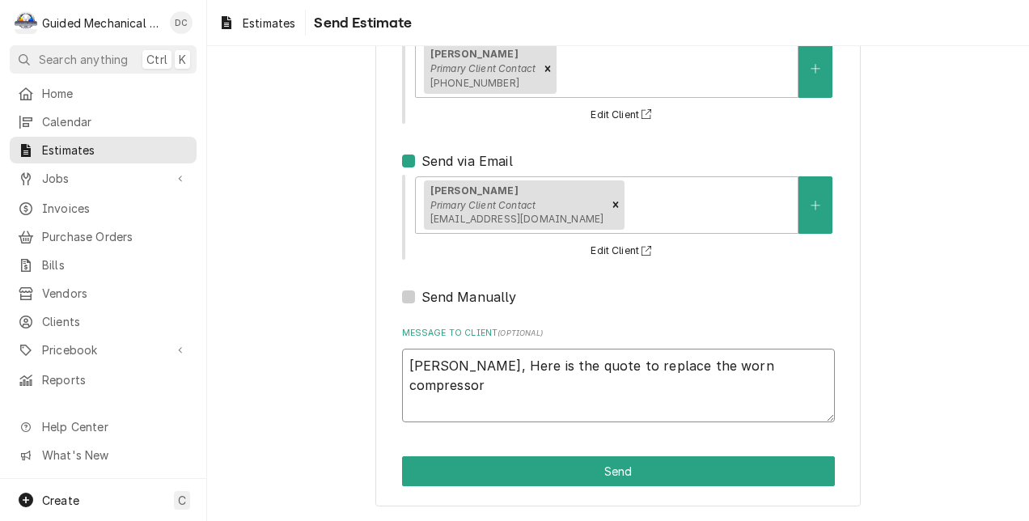
type textarea "x"
type textarea "Nikki, Here is the quote to replace the worn compressor"
type textarea "x"
type textarea "Nikki, Here is the quote to replace the worn compressor c"
type textarea "x"
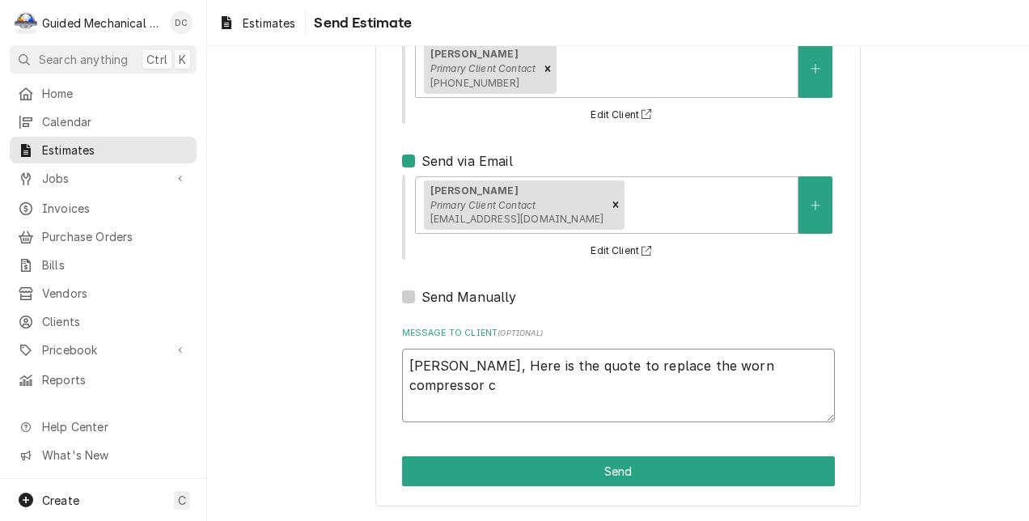
type textarea "Nikki, Here is the quote to replace the worn compressor co"
type textarea "x"
type textarea "Nikki, Here is the quote to replace the worn compressor con"
type textarea "x"
type textarea "Nikki, Here is the quote to replace the worn compressor cont"
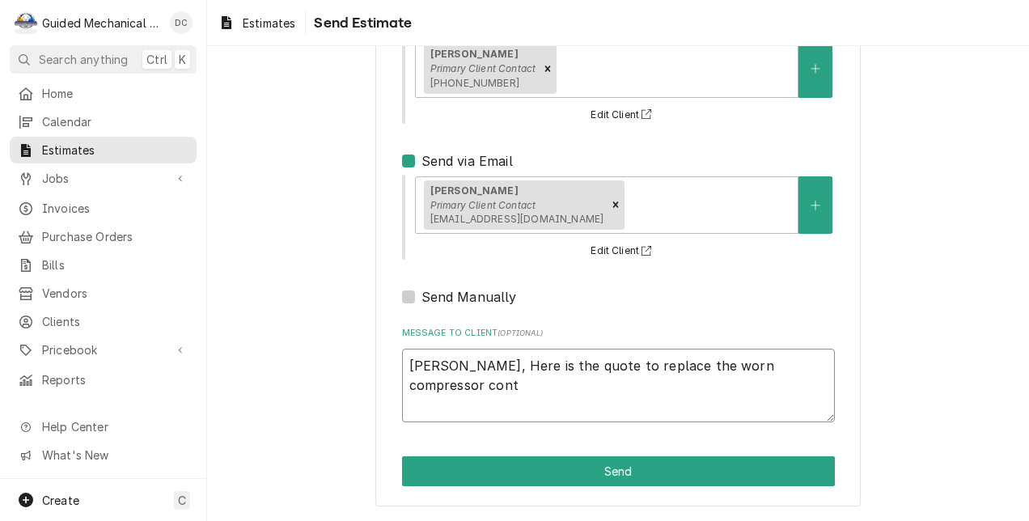
type textarea "x"
type textarea "Nikki, Here is the quote to replace the worn compressor conta"
type textarea "x"
type textarea "Nikki, Here is the quote to replace the worn compressor contac"
type textarea "x"
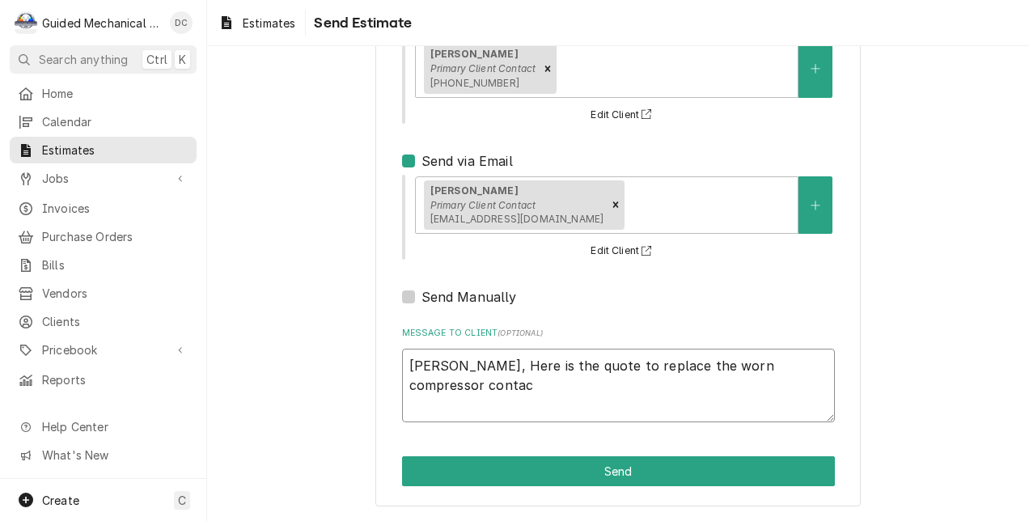
type textarea "Nikki, Here is the quote to replace the worn compressor contact"
type textarea "x"
type textarea "Nikki, Here is the quote to replace the worn compressor contacto"
type textarea "x"
type textarea "Nikki, Here is the quote to replace the worn compressor contactor"
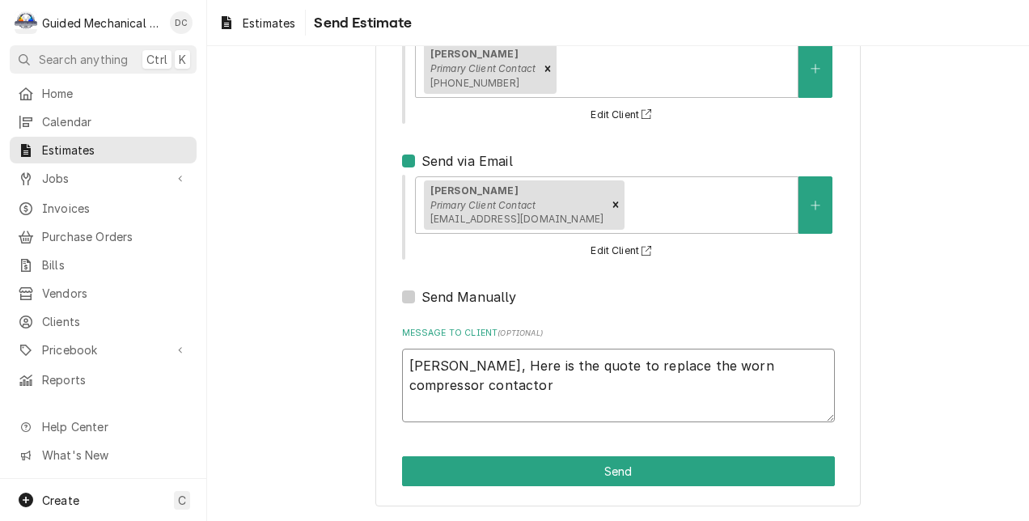
type textarea "x"
type textarea "Nikki, Here is the quote to replace the worn compressor contactor"
type textarea "x"
type textarea "Nikki, Here is the quote to replace the worn compressor contactor w"
type textarea "x"
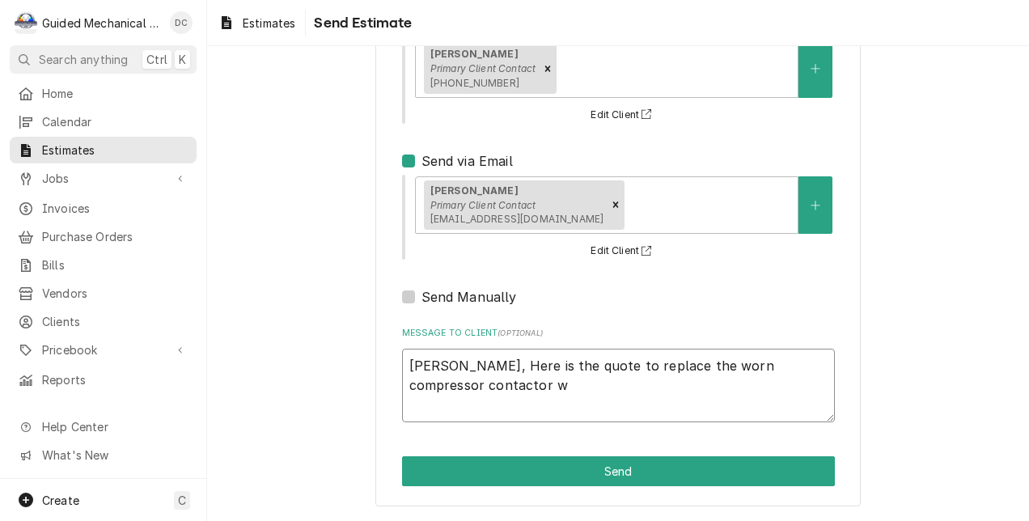
type textarea "Nikki, Here is the quote to replace the worn compressor contactor we"
type textarea "x"
type textarea "Nikki, Here is the quote to replace the worn compressor contactor we"
type textarea "x"
type textarea "Nikki, Here is the quote to replace the worn compressor contactor we s"
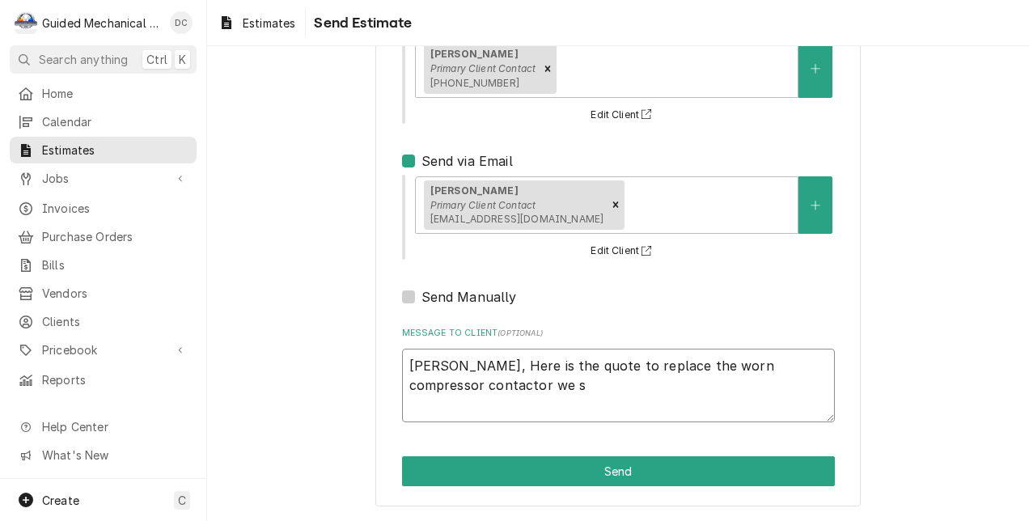
type textarea "x"
type textarea "Nikki, Here is the quote to replace the worn compressor contactor we"
type textarea "x"
type textarea "Nikki, Here is the quote to replace the worn compressor contactor we d"
type textarea "x"
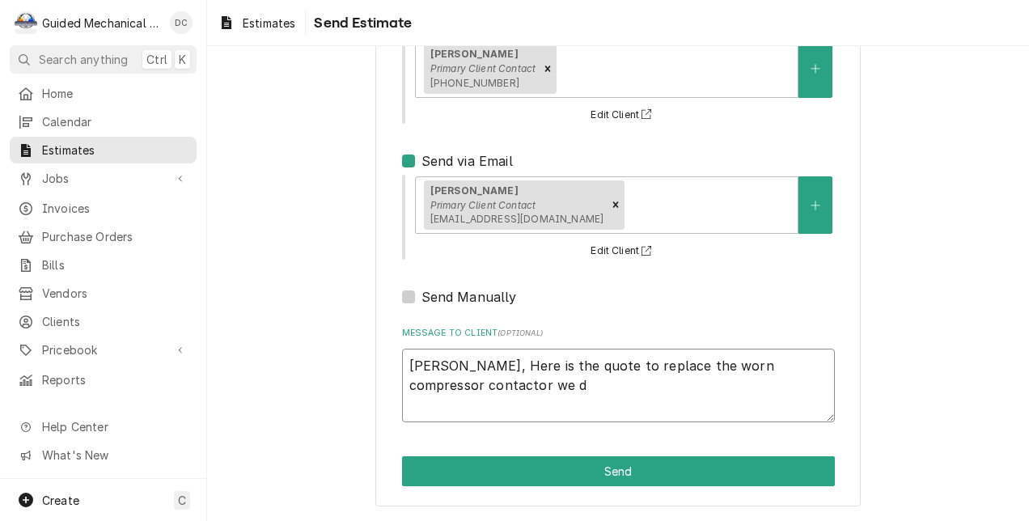
type textarea "Nikki, Here is the quote to replace the worn compressor contactor we di"
type textarea "x"
type textarea "Nikki, Here is the quote to replace the worn compressor contactor we dis"
type textarea "x"
type textarea "Nikki, Here is the quote to replace the worn compressor contactor we disc"
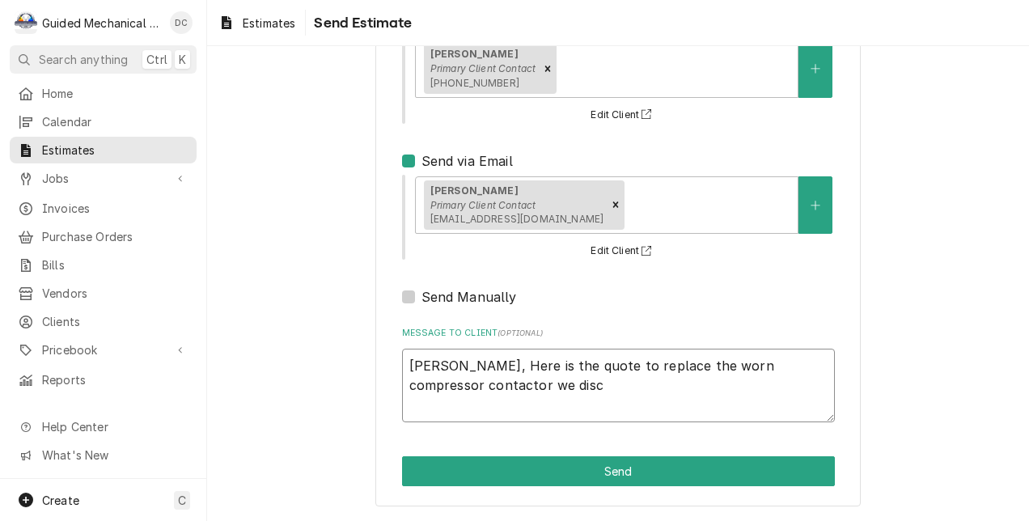
type textarea "x"
type textarea "Nikki, Here is the quote to replace the worn compressor contactor we discu"
type textarea "x"
type textarea "Nikki, Here is the quote to replace the worn compressor contactor we discus"
type textarea "x"
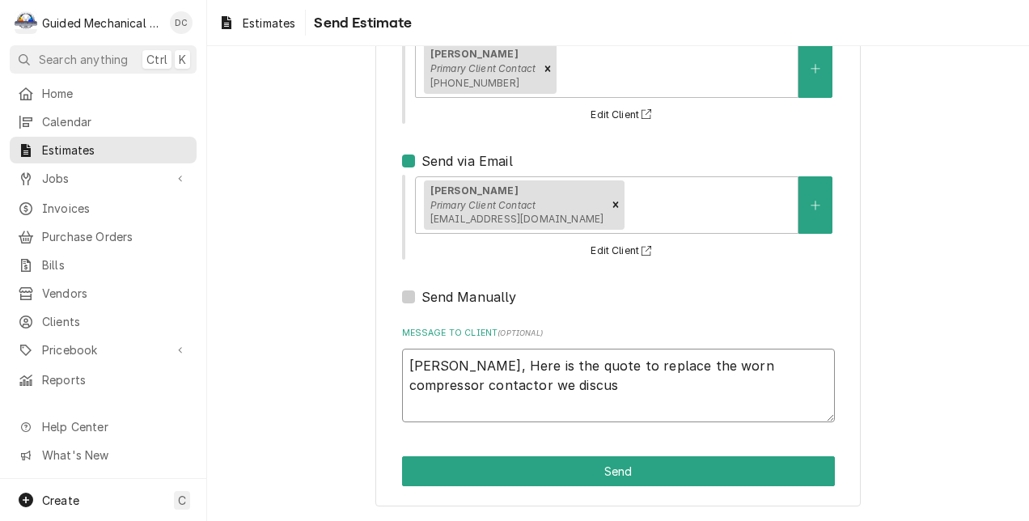
type textarea "Nikki, Here is the quote to replace the worn compressor contactor we discuss"
type textarea "x"
type textarea "Nikki, Here is the quote to replace the worn compressor contactor we discusse"
type textarea "x"
type textarea "Nikki, Here is the quote to replace the worn compressor contactor we discussed"
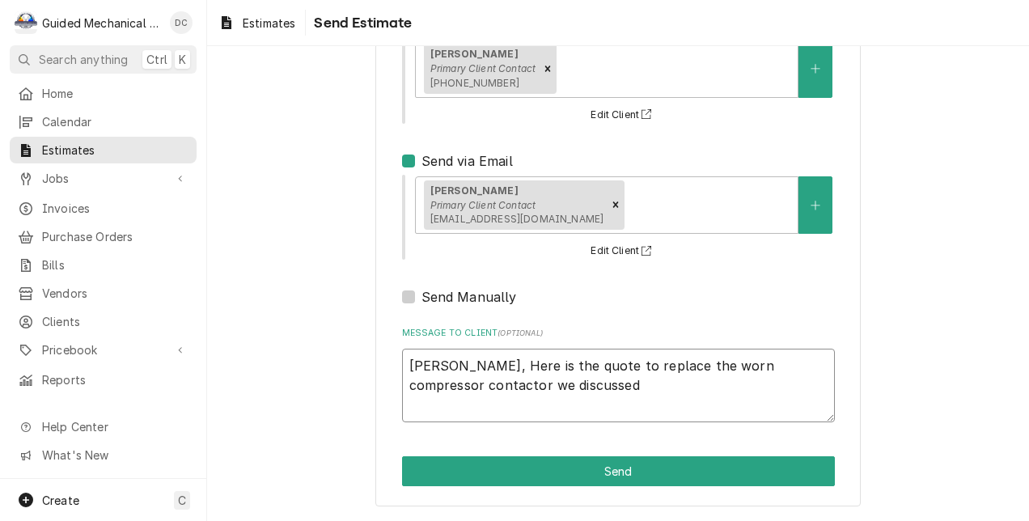
type textarea "x"
type textarea "Nikki, Here is the quote to replace the worn compressor contactor we discussed"
type textarea "x"
type textarea "Nikki, Here is the quote to replace the worn compressor contactor we discussed f"
type textarea "x"
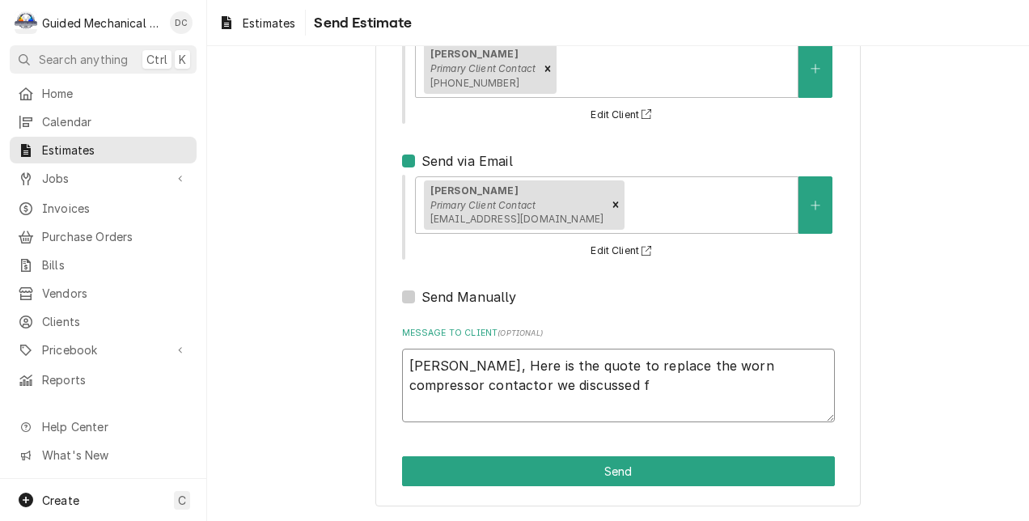
type textarea "Nikki, Here is the quote to replace the worn compressor contactor we discussed …"
type textarea "x"
type textarea "Nikki, Here is the quote to replace the worn compressor contactor we discussed …"
type textarea "x"
type textarea "Nikki, Here is the quote to replace the worn compressor contactor we discussed …"
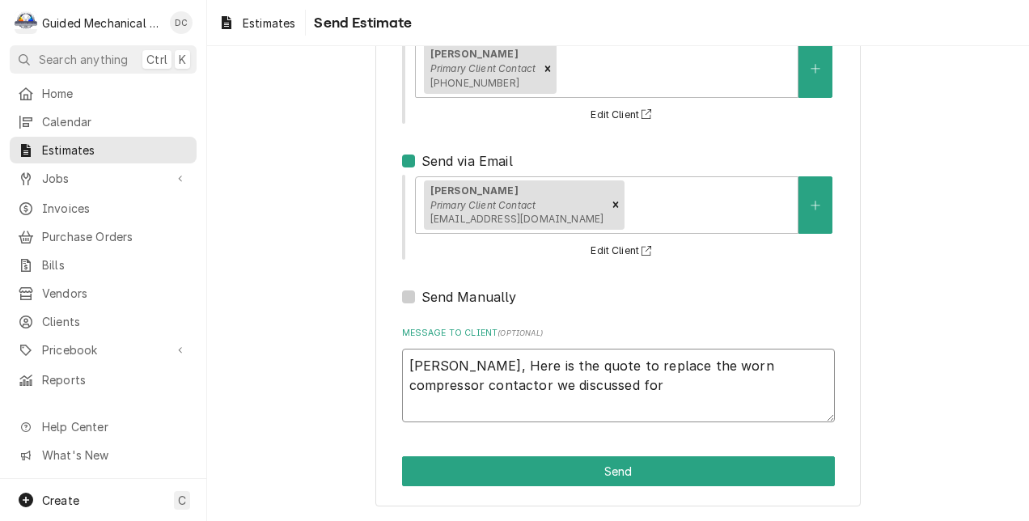
type textarea "x"
type textarea "Nikki, Here is the quote to replace the worn compressor contactor we discussed …"
type textarea "x"
type textarea "Nikki, Here is the quote to replace the worn compressor contactor we discussed …"
type textarea "x"
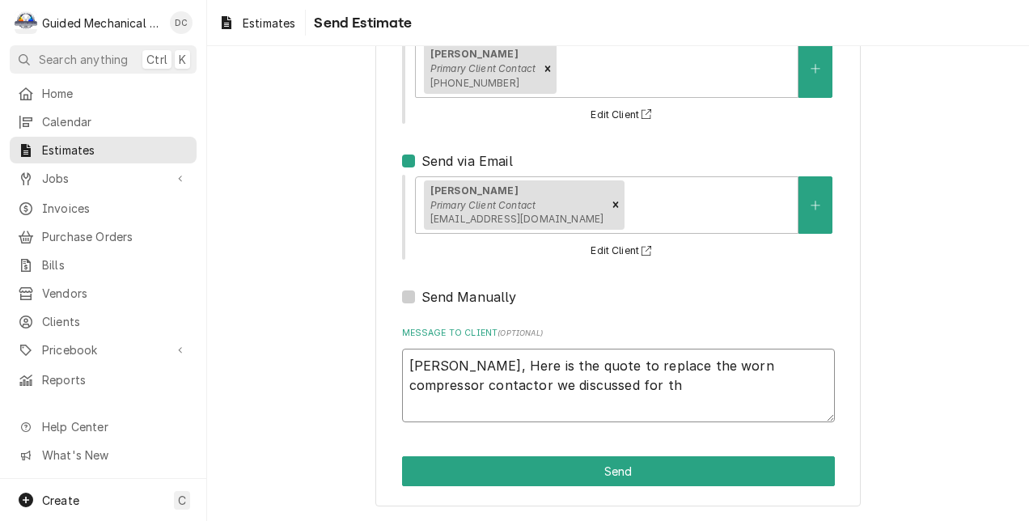
type textarea "Nikki, Here is the quote to replace the worn compressor contactor we discussed …"
type textarea "x"
type textarea "Nikki, Here is the quote to replace the worn compressor contactor we discussed …"
type textarea "x"
type textarea "Nikki, Here is the quote to replace the worn compressor contactor we discussed …"
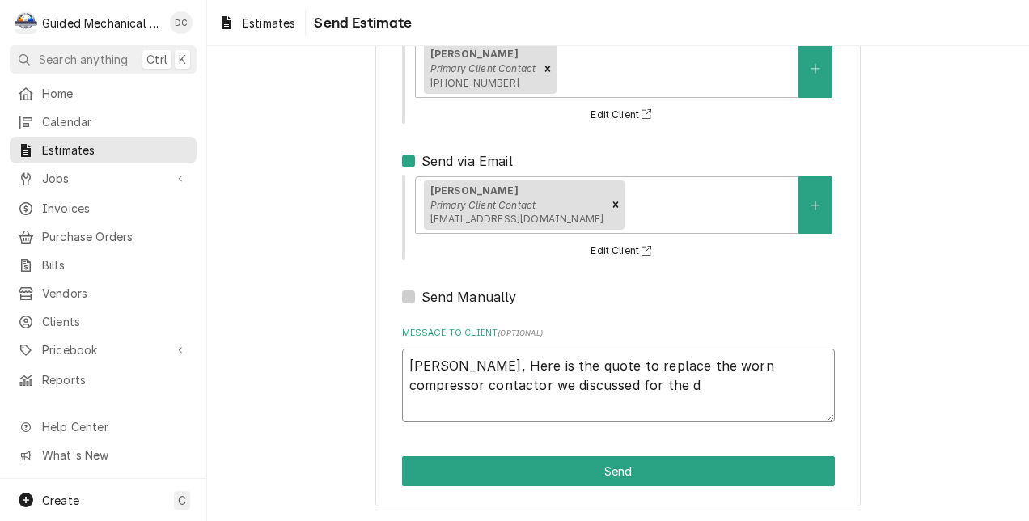
type textarea "x"
type textarea "Nikki, Here is the quote to replace the worn compressor contactor we discussed …"
type textarea "x"
type textarea "Nikki, Here is the quote to replace the worn compressor contactor we discussed …"
type textarea "x"
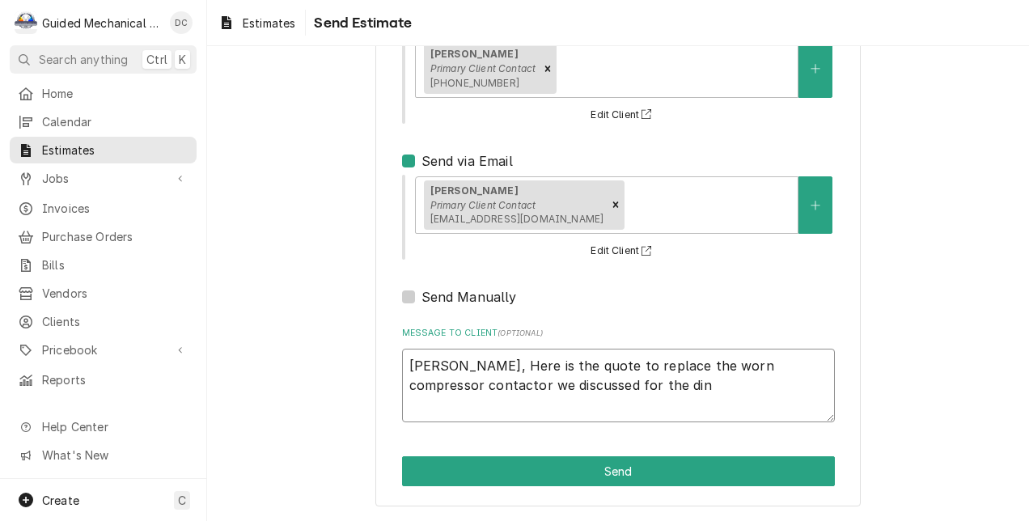
type textarea "Nikki, Here is the quote to replace the worn compressor contactor we discussed …"
type textarea "x"
type textarea "Nikki, Here is the quote to replace the worn compressor contactor we discussed …"
type textarea "x"
type textarea "Nikki, Here is the quote to replace the worn compressor contactor we discussed …"
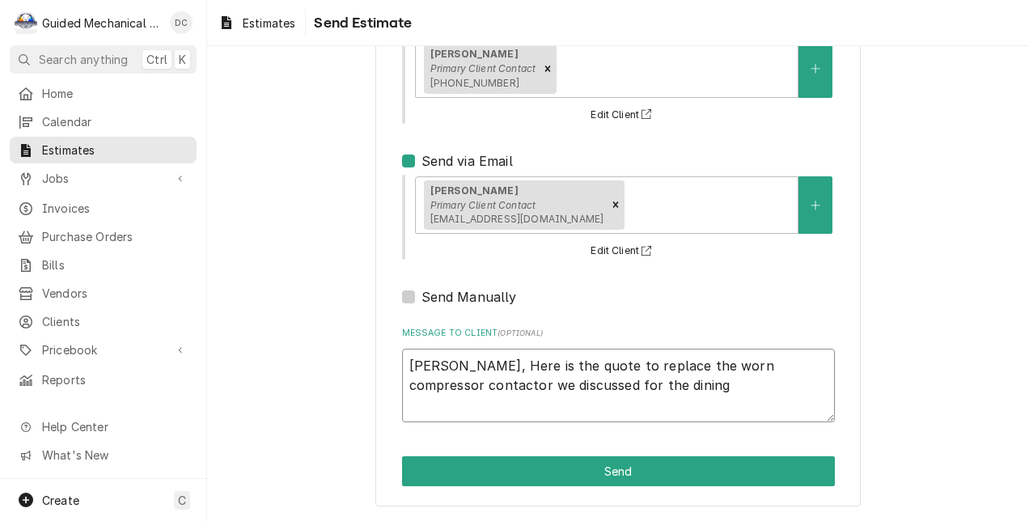
type textarea "x"
type textarea "Nikki, Here is the quote to replace the worn compressor contactor we discussed …"
type textarea "x"
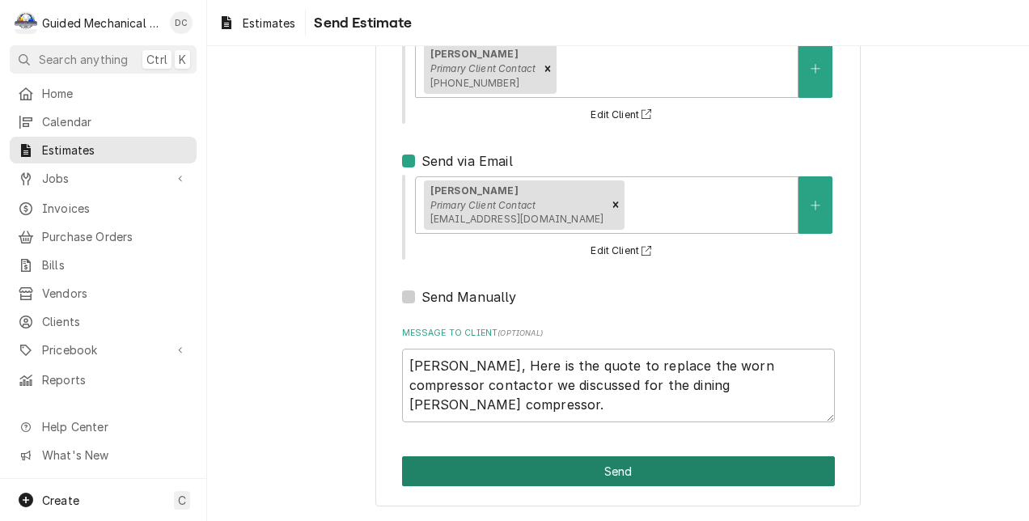
click at [697, 469] on button "Send" at bounding box center [618, 471] width 433 height 30
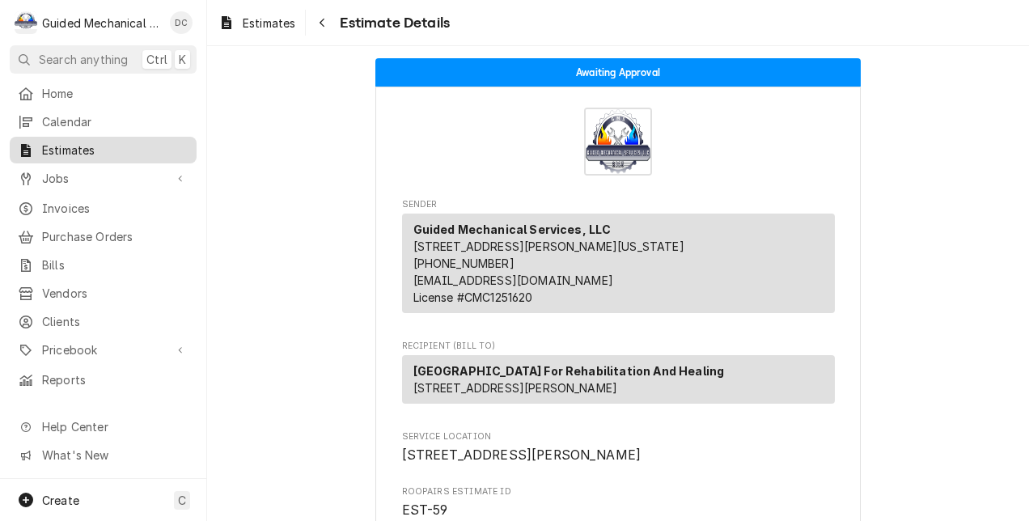
click at [91, 142] on span "Estimates" at bounding box center [115, 150] width 146 height 17
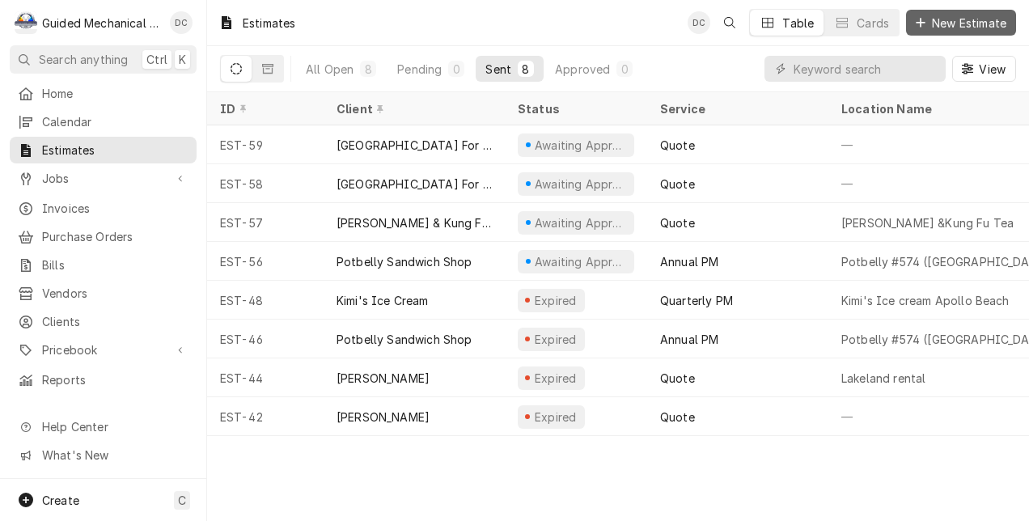
click at [968, 23] on span "New Estimate" at bounding box center [969, 23] width 81 height 17
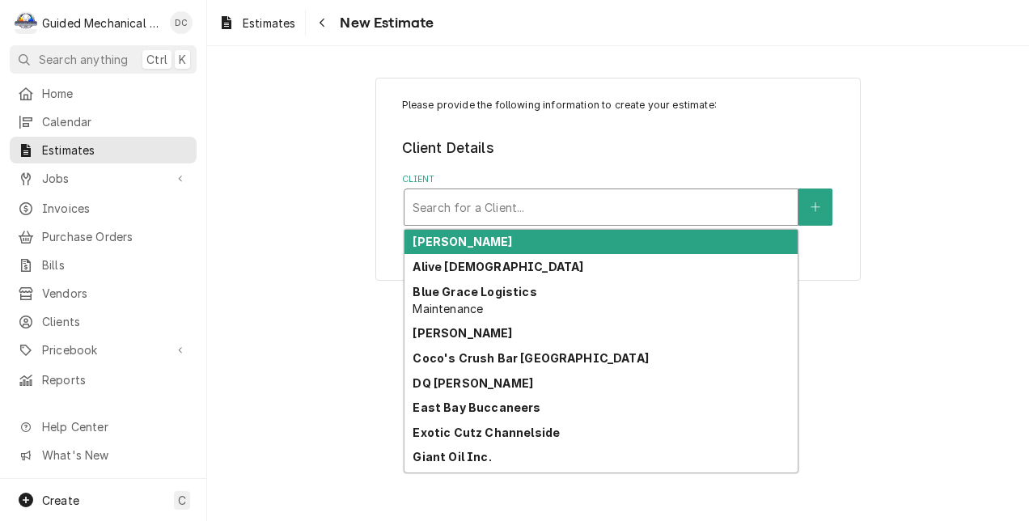
click at [555, 217] on div "Client" at bounding box center [601, 207] width 377 height 29
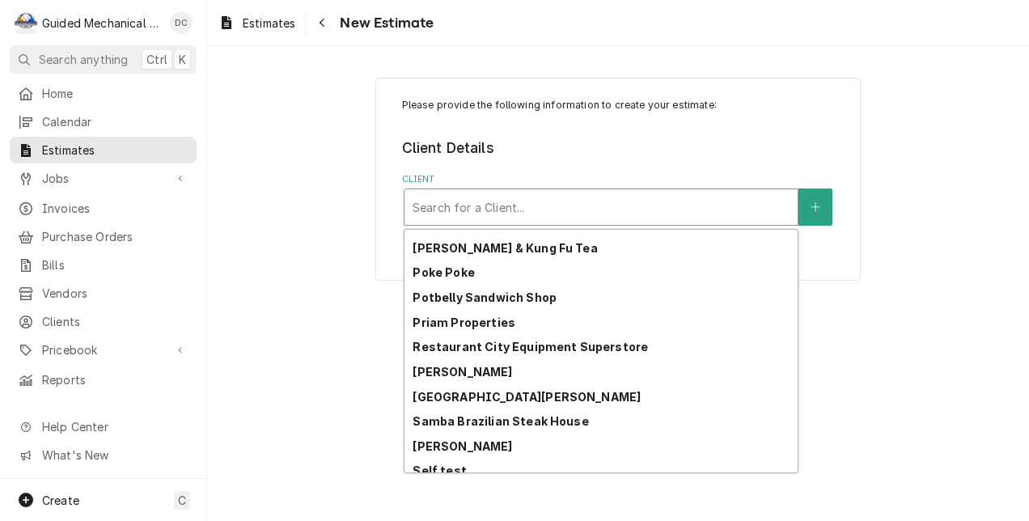
scroll to position [691, 0]
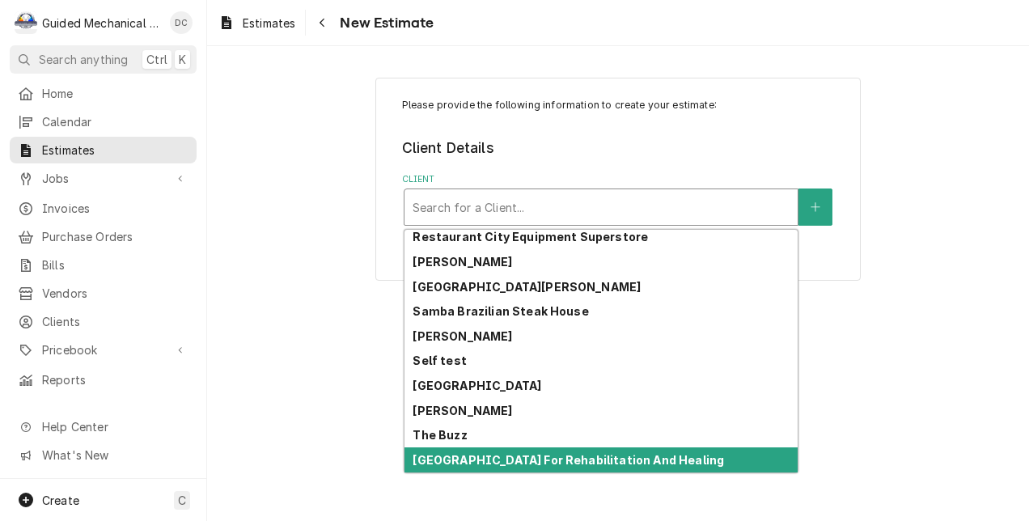
click at [598, 459] on strong "[GEOGRAPHIC_DATA] For Rehabilitation And Healing" at bounding box center [569, 460] width 312 height 14
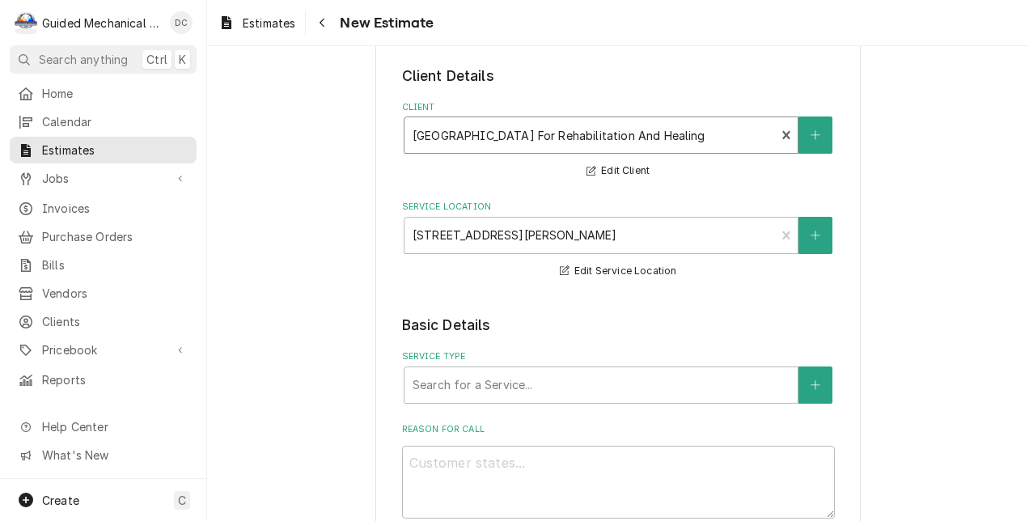
scroll to position [162, 0]
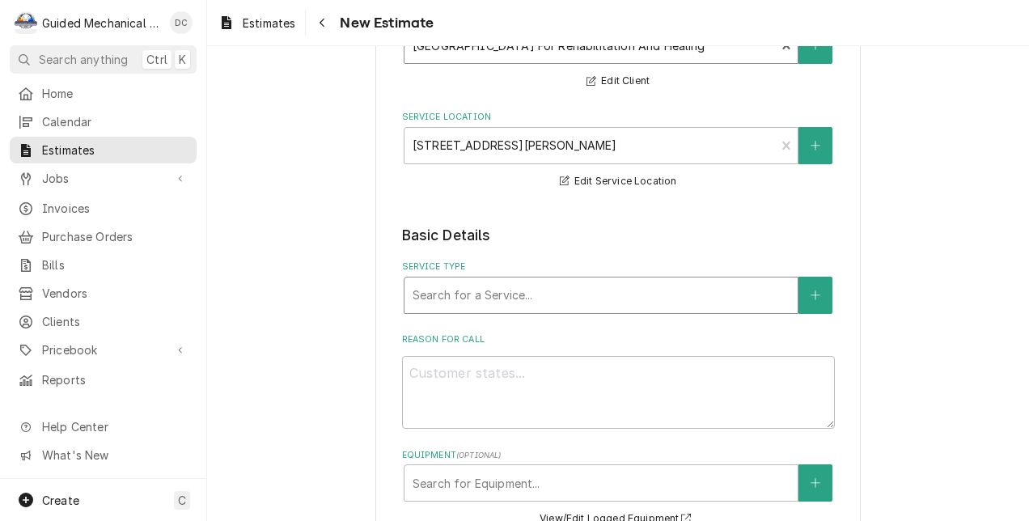
click at [657, 299] on div "Service Type" at bounding box center [601, 295] width 377 height 29
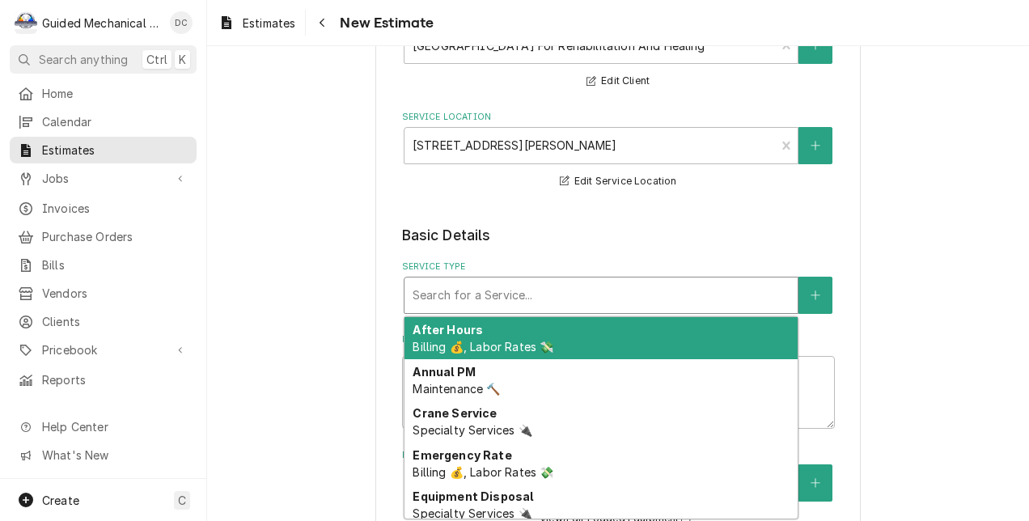
type textarea "x"
type input "q"
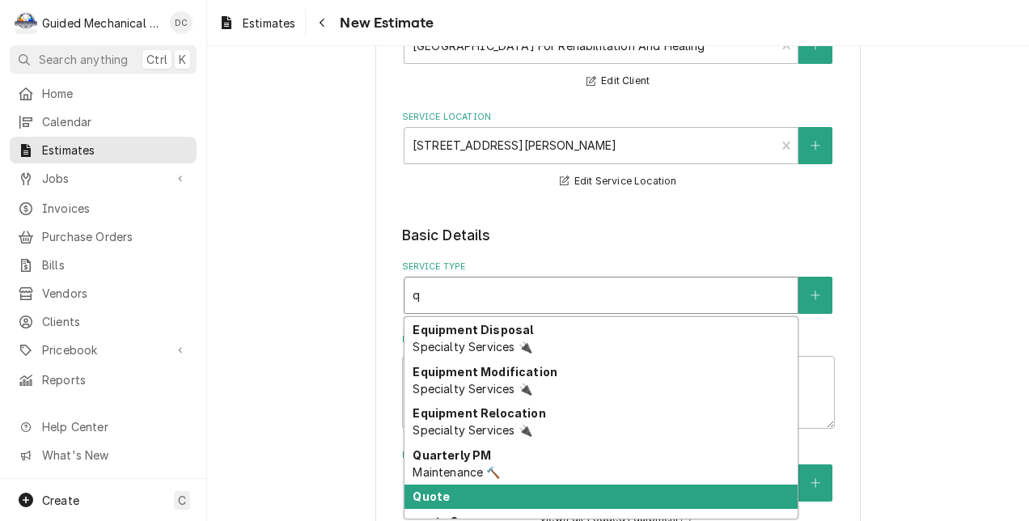
click at [498, 494] on div "Quote" at bounding box center [601, 497] width 393 height 25
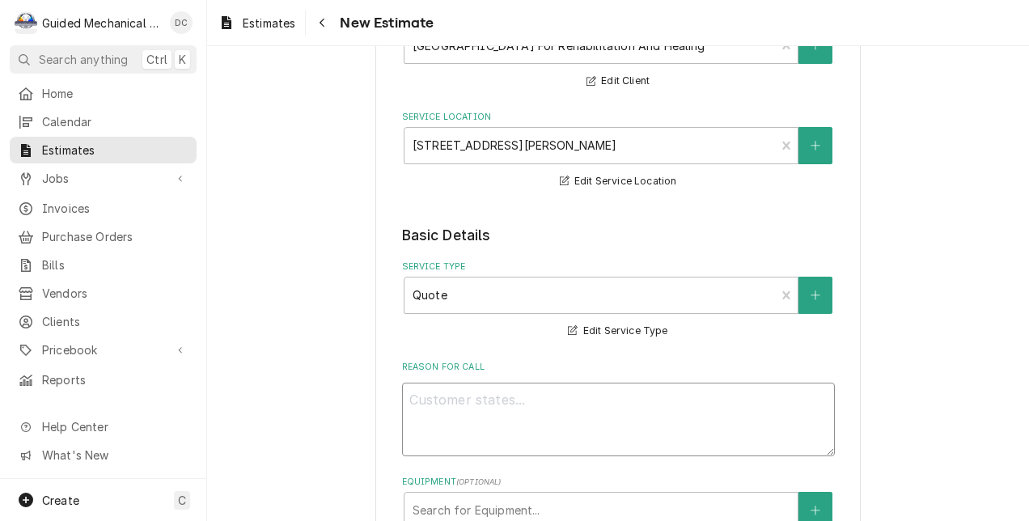
click at [586, 390] on textarea "Reason For Call" at bounding box center [618, 420] width 433 height 74
type textarea "x"
type textarea "q"
type textarea "x"
type textarea "qu"
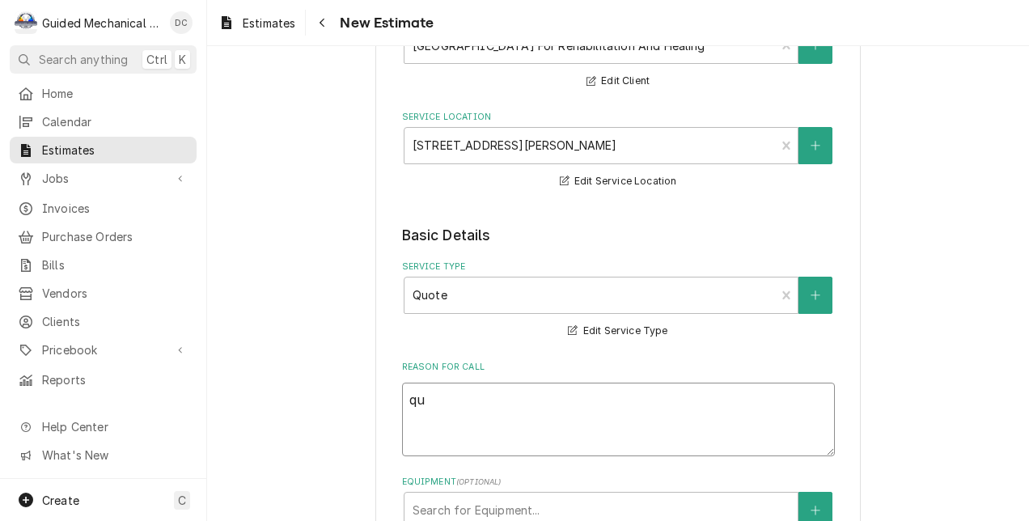
type textarea "x"
type textarea "quo"
type textarea "x"
type textarea "quot"
type textarea "x"
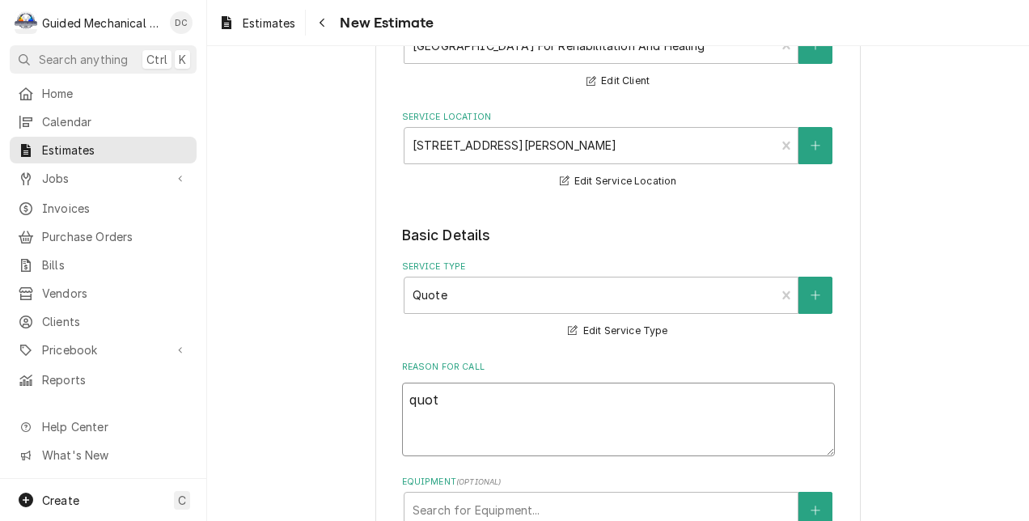
type textarea "quote"
type textarea "x"
type textarea "quote"
type textarea "x"
type textarea "quote t"
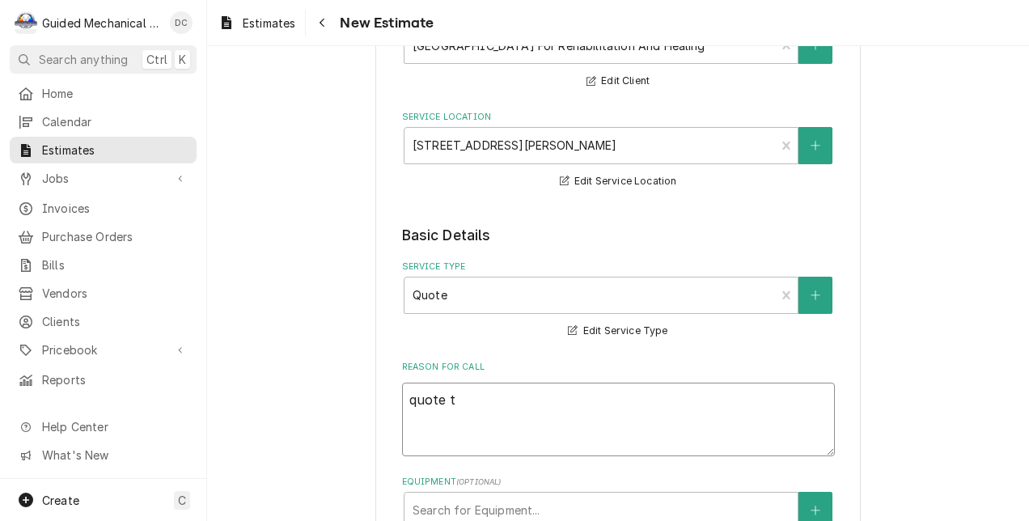
type textarea "x"
type textarea "quote to"
type textarea "x"
type textarea "quote to"
type textarea "x"
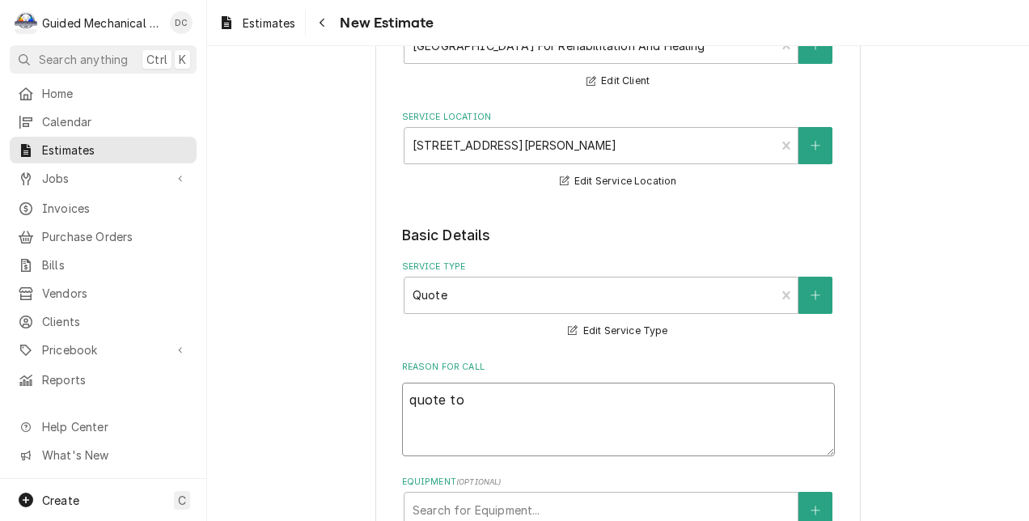
type textarea "quote to r"
type textarea "x"
type textarea "quote to re"
type textarea "x"
type textarea "quote to rep"
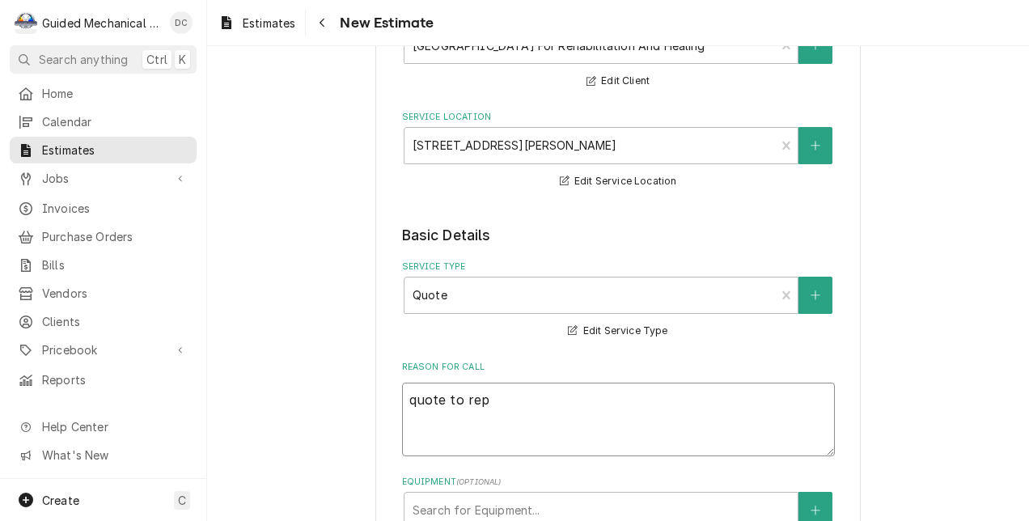
type textarea "x"
type textarea "quote to repl"
type textarea "x"
type textarea "quote to repla"
type textarea "x"
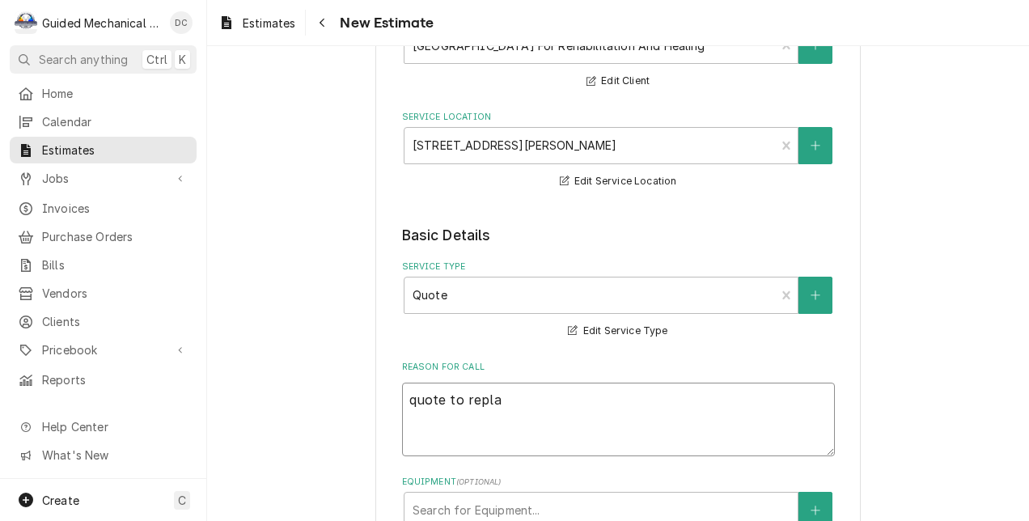
type textarea "quote to replac"
type textarea "x"
type textarea "quote to replace"
type textarea "x"
type textarea "quote to replace"
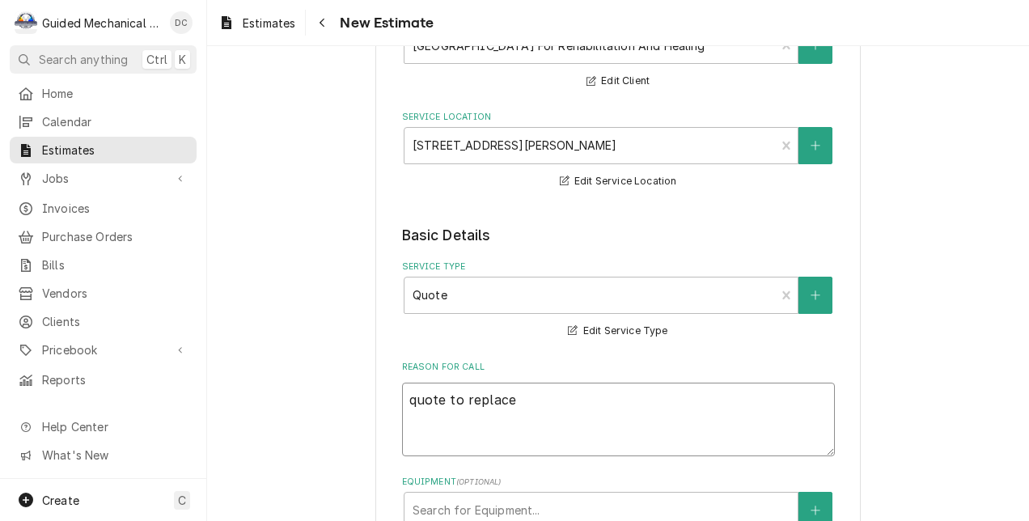
type textarea "x"
type textarea "quote to replace l"
type textarea "x"
type textarea "quote to replace le"
type textarea "x"
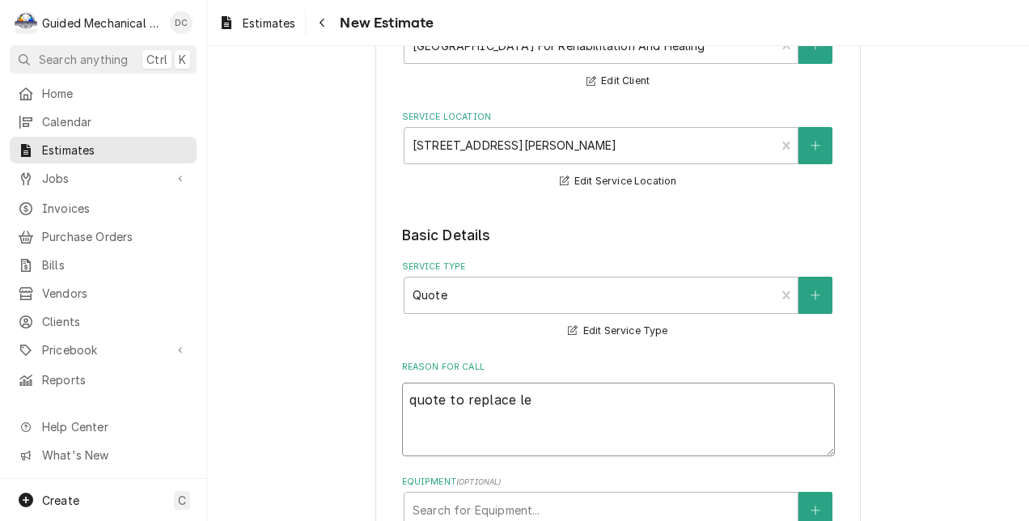
type textarea "quote to replace [PERSON_NAME]"
type textarea "x"
type textarea "quote to replace [PERSON_NAME]"
type textarea "x"
type textarea "quote to replace [PERSON_NAME]"
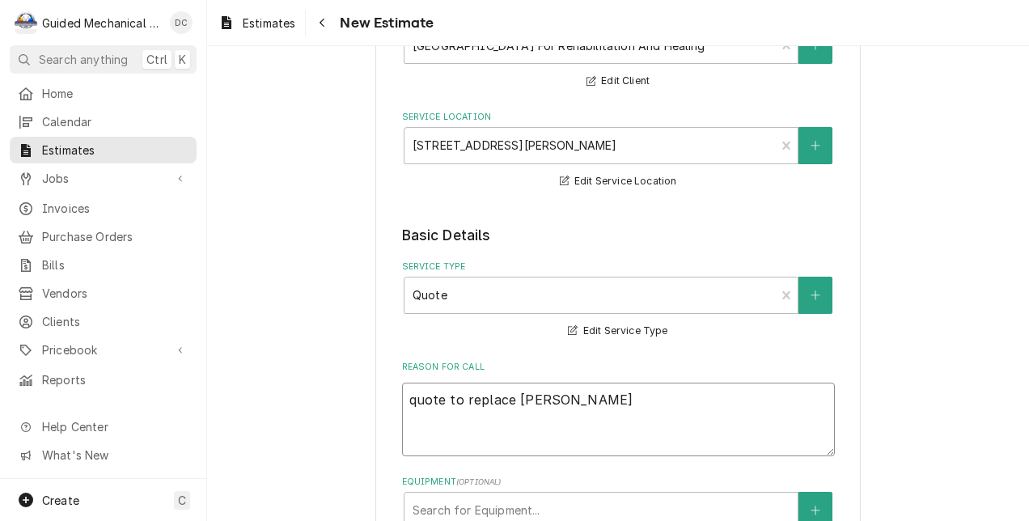
type textarea "x"
type textarea "quote to replace [PERSON_NAME]"
type textarea "x"
type textarea "quote to replace leaking"
type textarea "x"
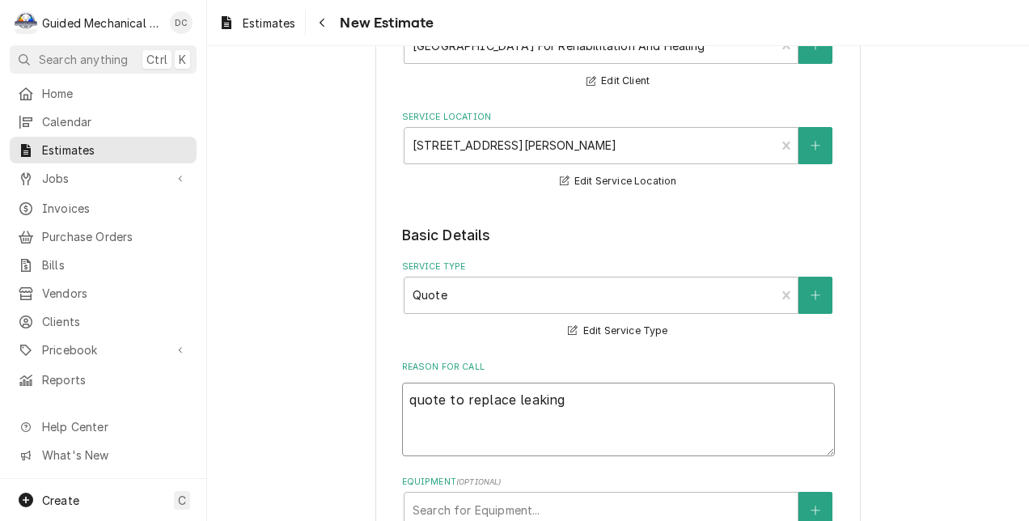
type textarea "quote to replace leaking"
type textarea "x"
type textarea "quote to replace leaking c"
type textarea "x"
type textarea "quote to replace leaking co"
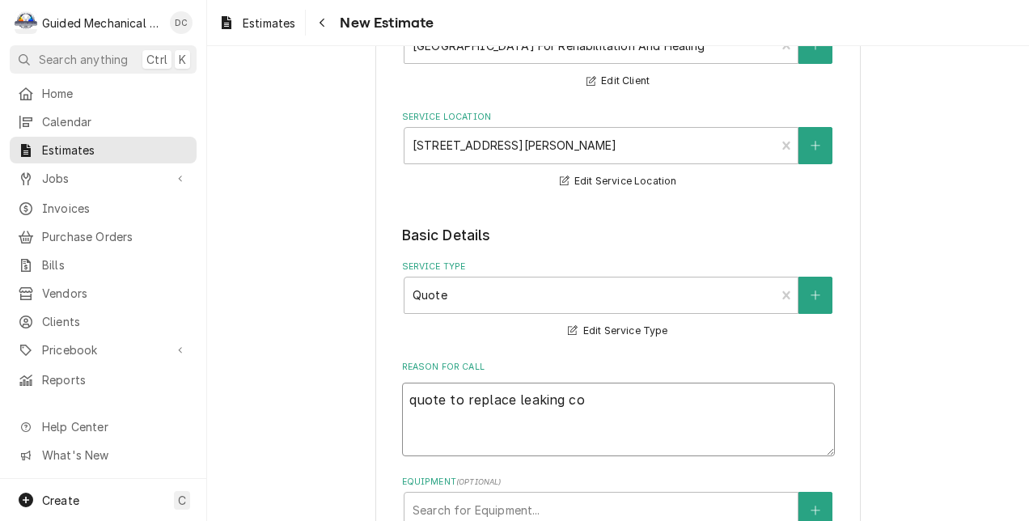
type textarea "x"
type textarea "quote to replace leaking con"
type textarea "x"
type textarea "quote to replace leaking cond"
type textarea "x"
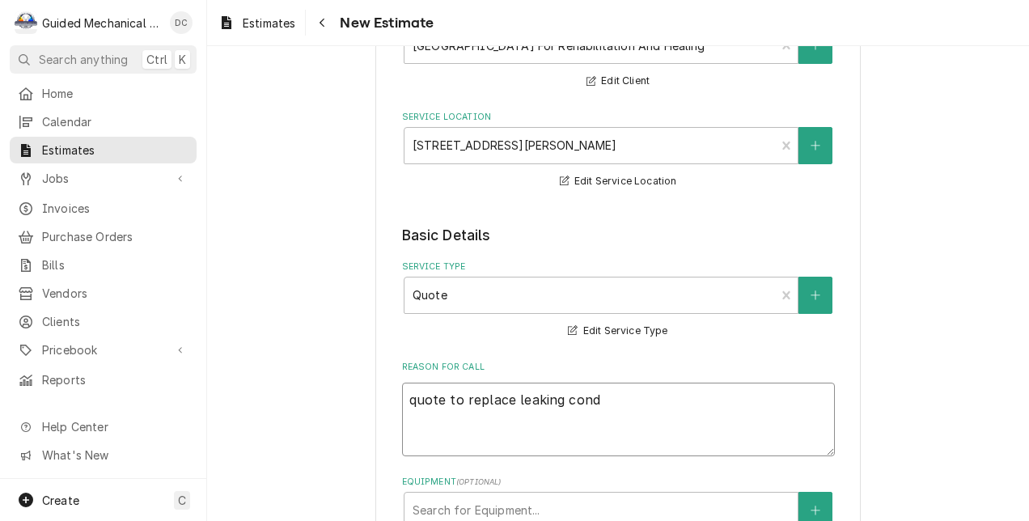
type textarea "quote to replace leaking conde"
type textarea "x"
type textarea "quote to replace leaking conden"
type textarea "x"
type textarea "quote to replace leaking condens"
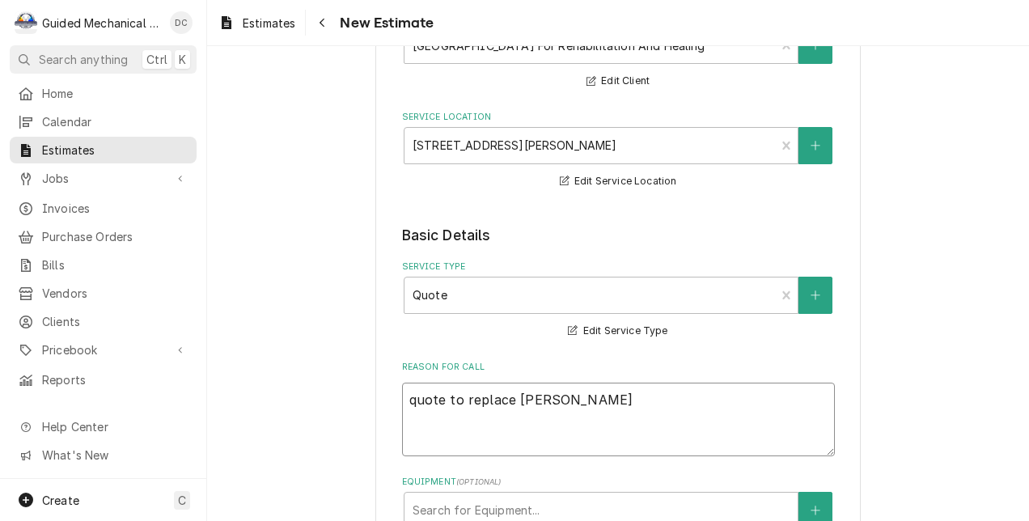
type textarea "x"
type textarea "quote to replace leaking condense"
type textarea "x"
type textarea "quote to replace leaking condenser"
type textarea "x"
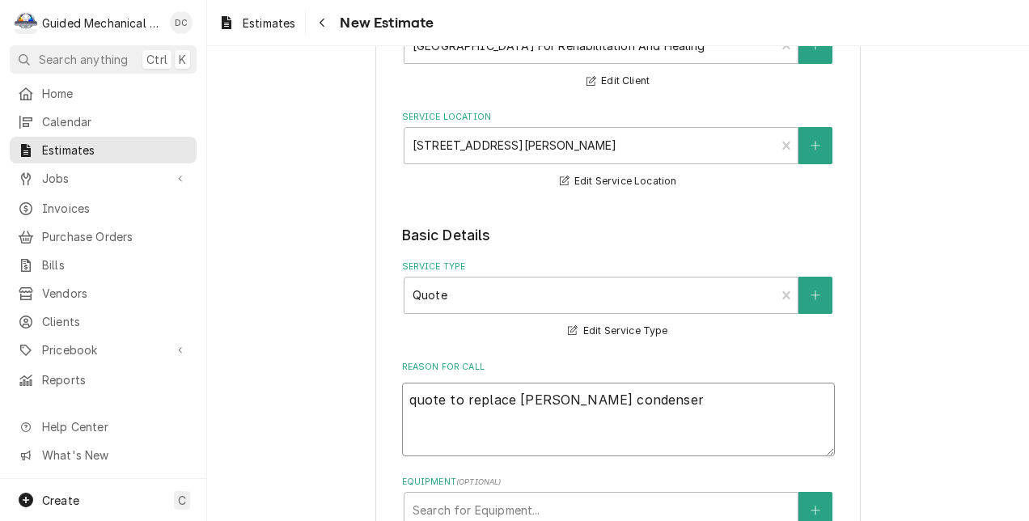
type textarea "quote to replace leaking condenser"
type textarea "x"
type textarea "quote to replace leaking condenser c"
type textarea "x"
type textarea "quote to replace leaking condenser co"
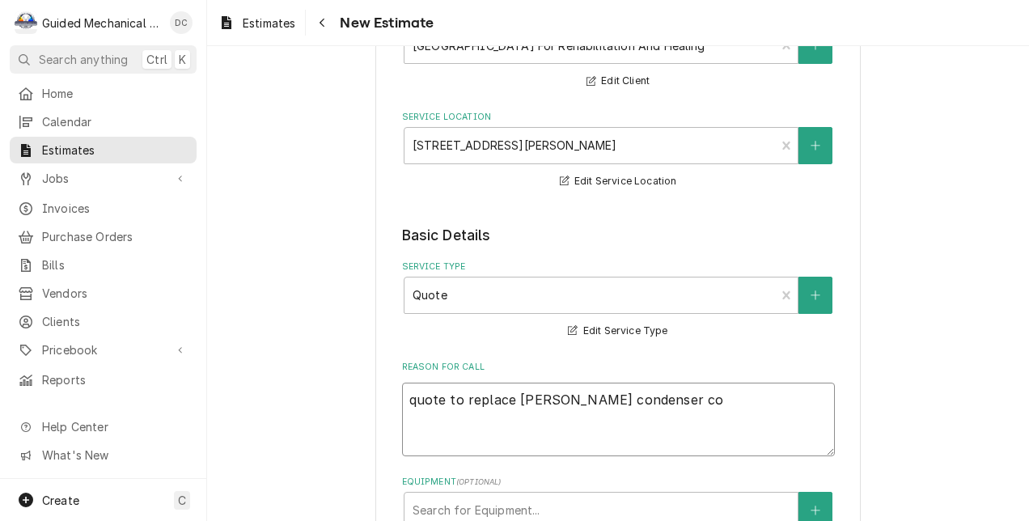
type textarea "x"
type textarea "quote to replace leaking condenser coi"
type textarea "x"
type textarea "quote to replace leaking condenser coil"
type textarea "x"
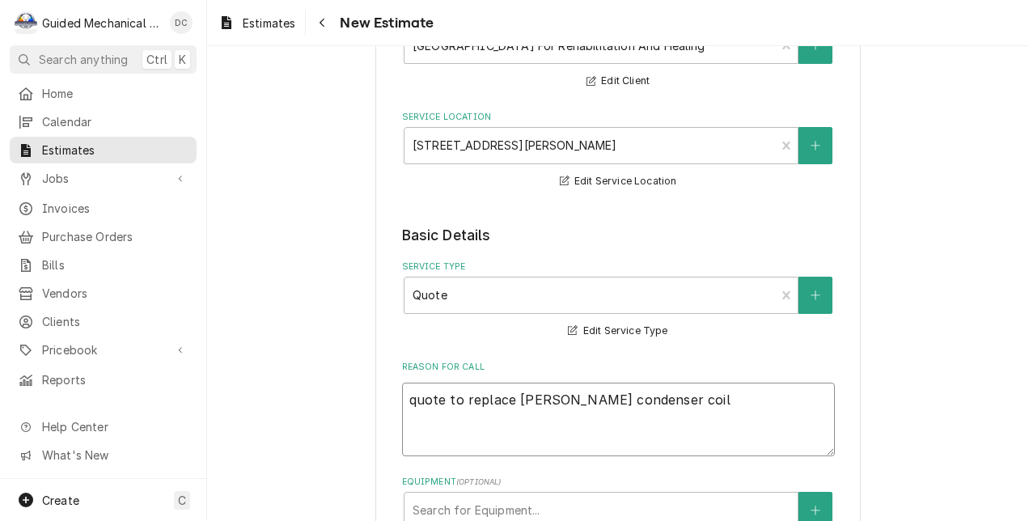
type textarea "quote to replace [PERSON_NAME] condenser coil."
type textarea "x"
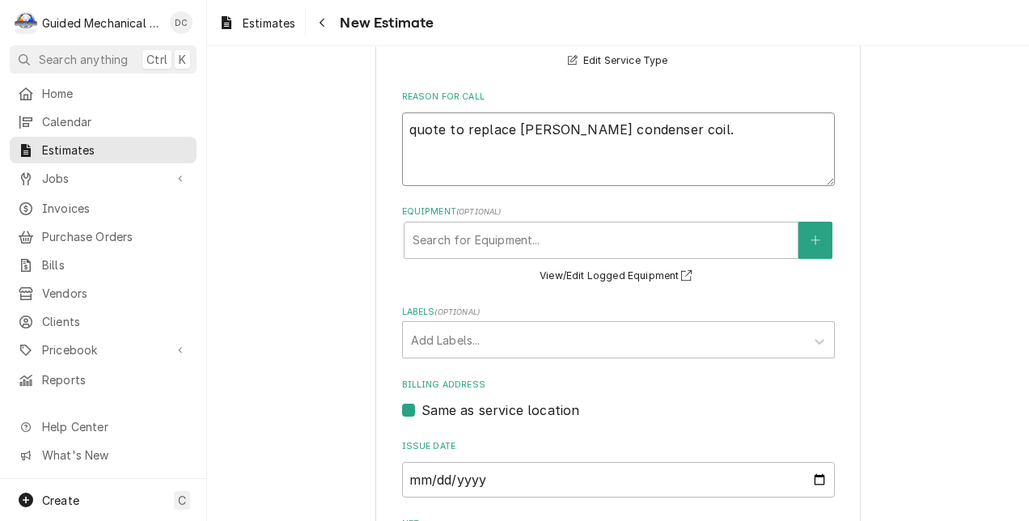
scroll to position [405, 0]
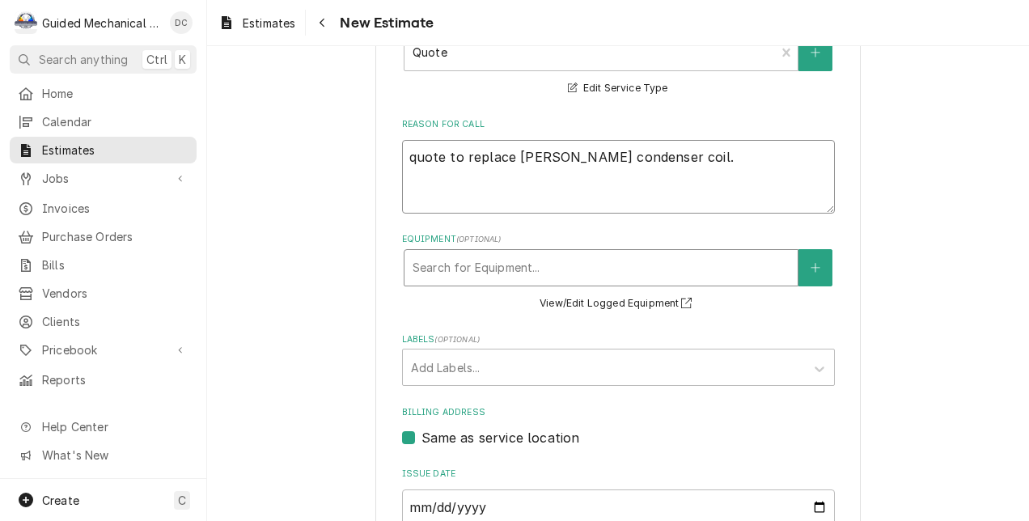
type textarea "quote to replace [PERSON_NAME] condenser coil."
click at [617, 269] on div "Equipment" at bounding box center [601, 267] width 377 height 29
click at [802, 256] on button "Equipment" at bounding box center [816, 267] width 34 height 37
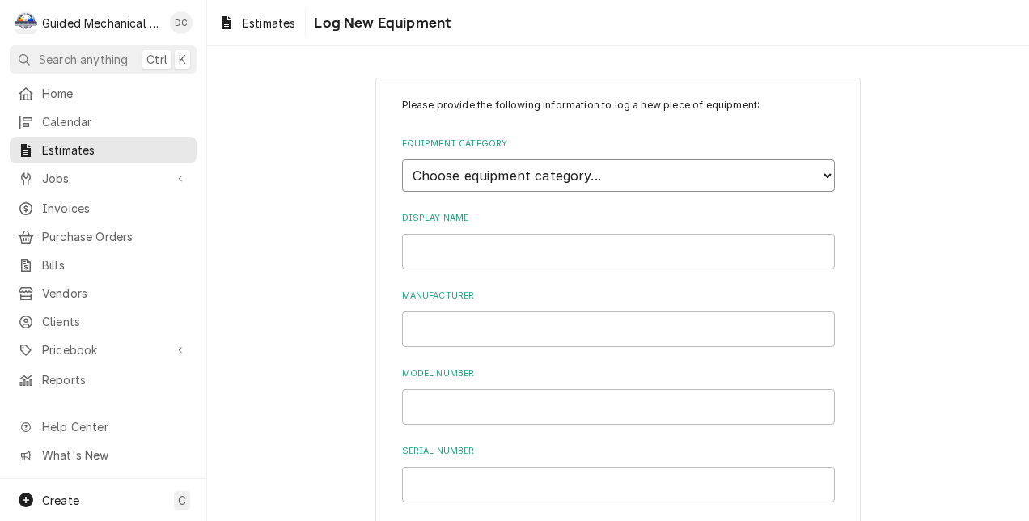
click at [632, 175] on select "Choose equipment category... Cooking Equipment Fryers Ice Machines Ovens and Ra…" at bounding box center [618, 175] width 433 height 32
select select "15"
click at [402, 159] on select "Choose equipment category... Cooking Equipment Fryers Ice Machines Ovens and Ra…" at bounding box center [618, 175] width 433 height 32
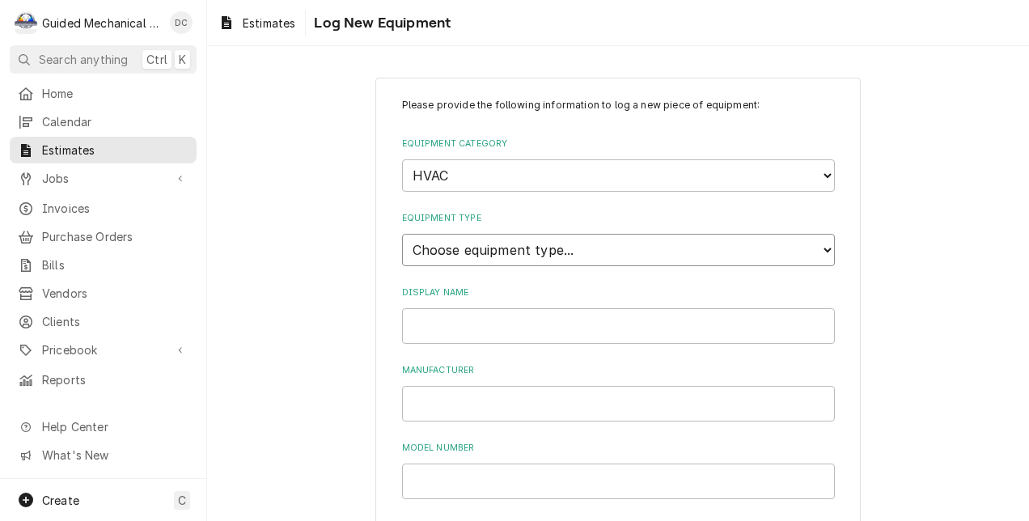
click at [568, 250] on select "Choose equipment type... Condenser Furnace Chiller Air Handler VRF Mini Split M…" at bounding box center [618, 250] width 433 height 32
select select "118"
click at [402, 234] on select "Choose equipment type... Condenser Furnace Chiller Air Handler VRF Mini Split M…" at bounding box center [618, 250] width 433 height 32
click at [566, 322] on input "Display Name" at bounding box center [618, 326] width 433 height 36
type input "[PERSON_NAME] AC"
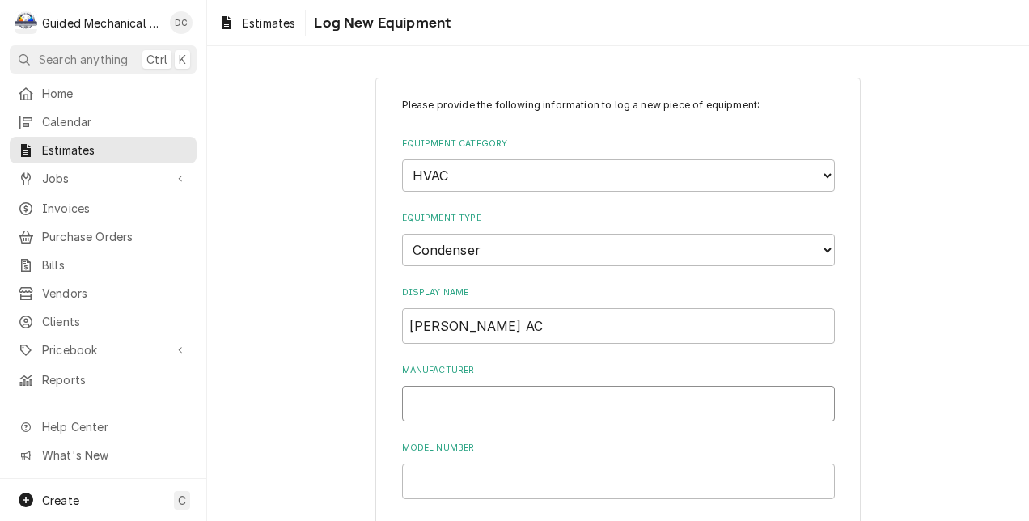
click at [497, 396] on input "Manufacturer" at bounding box center [618, 404] width 433 height 36
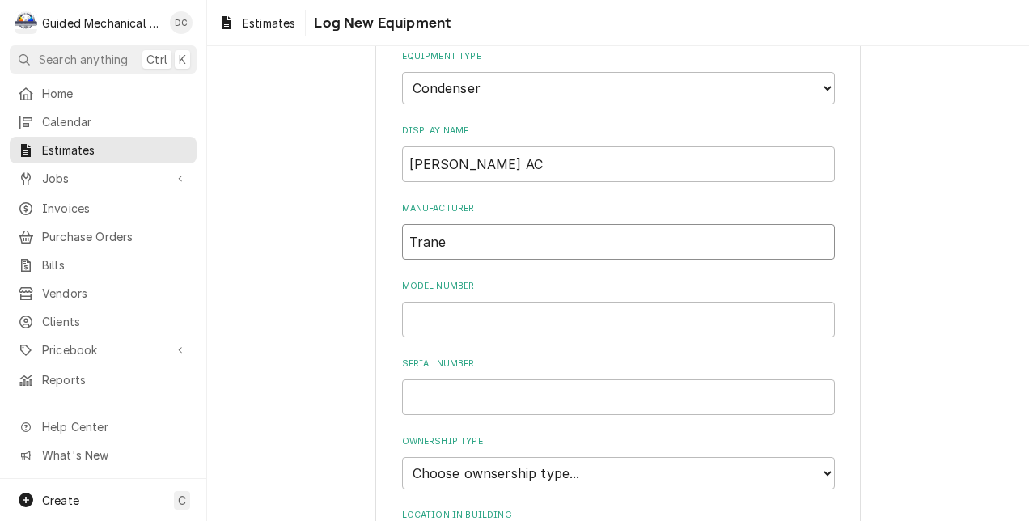
type input "Trane"
click at [533, 324] on input "Model Number" at bounding box center [618, 320] width 433 height 36
type input "Trane"
click at [442, 387] on input "Serial Number" at bounding box center [618, 397] width 433 height 36
drag, startPoint x: 446, startPoint y: 316, endPoint x: 333, endPoint y: 317, distance: 113.3
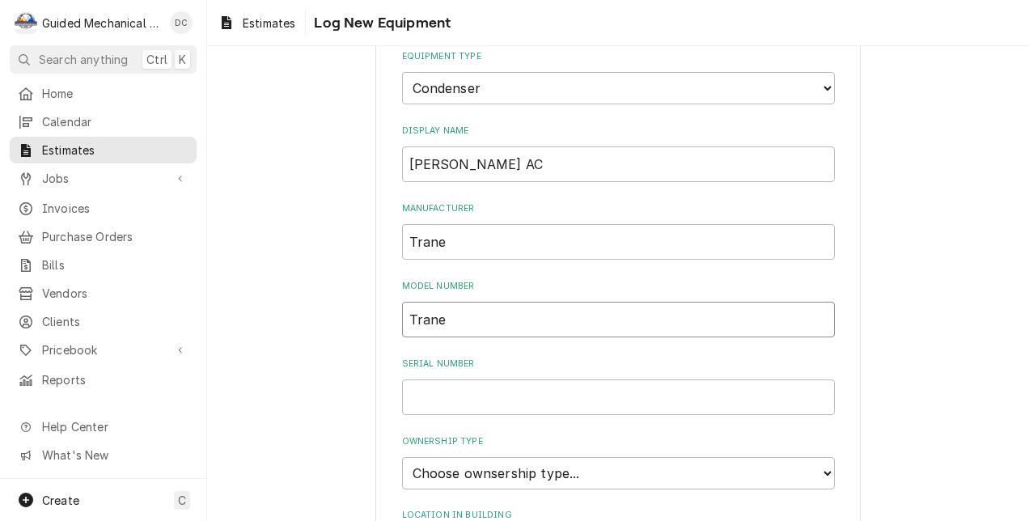
click at [333, 317] on div "Please provide the following information to log a new piece of equipment: Equip…" at bounding box center [618, 416] width 822 height 1031
type input "TTA120G300AA"
click at [506, 391] on input "Serial Number" at bounding box center [618, 397] width 433 height 36
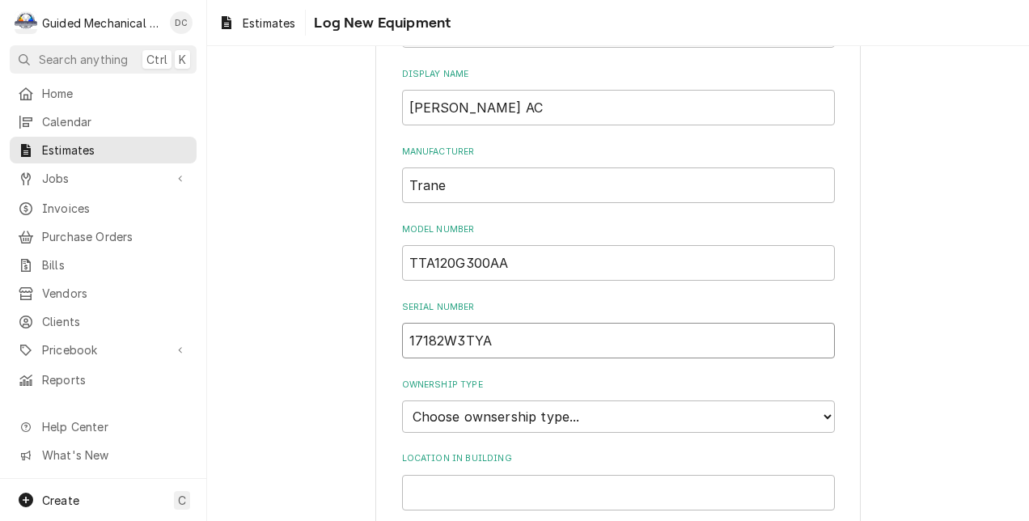
scroll to position [243, 0]
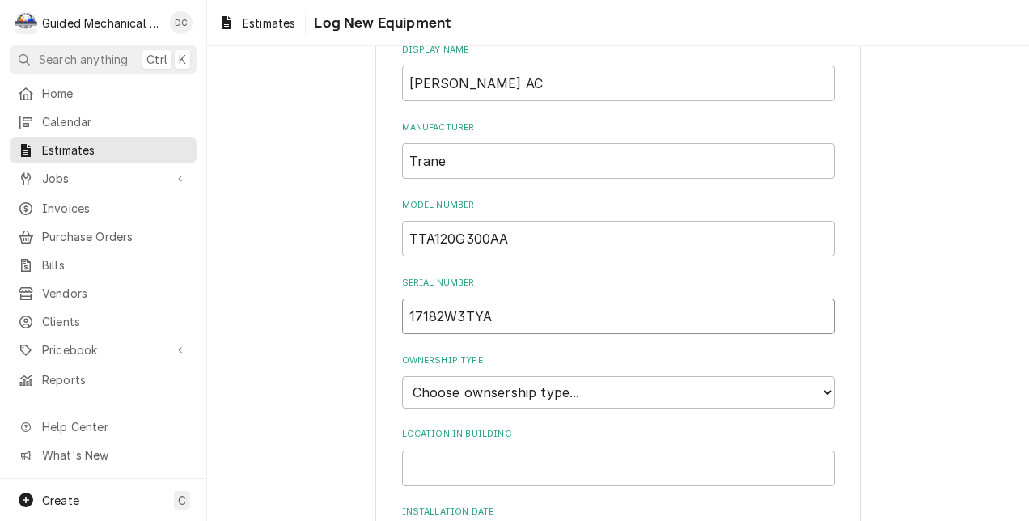
type input "17182W3TYA"
click at [576, 392] on select "Choose ownsership type... Unknown Owned Leased Rented" at bounding box center [618, 392] width 433 height 32
select select "1"
click at [402, 376] on select "Choose ownsership type... Unknown Owned Leased Rented" at bounding box center [618, 392] width 433 height 32
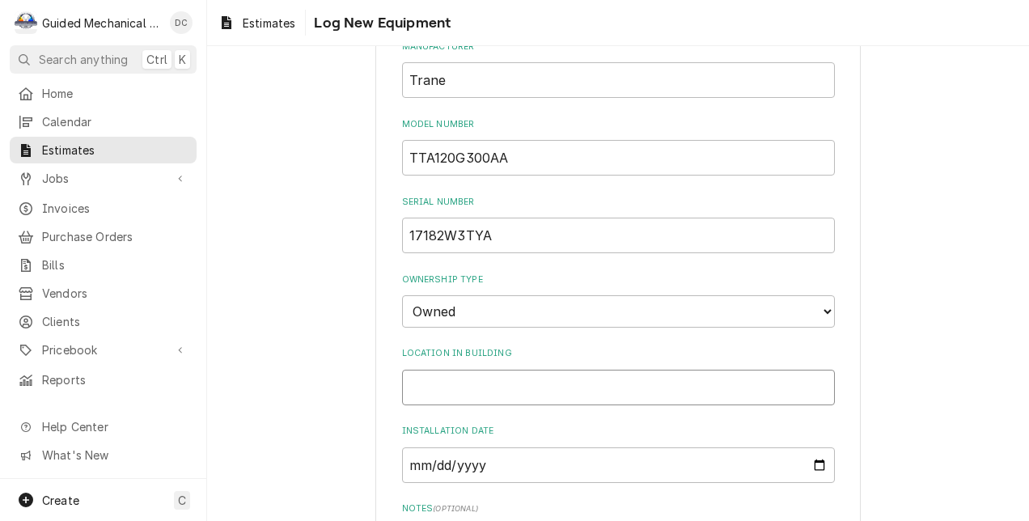
click at [545, 387] on input "Location in Building" at bounding box center [618, 388] width 433 height 36
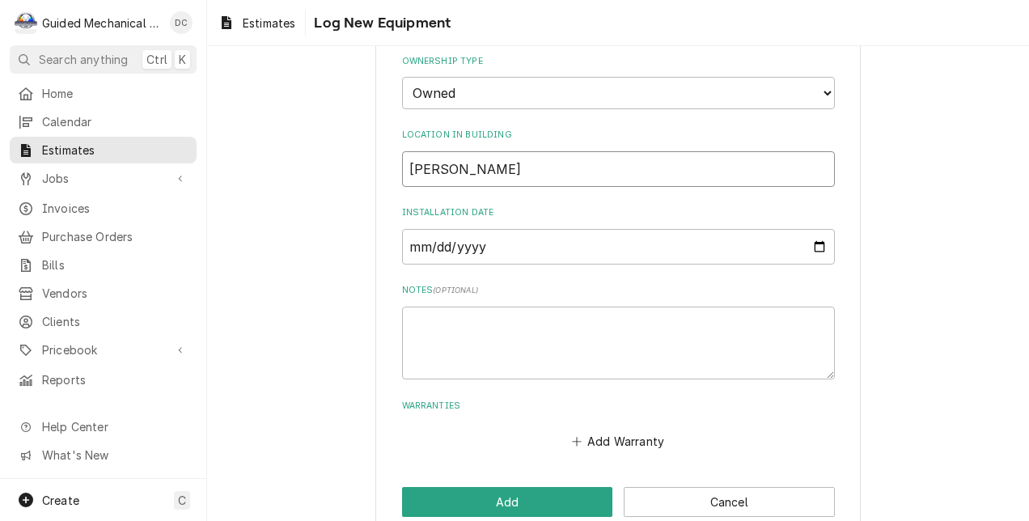
scroll to position [570, 0]
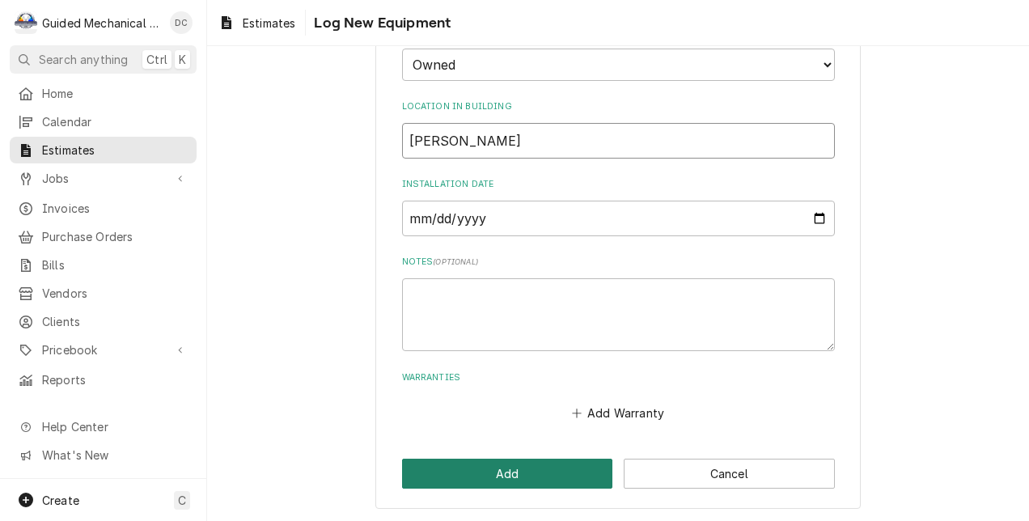
type input "South hall"
click at [562, 469] on button "Add" at bounding box center [507, 474] width 211 height 30
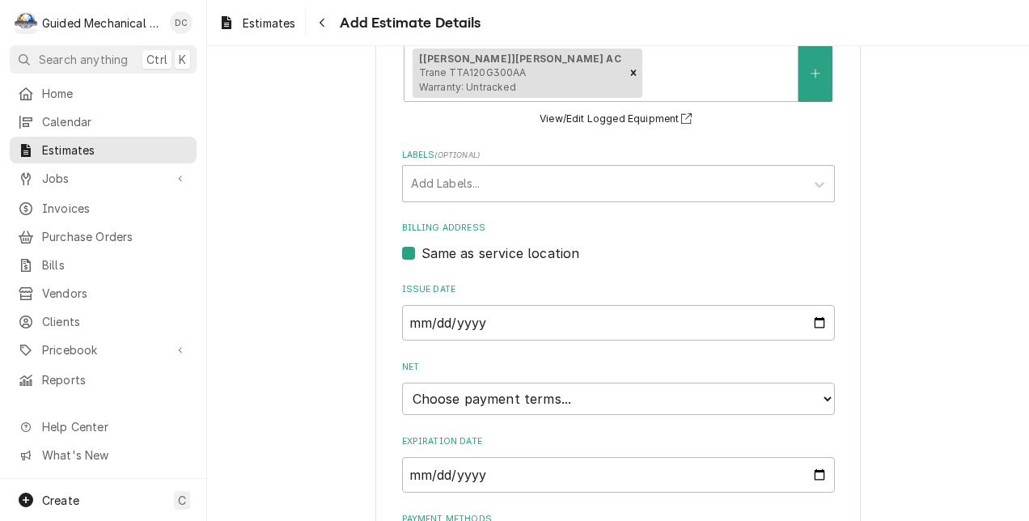
scroll to position [712, 0]
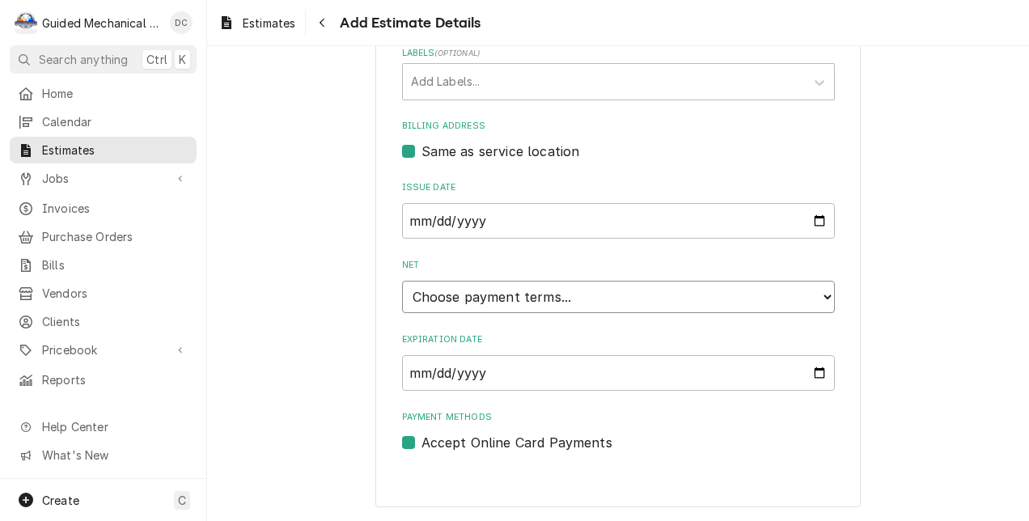
click at [562, 296] on select "Choose payment terms... Same Day Net 7 Net 14 Net 21 Net 30 Net 45 Net 60 Net 90" at bounding box center [618, 297] width 433 height 32
type textarea "x"
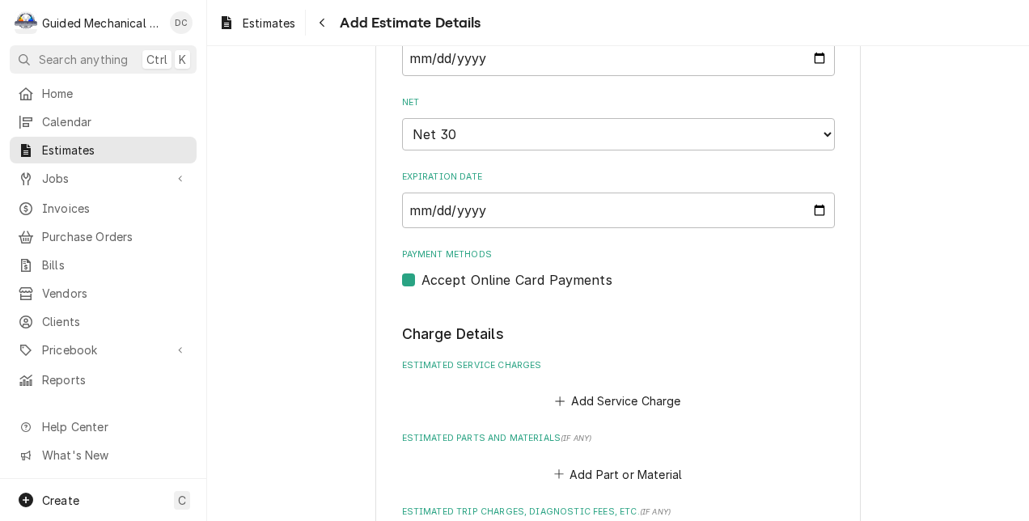
scroll to position [955, 0]
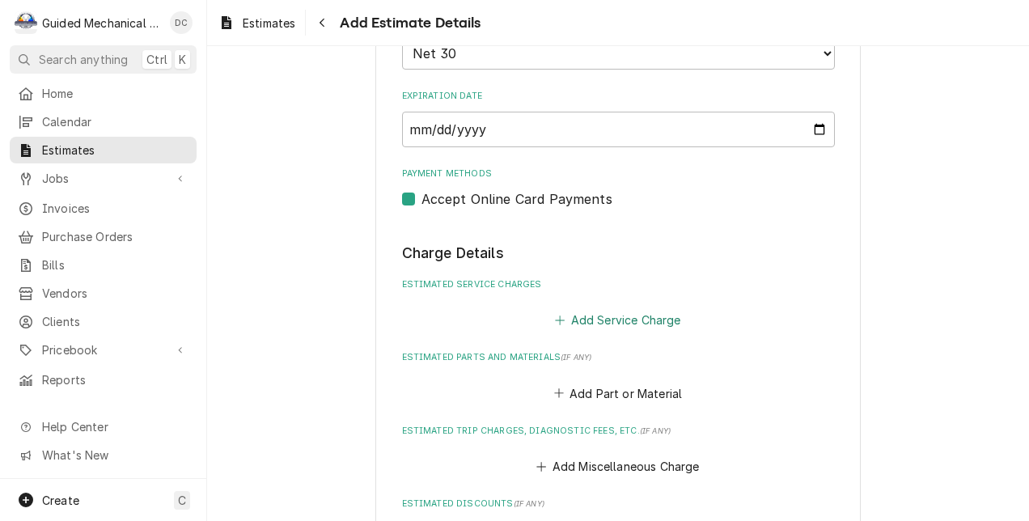
click at [618, 316] on button "Add Service Charge" at bounding box center [618, 320] width 131 height 23
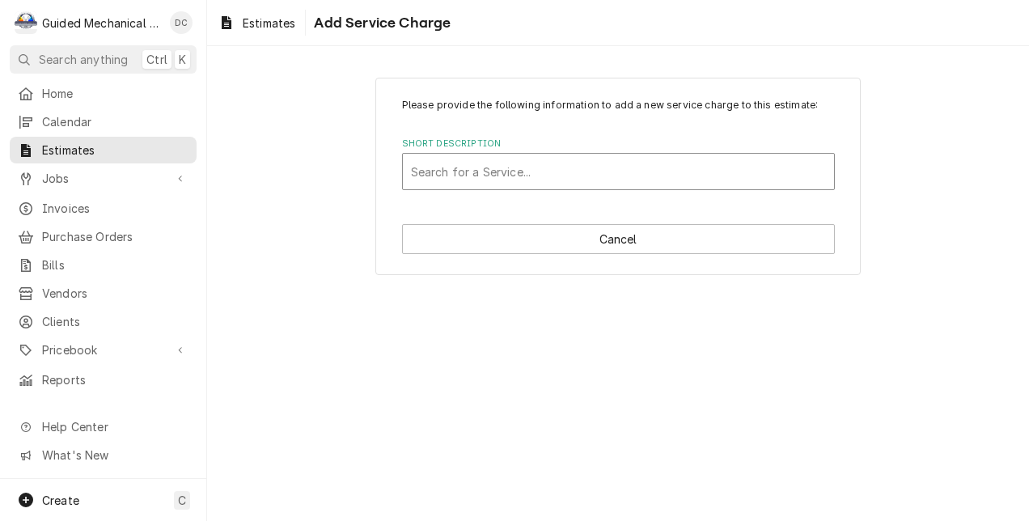
click at [555, 167] on div "Short Description" at bounding box center [618, 171] width 415 height 29
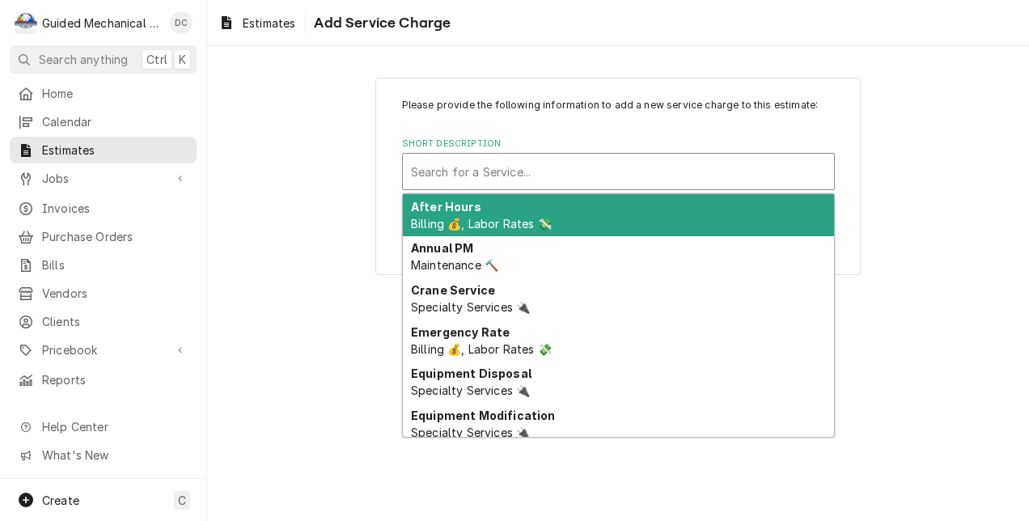
type input "q"
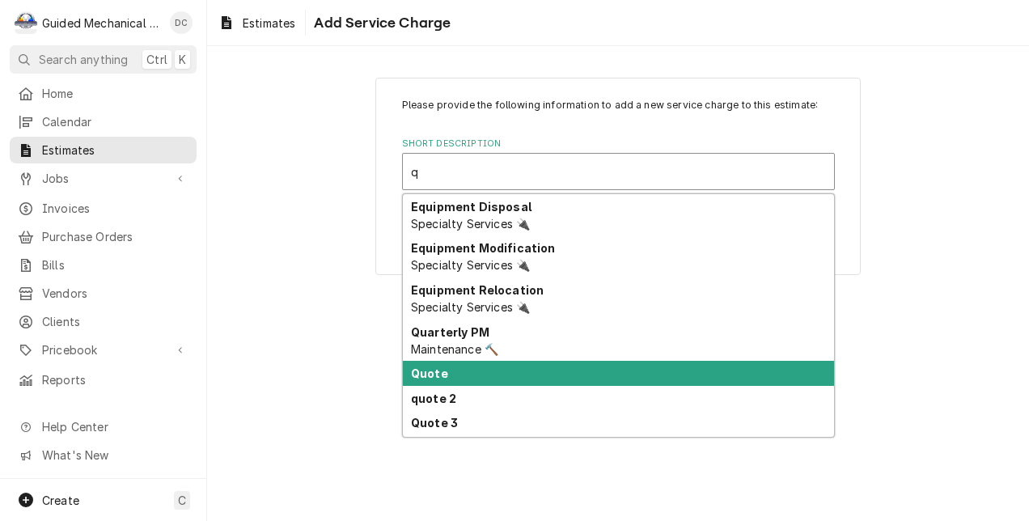
click at [482, 375] on div "Quote" at bounding box center [618, 373] width 431 height 25
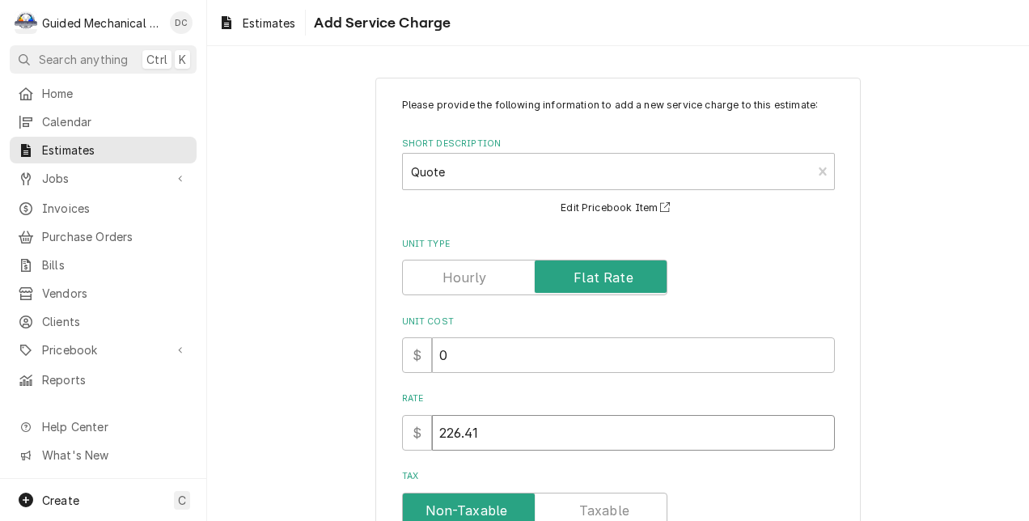
drag, startPoint x: 455, startPoint y: 428, endPoint x: 300, endPoint y: 399, distance: 157.3
click at [300, 399] on div "Please provide the following information to add a new service charge to this es…" at bounding box center [618, 402] width 822 height 679
type textarea "x"
type input "2"
type textarea "x"
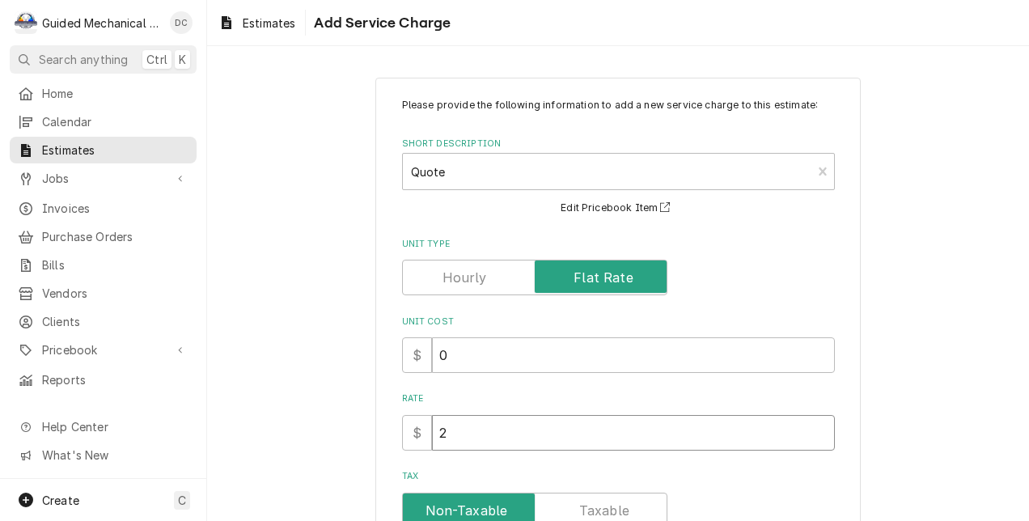
type input "26"
type textarea "x"
type input "262"
type textarea "x"
type input "2623"
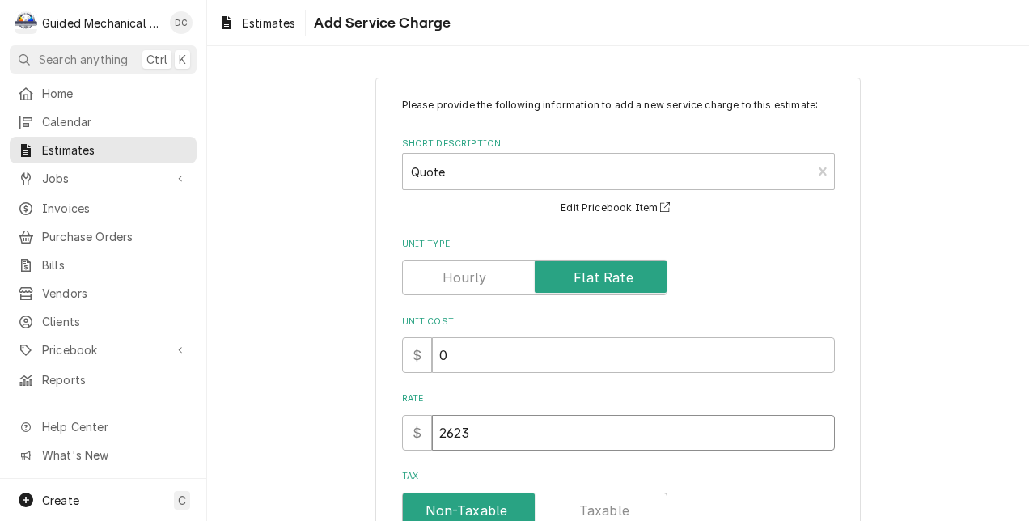
type textarea "x"
type input "2623.9"
type textarea "x"
type input "2623.94"
type textarea "x"
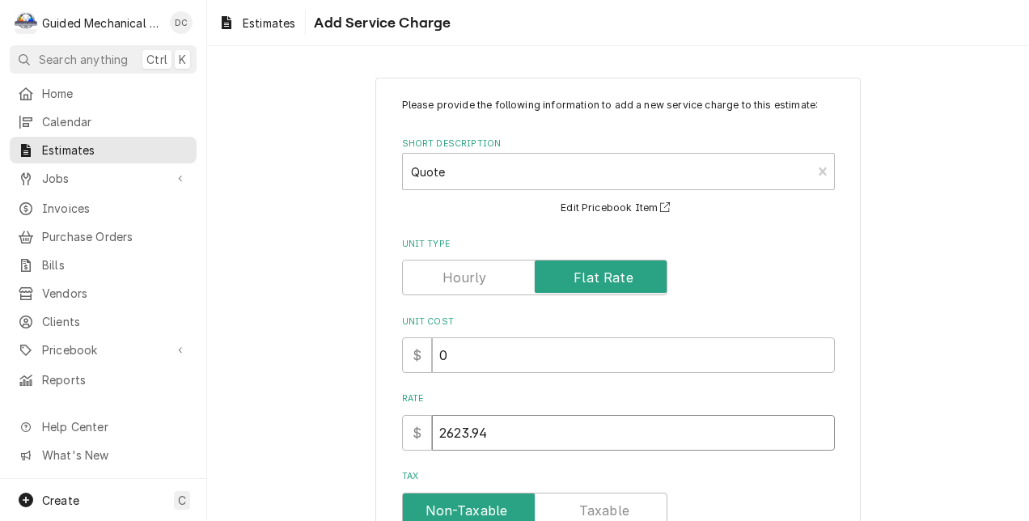
type input "2623.94"
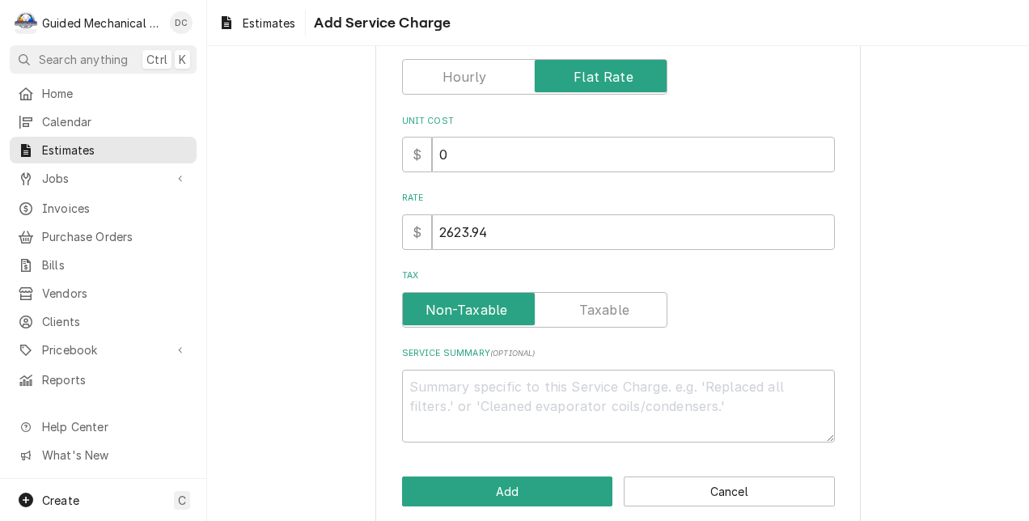
scroll to position [222, 0]
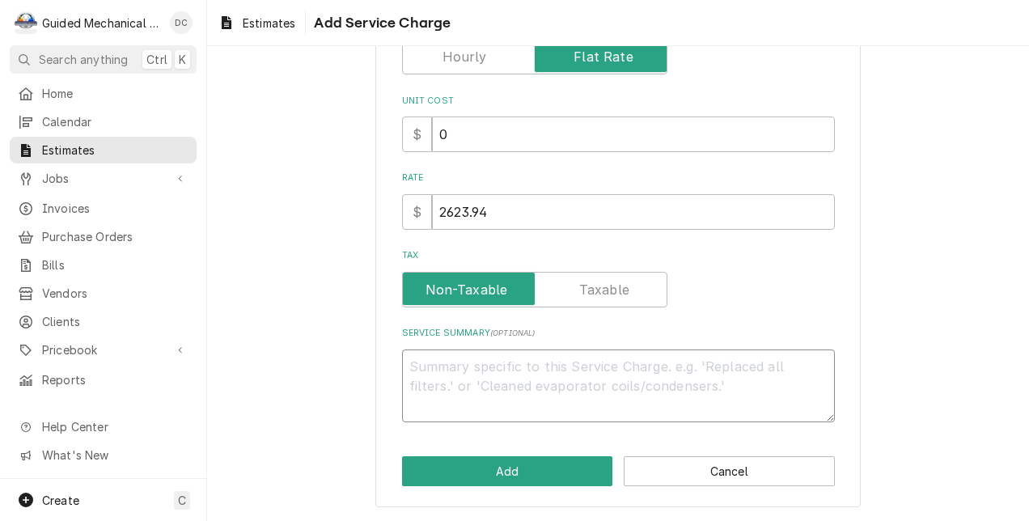
click at [529, 359] on textarea "Service Summary ( optional )" at bounding box center [618, 387] width 433 height 74
type textarea "x"
type textarea "T"
type textarea "x"
type textarea "Tr"
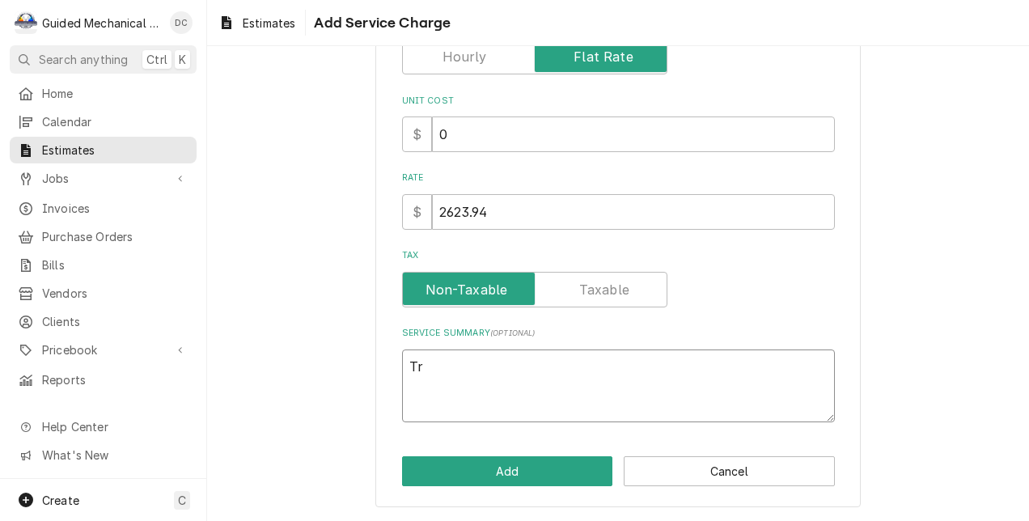
type textarea "x"
type textarea "Tra"
type textarea "x"
type textarea "Tran"
type textarea "x"
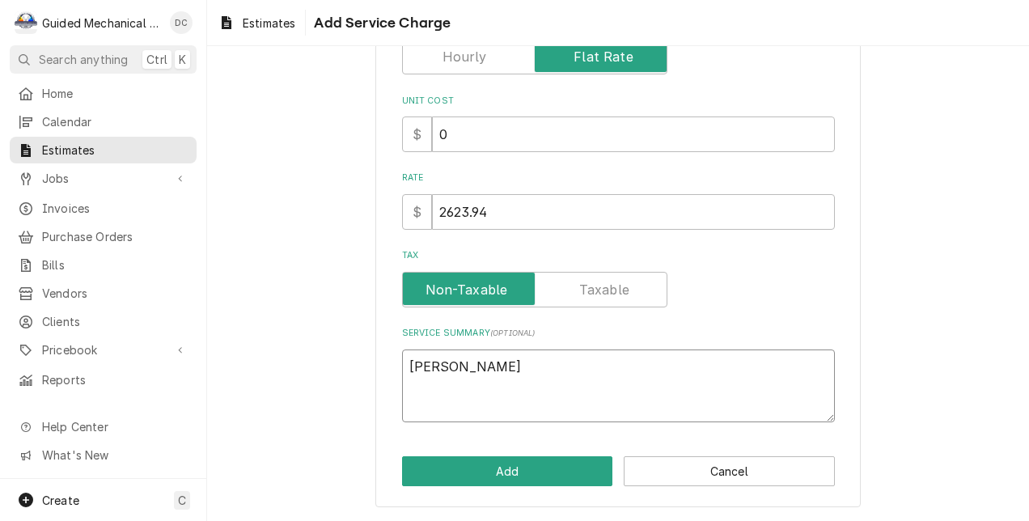
type textarea "Trane"
type textarea "x"
type textarea "Trane"
type textarea "x"
type textarea "Trane T"
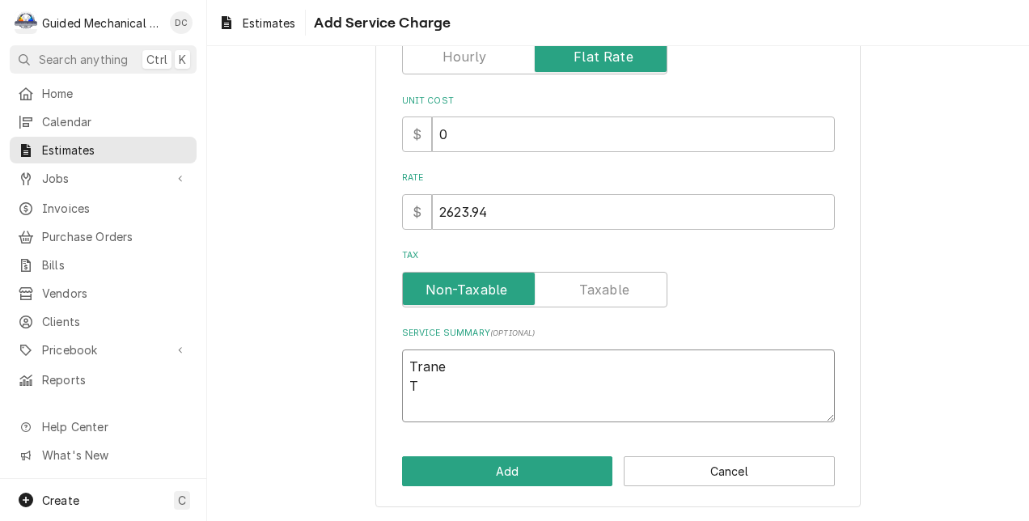
type textarea "x"
type textarea "Trane TT"
type textarea "x"
type textarea "Trane TTA"
type textarea "x"
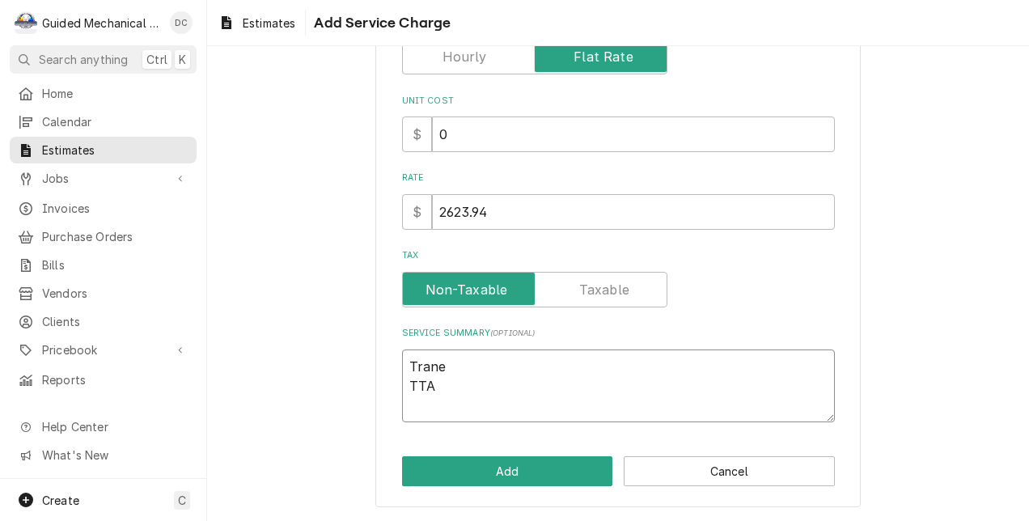
type textarea "Trane TTA1"
type textarea "x"
type textarea "Trane TTA12"
type textarea "x"
type textarea "Trane TTA120"
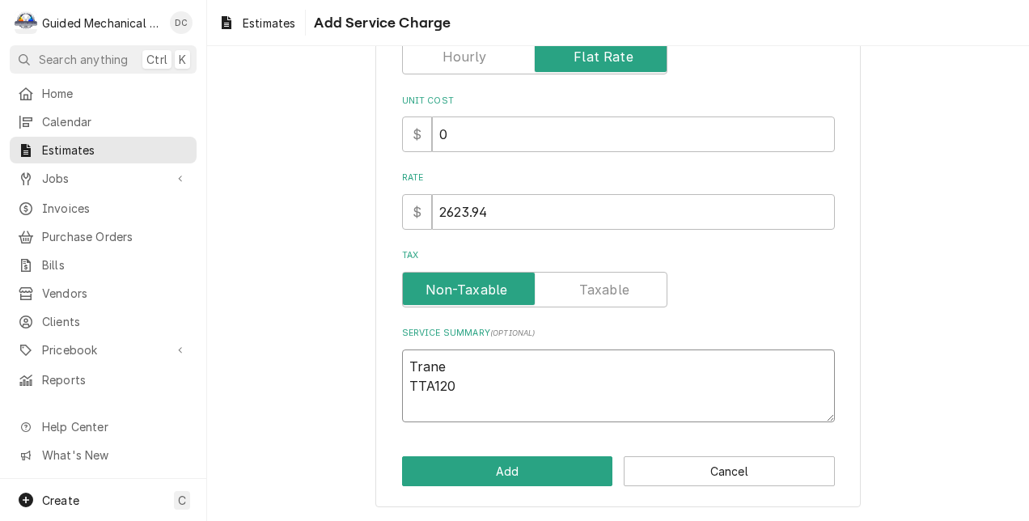
type textarea "x"
type textarea "Trane TTA120G"
type textarea "x"
type textarea "Trane TTA120G3"
type textarea "x"
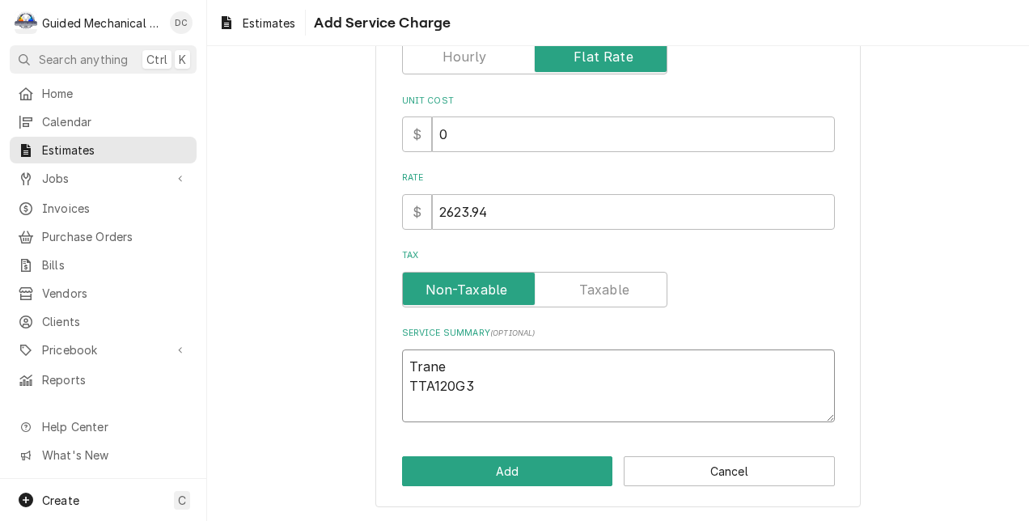
type textarea "Trane TTA120G30"
type textarea "x"
type textarea "Trane TTA120G300"
type textarea "x"
type textarea "Trane TTA120G300A"
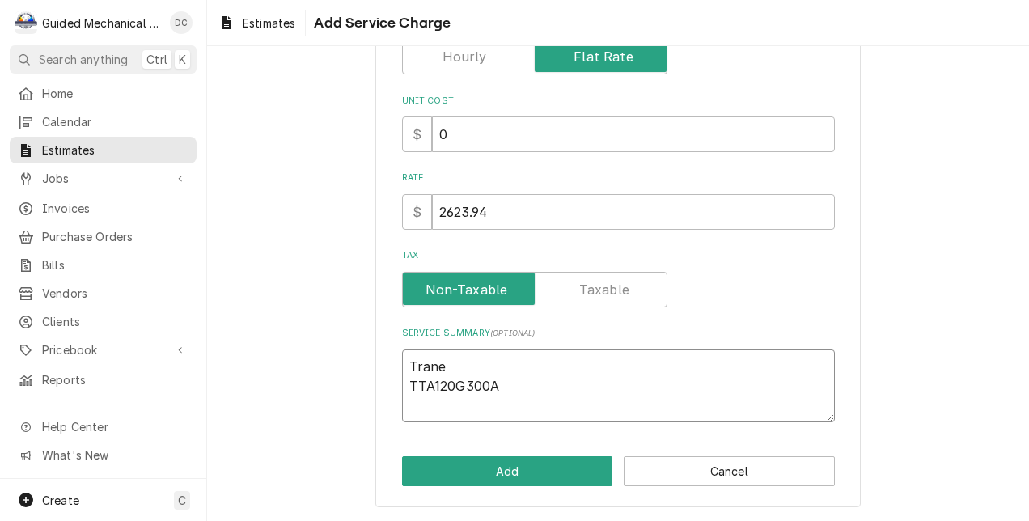
type textarea "x"
type textarea "Trane TTA120G300AA"
type textarea "x"
type textarea "Trane TTA120G300AA"
type textarea "x"
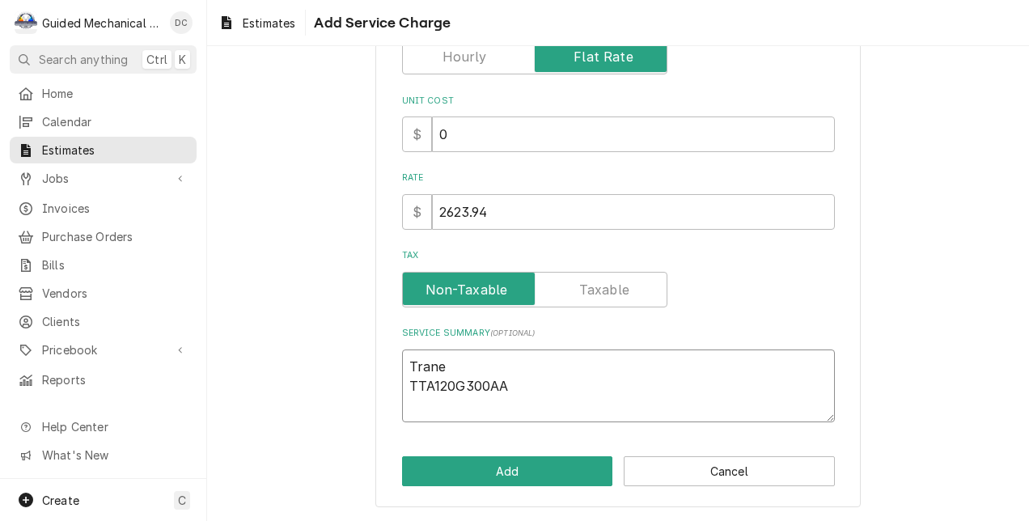
type textarea "Trane TTA120G300AA 1"
type textarea "x"
type textarea "Trane TTA120G300AA 17"
type textarea "x"
type textarea "Trane TTA120G300AA 171"
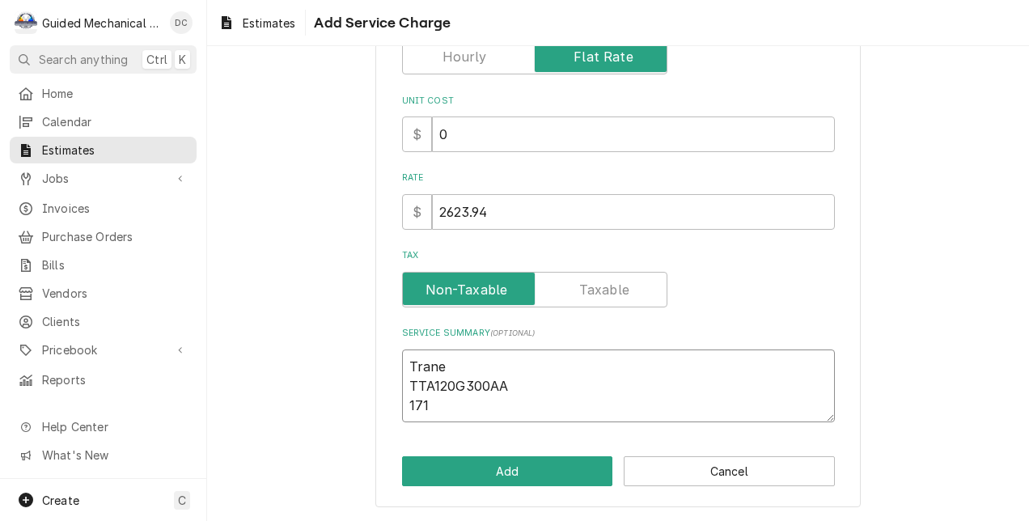
type textarea "x"
type textarea "Trane TTA120G300AA 1718"
type textarea "x"
type textarea "Trane TTA120G300AA 17182"
type textarea "x"
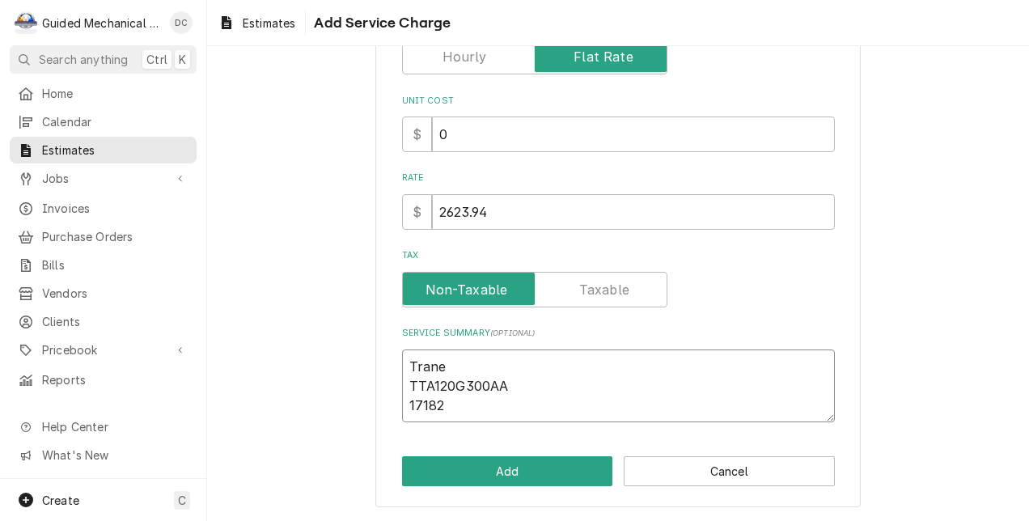
type textarea "Trane TTA120G300AA 17182W"
type textarea "x"
type textarea "Trane TTA120G300AA 17182W3"
type textarea "x"
type textarea "Trane TTA120G300AA 17182W3T"
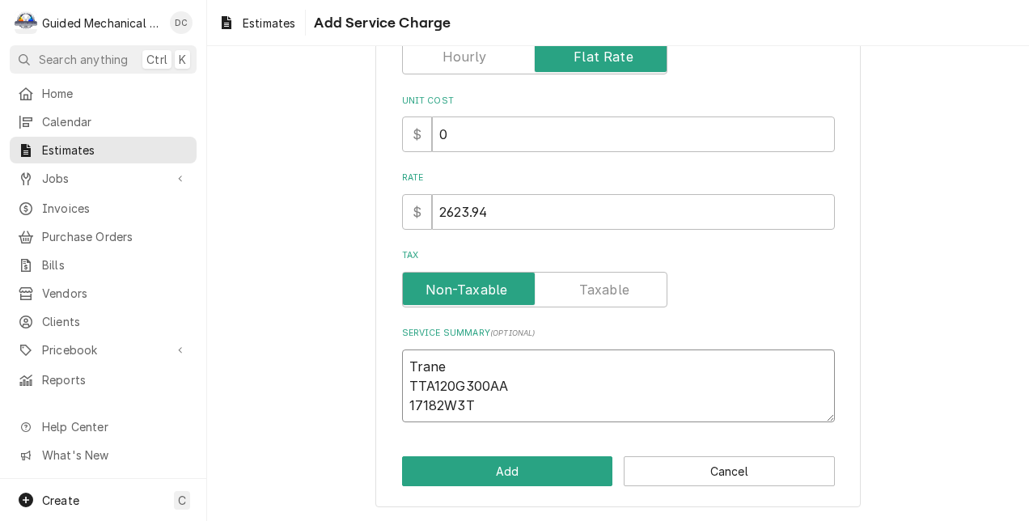
type textarea "x"
type textarea "Trane TTA120G300AA 17182W3TY"
type textarea "x"
type textarea "Trane TTA120G300AA 17182W3TYA"
type textarea "x"
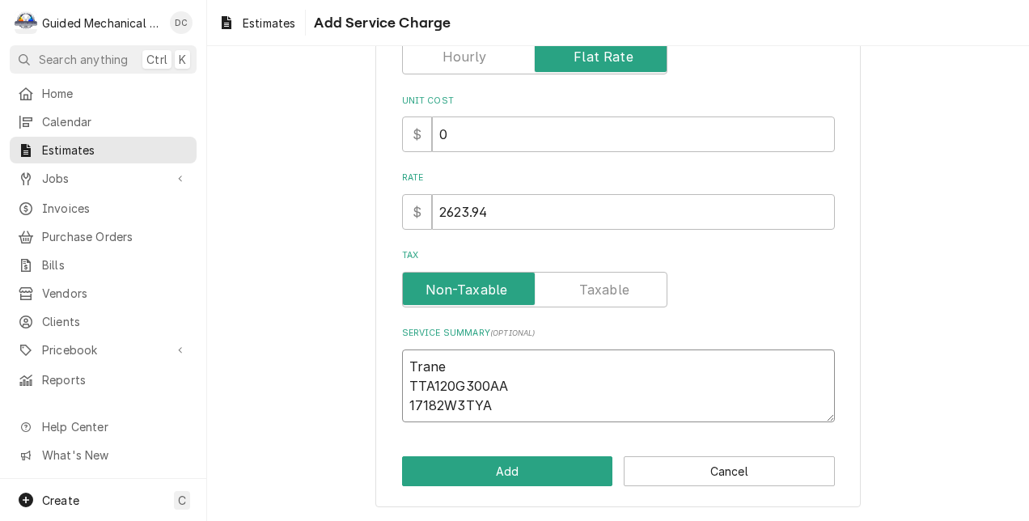
type textarea "Trane TTA120G300AA 17182W3TYA"
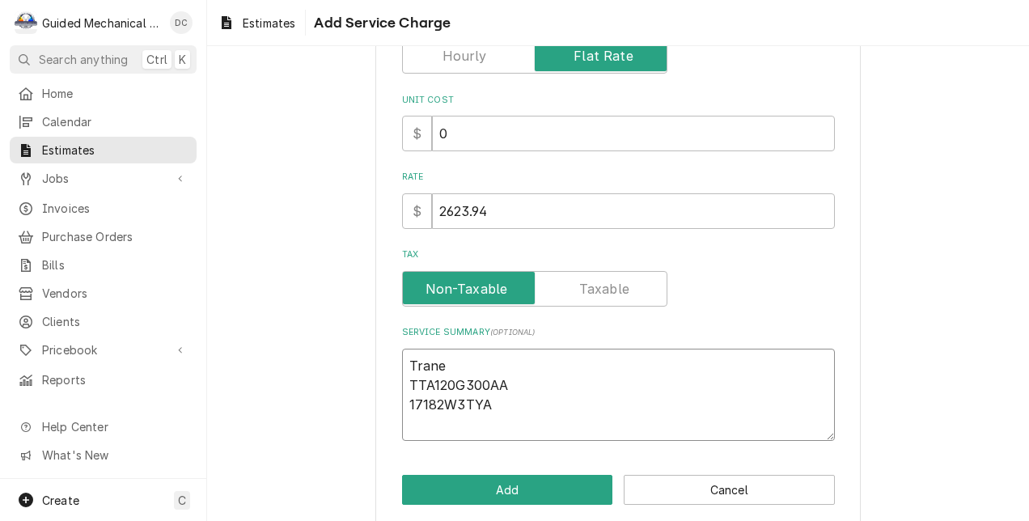
type textarea "x"
type textarea "Trane TTA120G300AA 17182W3TYA"
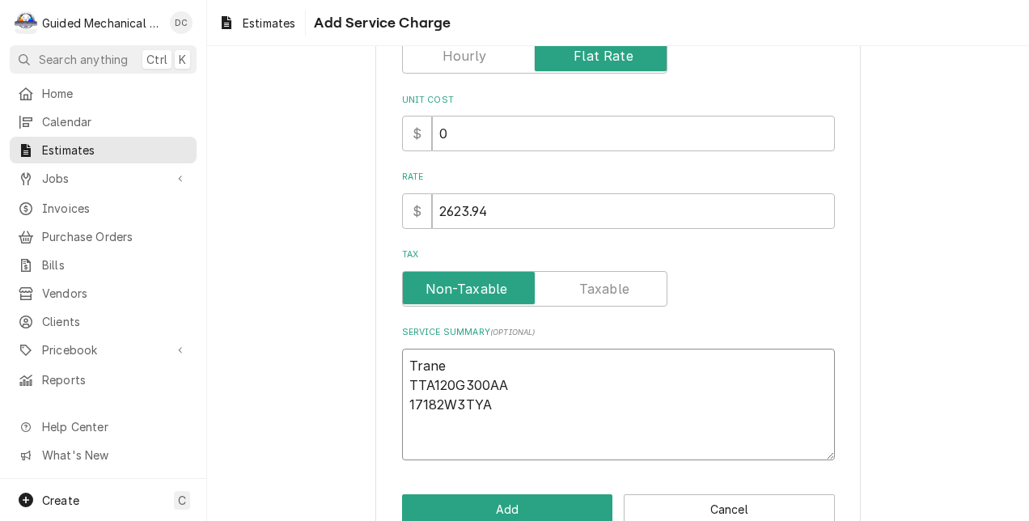
type textarea "x"
type textarea "Trane TTA120G300AA 17182W3TYA D"
type textarea "x"
type textarea "Trane TTA120G300AA 17182W3TYA Du"
type textarea "x"
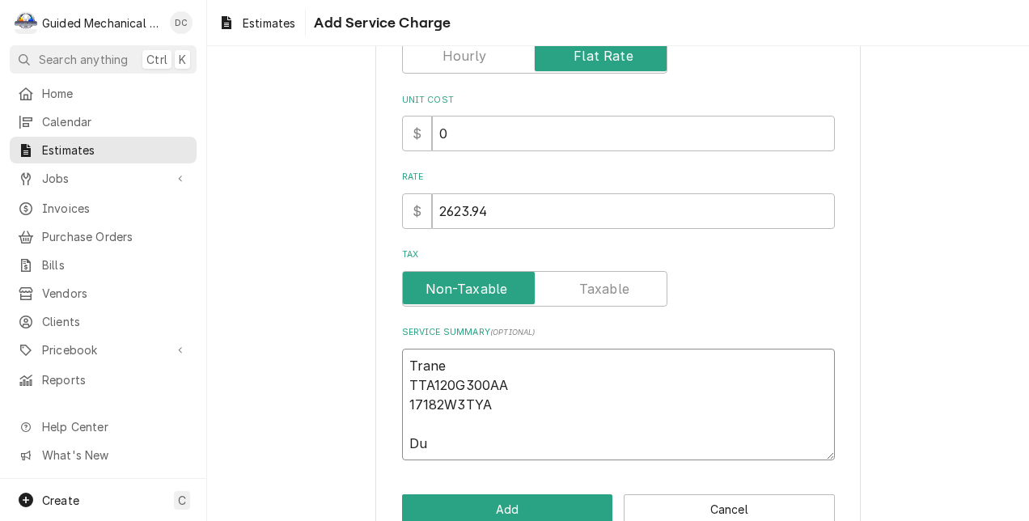
type textarea "Trane TTA120G300AA 17182W3TYA Dur"
type textarea "x"
type textarea "Trane TTA120G300AA 17182W3TYA Duri"
type textarea "x"
type textarea "Trane TTA120G300AA 17182W3TYA Durin"
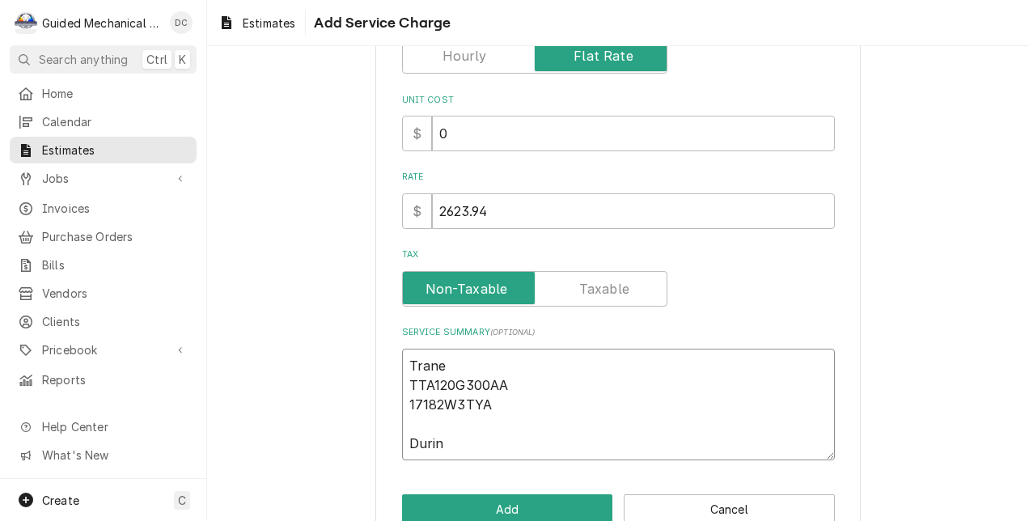
type textarea "x"
type textarea "Trane TTA120G300AA 17182W3TYA During"
type textarea "x"
type textarea "Trane TTA120G300AA 17182W3TYA During"
type textarea "x"
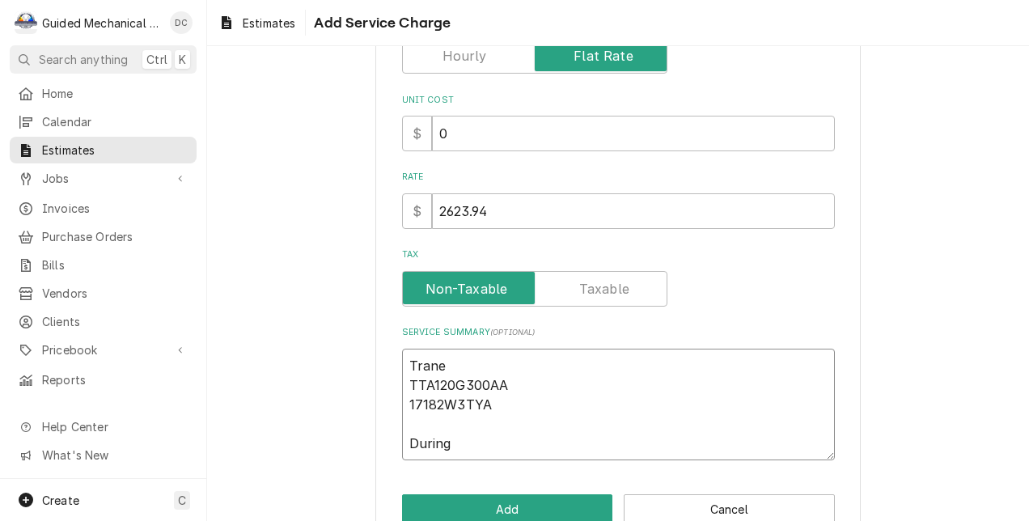
type textarea "Trane TTA120G300AA 17182W3TYA During s"
type textarea "x"
type textarea "Trane TTA120G300AA 17182W3TYA During se"
type textarea "x"
type textarea "Trane TTA120G300AA 17182W3TYA During ser"
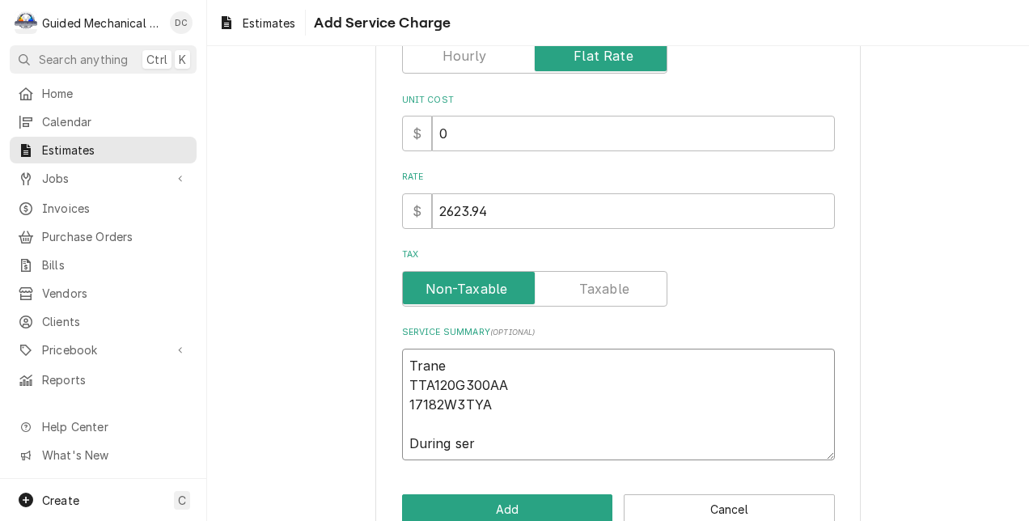
type textarea "x"
type textarea "Trane TTA120G300AA 17182W3TYA During serv"
type textarea "x"
type textarea "Trane TTA120G300AA 17182W3TYA During servi"
type textarea "x"
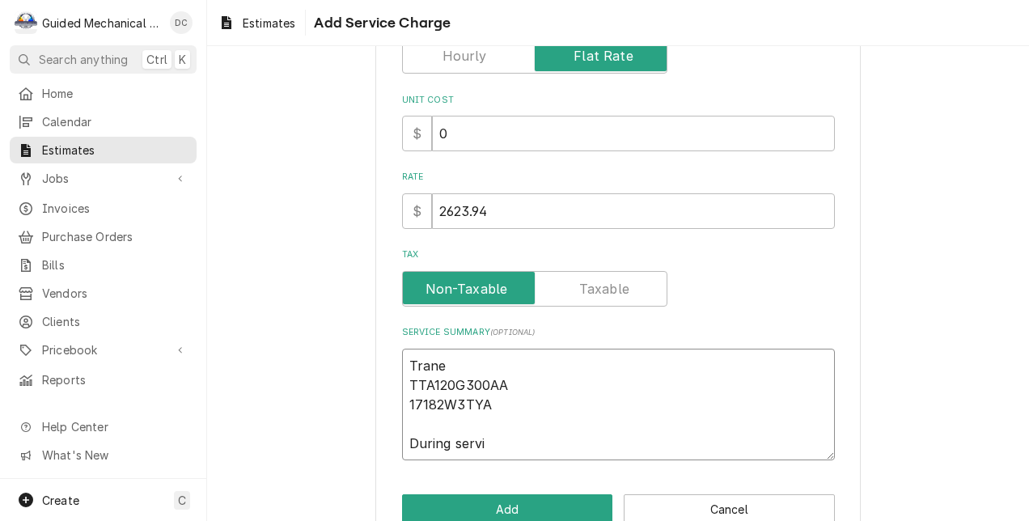
type textarea "Trane TTA120G300AA 17182W3TYA During servic"
type textarea "x"
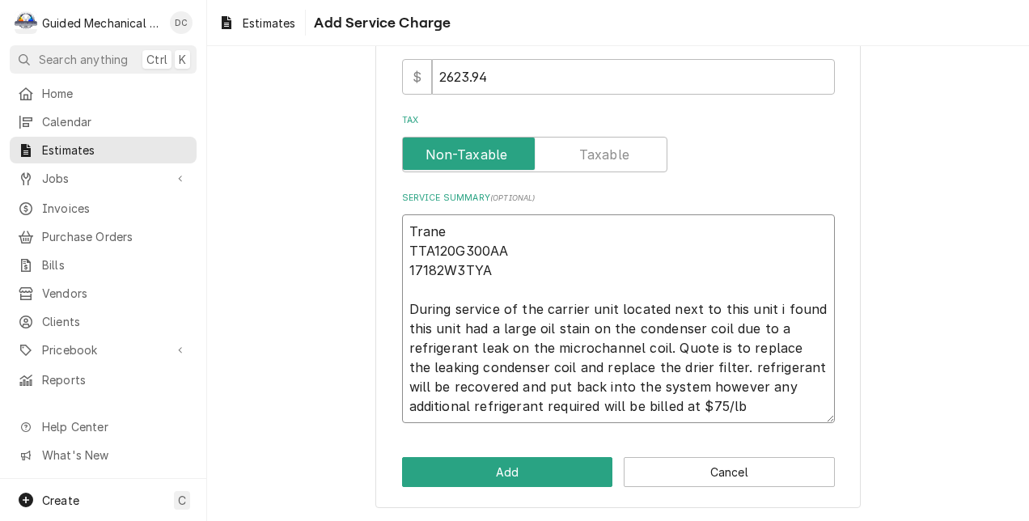
scroll to position [358, 0]
click at [709, 366] on textarea "Trane TTA120G300AA 17182W3TYA During service of the carrier unit located next t…" at bounding box center [618, 319] width 433 height 210
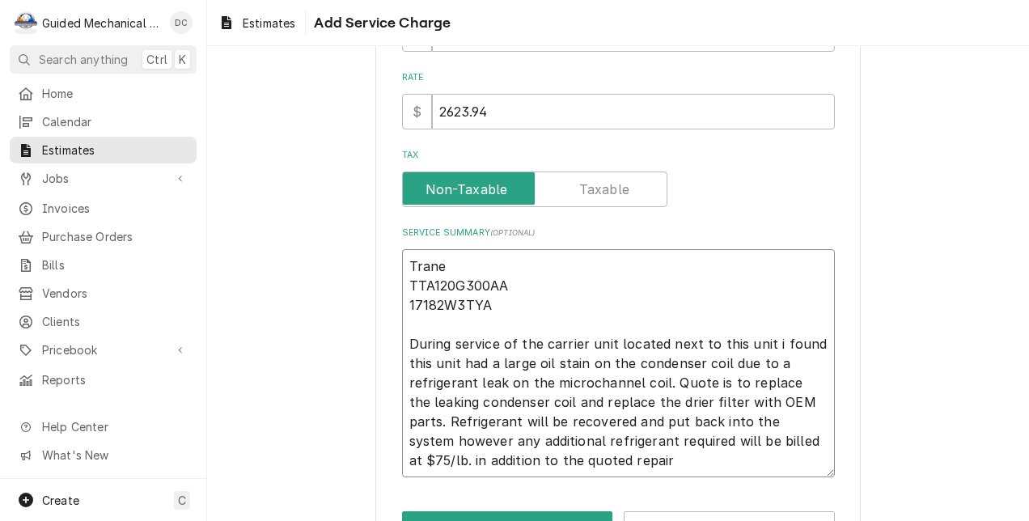
scroll to position [296, 0]
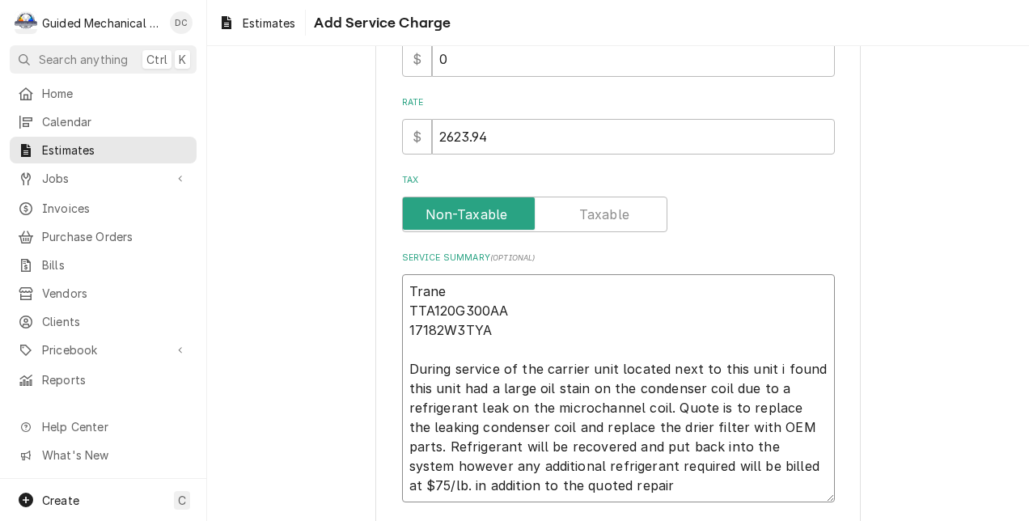
click at [402, 293] on textarea "Trane TTA120G300AA 17182W3TYA During service of the carrier unit located next t…" at bounding box center [618, 388] width 433 height 229
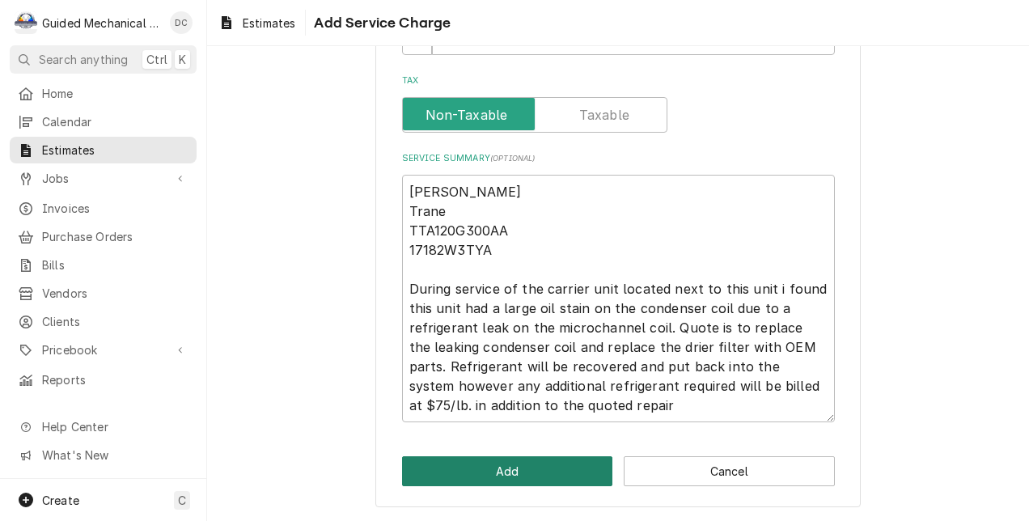
click at [510, 466] on button "Add" at bounding box center [507, 471] width 211 height 30
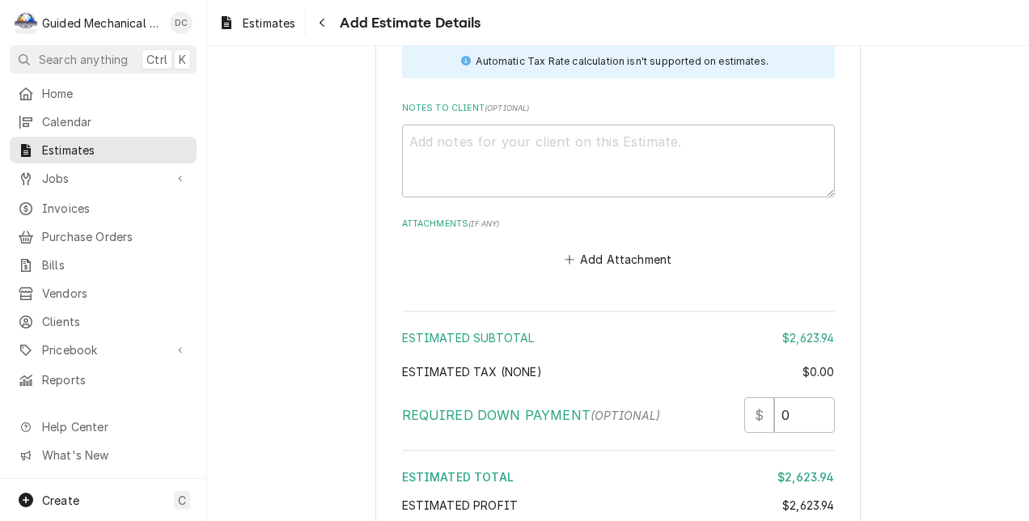
scroll to position [2143, 0]
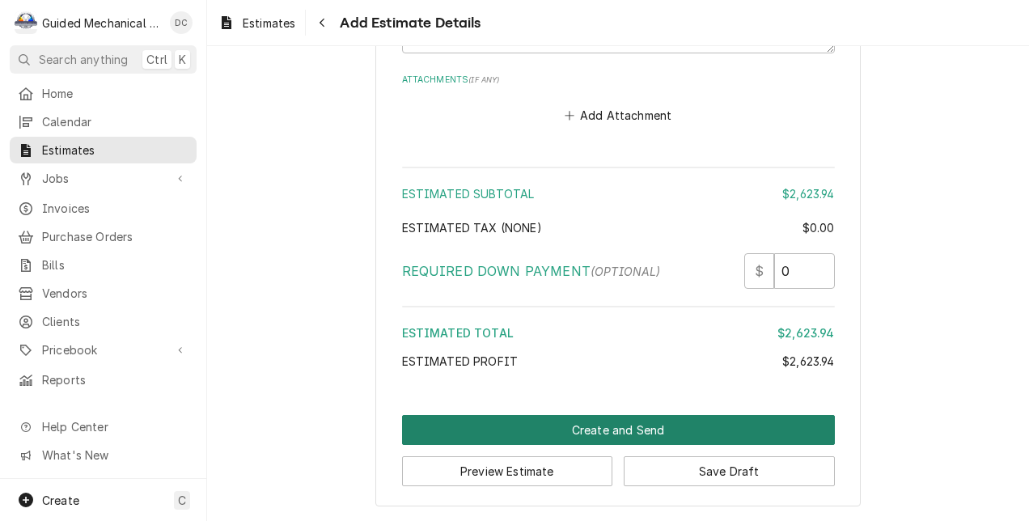
click at [676, 426] on button "Create and Send" at bounding box center [618, 430] width 433 height 30
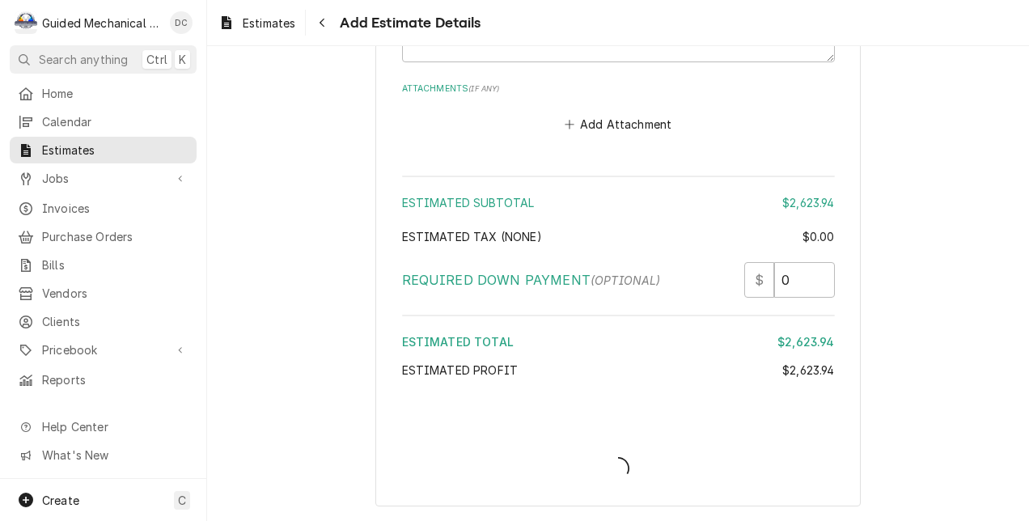
scroll to position [2134, 0]
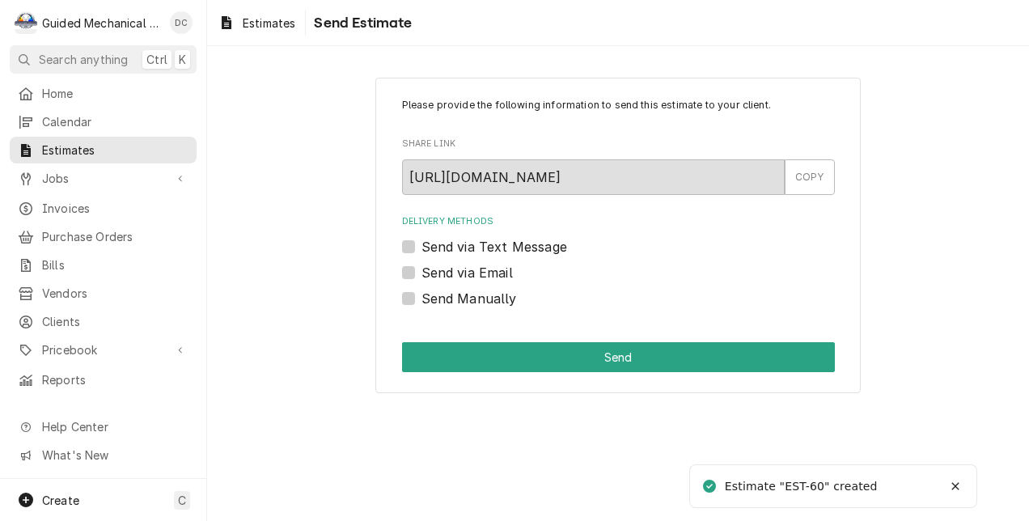
click at [422, 244] on label "Send via Text Message" at bounding box center [495, 246] width 146 height 19
click at [422, 244] on input "Send via Text Message" at bounding box center [638, 255] width 433 height 36
checkbox input "true"
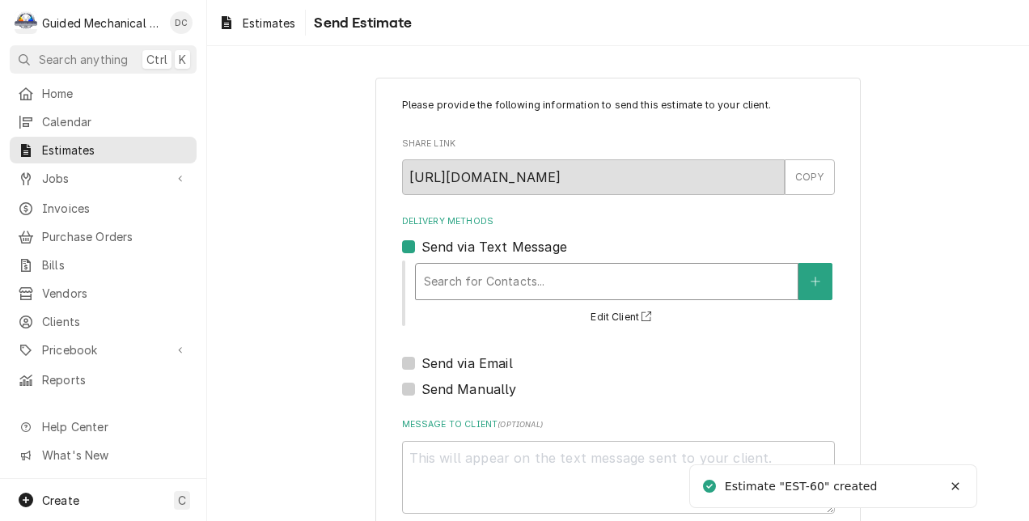
click at [424, 286] on div "Delivery Methods" at bounding box center [607, 281] width 366 height 29
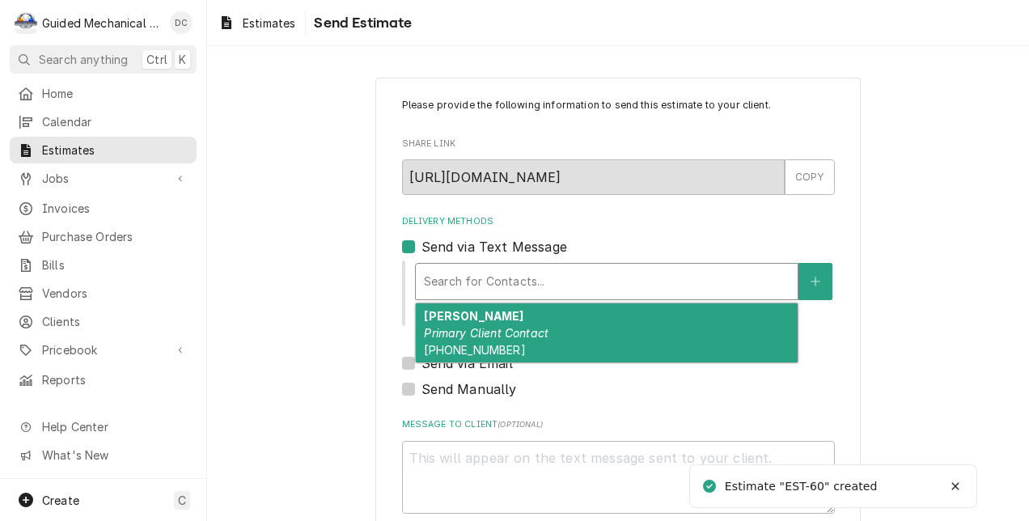
click at [434, 316] on strong "Nikki Carroll" at bounding box center [474, 316] width 100 height 14
type textarea "x"
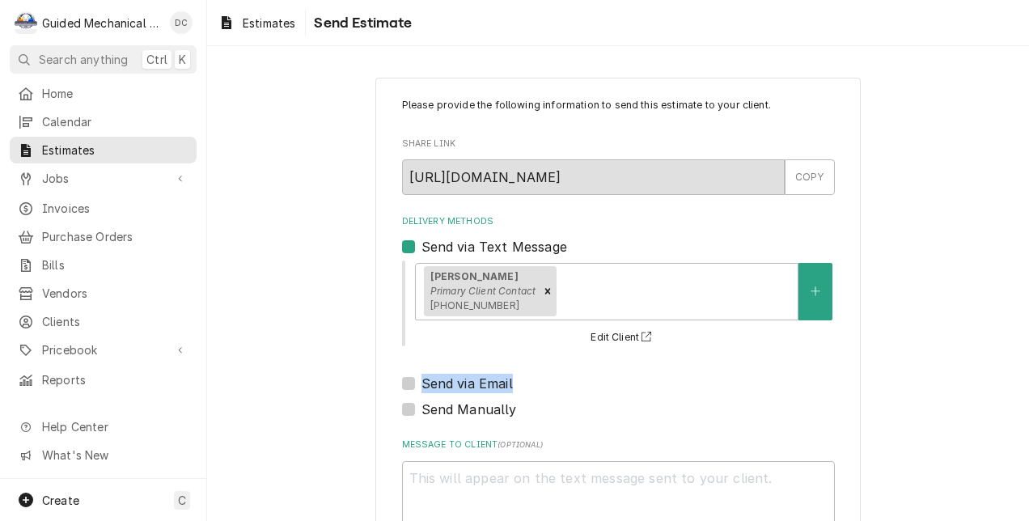
click at [402, 377] on div "Send via Email" at bounding box center [618, 383] width 433 height 19
click at [422, 380] on label "Send via Email" at bounding box center [467, 383] width 91 height 19
click at [422, 380] on input "Send via Email" at bounding box center [638, 392] width 433 height 36
checkbox input "true"
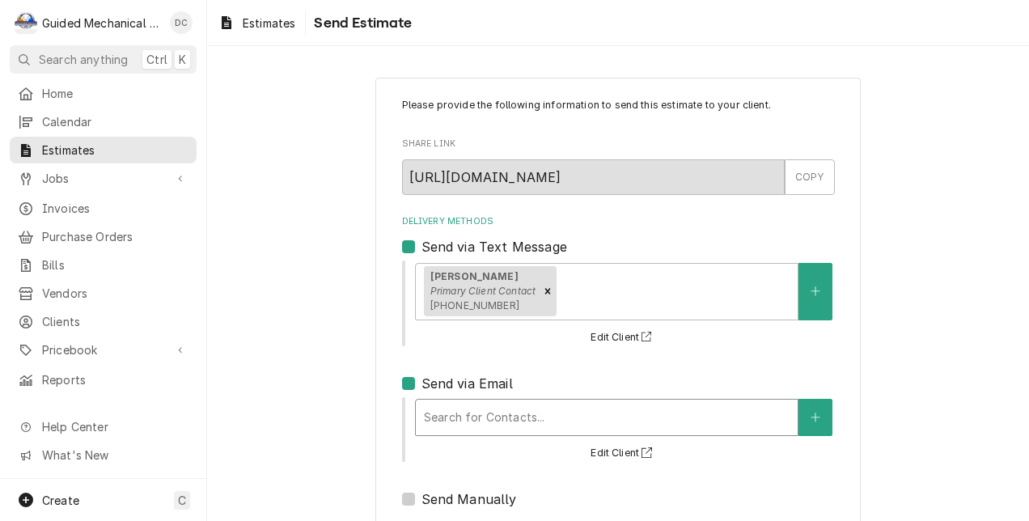
click at [432, 411] on div "Delivery Methods" at bounding box center [607, 417] width 366 height 29
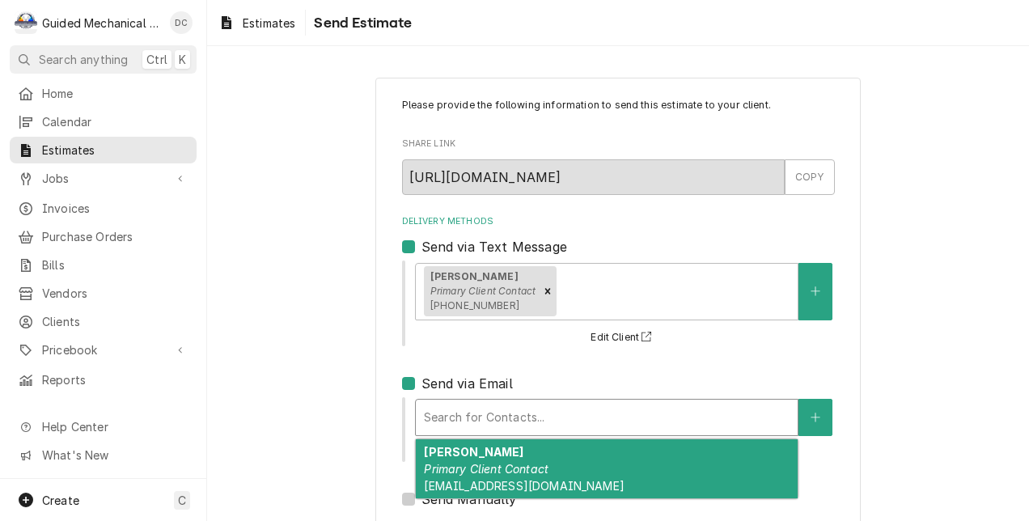
click at [481, 456] on strong "Nikki Carroll" at bounding box center [474, 452] width 100 height 14
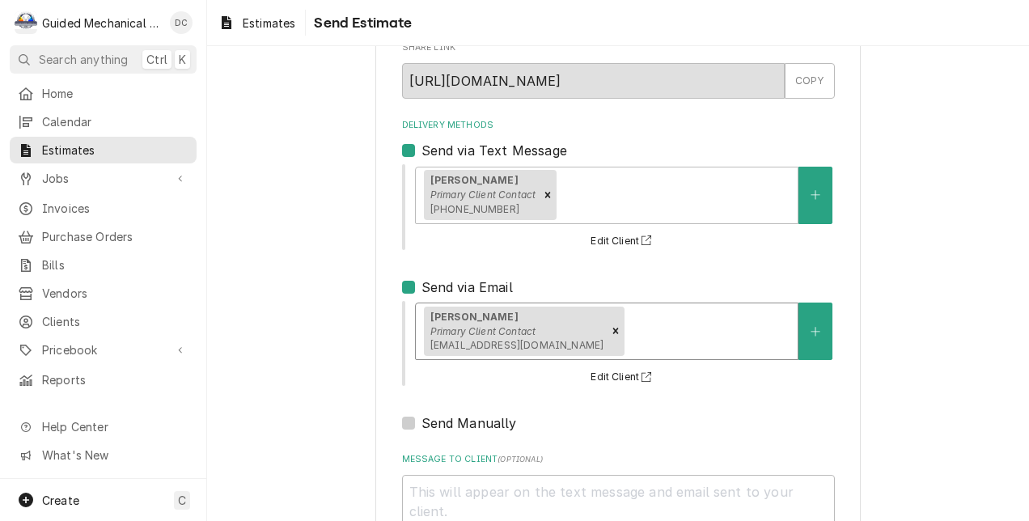
scroll to position [223, 0]
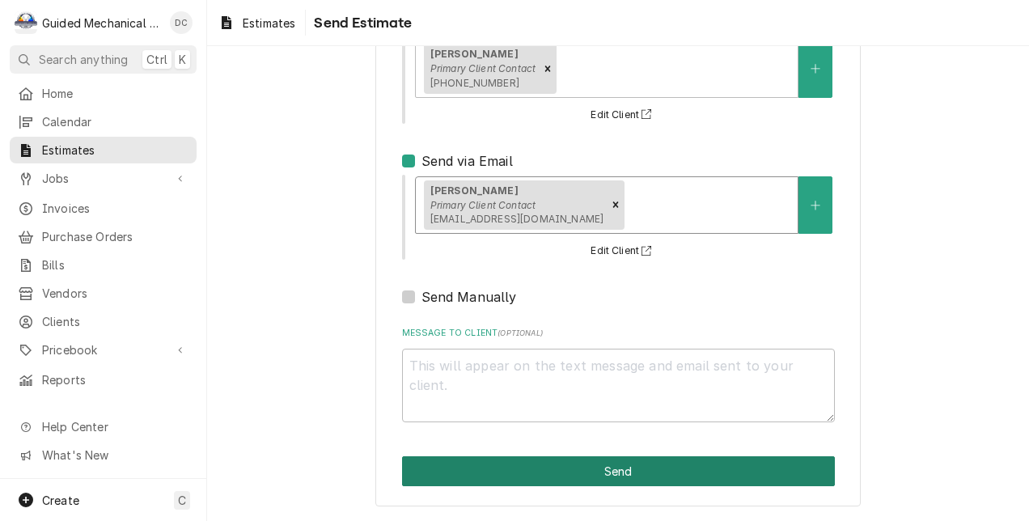
click at [727, 465] on button "Send" at bounding box center [618, 471] width 433 height 30
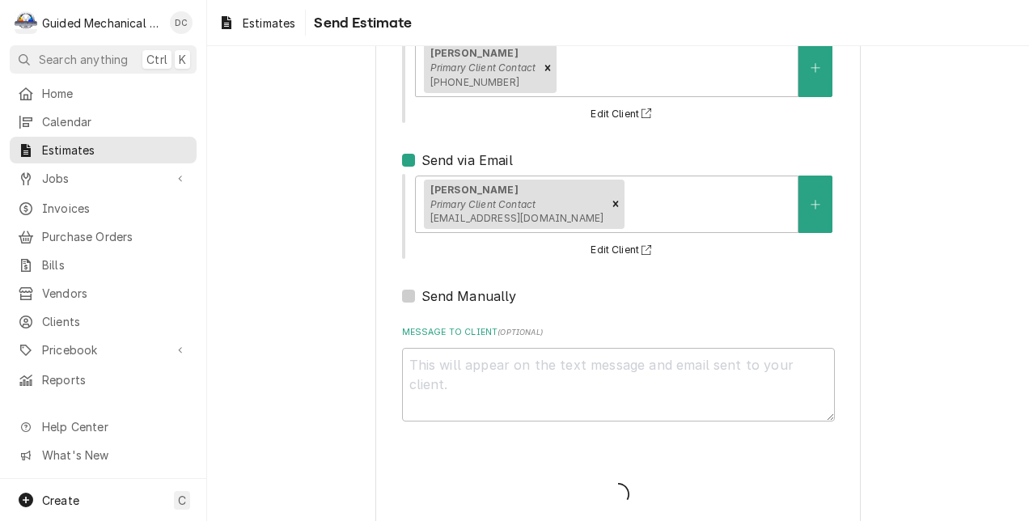
type textarea "x"
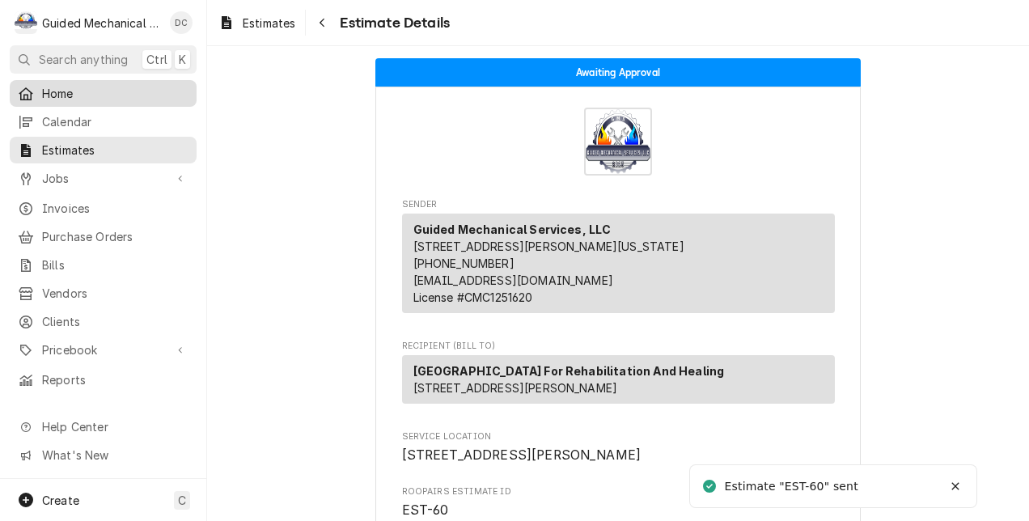
click at [55, 91] on span "Home" at bounding box center [115, 93] width 146 height 17
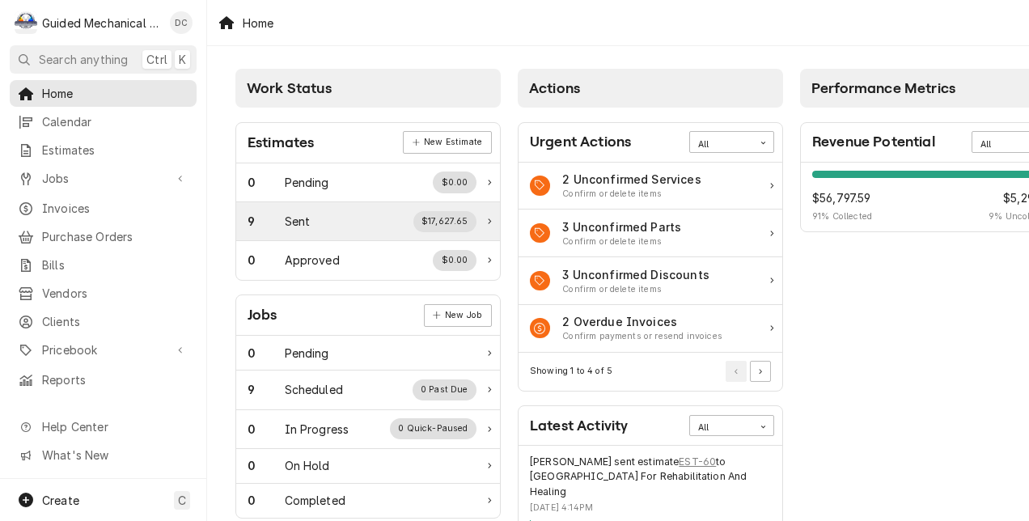
click at [456, 218] on div "$17,627.65" at bounding box center [445, 221] width 64 height 21
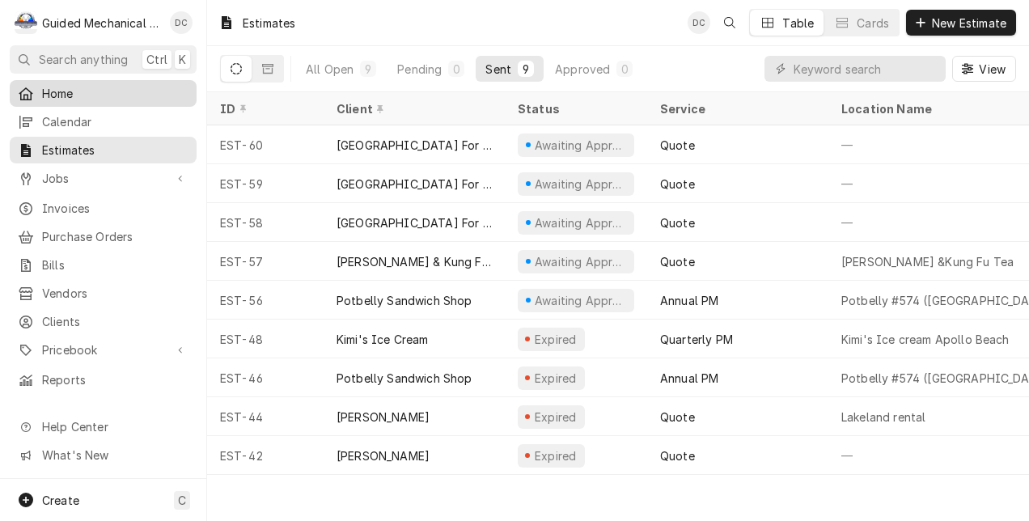
click at [101, 97] on span "Home" at bounding box center [115, 93] width 146 height 17
